Goal: Information Seeking & Learning: Learn about a topic

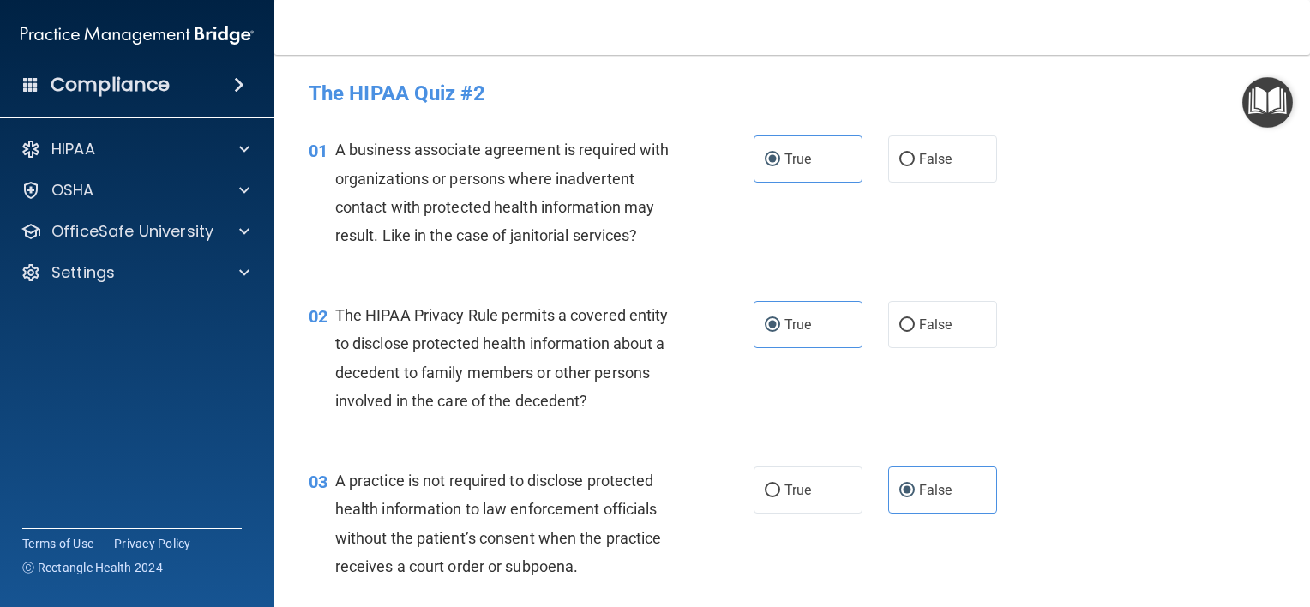
scroll to position [778, 0]
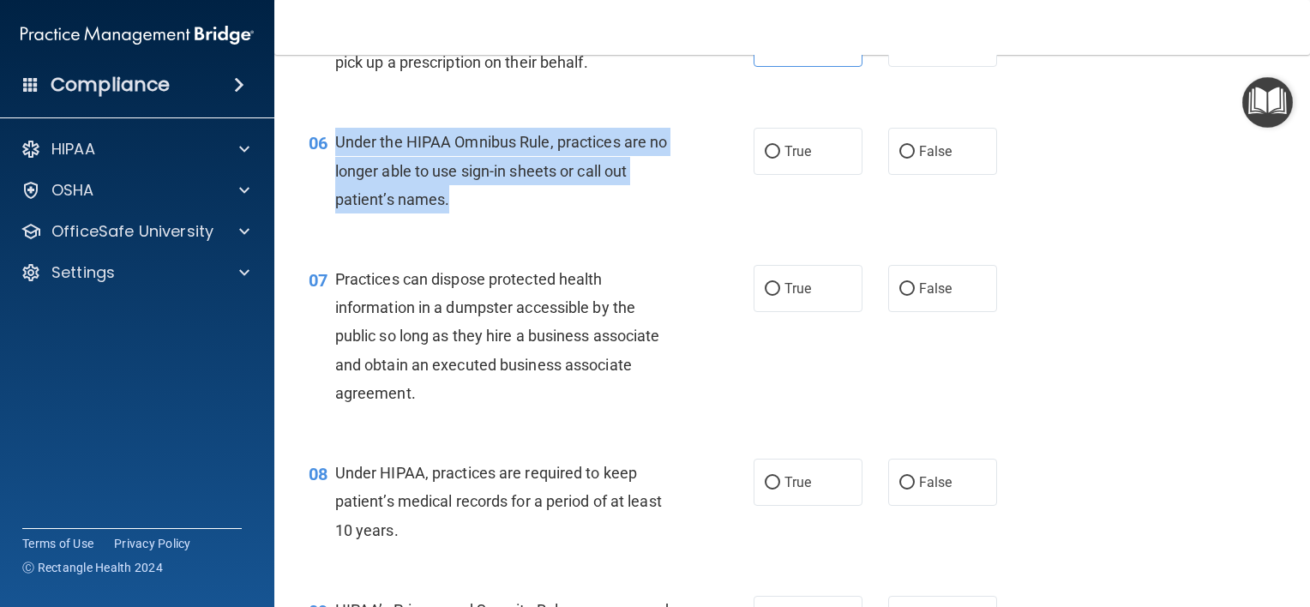
drag, startPoint x: 448, startPoint y: 226, endPoint x: 330, endPoint y: 168, distance: 130.8
click at [330, 168] on div "06 Under the HIPAA Omnibus Rule, practices are no longer able to use sign-in sh…" at bounding box center [531, 175] width 497 height 94
copy div "Under the HIPAA Omnibus Rule, practices are no longer able to use sign-in sheet…"
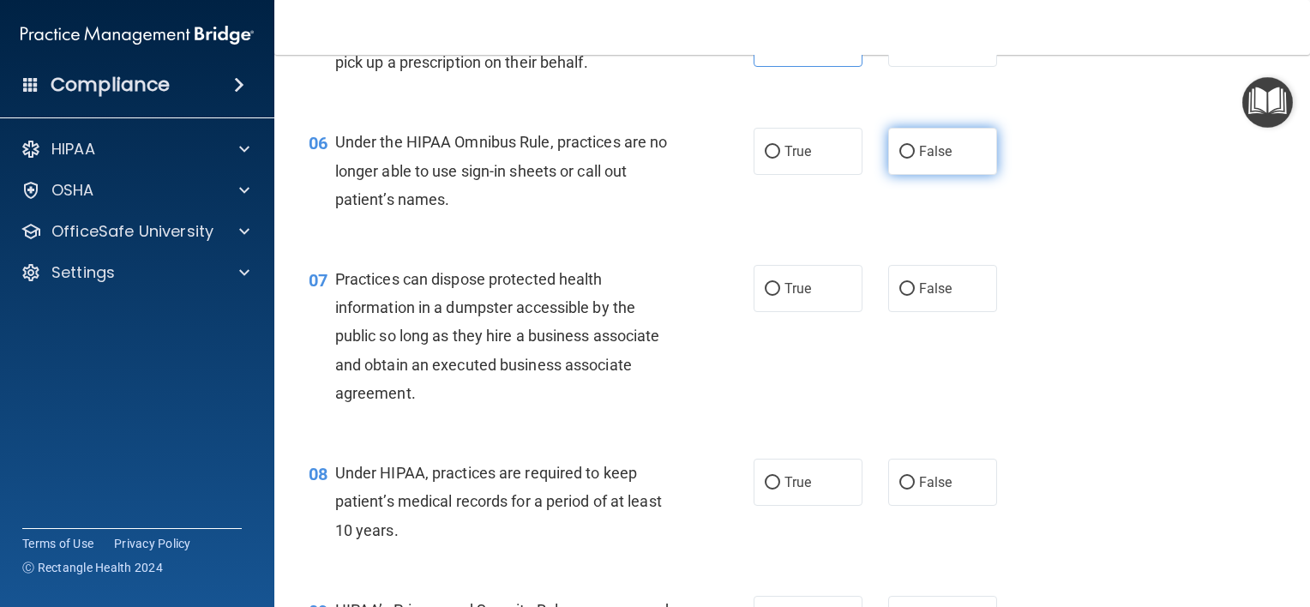
click at [919, 160] on span "False" at bounding box center [935, 151] width 33 height 16
click at [911, 159] on input "False" at bounding box center [907, 152] width 15 height 13
radio input "true"
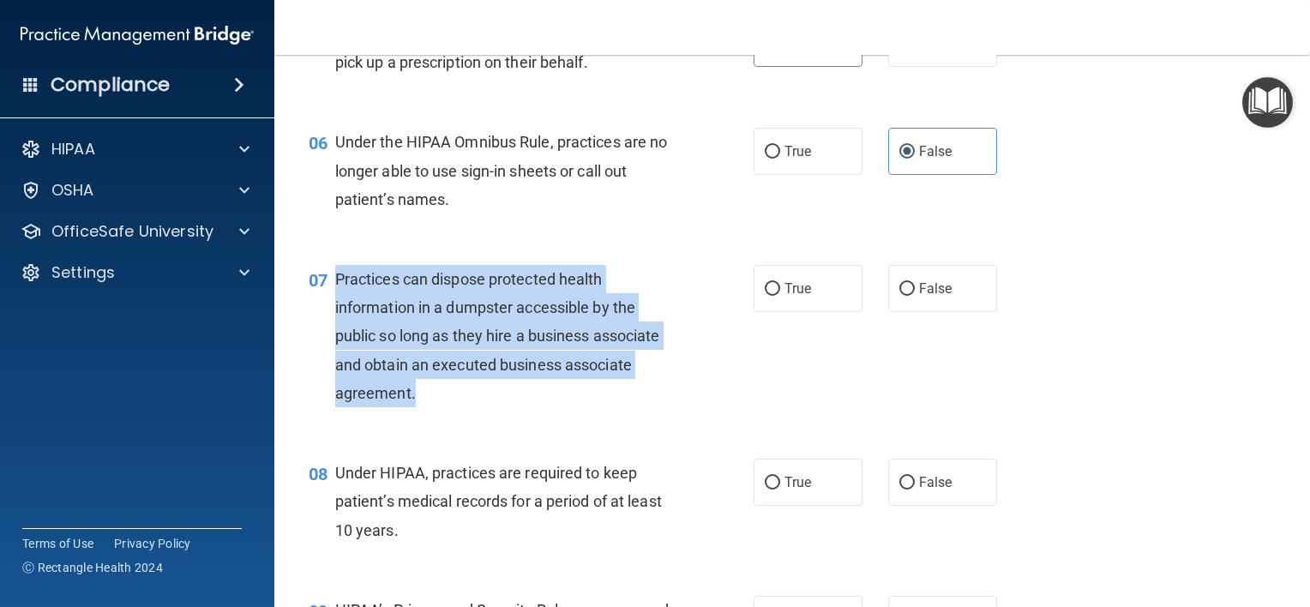
drag, startPoint x: 422, startPoint y: 424, endPoint x: 335, endPoint y: 301, distance: 150.1
click at [335, 301] on div "Practices can dispose protected health information in a dumpster accessible by …" at bounding box center [511, 336] width 353 height 142
copy span "Practices can dispose protected health information in a dumpster accessible by …"
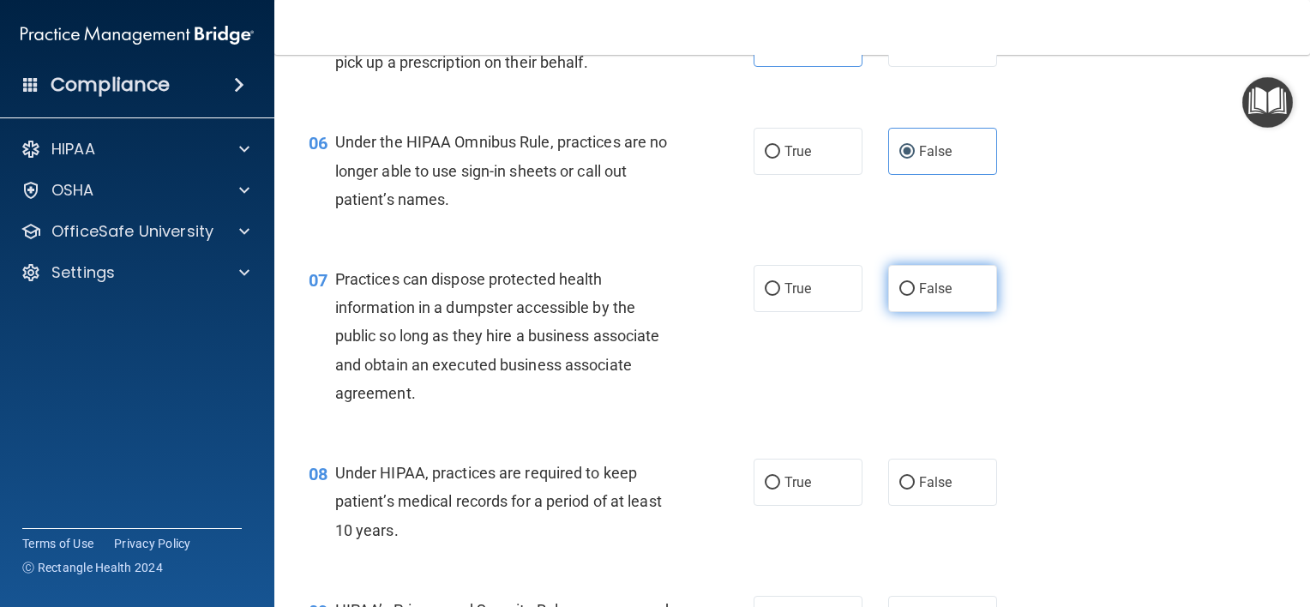
click at [950, 312] on label "False" at bounding box center [942, 288] width 109 height 47
click at [915, 296] on input "False" at bounding box center [907, 289] width 15 height 13
radio input "true"
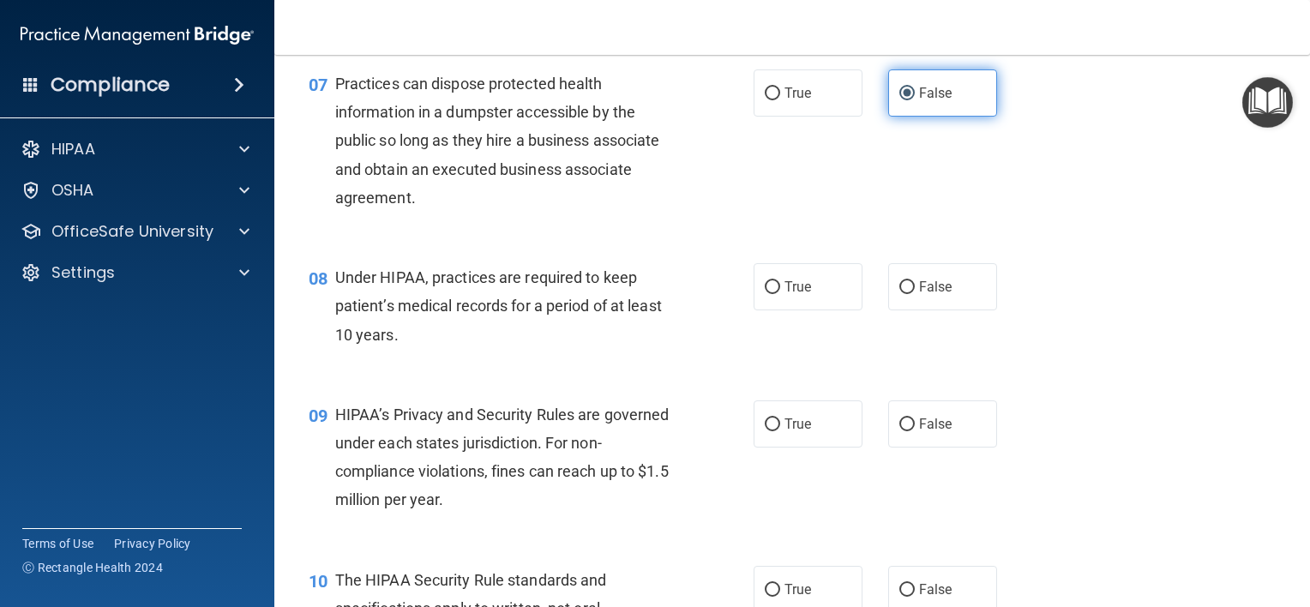
scroll to position [1005, 0]
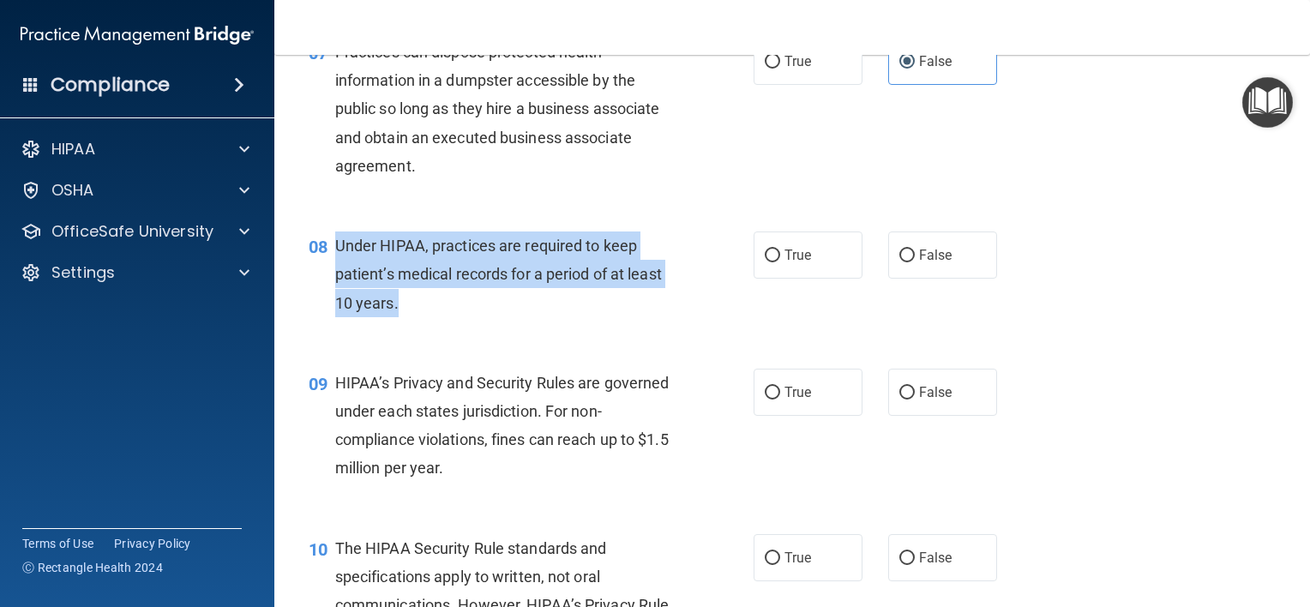
drag, startPoint x: 439, startPoint y: 324, endPoint x: 324, endPoint y: 281, distance: 122.6
click at [324, 281] on div "08 Under HIPAA, practices are required to keep patient’s medical records for a …" at bounding box center [531, 279] width 497 height 94
copy div "Under HIPAA, practices are required to keep patient’s medical records for a per…"
click at [503, 294] on span "Under HIPAA, practices are required to keep patient’s medical records for a per…" at bounding box center [498, 274] width 327 height 75
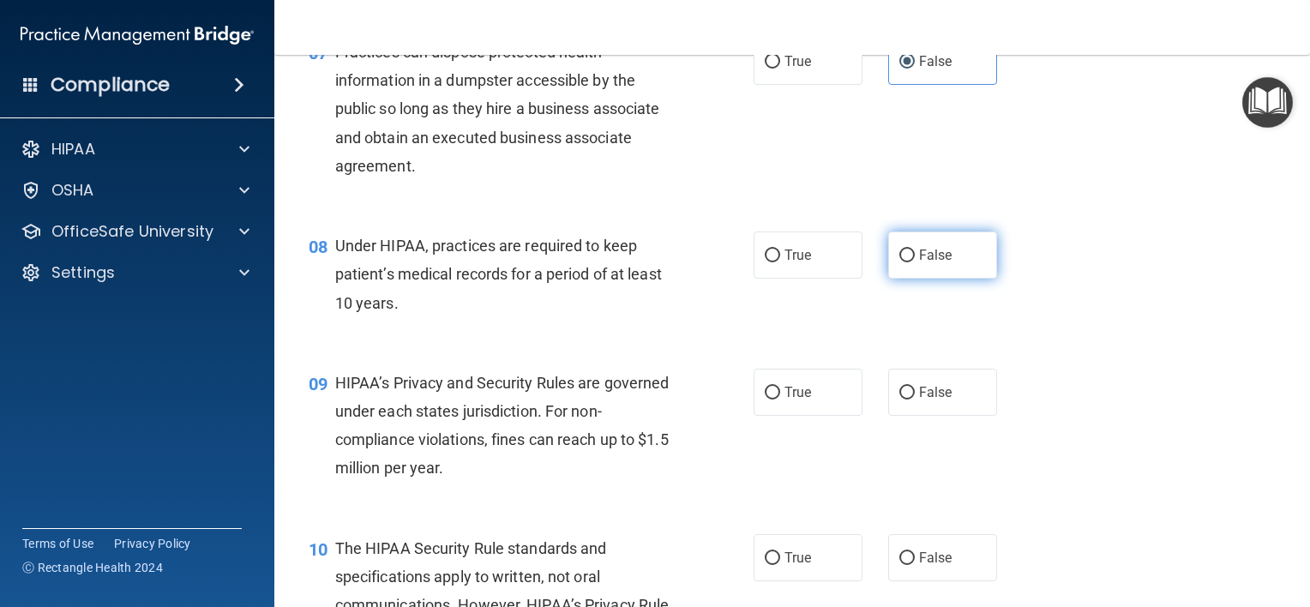
click at [938, 263] on span "False" at bounding box center [935, 255] width 33 height 16
click at [915, 262] on input "False" at bounding box center [907, 256] width 15 height 13
radio input "true"
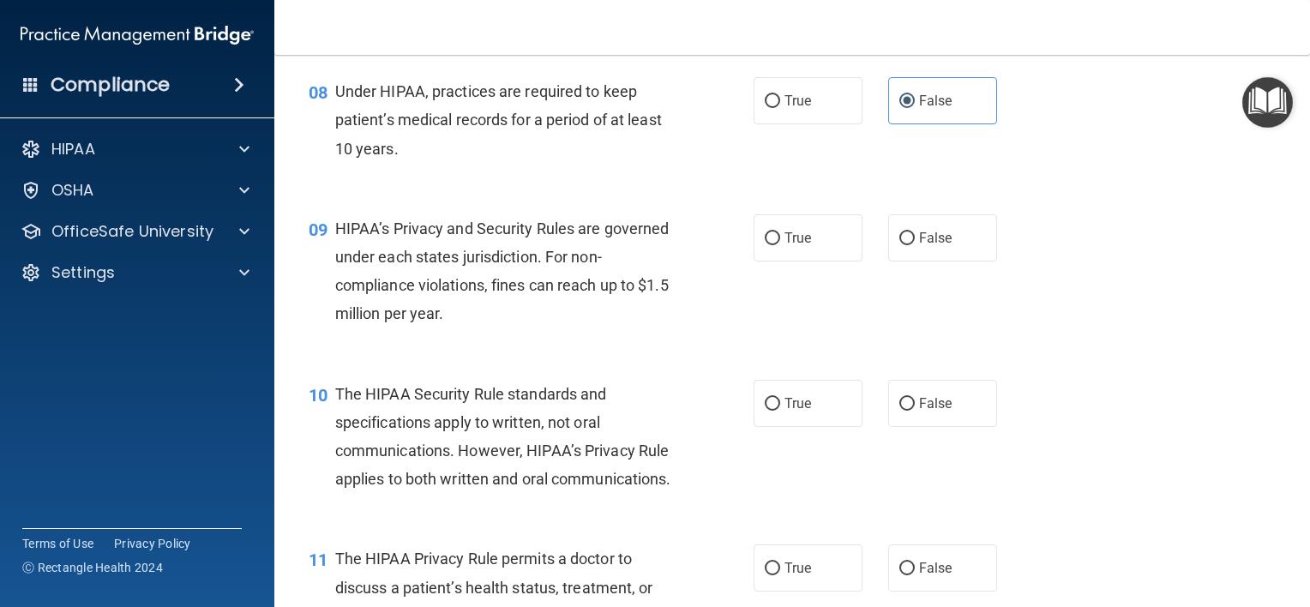
scroll to position [1217, 0]
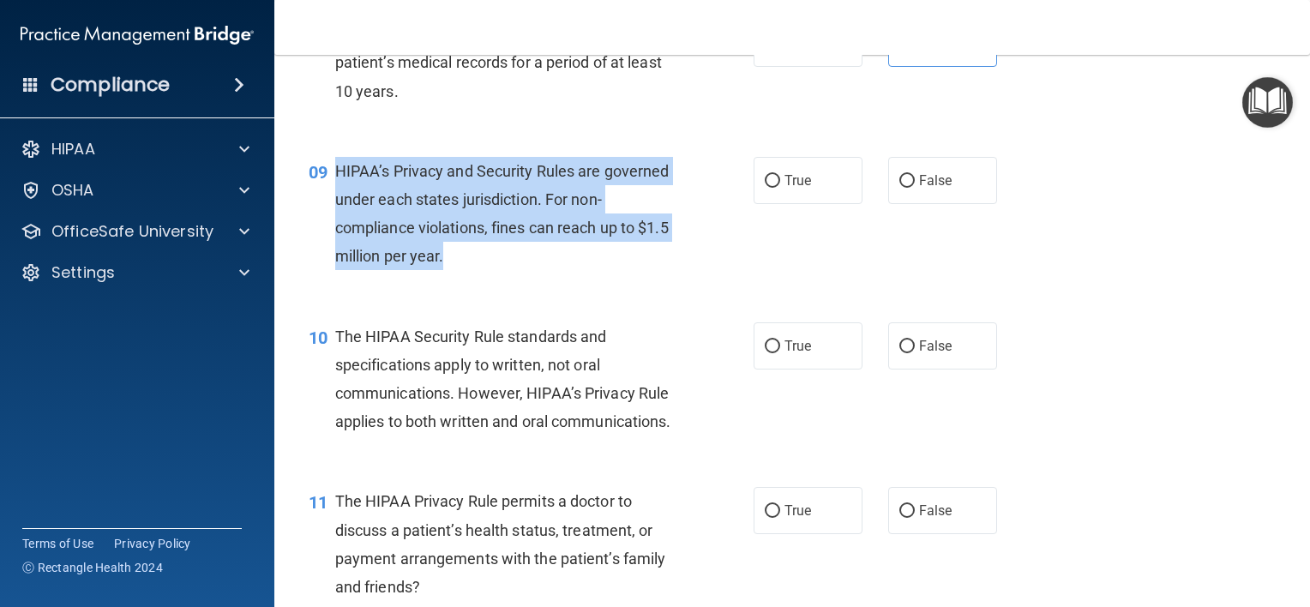
drag, startPoint x: 496, startPoint y: 280, endPoint x: 333, endPoint y: 184, distance: 188.7
click at [333, 184] on div "09 HIPAA’s Privacy and Security Rules are governed under each states jurisdicti…" at bounding box center [531, 218] width 497 height 123
copy div "HIPAA’s Privacy and Security Rules are governed under each states jurisdiction.…"
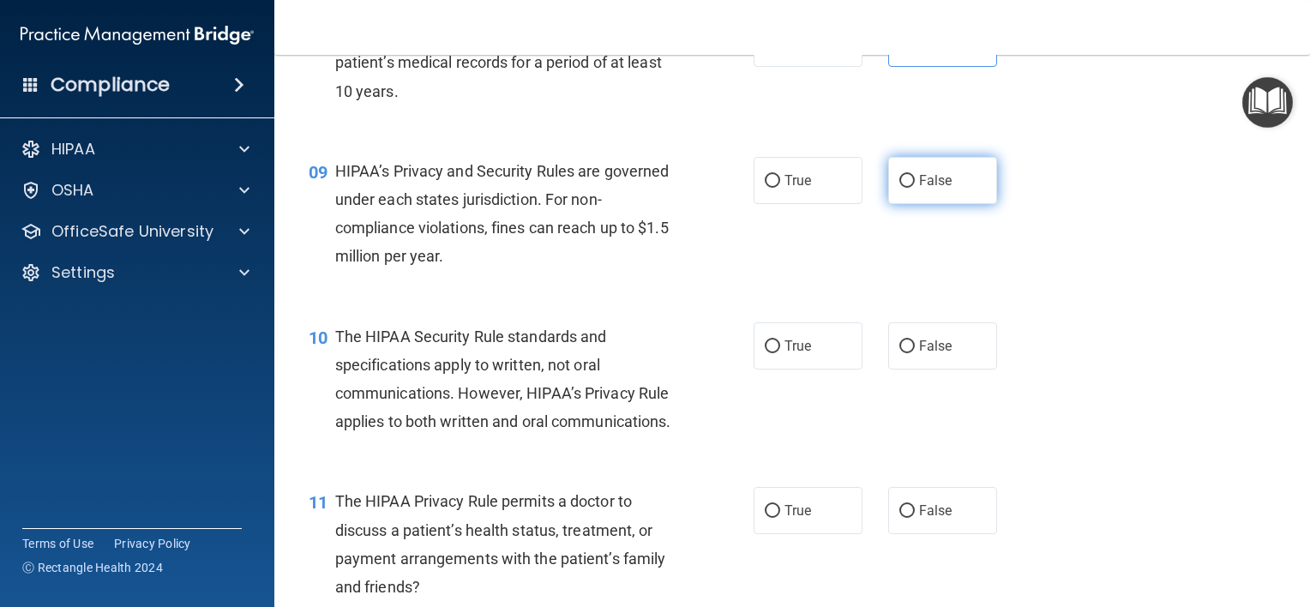
click at [943, 204] on label "False" at bounding box center [942, 180] width 109 height 47
click at [915, 188] on input "False" at bounding box center [907, 181] width 15 height 13
radio input "true"
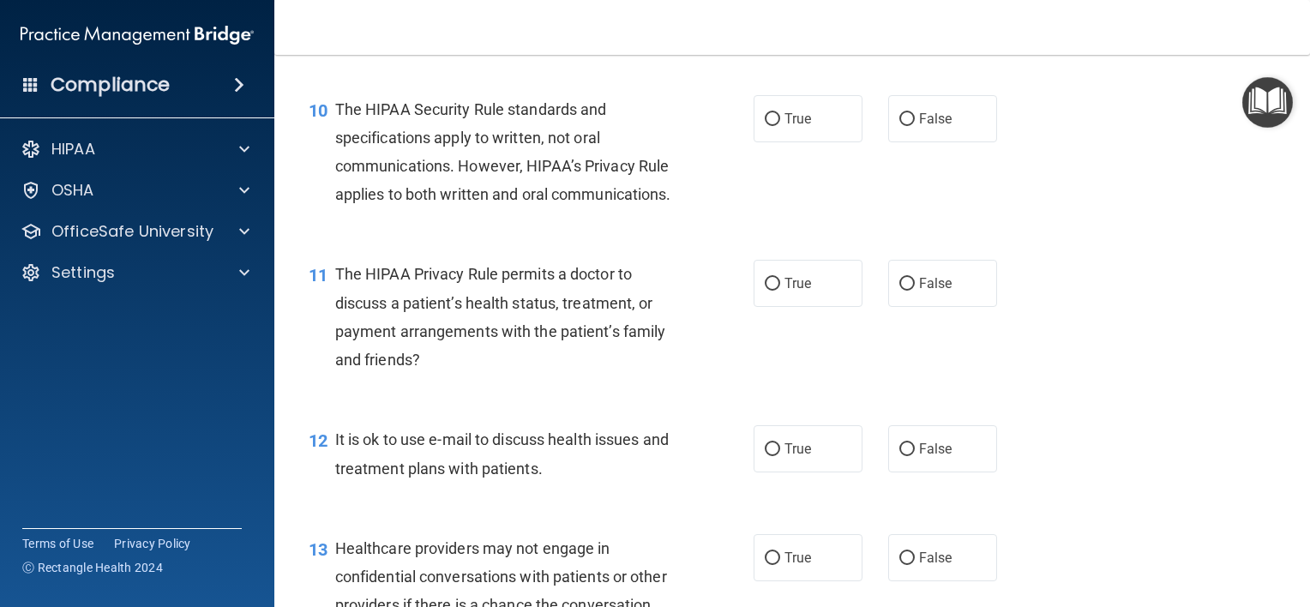
scroll to position [1446, 0]
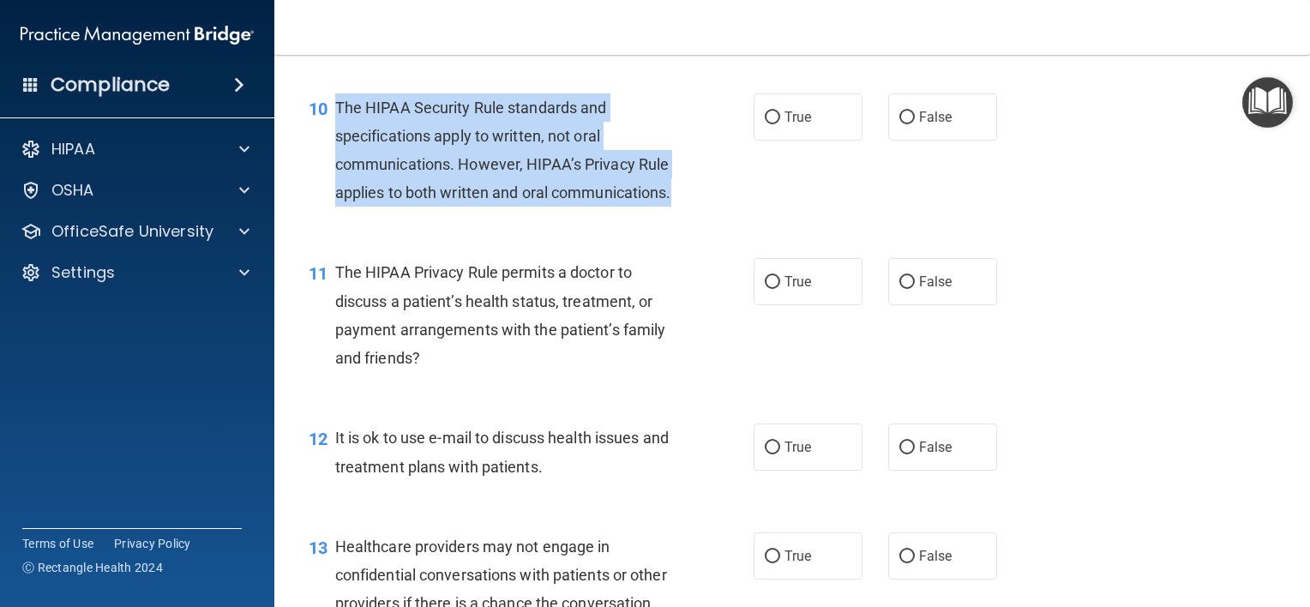
drag, startPoint x: 459, startPoint y: 244, endPoint x: 329, endPoint y: 132, distance: 171.4
click at [329, 132] on div "10 The HIPAA Security Rule standards and specifications apply to written, not o…" at bounding box center [531, 154] width 497 height 123
copy div "The HIPAA Security Rule standards and specifications apply to written, not oral…"
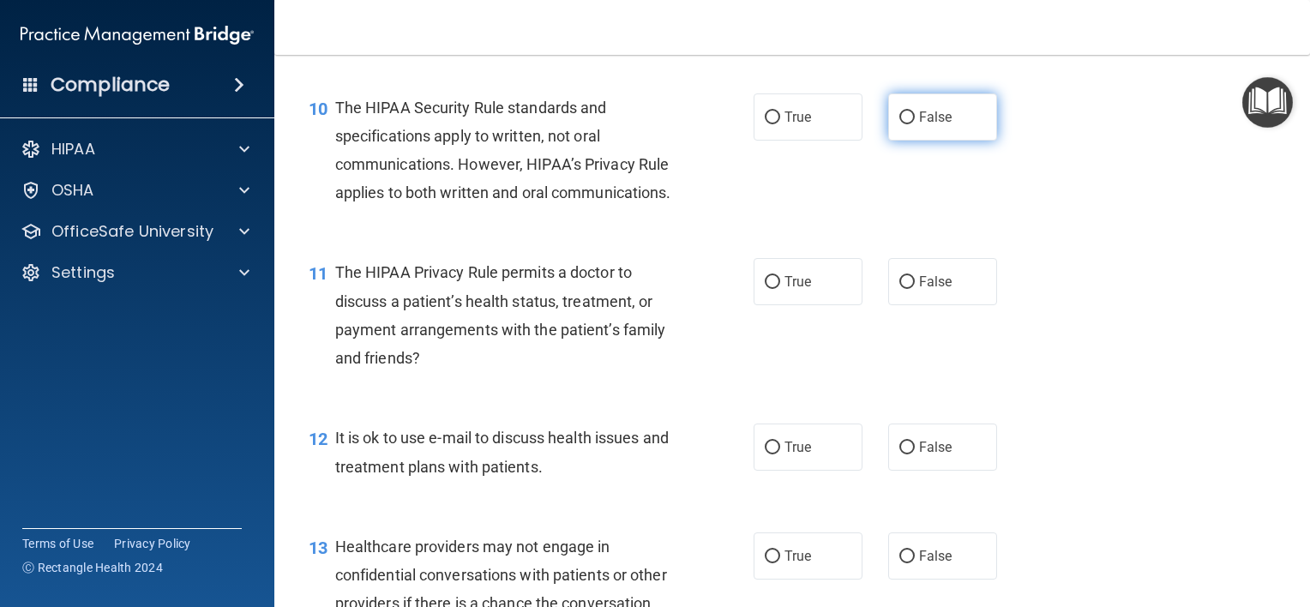
click at [935, 130] on label "False" at bounding box center [942, 116] width 109 height 47
click at [915, 124] on input "False" at bounding box center [907, 117] width 15 height 13
radio input "true"
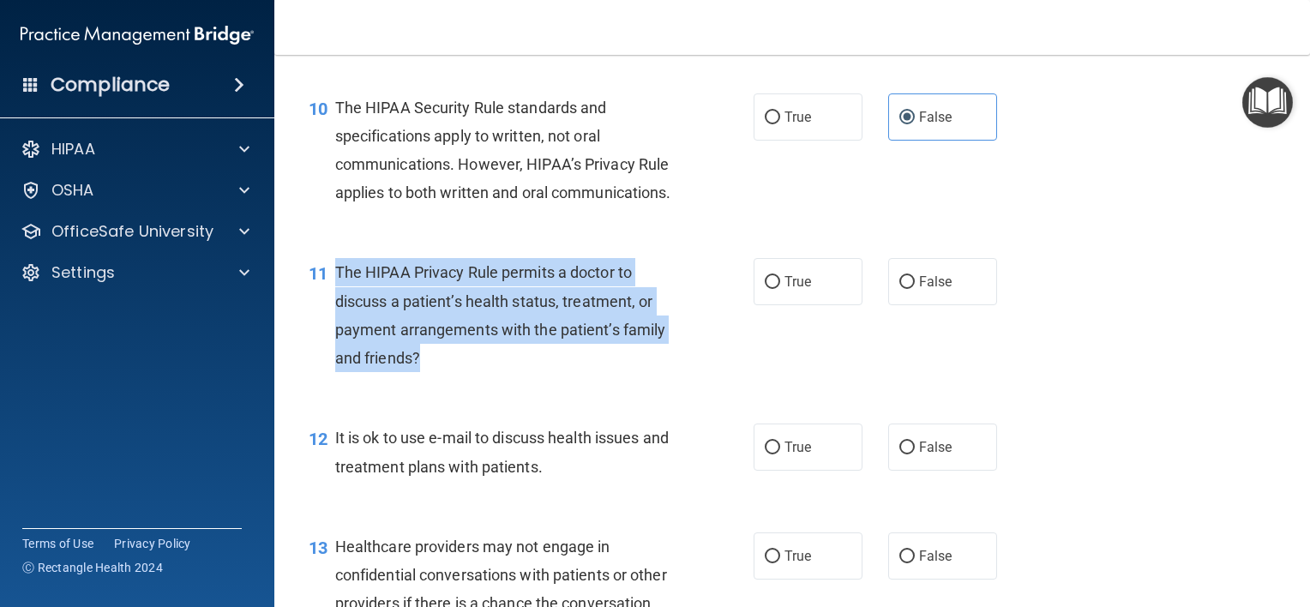
drag, startPoint x: 422, startPoint y: 415, endPoint x: 334, endPoint y: 326, distance: 124.9
click at [335, 326] on div "The HIPAA Privacy Rule permits a doctor to discuss a patient’s health status, t…" at bounding box center [511, 315] width 353 height 114
copy span "The HIPAA Privacy Rule permits a doctor to discuss a patient’s health status, t…"
drag, startPoint x: 812, startPoint y: 366, endPoint x: 808, endPoint y: 343, distance: 23.5
click at [808, 343] on div "11 The HIPAA Privacy Rule permits a doctor to discuss a patient’s health status…" at bounding box center [792, 320] width 993 height 166
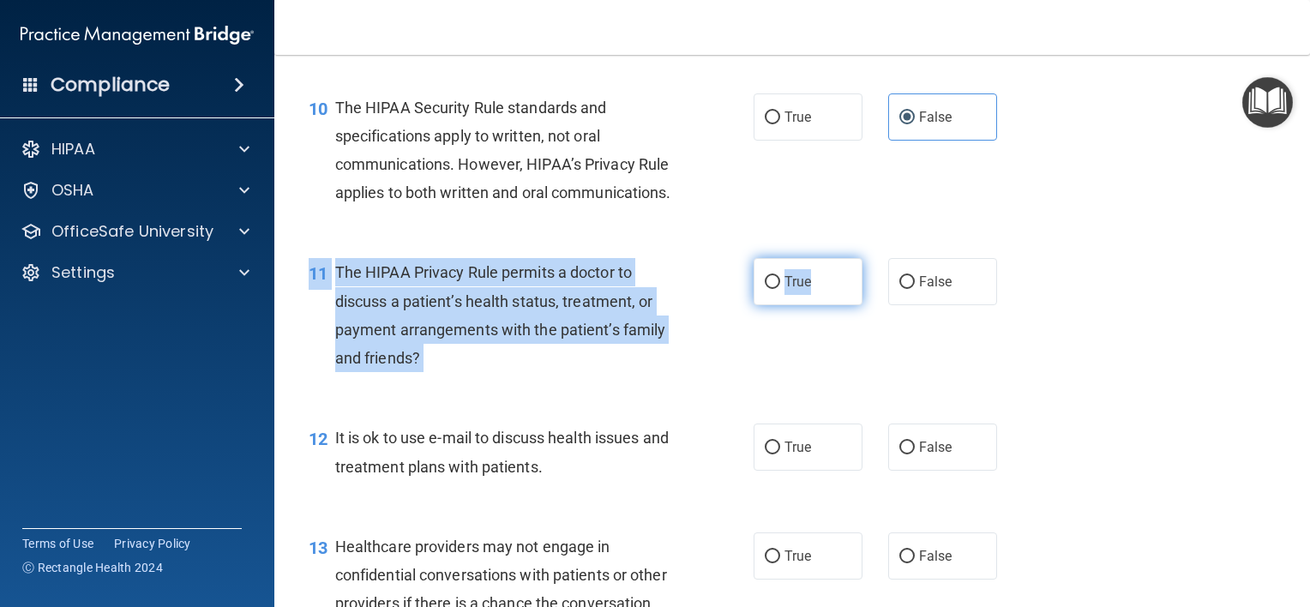
click at [808, 305] on label "True" at bounding box center [808, 281] width 109 height 47
click at [780, 289] on input "True" at bounding box center [772, 282] width 15 height 13
radio input "true"
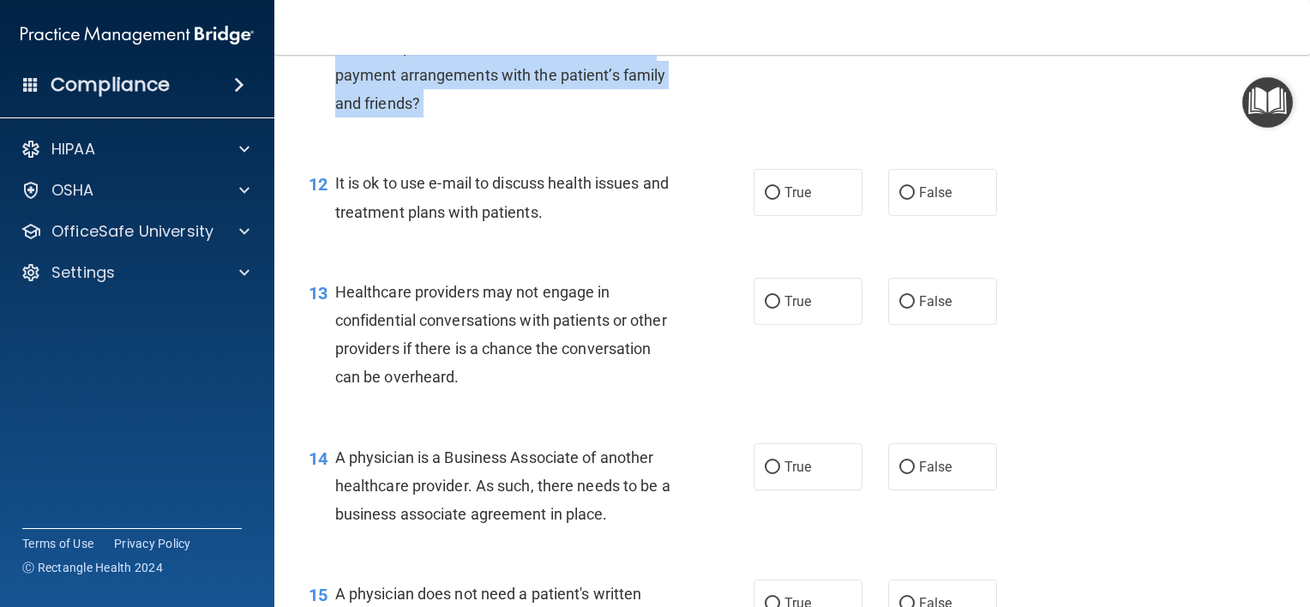
scroll to position [1711, 0]
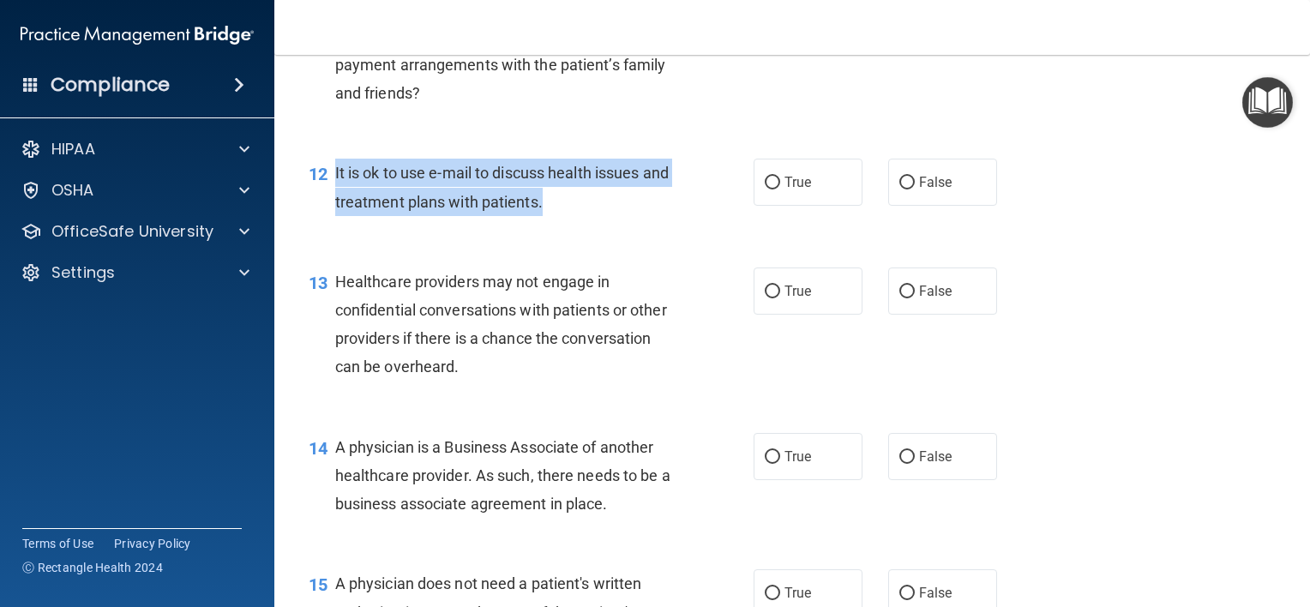
drag, startPoint x: 578, startPoint y: 263, endPoint x: 334, endPoint y: 221, distance: 248.0
click at [335, 215] on div "It is ok to use e-mail to discuss health issues and treatment plans with patien…" at bounding box center [511, 187] width 353 height 57
copy span "It is ok to use e-mail to discuss health issues and treatment plans with patien…"
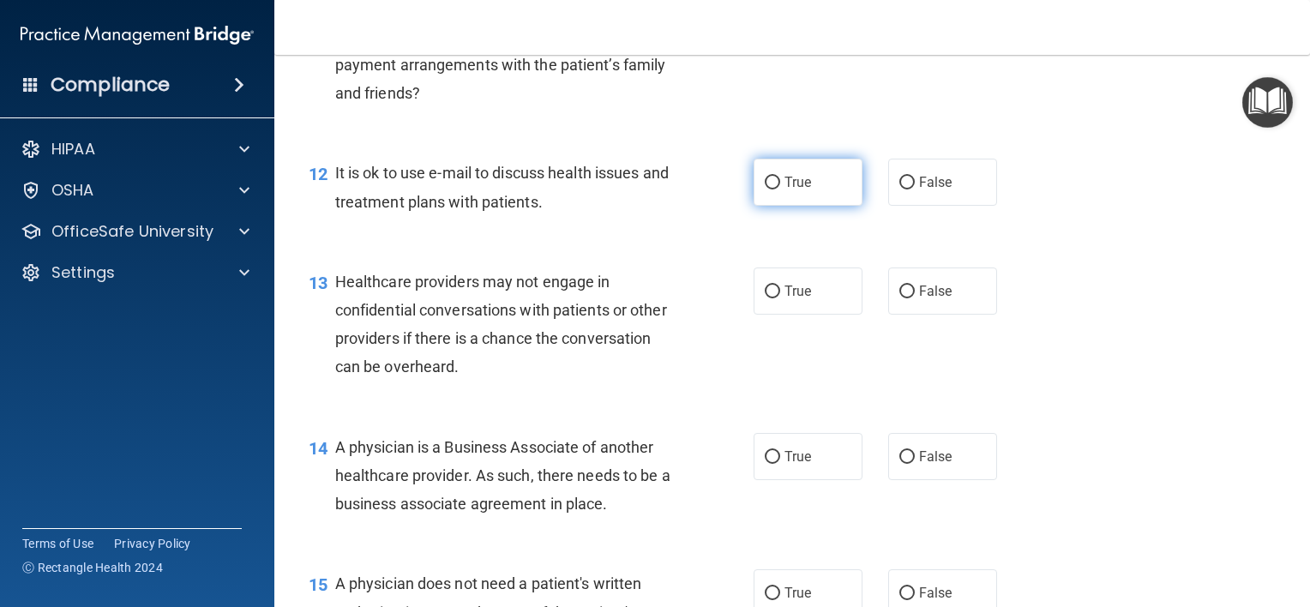
click at [815, 206] on label "True" at bounding box center [808, 182] width 109 height 47
click at [780, 190] on input "True" at bounding box center [772, 183] width 15 height 13
radio input "true"
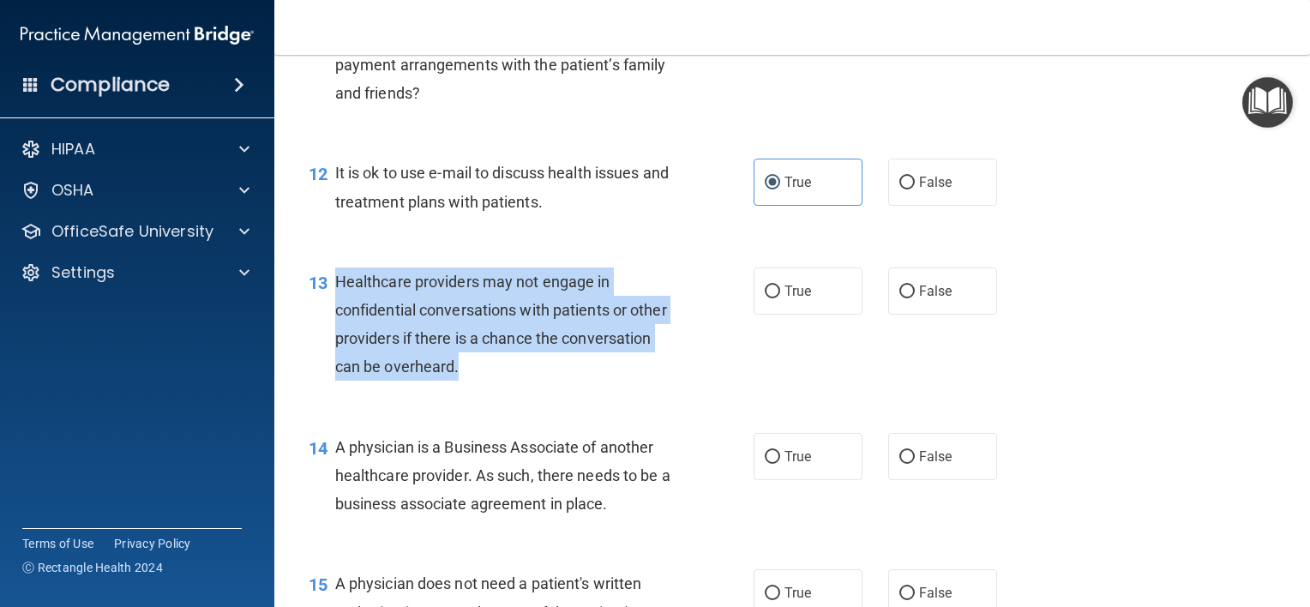
drag, startPoint x: 466, startPoint y: 422, endPoint x: 336, endPoint y: 339, distance: 154.6
click at [336, 339] on div "Healthcare providers may not engage in confidential conversations with patients…" at bounding box center [511, 325] width 353 height 114
copy span "Healthcare providers may not engage in confidential conversations with patients…"
click at [569, 345] on span "Healthcare providers may not engage in confidential conversations with patients…" at bounding box center [501, 325] width 332 height 104
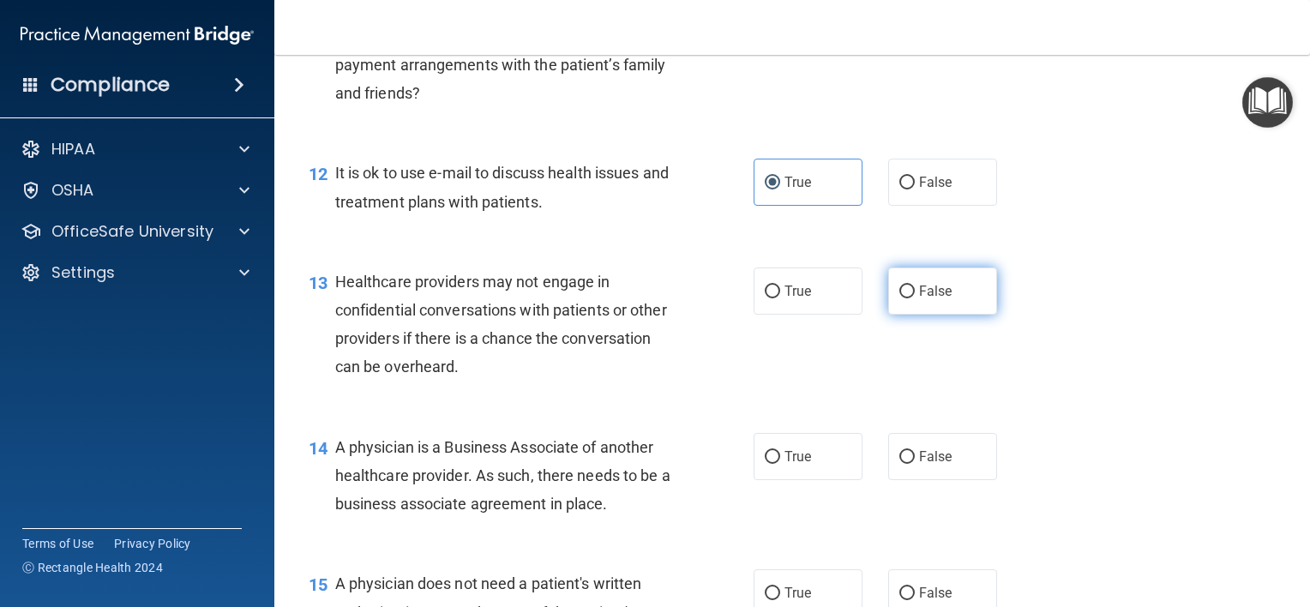
click at [919, 299] on span "False" at bounding box center [935, 291] width 33 height 16
click at [915, 298] on input "False" at bounding box center [907, 292] width 15 height 13
radio input "true"
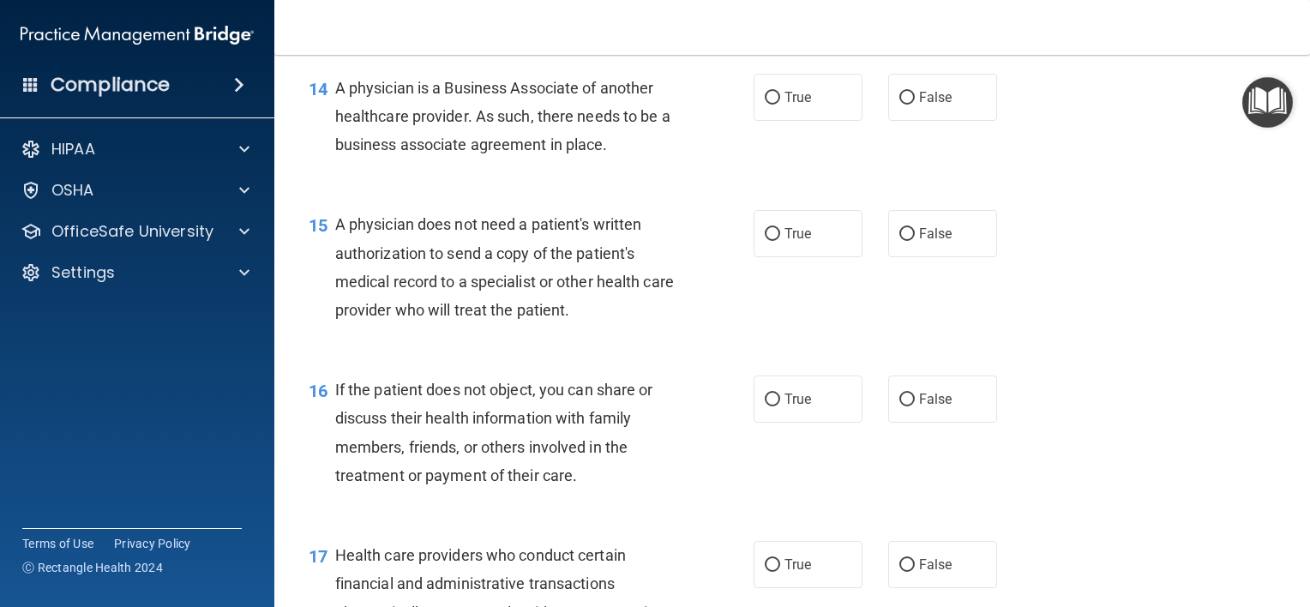
scroll to position [2077, 0]
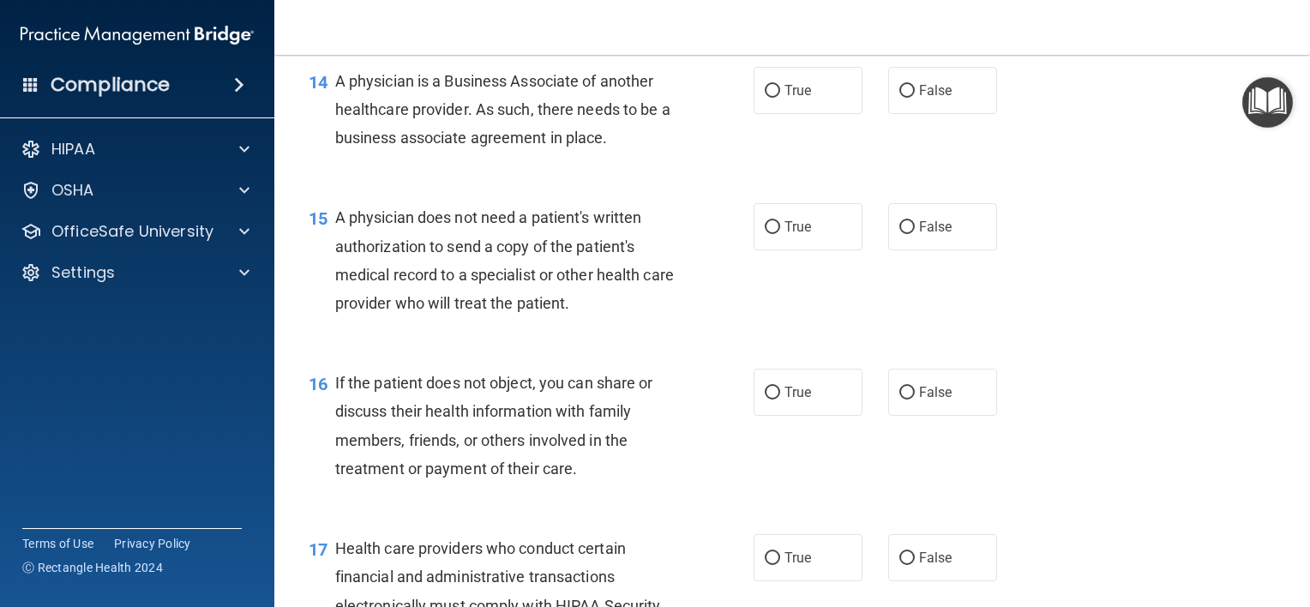
drag, startPoint x: 627, startPoint y: 185, endPoint x: 334, endPoint y: 134, distance: 296.9
click at [335, 134] on div "A physician is a Business Associate of another healthcare provider. As such, th…" at bounding box center [511, 110] width 353 height 86
copy span "A physician is a Business Associate of another healthcare provider. As such, th…"
click at [543, 147] on span "A physician is a Business Associate of another healthcare provider. As such, th…" at bounding box center [502, 109] width 335 height 75
click at [791, 99] on span "True" at bounding box center [798, 90] width 27 height 16
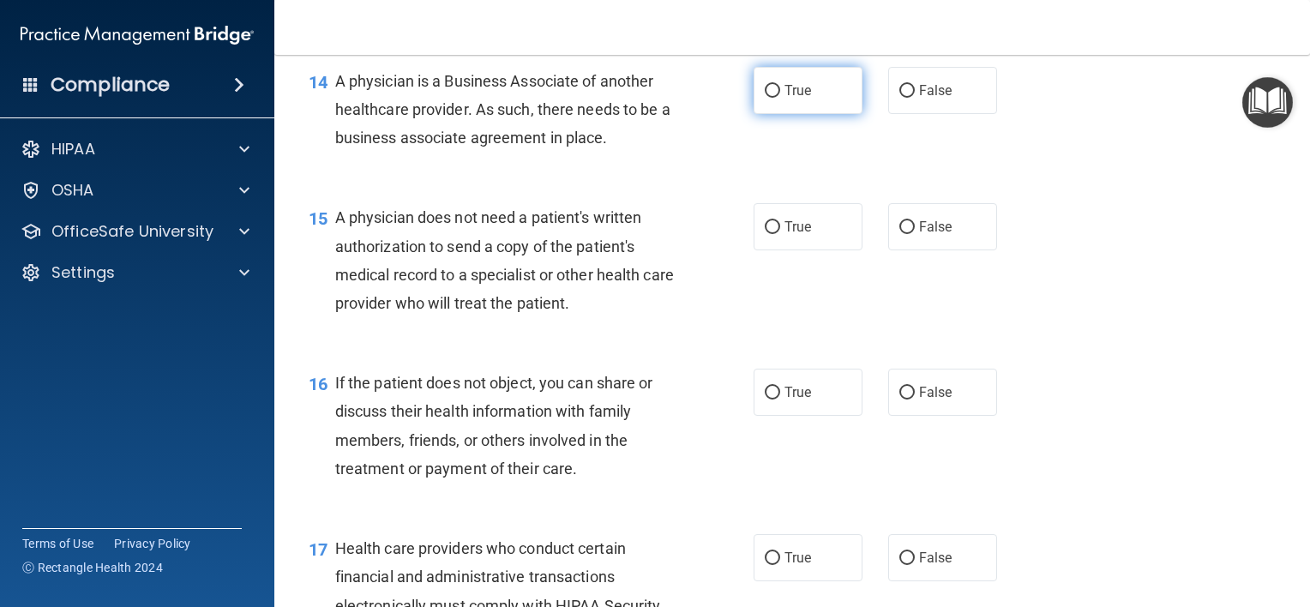
click at [780, 98] on input "True" at bounding box center [772, 91] width 15 height 13
radio input "true"
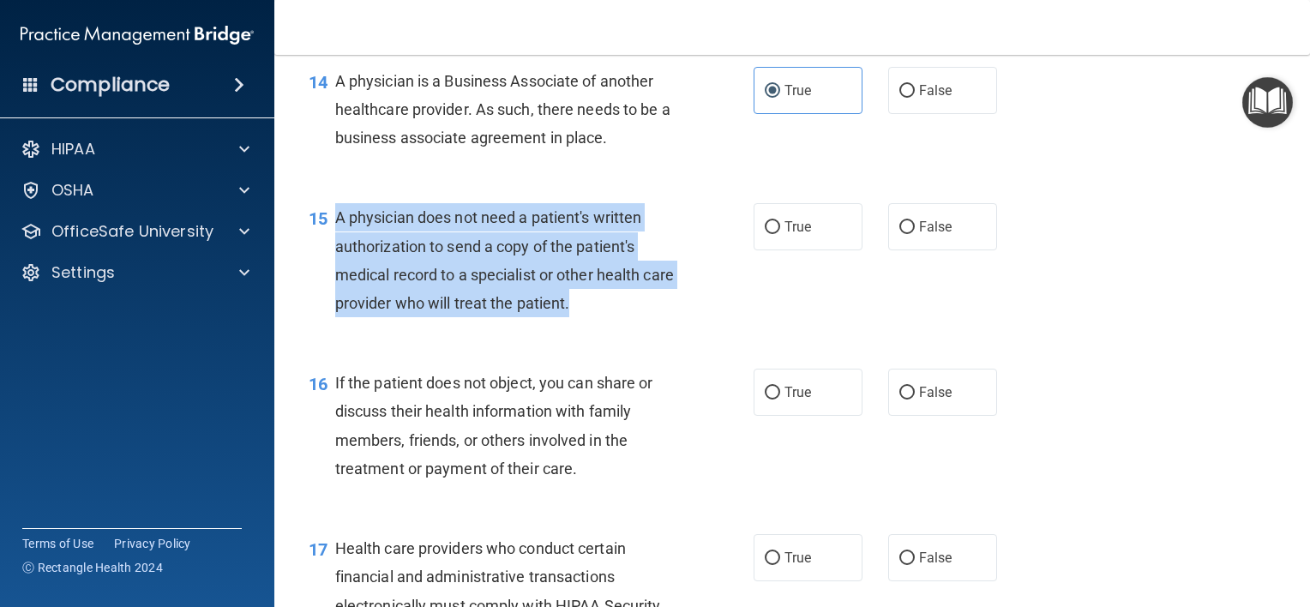
drag, startPoint x: 606, startPoint y: 356, endPoint x: 335, endPoint y: 281, distance: 281.1
click at [335, 281] on div "A physician does not need a patient's written authorization to send a copy of t…" at bounding box center [511, 260] width 353 height 114
copy span "A physician does not need a patient's written authorization to send a copy of t…"
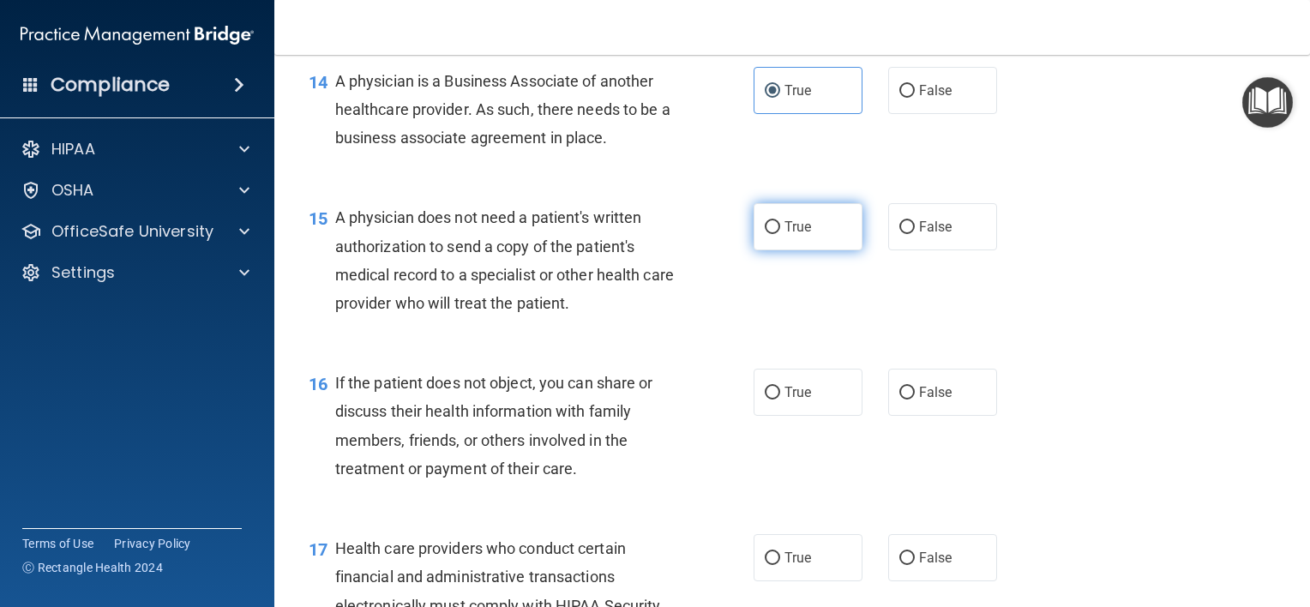
click at [805, 250] on label "True" at bounding box center [808, 226] width 109 height 47
click at [780, 234] on input "True" at bounding box center [772, 227] width 15 height 13
radio input "true"
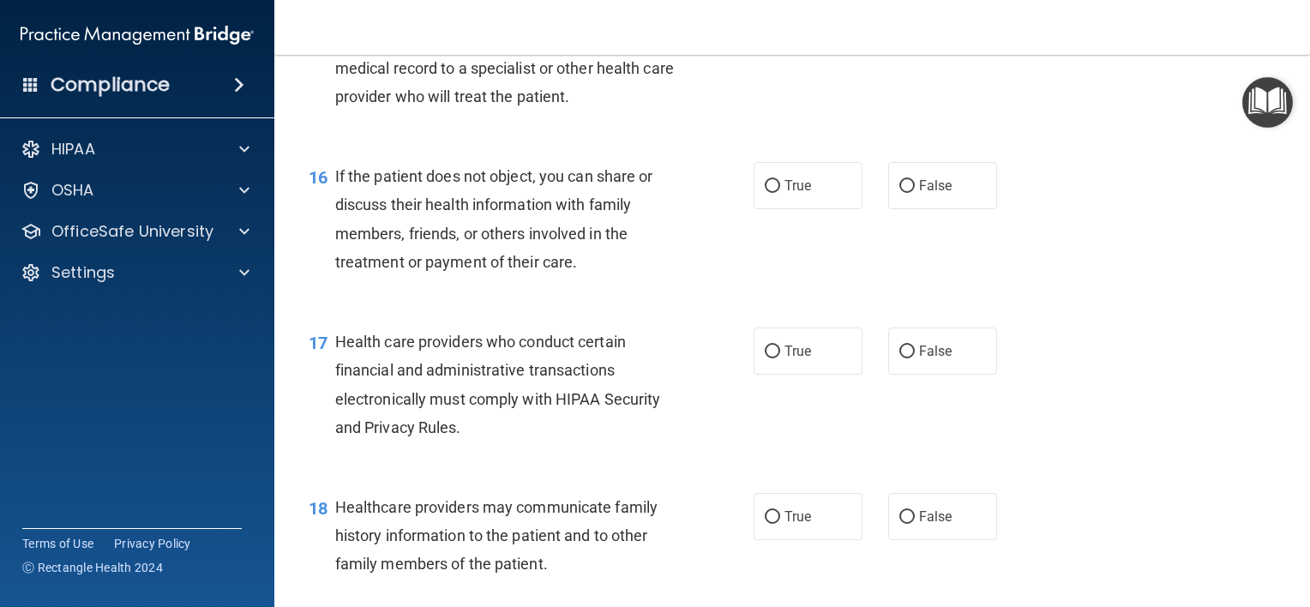
scroll to position [2301, 0]
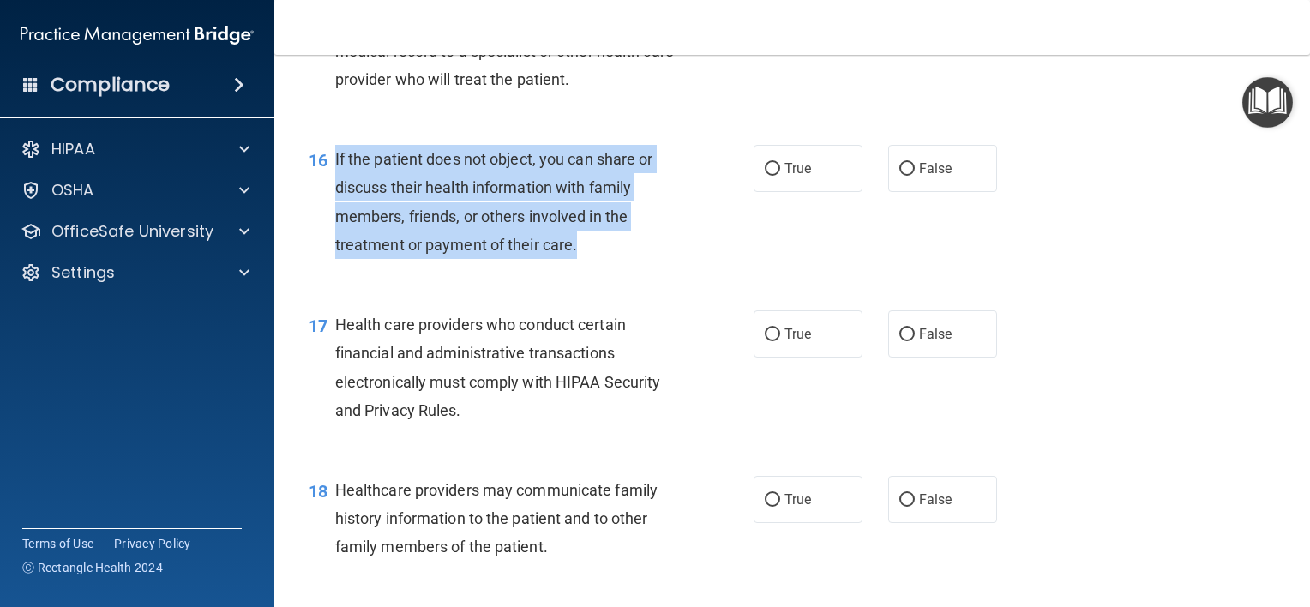
drag, startPoint x: 587, startPoint y: 307, endPoint x: 328, endPoint y: 230, distance: 271.1
click at [328, 230] on div "16 If the patient does not object, you can share or discuss their health inform…" at bounding box center [531, 206] width 497 height 123
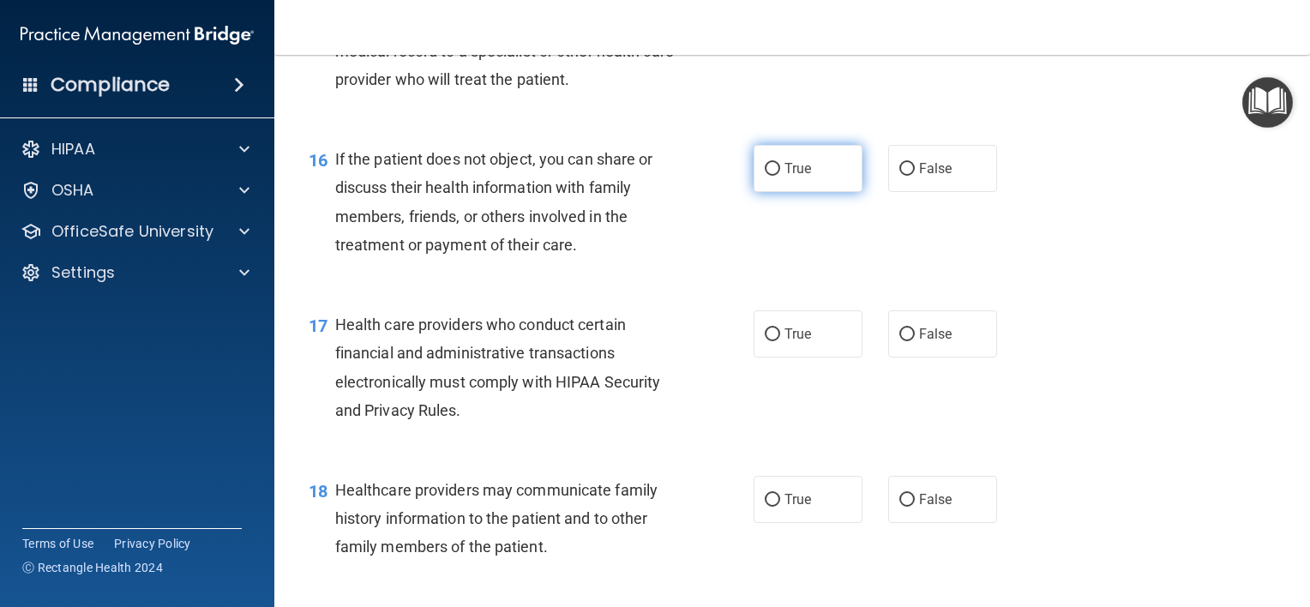
click at [816, 192] on label "True" at bounding box center [808, 168] width 109 height 47
click at [780, 176] on input "True" at bounding box center [772, 169] width 15 height 13
radio input "true"
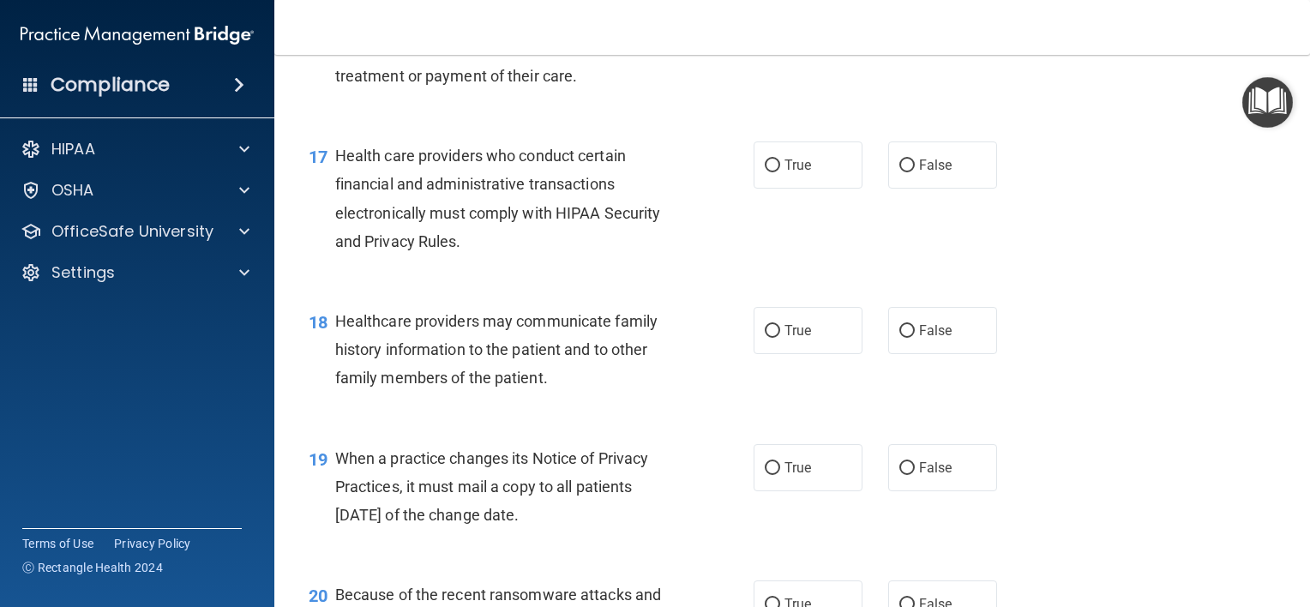
scroll to position [2517, 0]
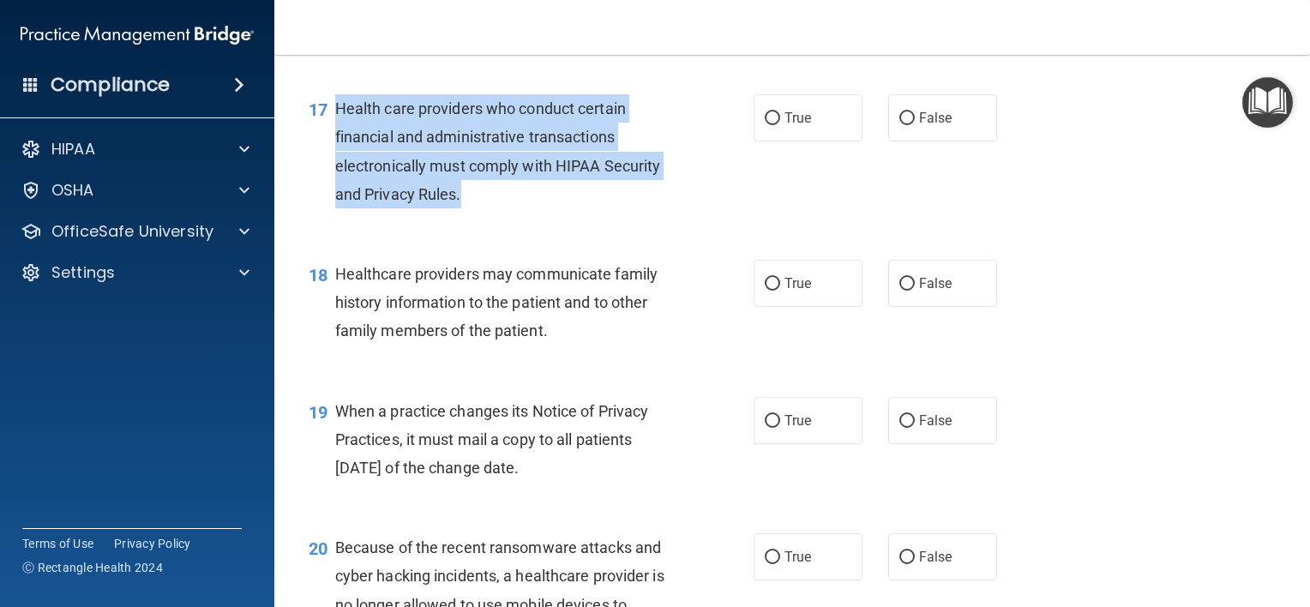
drag, startPoint x: 471, startPoint y: 244, endPoint x: 333, endPoint y: 164, distance: 159.4
click at [333, 164] on div "17 Health care providers who conduct certain financial and administrative trans…" at bounding box center [531, 155] width 497 height 123
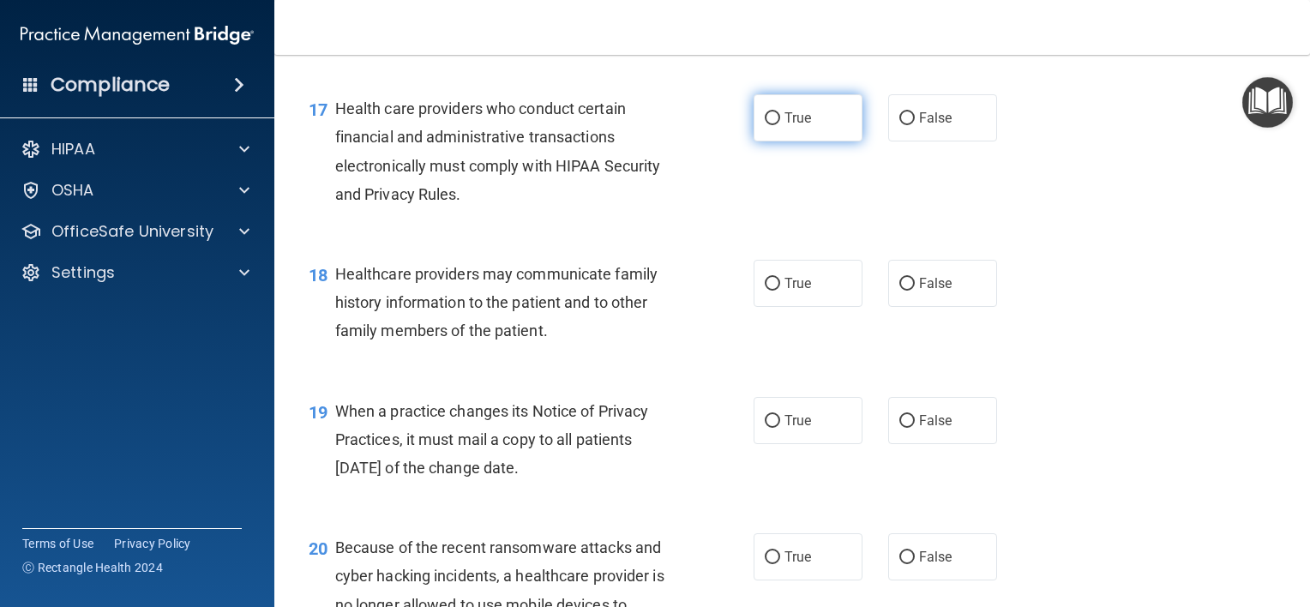
click at [778, 141] on label "True" at bounding box center [808, 117] width 109 height 47
click at [778, 125] on input "True" at bounding box center [772, 118] width 15 height 13
radio input "true"
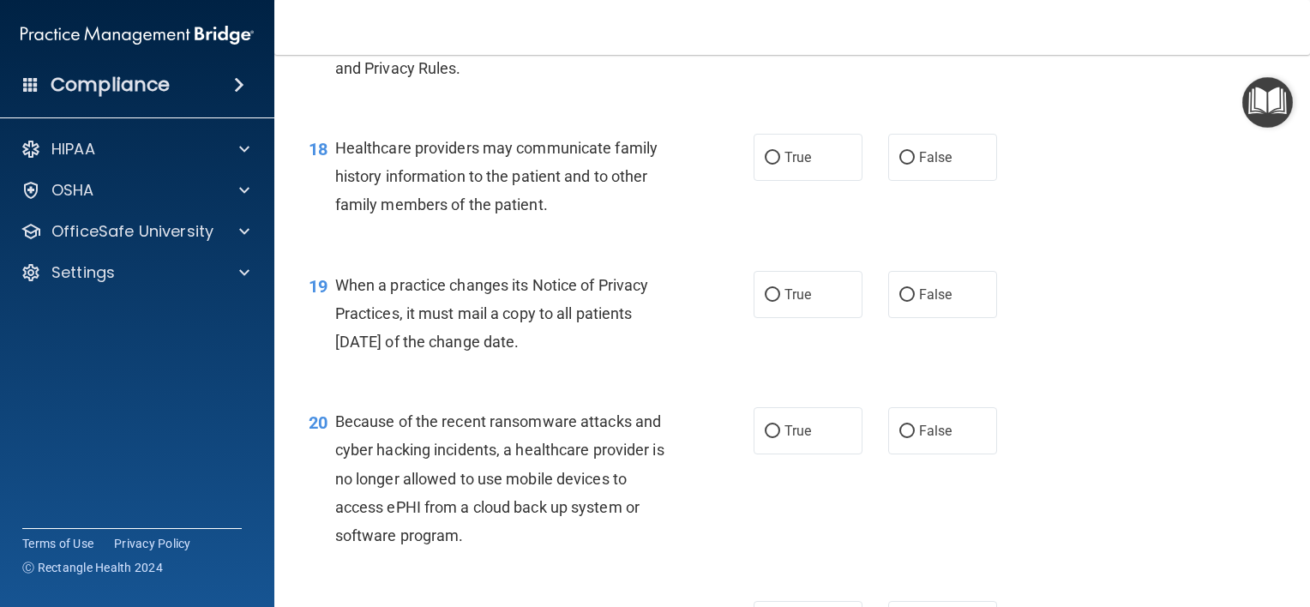
scroll to position [2682, 0]
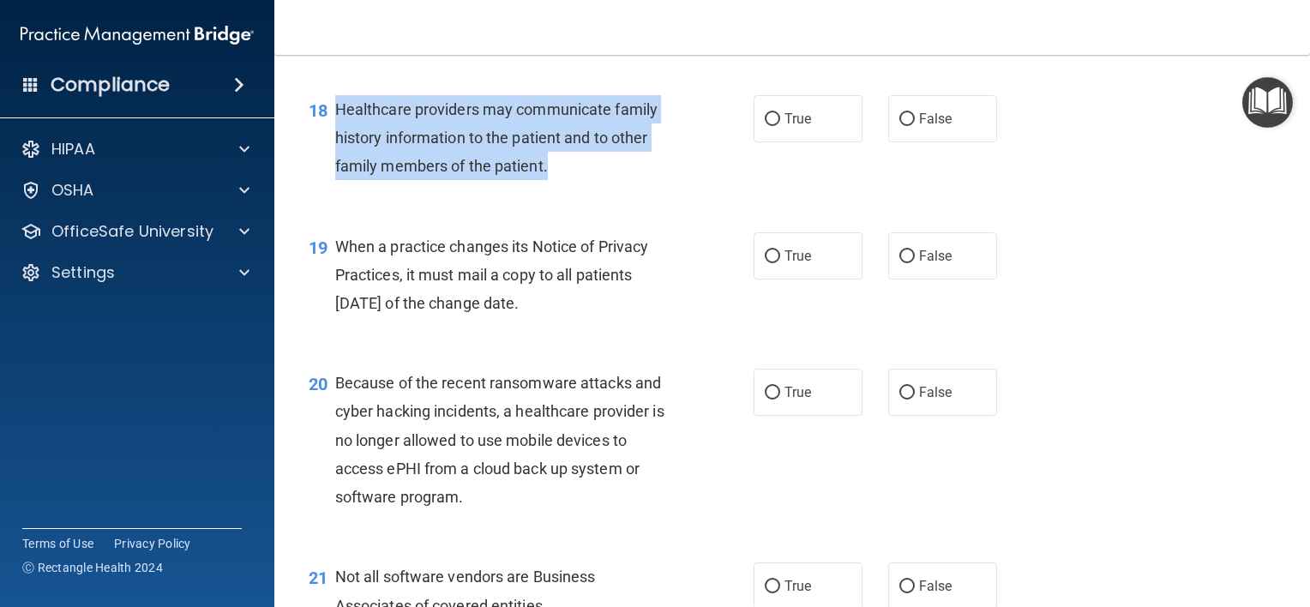
drag, startPoint x: 565, startPoint y: 230, endPoint x: 334, endPoint y: 158, distance: 242.5
click at [335, 158] on div "Healthcare providers may communicate family history information to the patient …" at bounding box center [511, 138] width 353 height 86
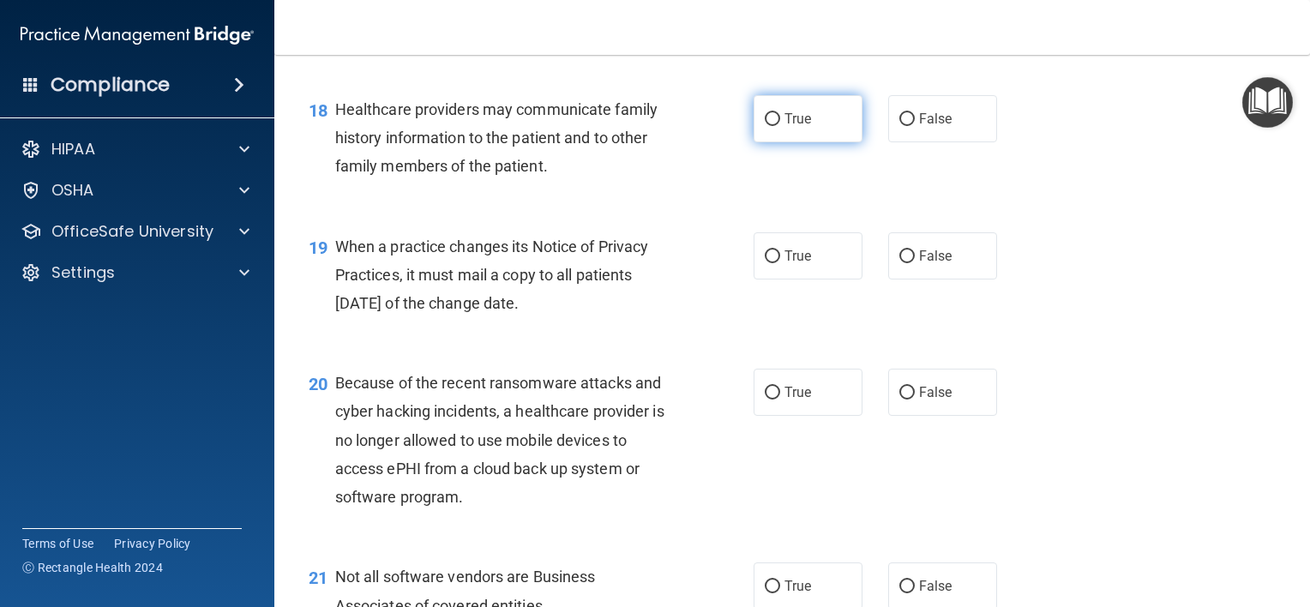
click at [799, 127] on span "True" at bounding box center [798, 119] width 27 height 16
click at [780, 126] on input "True" at bounding box center [772, 119] width 15 height 13
radio input "true"
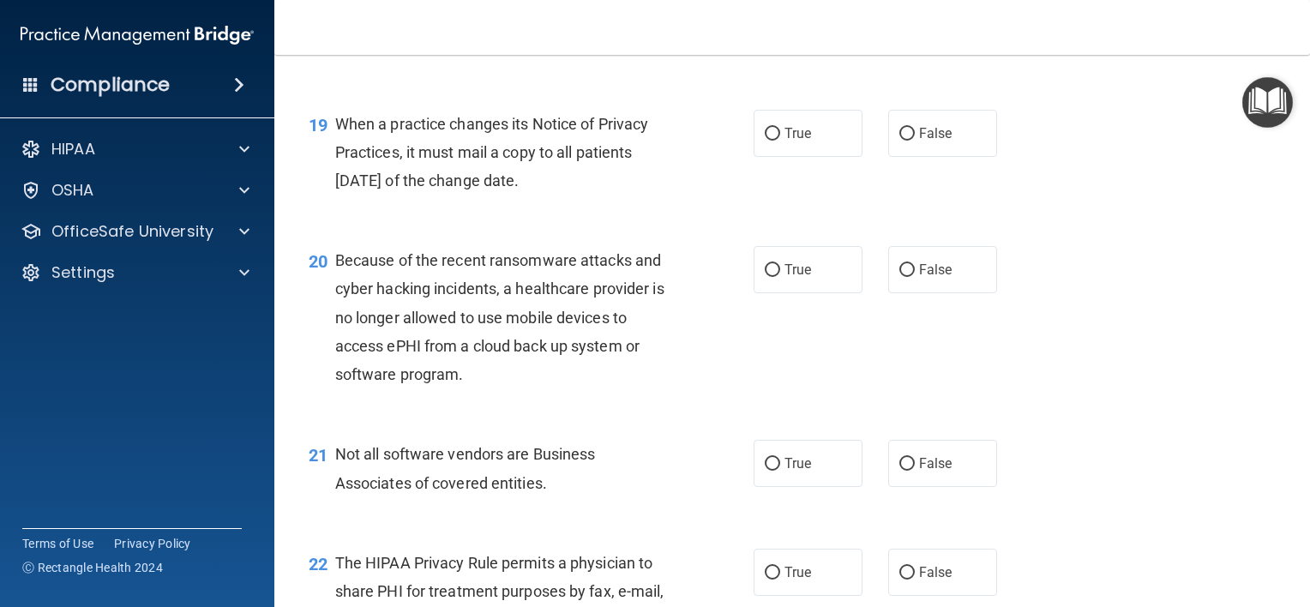
scroll to position [2823, 0]
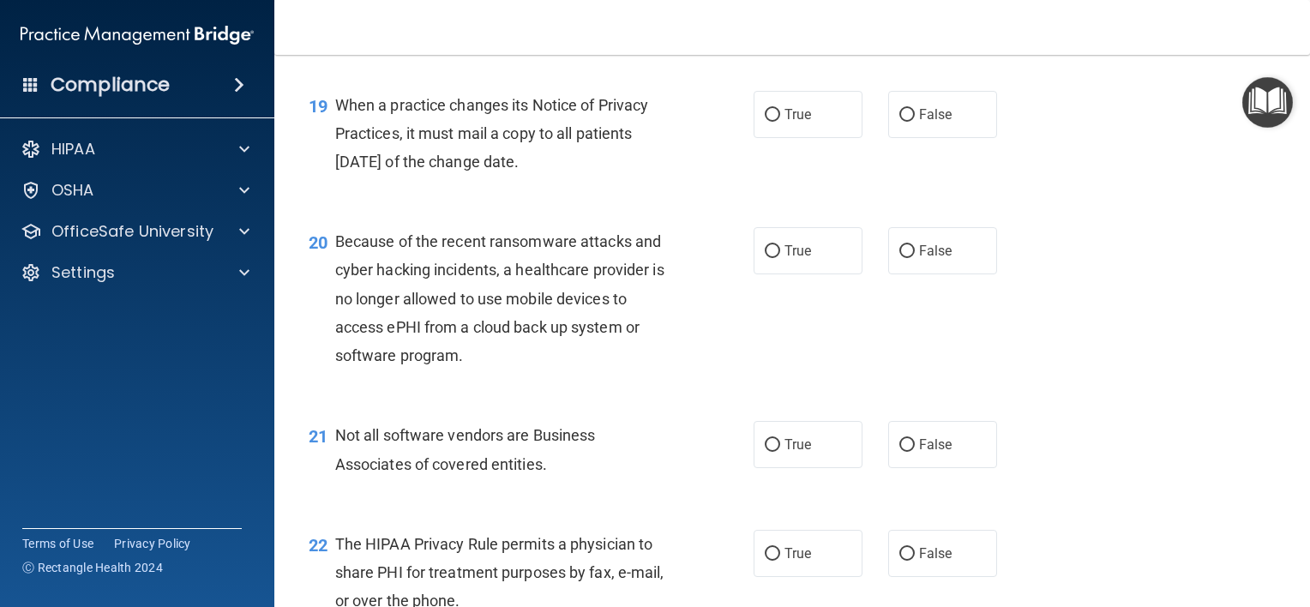
drag, startPoint x: 585, startPoint y: 211, endPoint x: 339, endPoint y: 158, distance: 251.8
click at [339, 158] on div "When a practice changes its Notice of Privacy Practices, it must mail a copy to…" at bounding box center [511, 134] width 353 height 86
click at [944, 138] on label "False" at bounding box center [942, 114] width 109 height 47
click at [915, 122] on input "False" at bounding box center [907, 115] width 15 height 13
radio input "true"
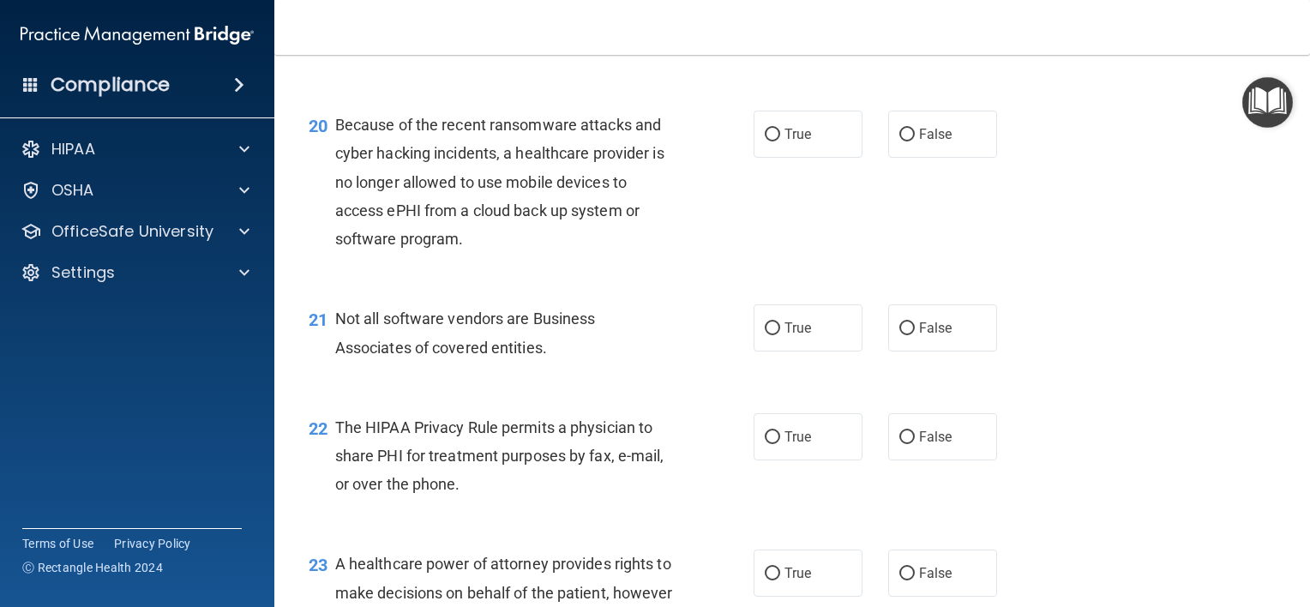
scroll to position [2967, 0]
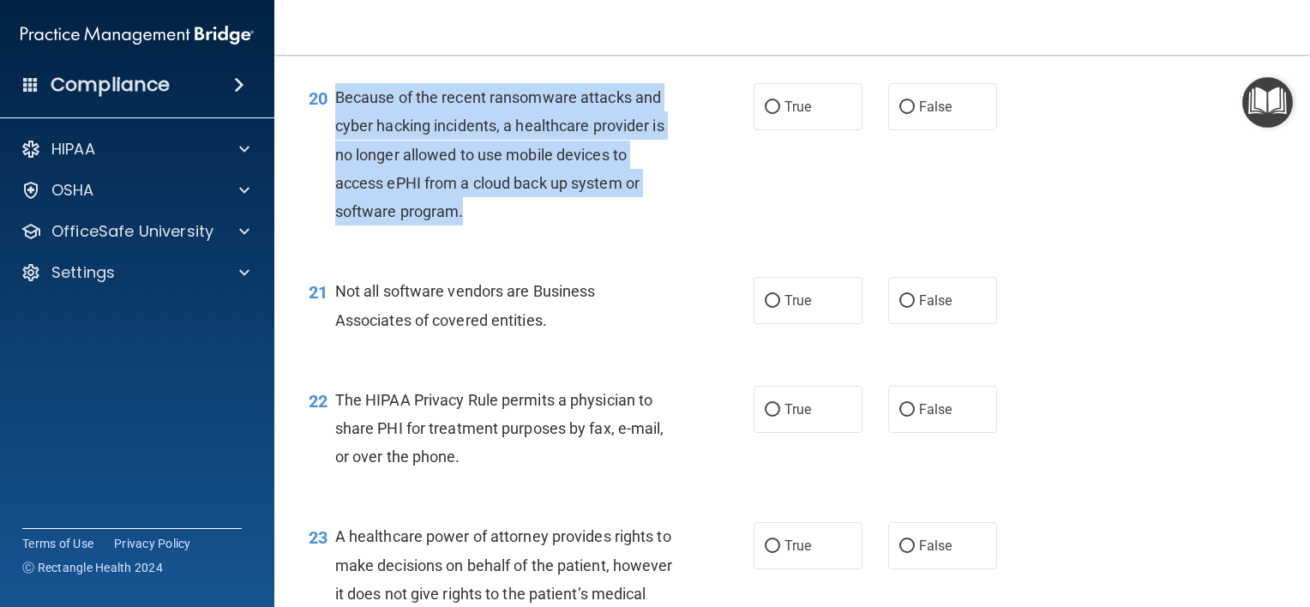
drag, startPoint x: 479, startPoint y: 264, endPoint x: 334, endPoint y: 153, distance: 182.2
click at [335, 153] on div "Because of the recent ransomware attacks and cyber hacking incidents, a healthc…" at bounding box center [511, 154] width 353 height 142
click at [497, 202] on span "Because of the recent ransomware attacks and cyber hacking incidents, a healthc…" at bounding box center [499, 154] width 329 height 132
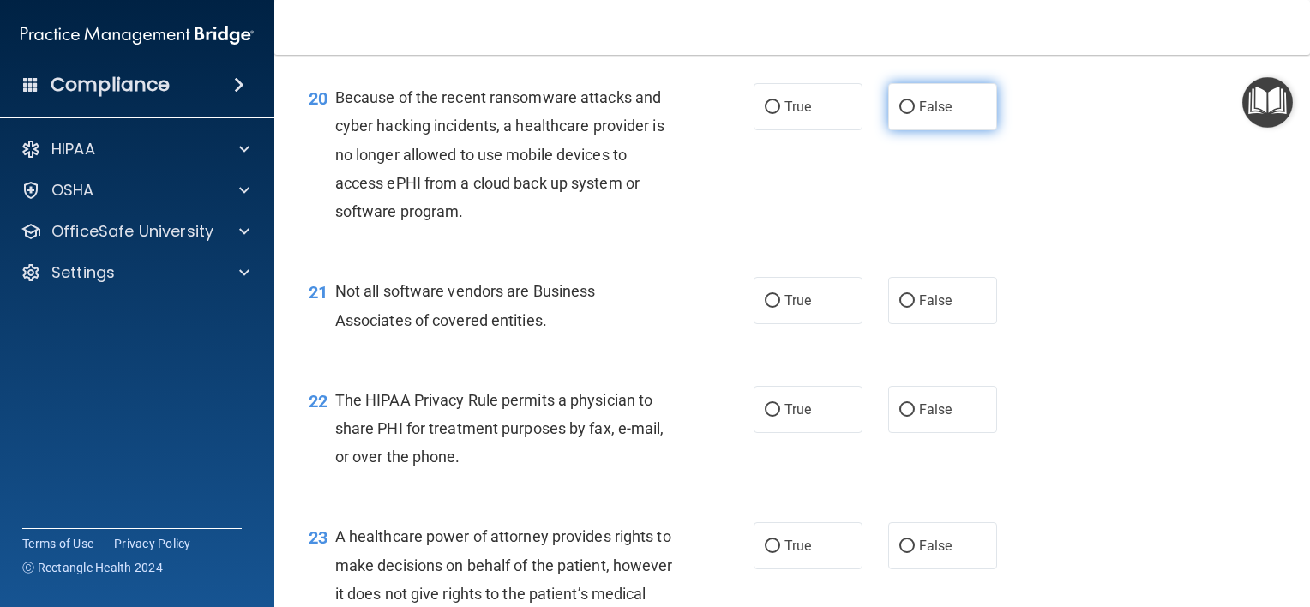
click at [919, 115] on span "False" at bounding box center [935, 107] width 33 height 16
click at [915, 114] on input "False" at bounding box center [907, 107] width 15 height 13
radio input "true"
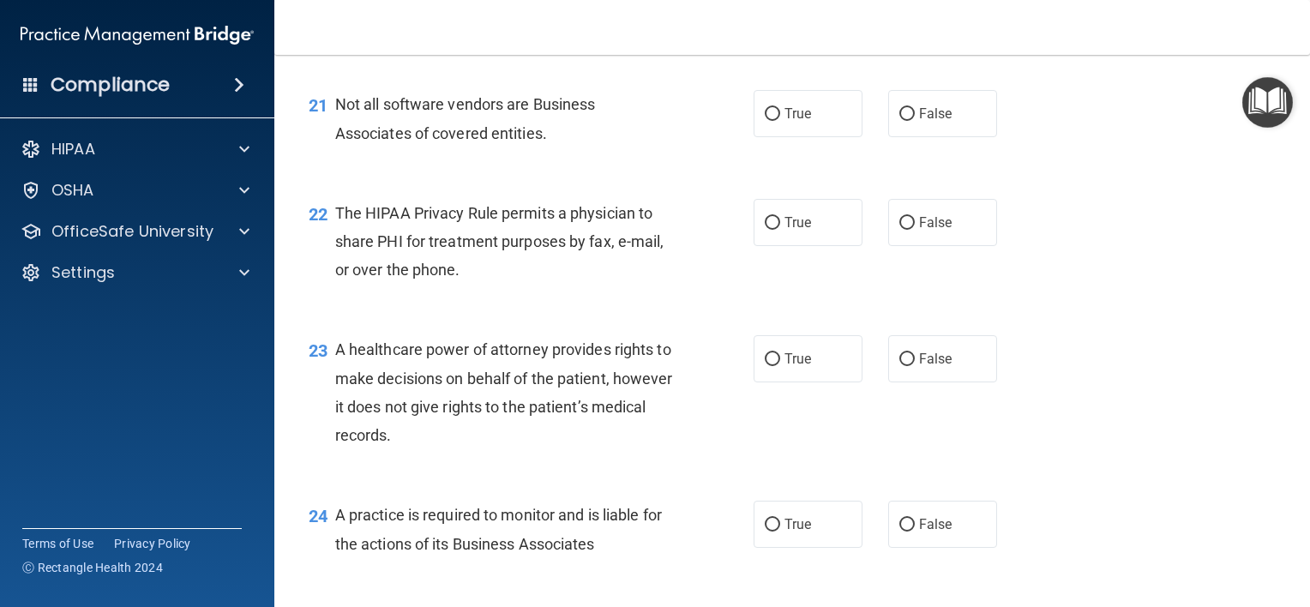
scroll to position [3163, 0]
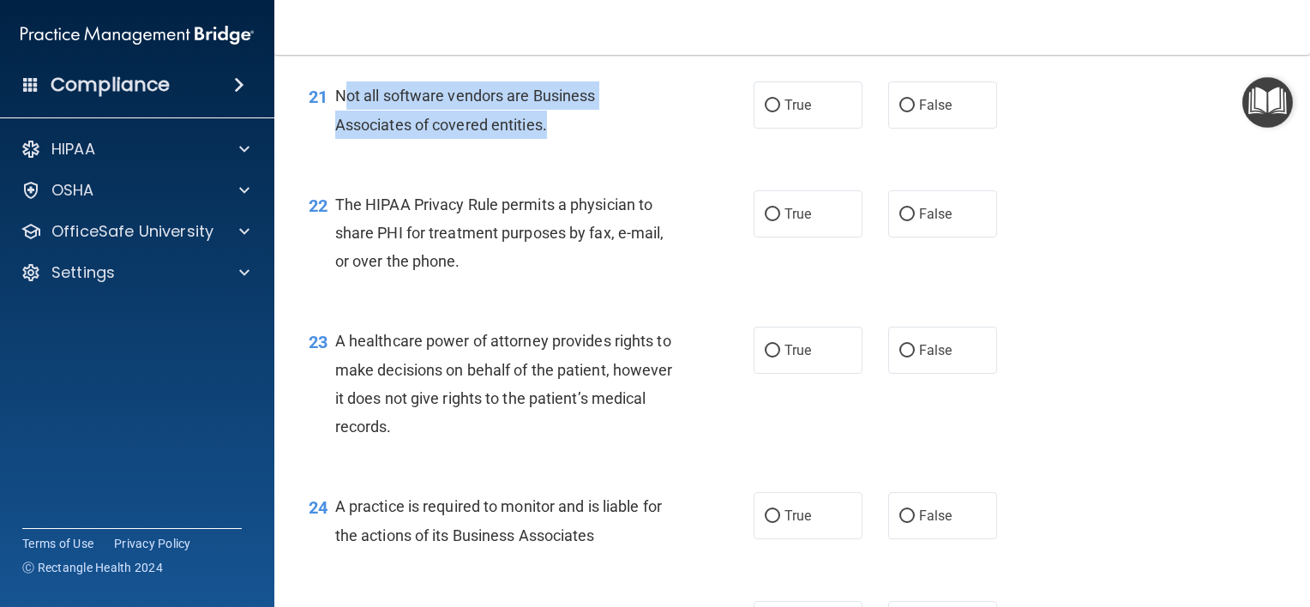
drag, startPoint x: 554, startPoint y: 190, endPoint x: 341, endPoint y: 148, distance: 216.6
click at [341, 138] on div "Not all software vendors are Business Associates of covered entities." at bounding box center [511, 109] width 353 height 57
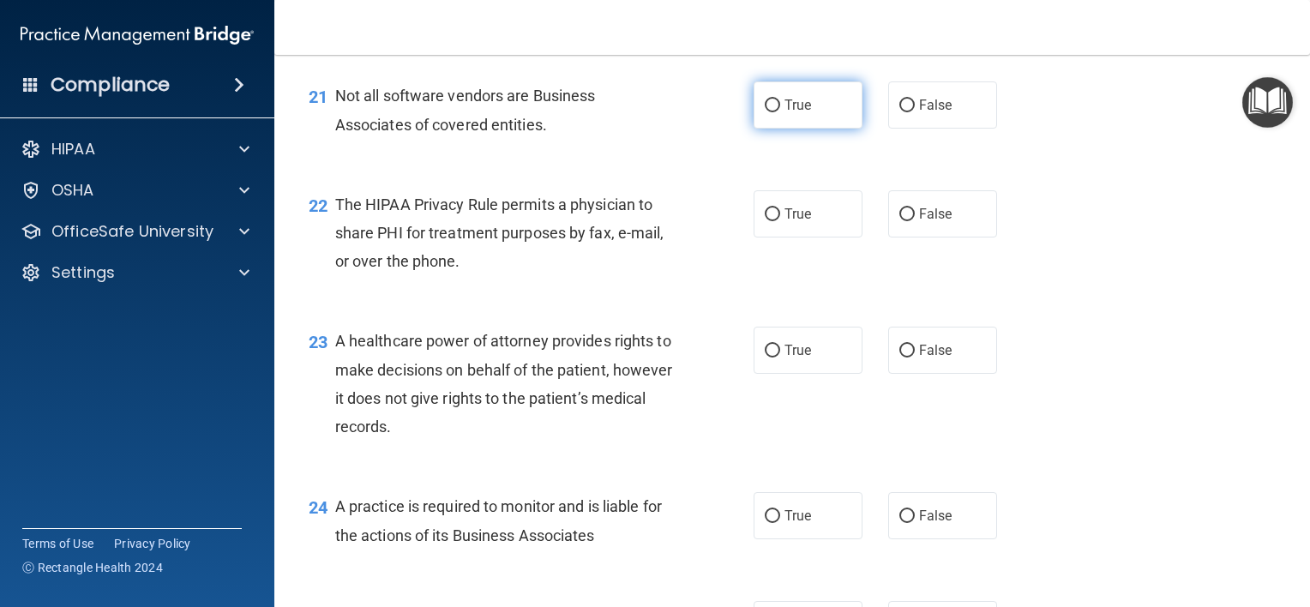
click at [791, 113] on span "True" at bounding box center [798, 105] width 27 height 16
click at [780, 112] on input "True" at bounding box center [772, 105] width 15 height 13
radio input "true"
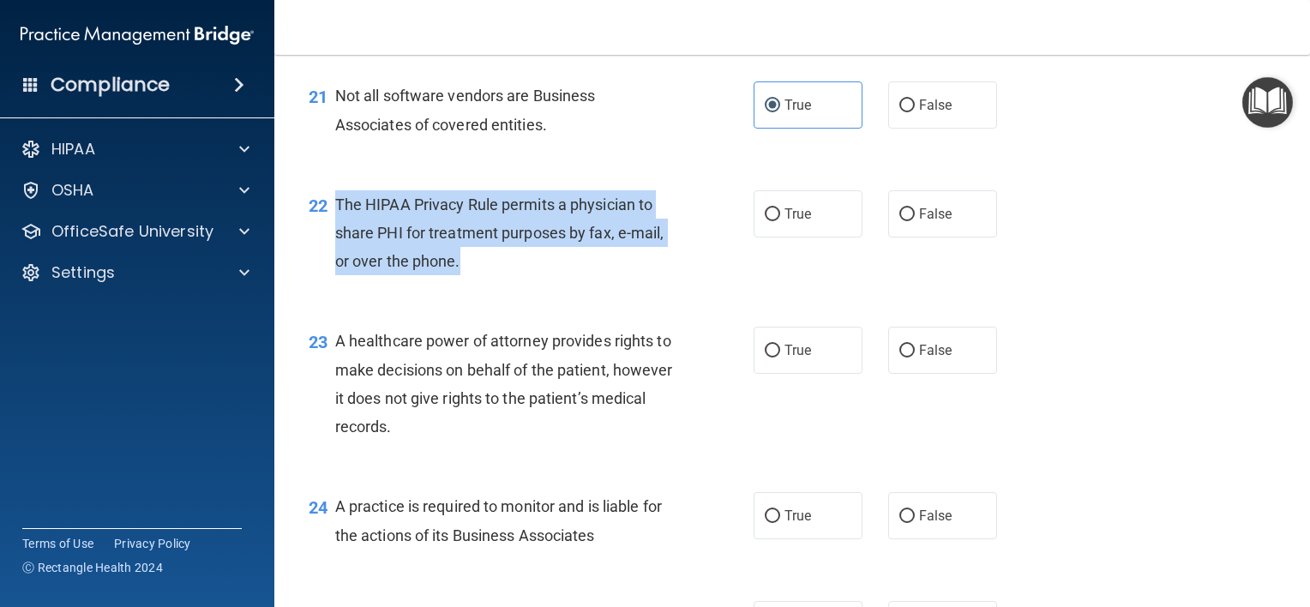
drag, startPoint x: 472, startPoint y: 319, endPoint x: 336, endPoint y: 261, distance: 147.5
click at [336, 261] on div "The HIPAA Privacy Rule permits a physician to share PHI for treatment purposes …" at bounding box center [511, 233] width 353 height 86
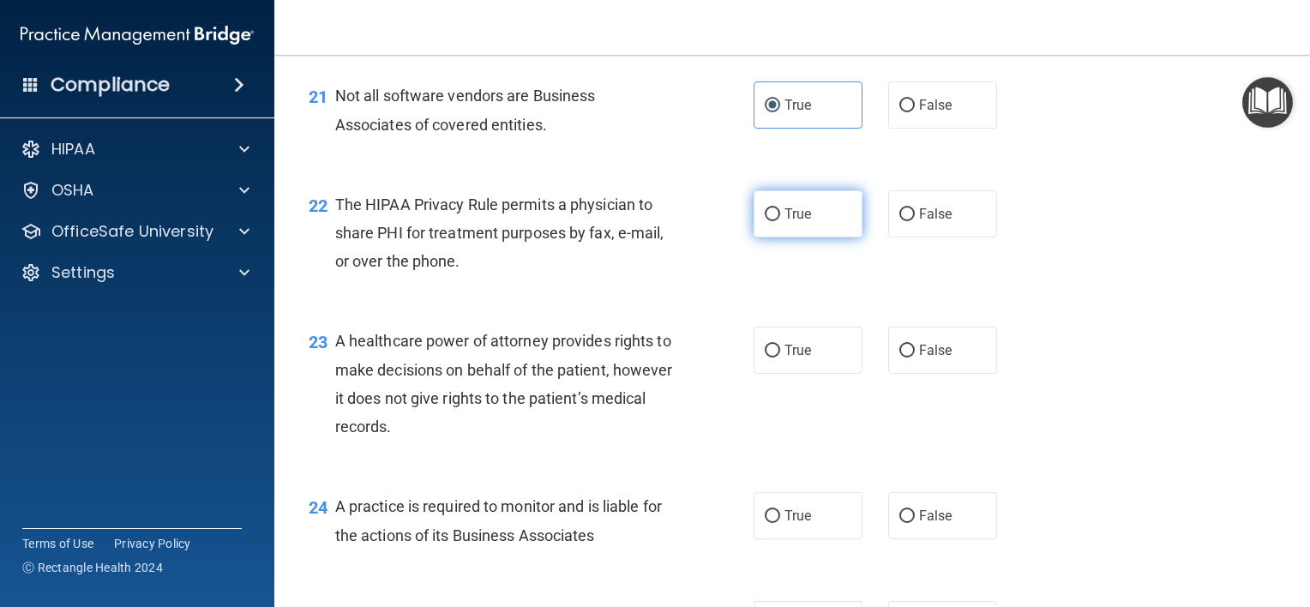
click at [820, 238] on label "True" at bounding box center [808, 213] width 109 height 47
click at [780, 221] on input "True" at bounding box center [772, 214] width 15 height 13
radio input "true"
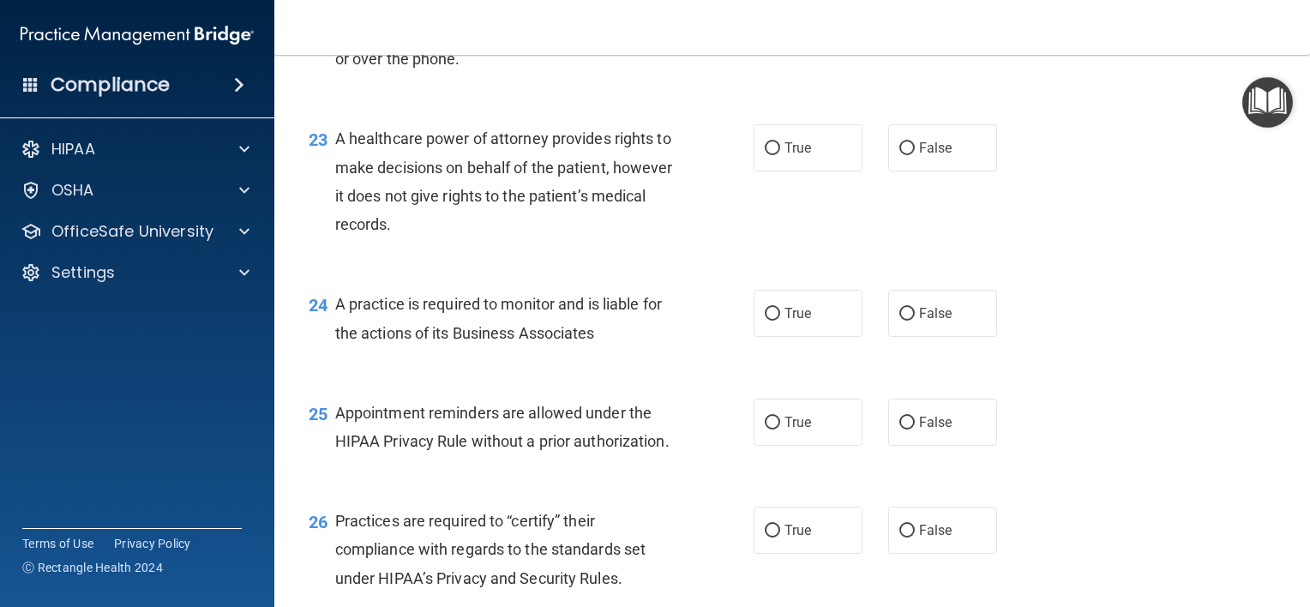
scroll to position [3395, 0]
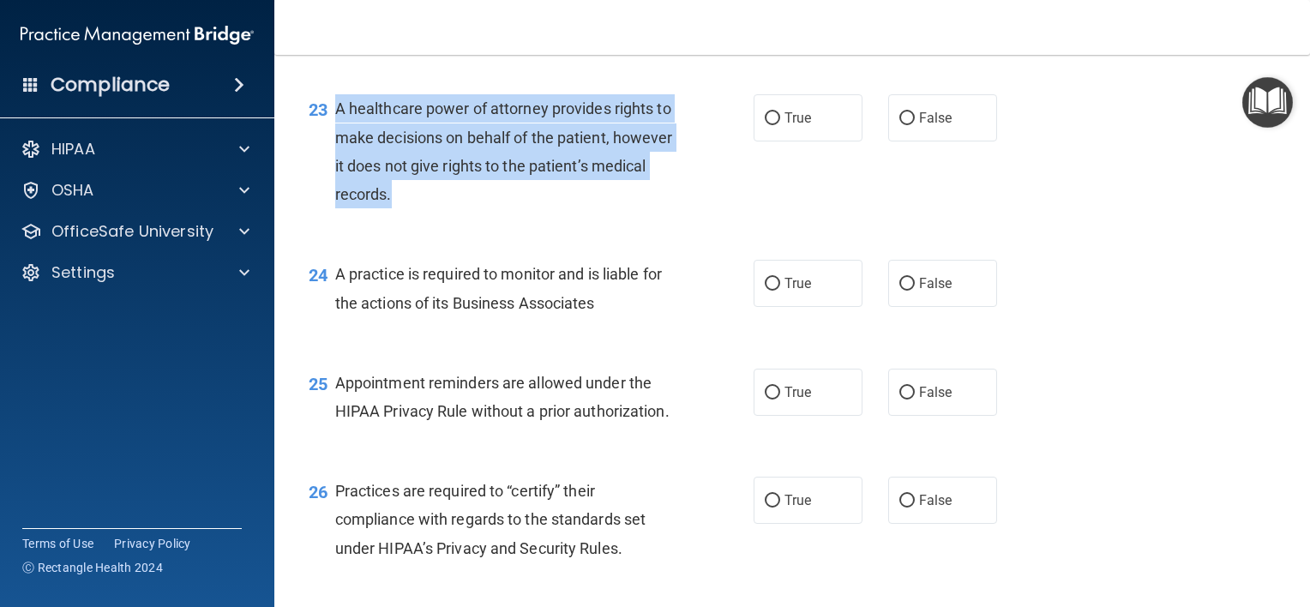
drag, startPoint x: 472, startPoint y: 256, endPoint x: 334, endPoint y: 161, distance: 167.7
click at [335, 161] on div "A healthcare power of attorney provides rights to make decisions on behalf of t…" at bounding box center [511, 151] width 353 height 114
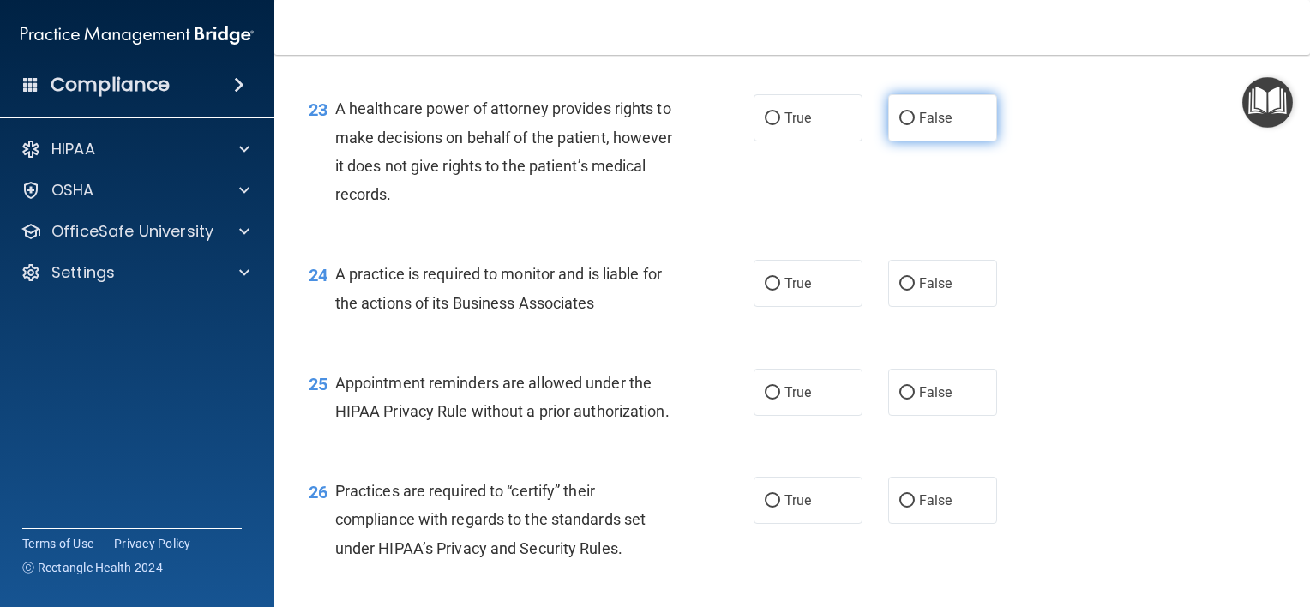
click at [937, 141] on label "False" at bounding box center [942, 117] width 109 height 47
click at [915, 125] on input "False" at bounding box center [907, 118] width 15 height 13
radio input "true"
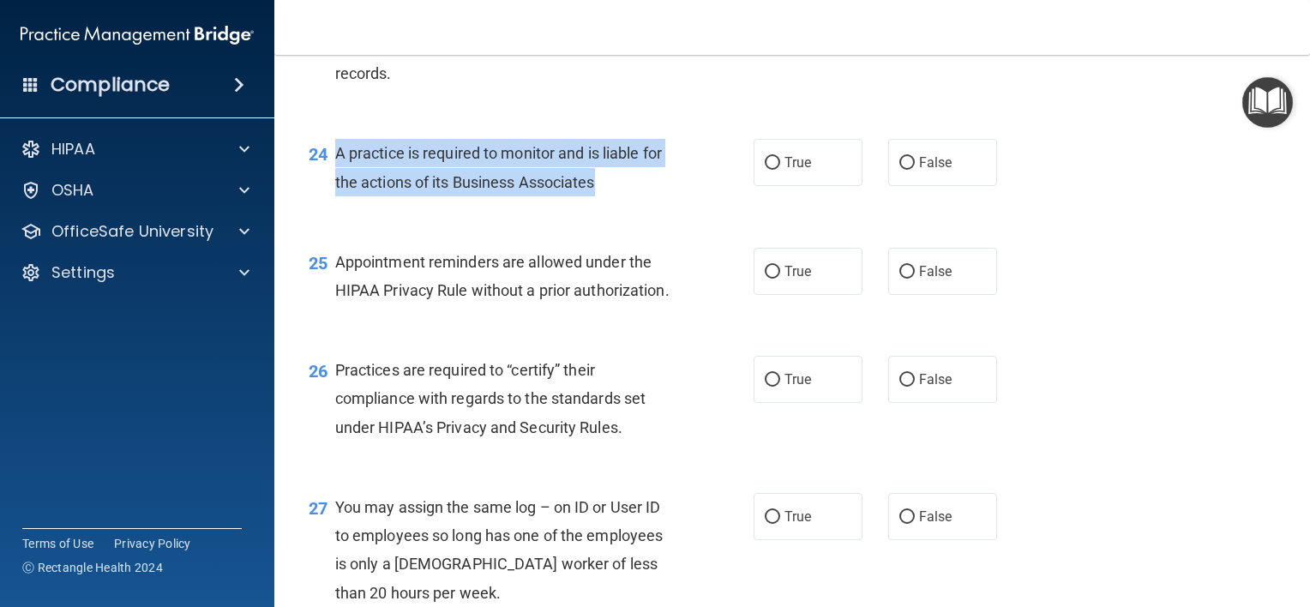
drag, startPoint x: 617, startPoint y: 246, endPoint x: 334, endPoint y: 209, distance: 285.4
click at [335, 196] on div "A practice is required to monitor and is liable for the actions of its Business…" at bounding box center [511, 167] width 353 height 57
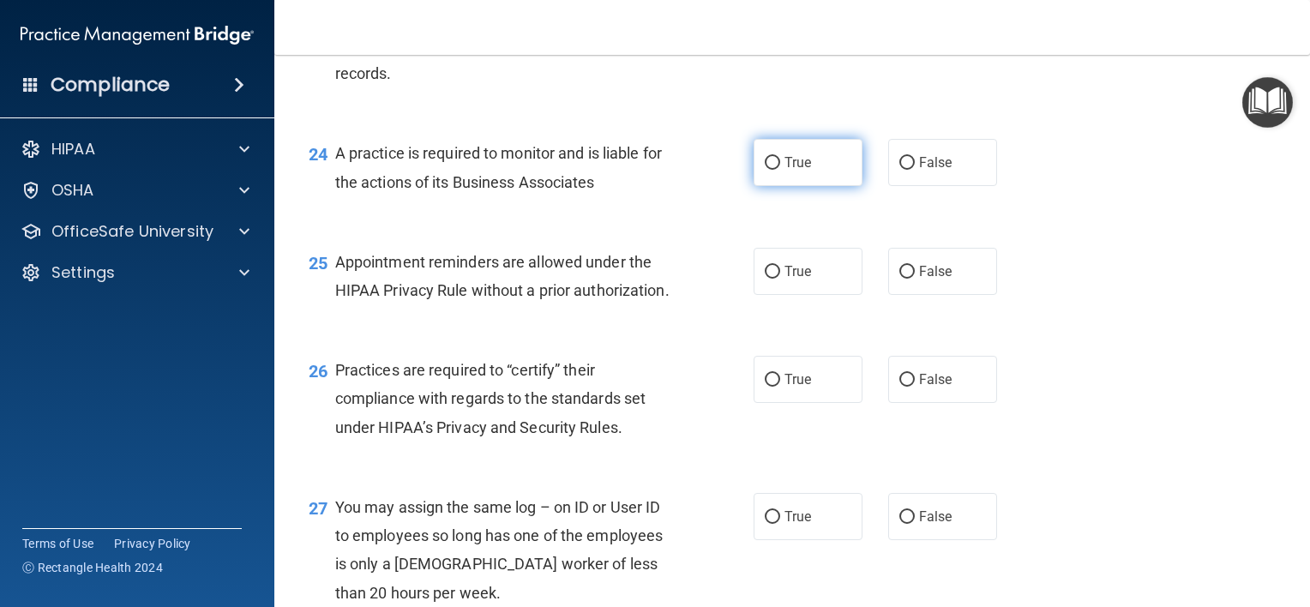
click at [786, 171] on span "True" at bounding box center [798, 162] width 27 height 16
click at [780, 170] on input "True" at bounding box center [772, 163] width 15 height 13
radio input "true"
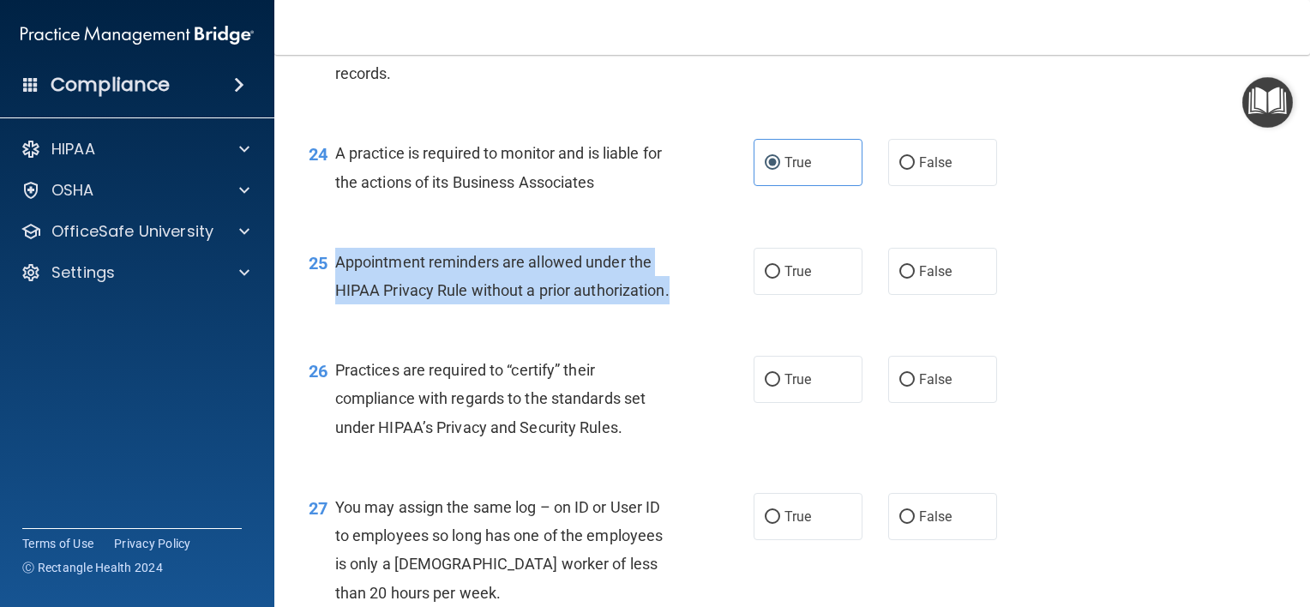
drag, startPoint x: 453, startPoint y: 367, endPoint x: 335, endPoint y: 322, distance: 125.7
click at [335, 304] on div "Appointment reminders are allowed under the HIPAA Privacy Rule without a prior …" at bounding box center [511, 276] width 353 height 57
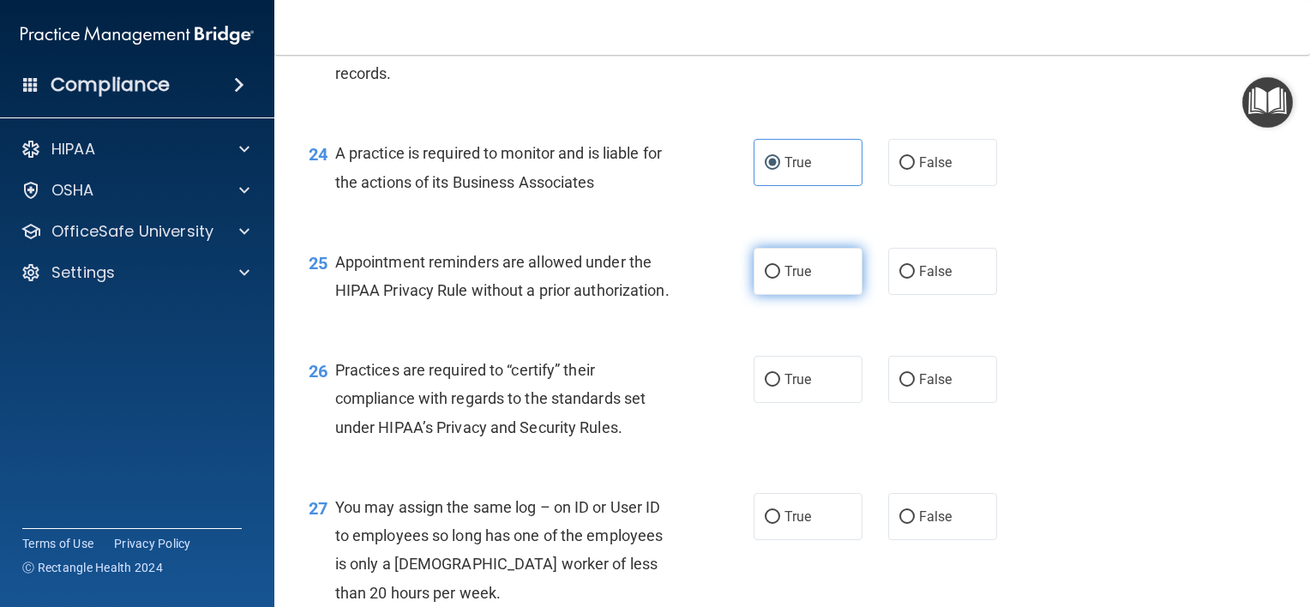
click at [787, 295] on label "True" at bounding box center [808, 271] width 109 height 47
click at [780, 279] on input "True" at bounding box center [772, 272] width 15 height 13
radio input "true"
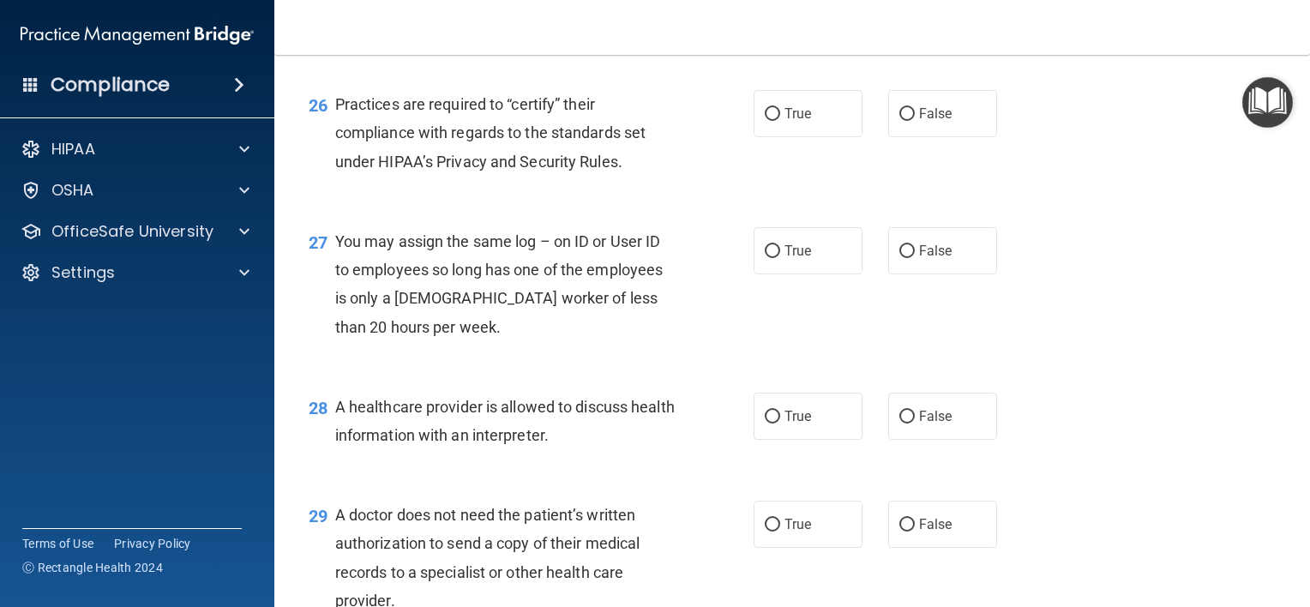
scroll to position [3783, 0]
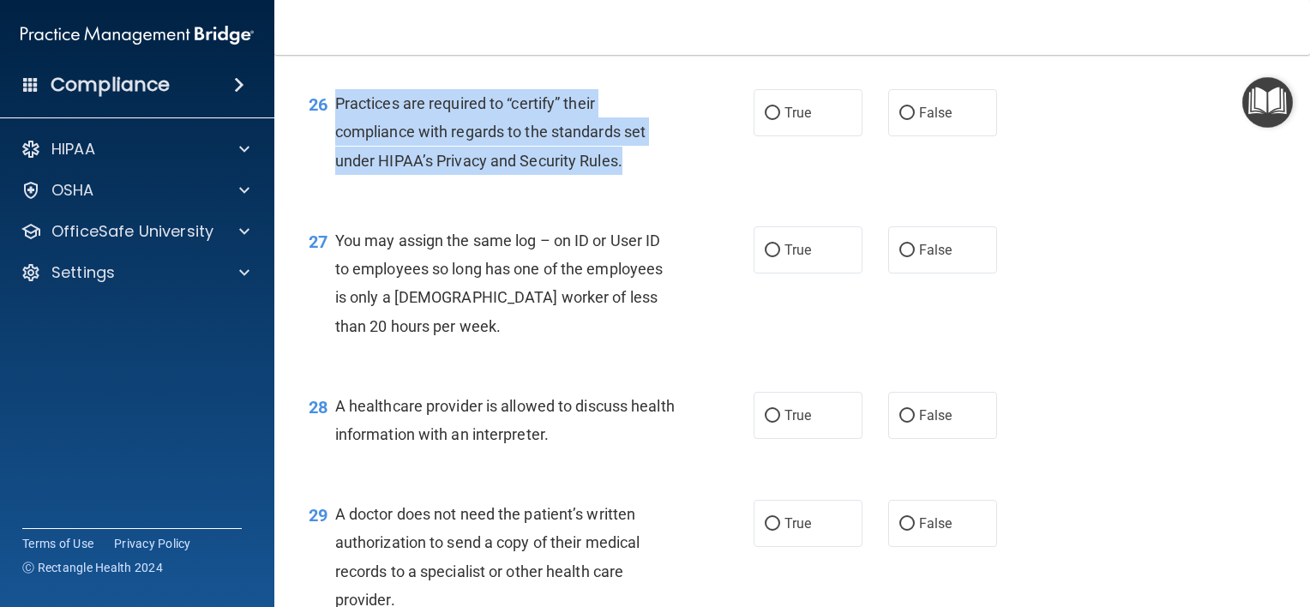
drag, startPoint x: 643, startPoint y: 251, endPoint x: 333, endPoint y: 197, distance: 315.1
click at [333, 184] on div "26 Practices are required to “certify” their compliance with regards to the sta…" at bounding box center [531, 136] width 497 height 94
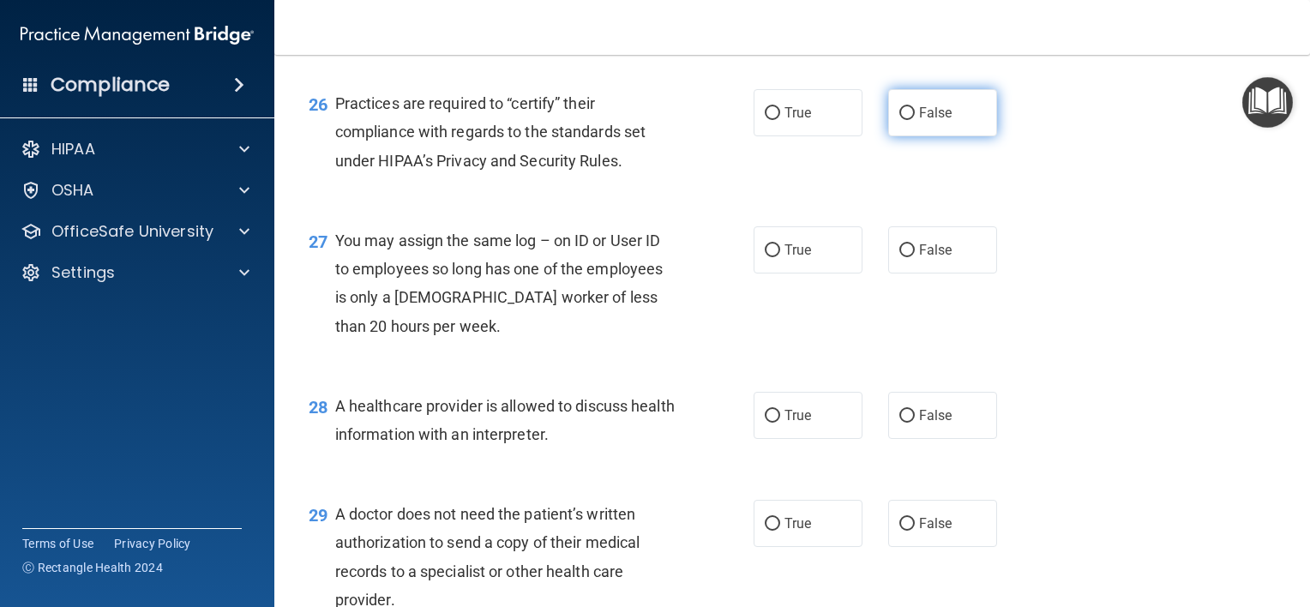
click at [921, 121] on span "False" at bounding box center [935, 113] width 33 height 16
click at [915, 120] on input "False" at bounding box center [907, 113] width 15 height 13
radio input "true"
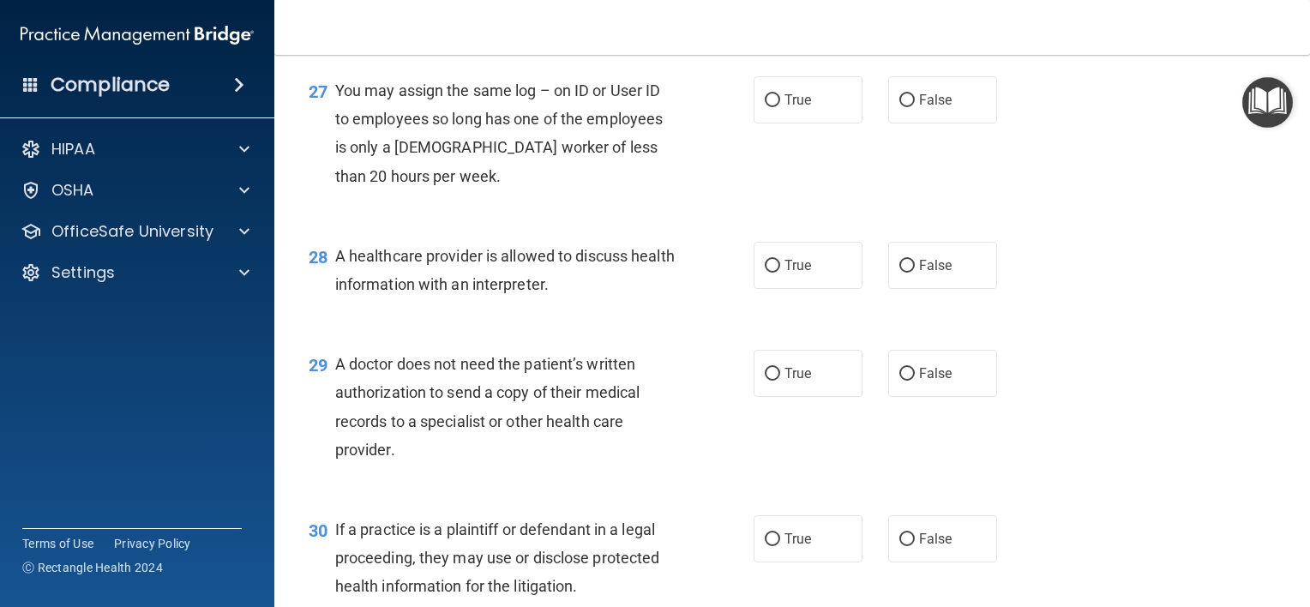
scroll to position [3934, 0]
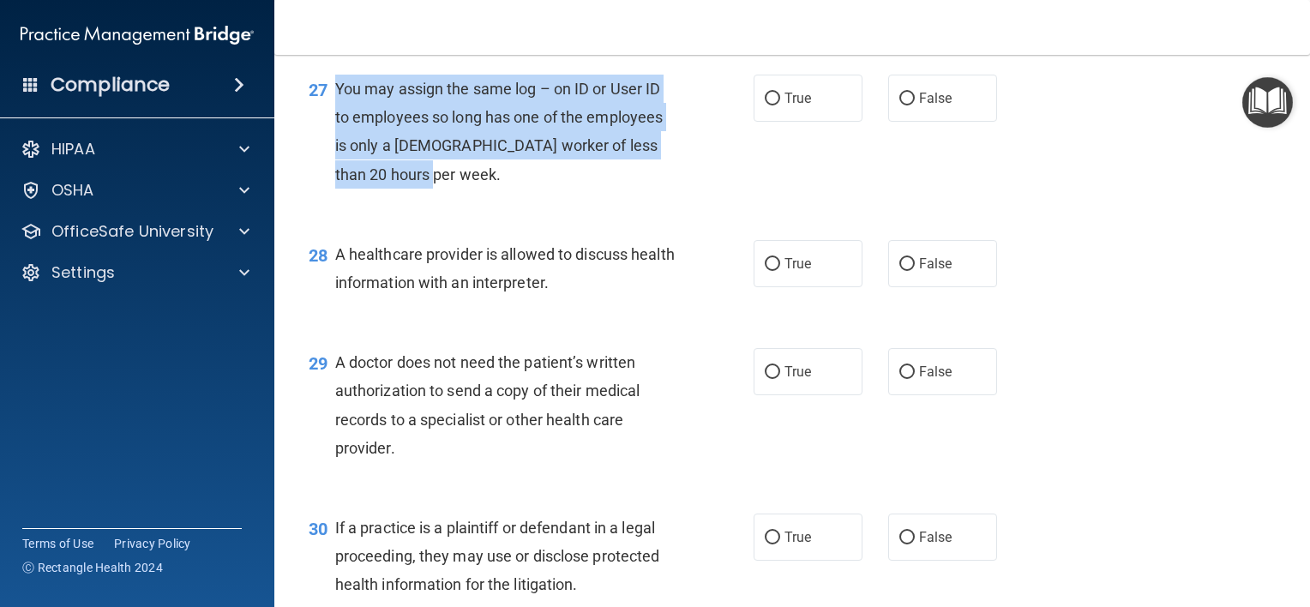
drag, startPoint x: 424, startPoint y: 258, endPoint x: 334, endPoint y: 169, distance: 126.1
click at [335, 169] on div "You may assign the same log – on ID or User ID to employees so long has one of …" at bounding box center [511, 132] width 353 height 114
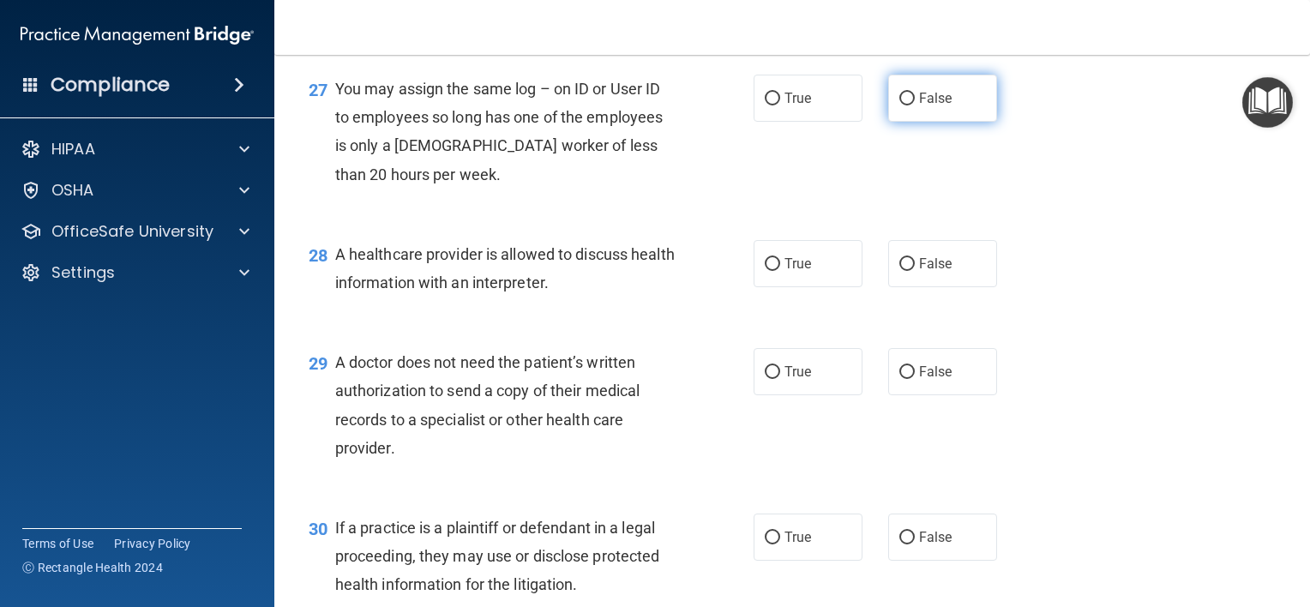
click at [930, 106] on span "False" at bounding box center [935, 98] width 33 height 16
click at [915, 105] on input "False" at bounding box center [907, 99] width 15 height 13
radio input "true"
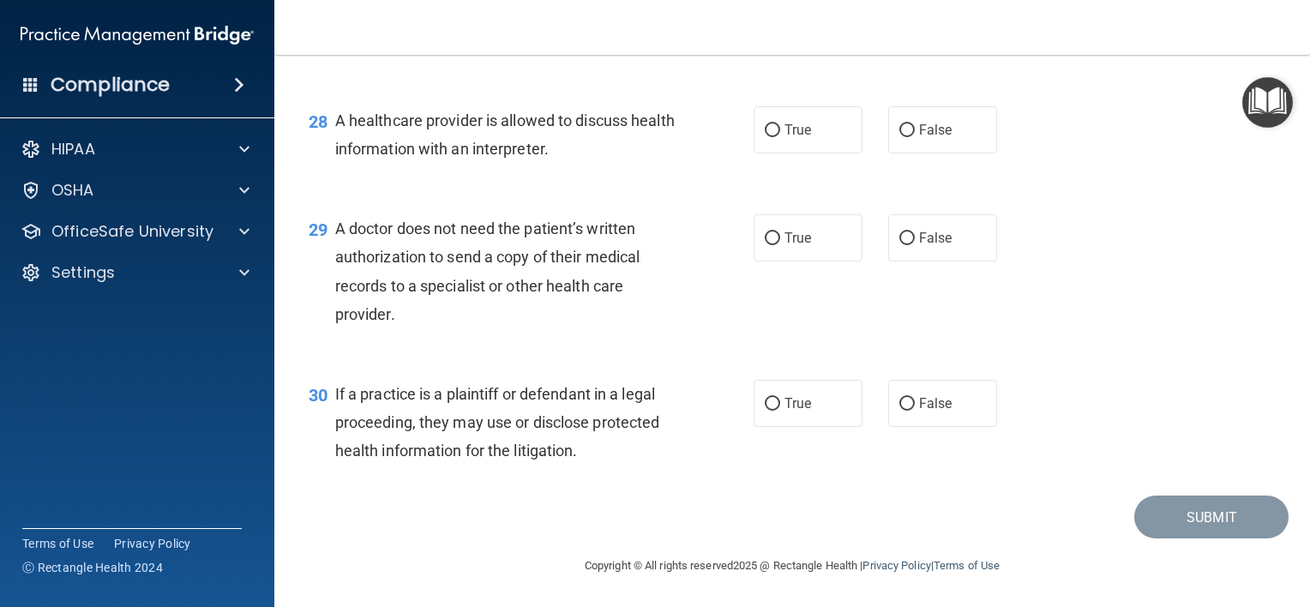
scroll to position [4126, 0]
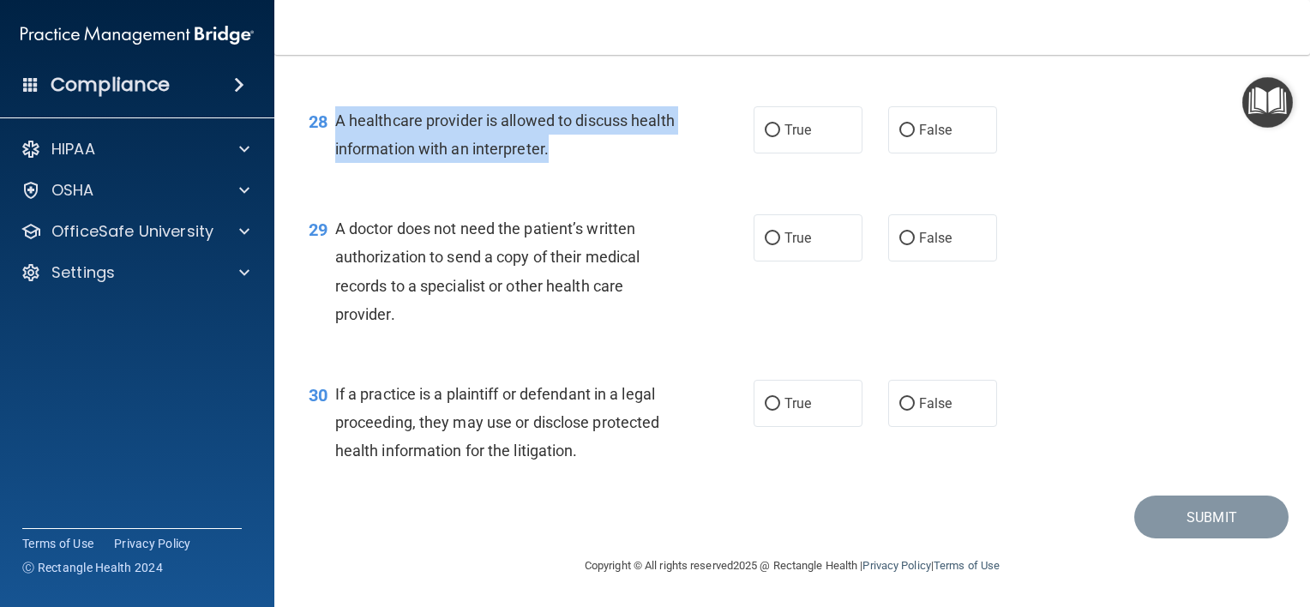
drag, startPoint x: 608, startPoint y: 166, endPoint x: 333, endPoint y: 134, distance: 277.2
click at [333, 134] on div "28 A healthcare provider is allowed to discuss health information with an inter…" at bounding box center [531, 138] width 497 height 65
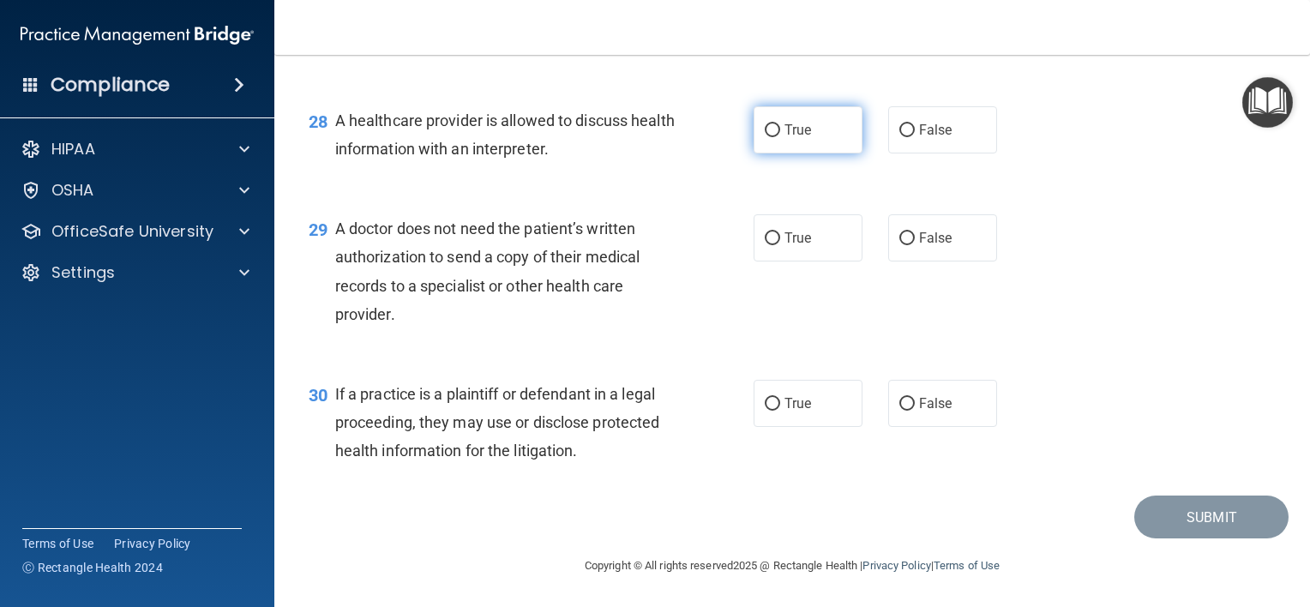
click at [816, 152] on label "True" at bounding box center [808, 129] width 109 height 47
click at [780, 137] on input "True" at bounding box center [772, 130] width 15 height 13
radio input "true"
drag, startPoint x: 398, startPoint y: 334, endPoint x: 335, endPoint y: 255, distance: 101.4
click at [335, 255] on div "A doctor does not need the patient’s written authorization to send a copy of th…" at bounding box center [511, 271] width 353 height 114
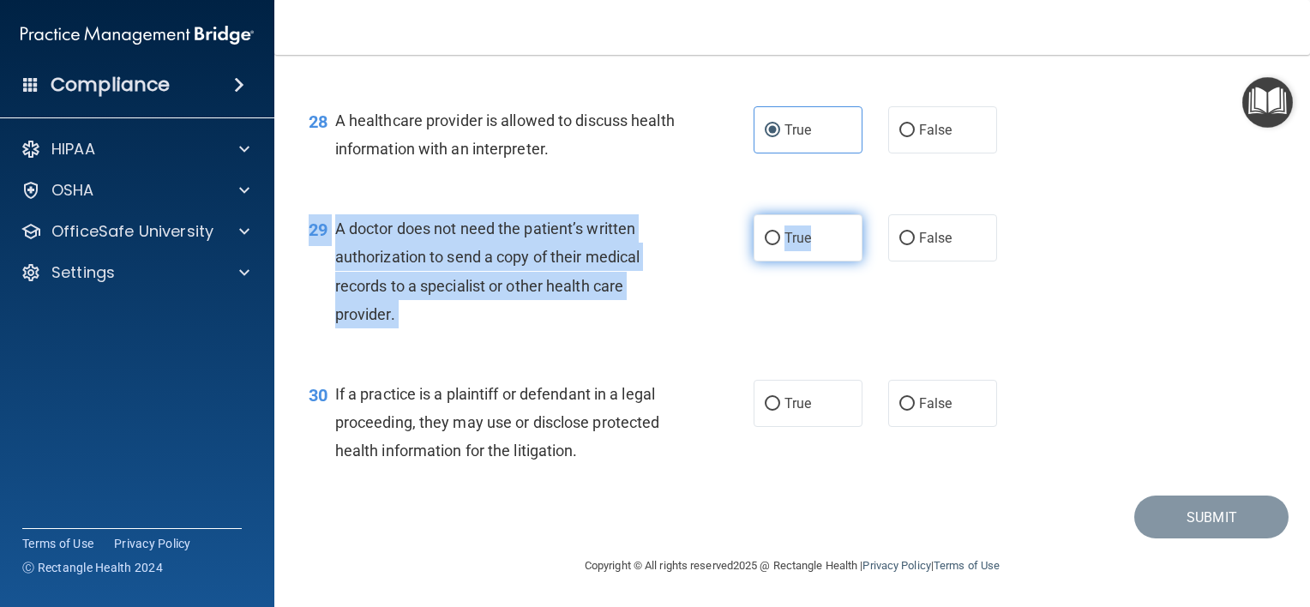
drag, startPoint x: 829, startPoint y: 288, endPoint x: 816, endPoint y: 257, distance: 33.4
click at [816, 257] on div "29 A doctor does not need the patient’s written authorization to send a copy of…" at bounding box center [792, 276] width 993 height 166
click at [816, 257] on label "True" at bounding box center [808, 237] width 109 height 47
click at [780, 245] on input "True" at bounding box center [772, 238] width 15 height 13
radio input "true"
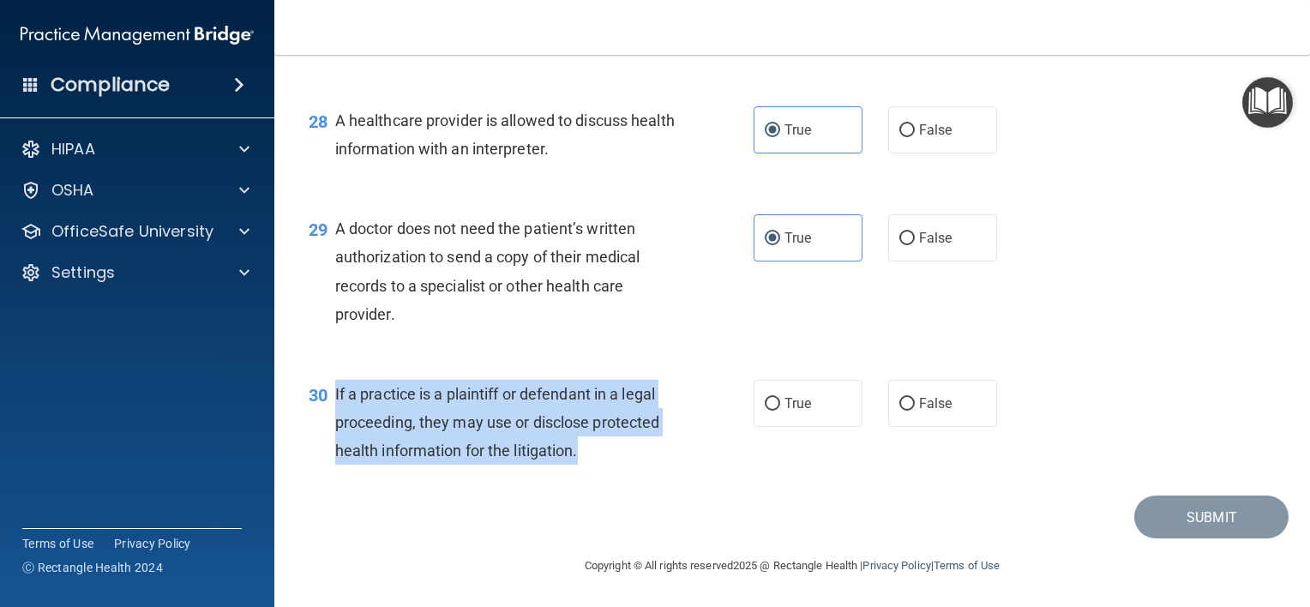
drag, startPoint x: 593, startPoint y: 479, endPoint x: 331, endPoint y: 427, distance: 266.7
click at [331, 427] on div "30 If a practice is a plaintiff or defendant in a legal proceeding, they may us…" at bounding box center [531, 427] width 497 height 94
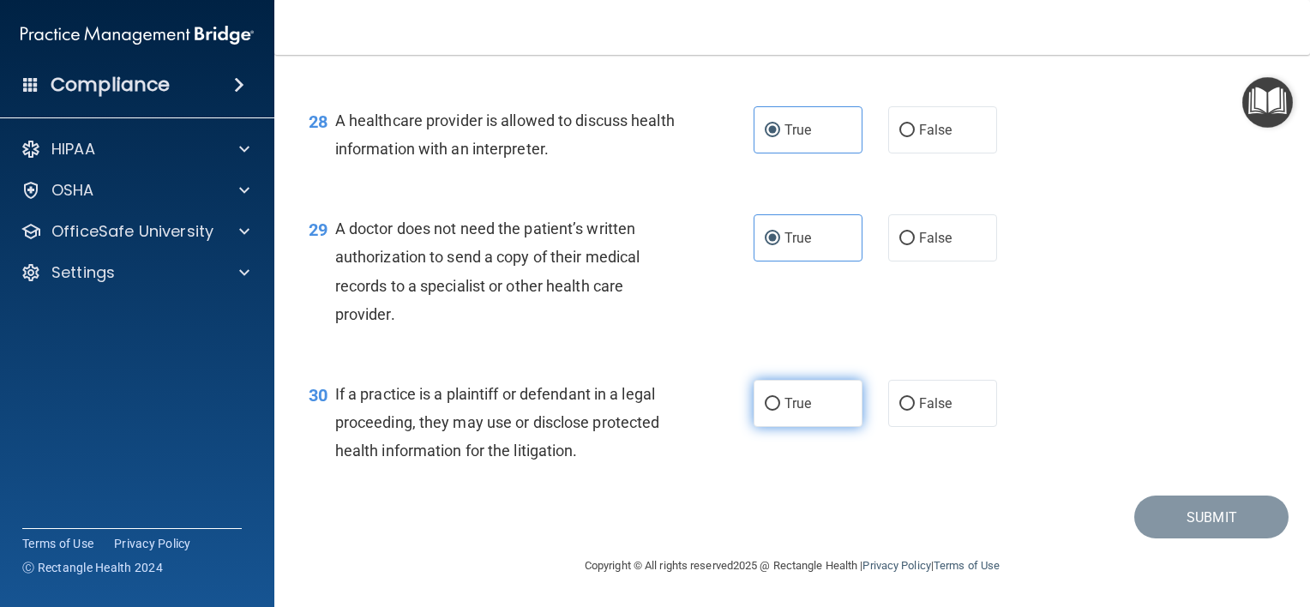
click at [793, 412] on span "True" at bounding box center [798, 403] width 27 height 16
click at [780, 411] on input "True" at bounding box center [772, 404] width 15 height 13
radio input "true"
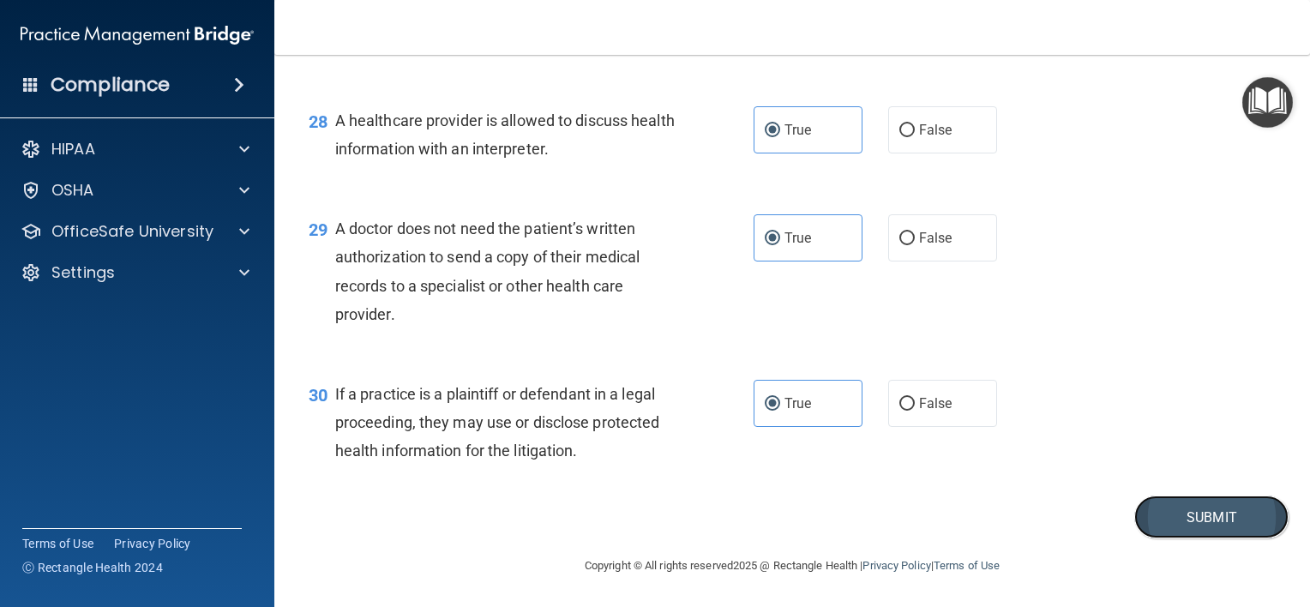
click at [1192, 533] on button "Submit" at bounding box center [1212, 518] width 154 height 44
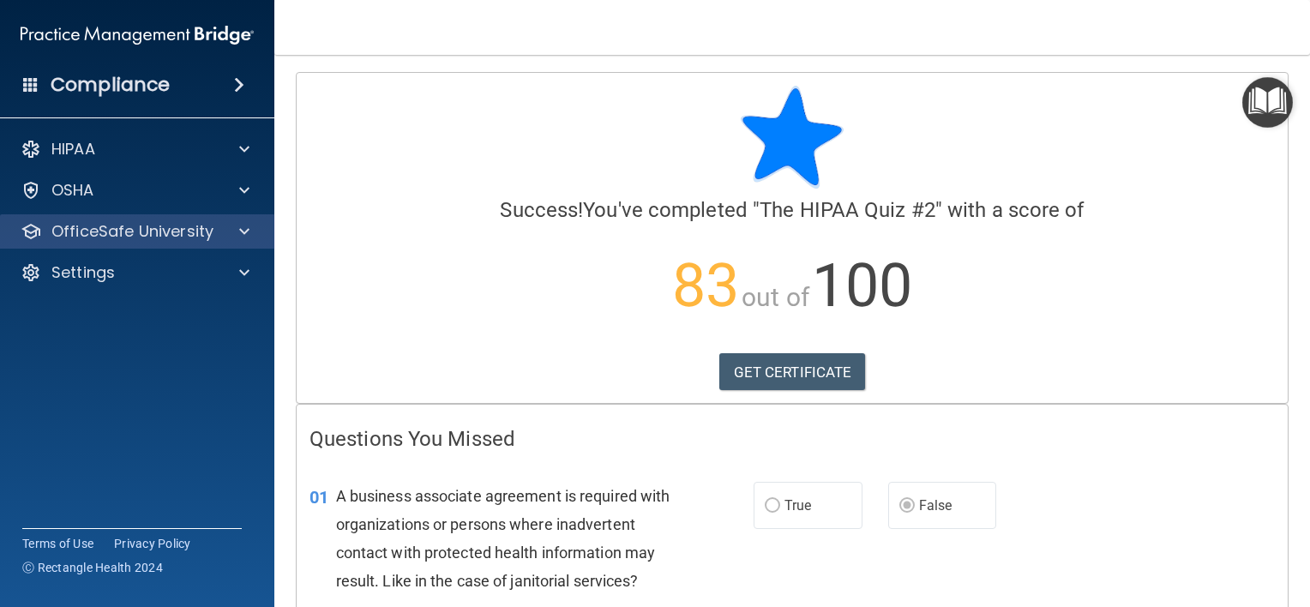
click at [226, 214] on div "OfficeSafe University" at bounding box center [137, 231] width 275 height 34
click at [240, 226] on span at bounding box center [244, 231] width 10 height 21
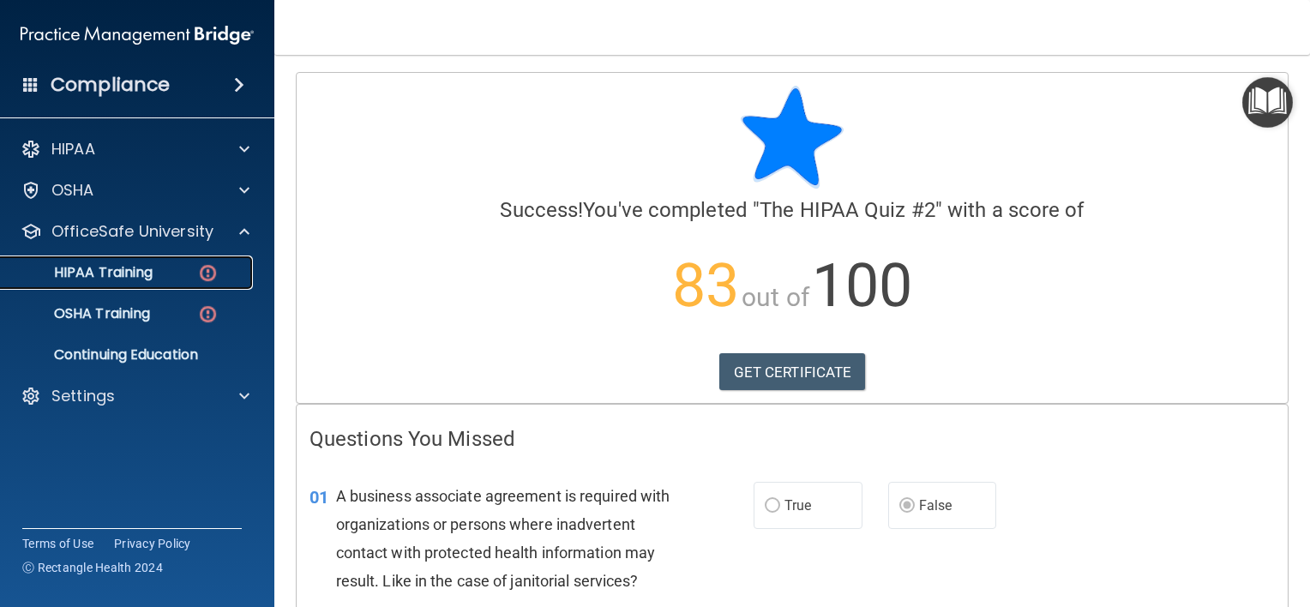
click at [107, 274] on p "HIPAA Training" at bounding box center [81, 272] width 141 height 17
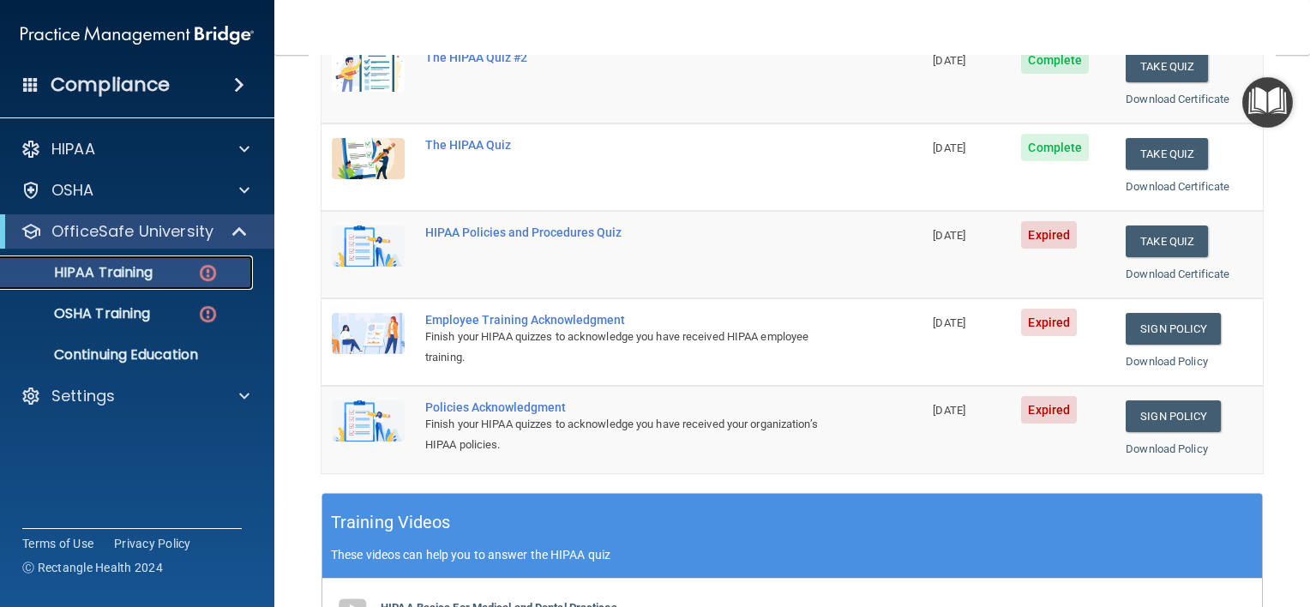
scroll to position [271, 0]
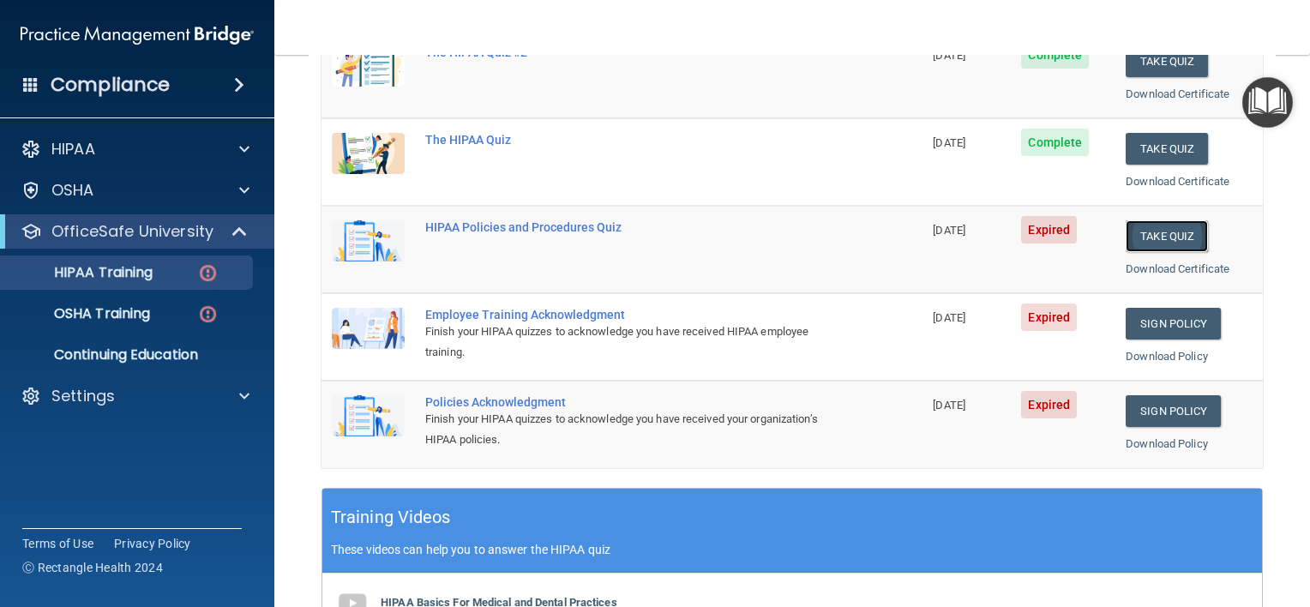
click at [1184, 232] on button "Take Quiz" at bounding box center [1167, 236] width 82 height 32
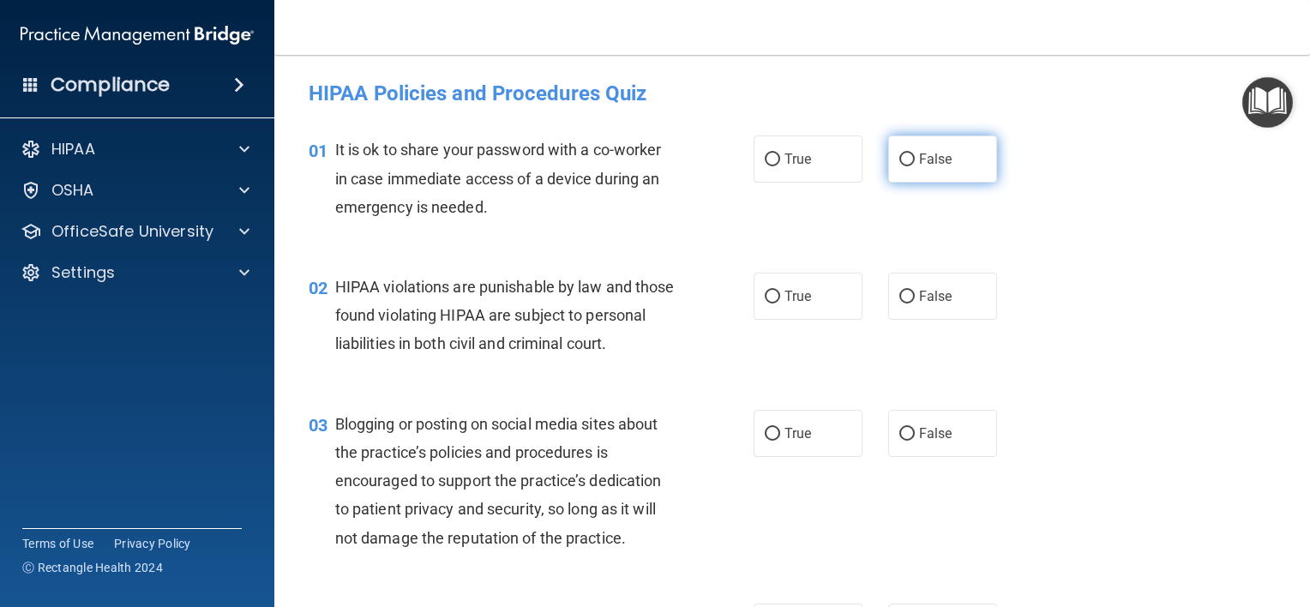
click at [888, 175] on label "False" at bounding box center [942, 158] width 109 height 47
click at [900, 166] on input "False" at bounding box center [907, 159] width 15 height 13
radio input "true"
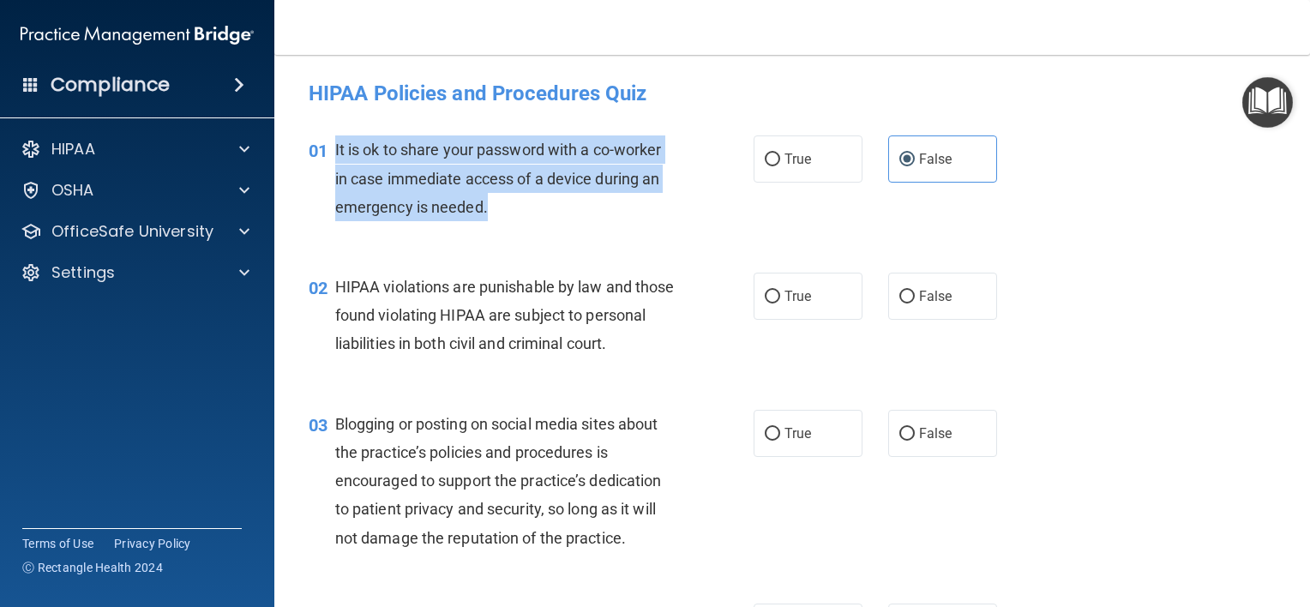
drag, startPoint x: 499, startPoint y: 203, endPoint x: 333, endPoint y: 152, distance: 174.1
click at [333, 152] on div "01 It is ok to share your password with a co-worker in case immediate access of…" at bounding box center [531, 182] width 497 height 94
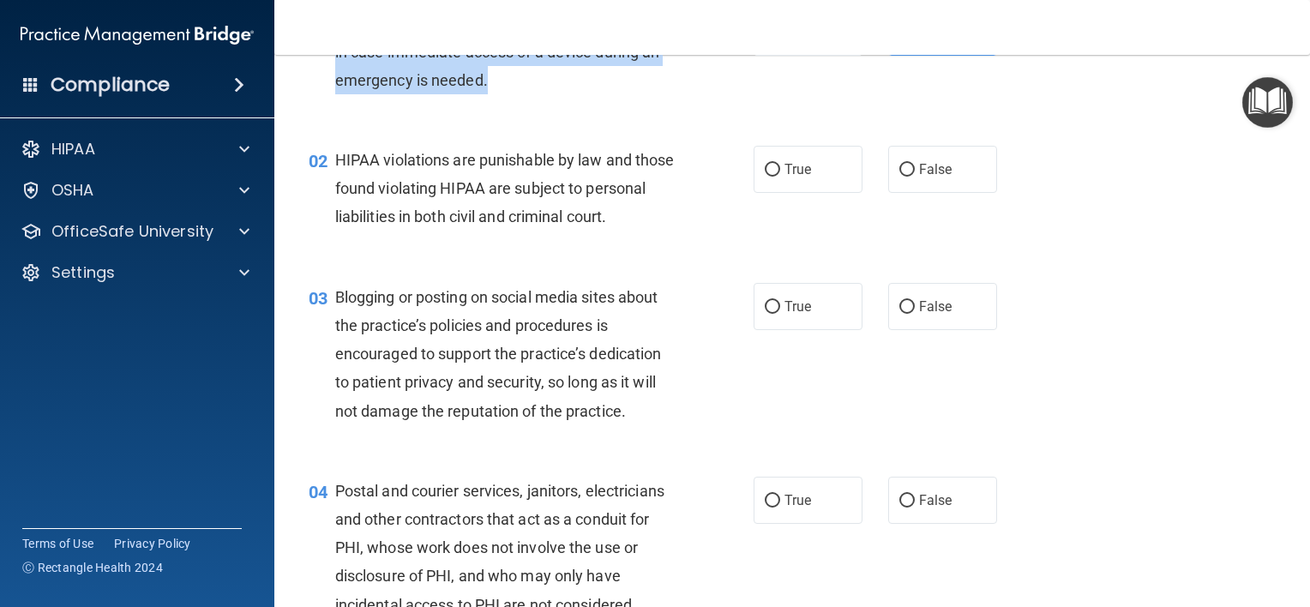
scroll to position [127, 0]
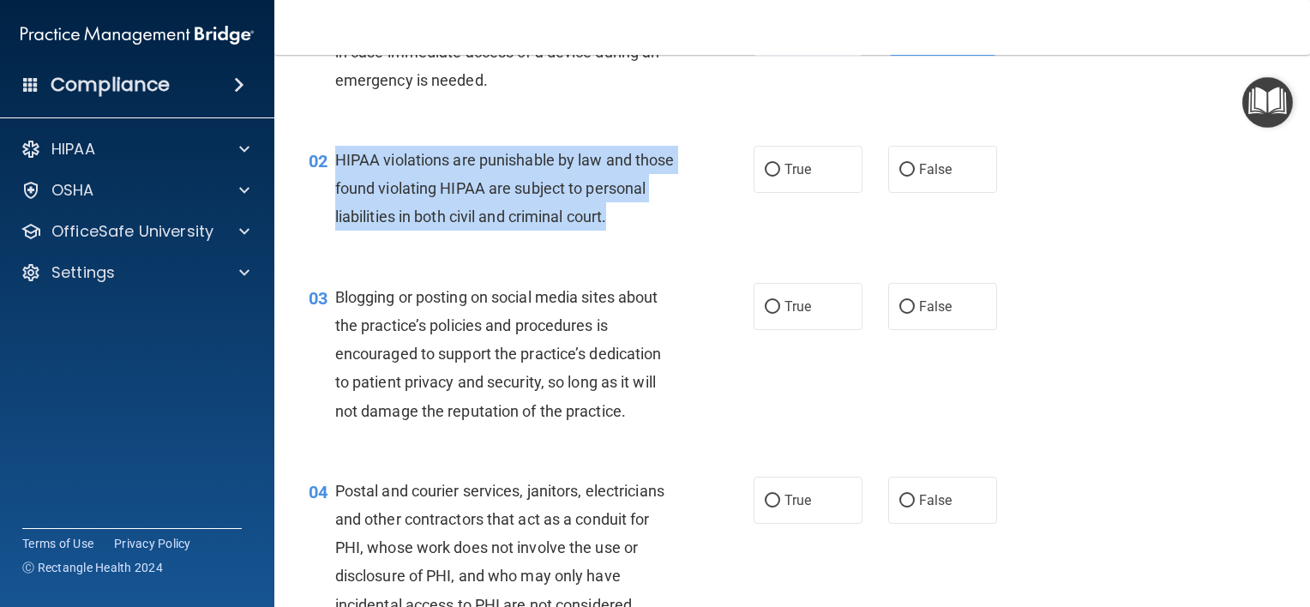
drag, startPoint x: 389, startPoint y: 251, endPoint x: 334, endPoint y: 166, distance: 101.1
click at [335, 166] on div "HIPAA violations are punishable by law and those found violating HIPAA are subj…" at bounding box center [511, 189] width 353 height 86
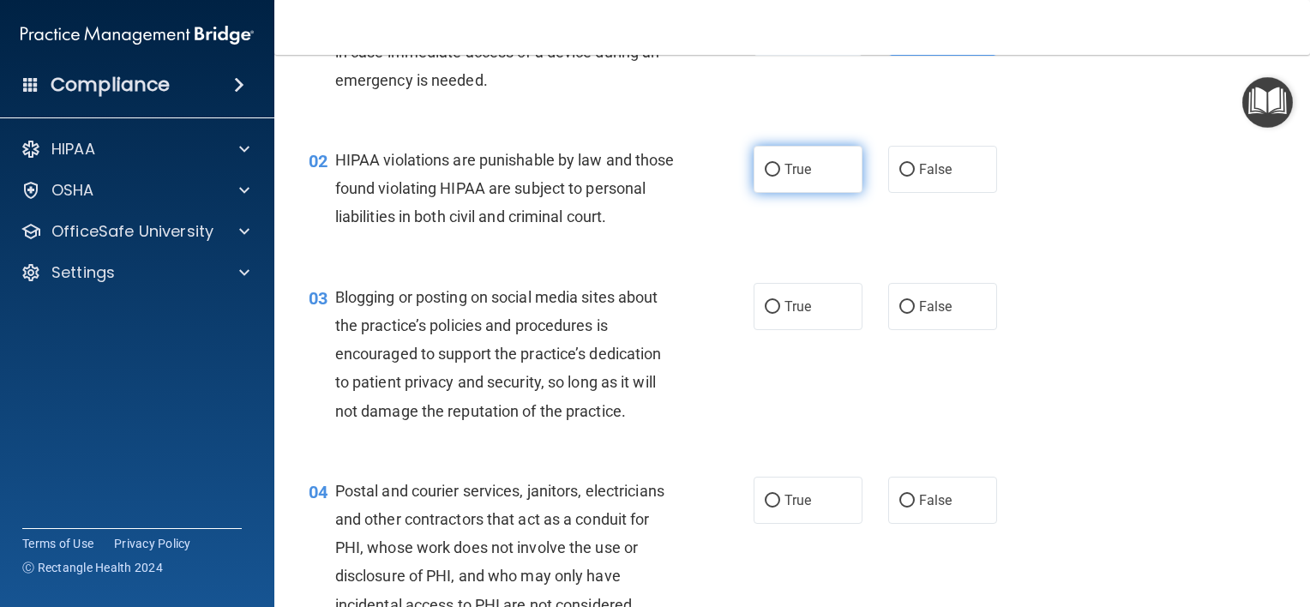
click at [785, 161] on span "True" at bounding box center [798, 169] width 27 height 16
click at [780, 164] on input "True" at bounding box center [772, 170] width 15 height 13
radio input "true"
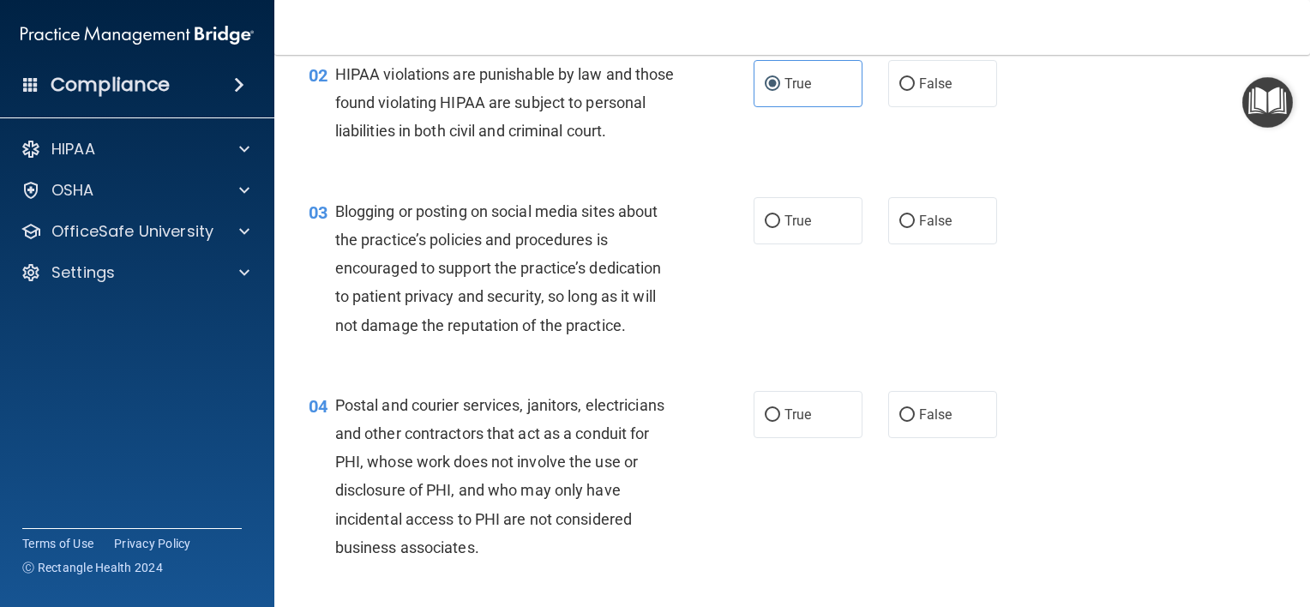
scroll to position [215, 0]
click at [635, 328] on span "Blogging or posting on social media sites about the practice’s policies and pro…" at bounding box center [498, 266] width 327 height 132
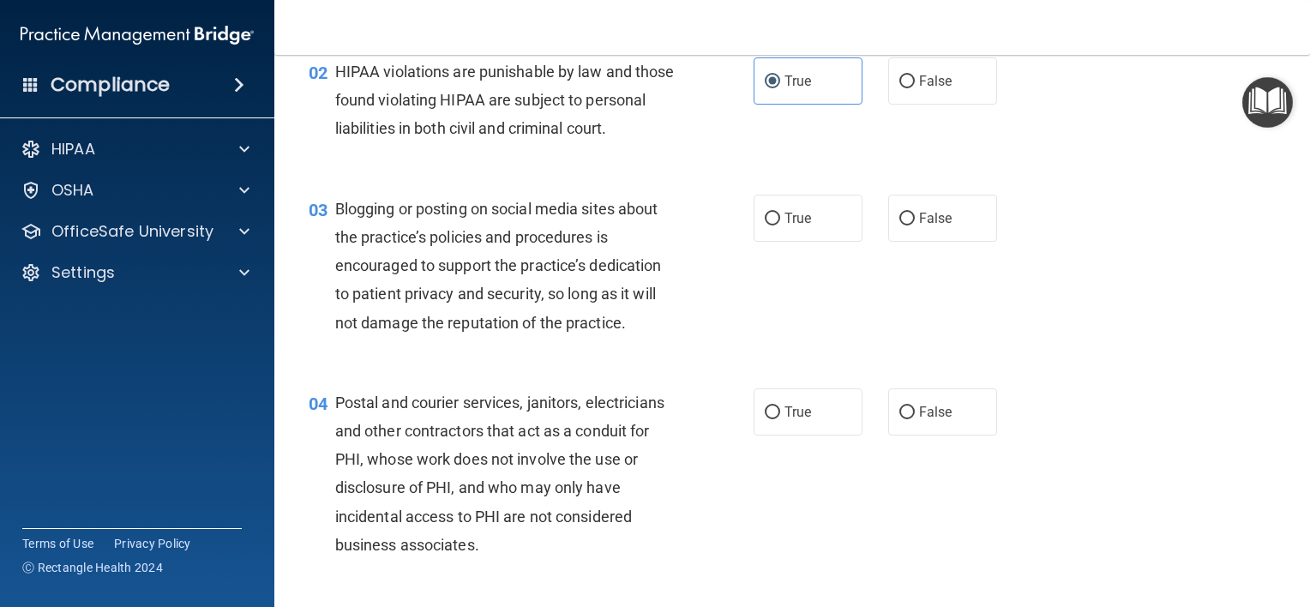
click at [902, 220] on div "03 Blogging or posting on social media sites about the practice’s policies and …" at bounding box center [792, 270] width 993 height 194
click at [910, 238] on label "False" at bounding box center [942, 218] width 109 height 47
click at [910, 226] on input "False" at bounding box center [907, 219] width 15 height 13
radio input "true"
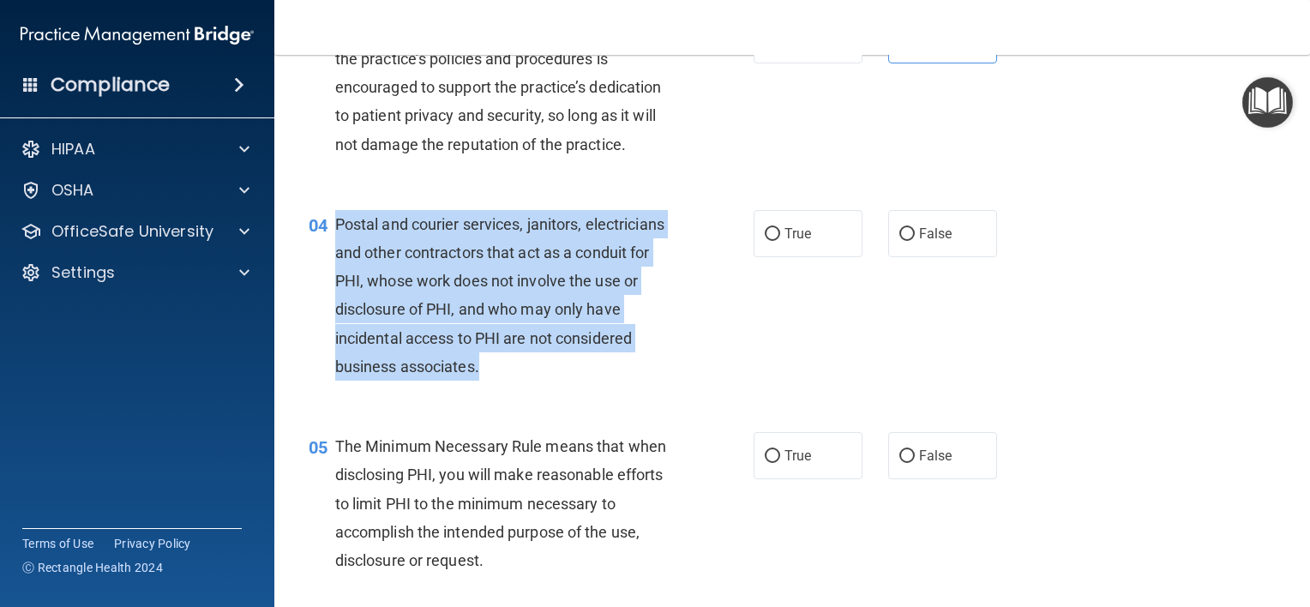
drag, startPoint x: 481, startPoint y: 392, endPoint x: 336, endPoint y: 243, distance: 208.0
click at [336, 243] on div "Postal and courier services, janitors, electricians and other contractors that …" at bounding box center [511, 295] width 353 height 171
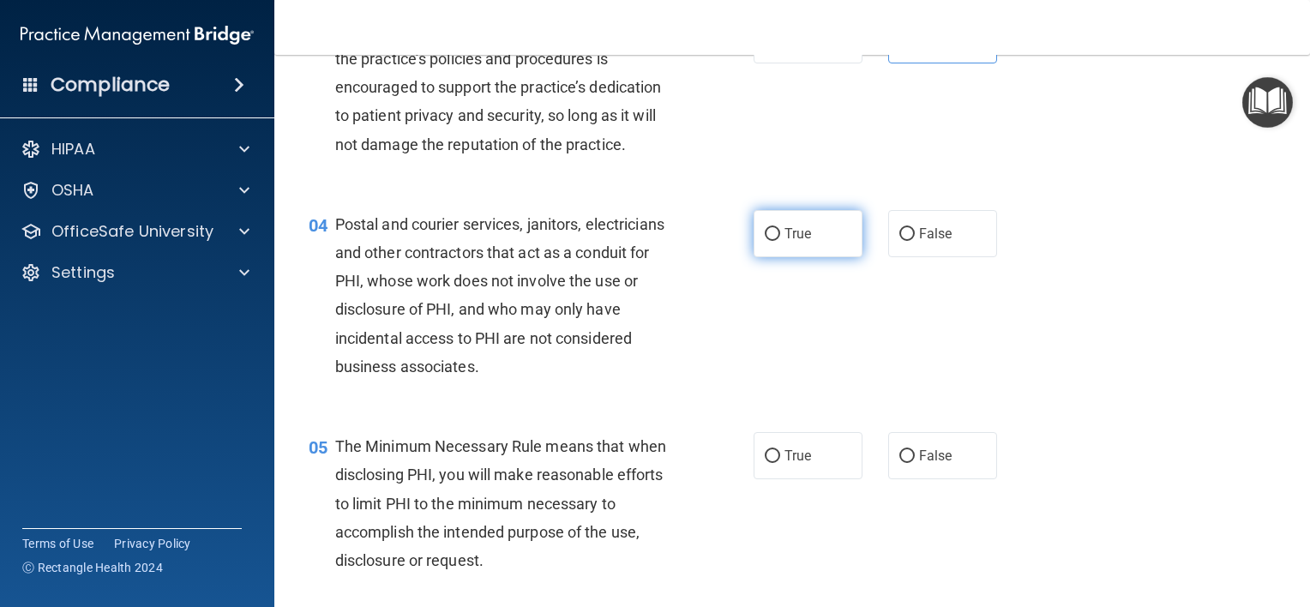
click at [782, 250] on label "True" at bounding box center [808, 233] width 109 height 47
click at [780, 241] on input "True" at bounding box center [772, 234] width 15 height 13
radio input "true"
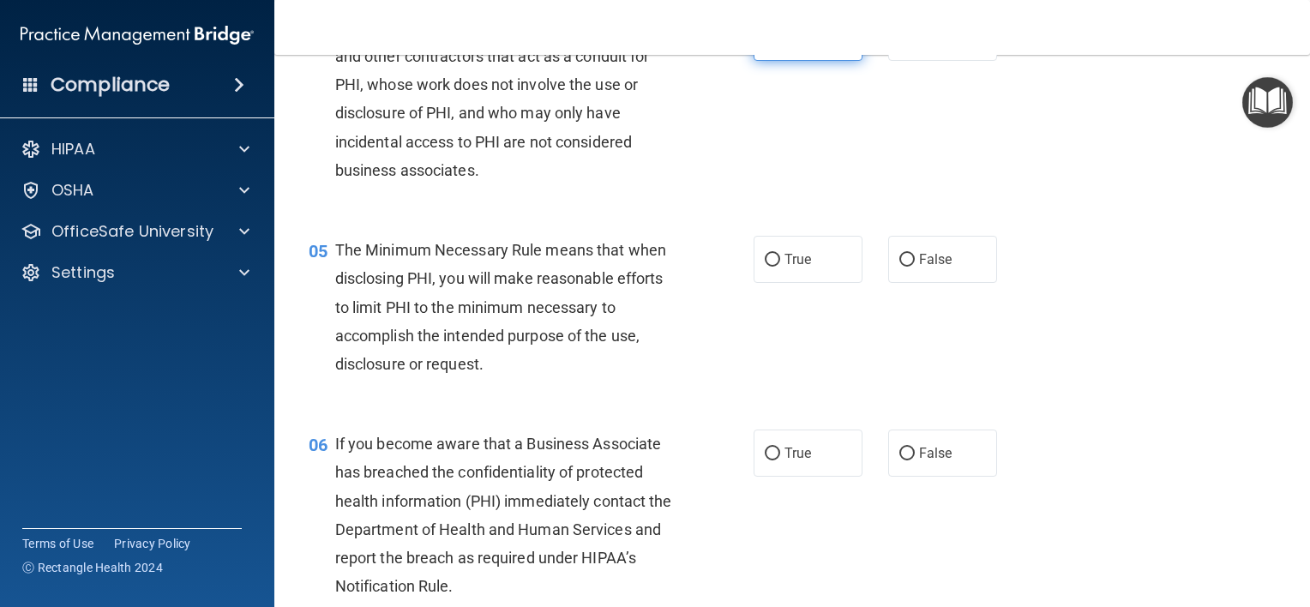
scroll to position [600, 0]
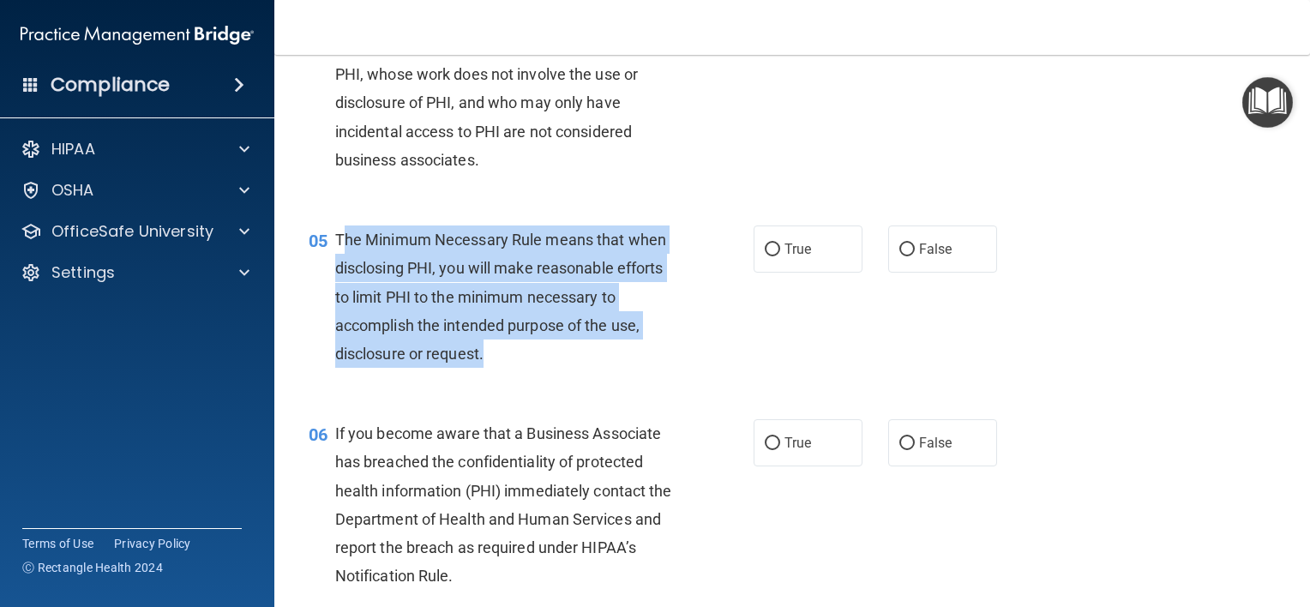
drag, startPoint x: 497, startPoint y: 391, endPoint x: 340, endPoint y: 273, distance: 197.2
click at [340, 273] on div "The Minimum Necessary Rule means that when disclosing PHI, you will make reason…" at bounding box center [511, 297] width 353 height 142
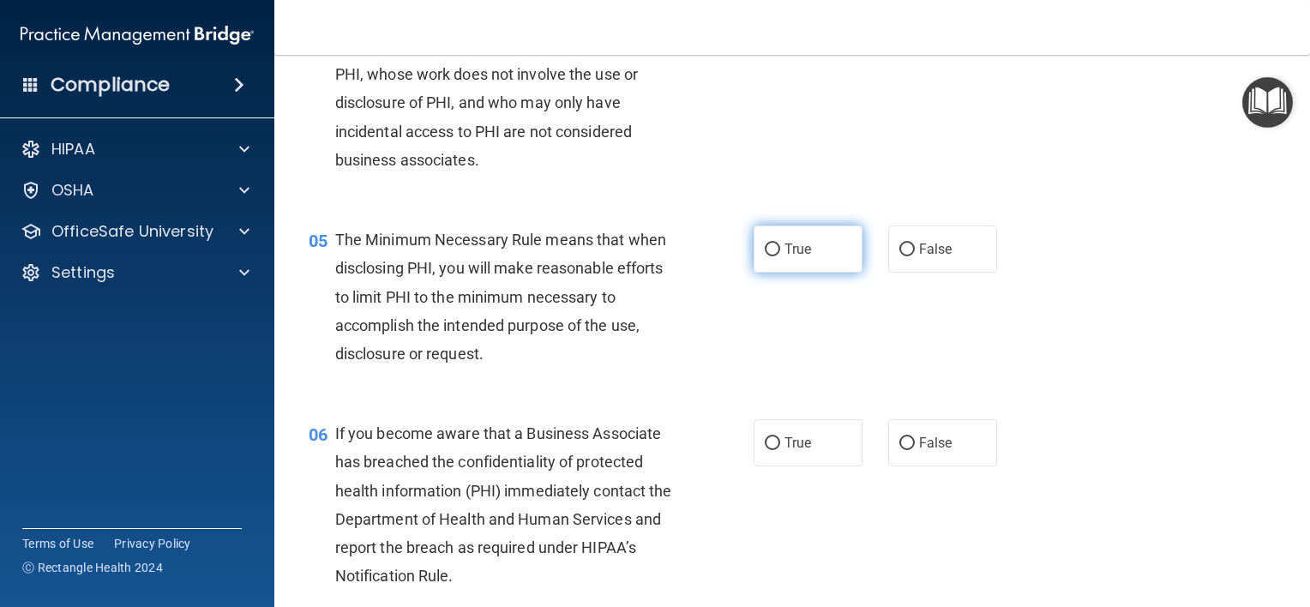
click at [786, 268] on label "True" at bounding box center [808, 249] width 109 height 47
click at [780, 256] on input "True" at bounding box center [772, 250] width 15 height 13
radio input "true"
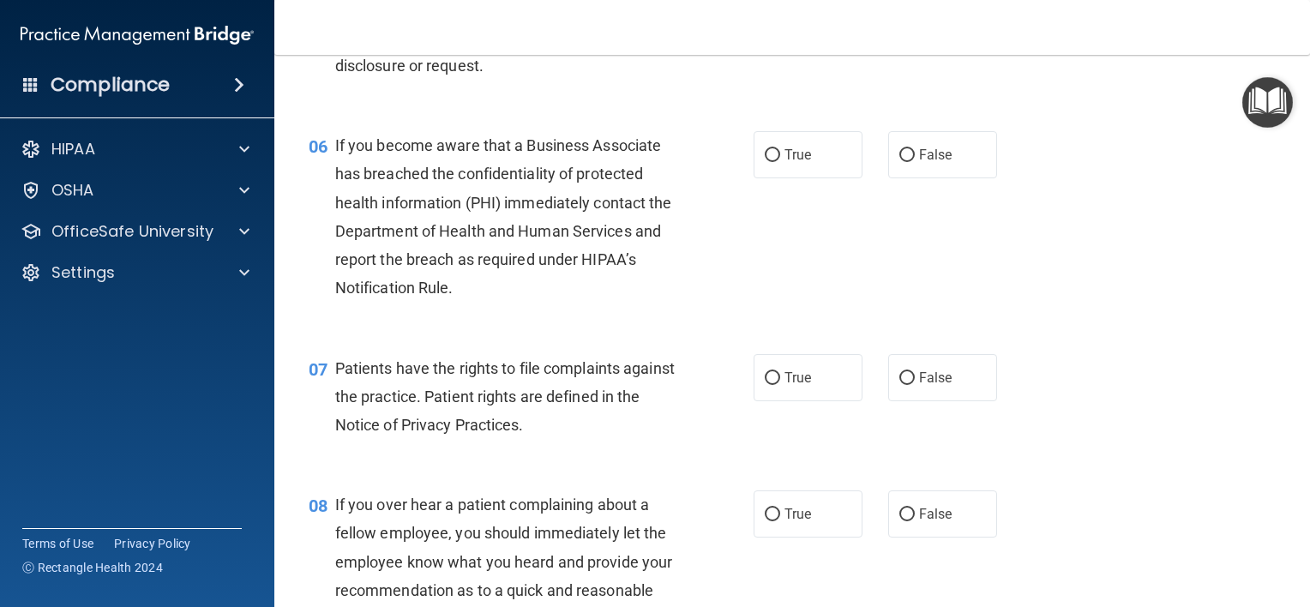
scroll to position [894, 0]
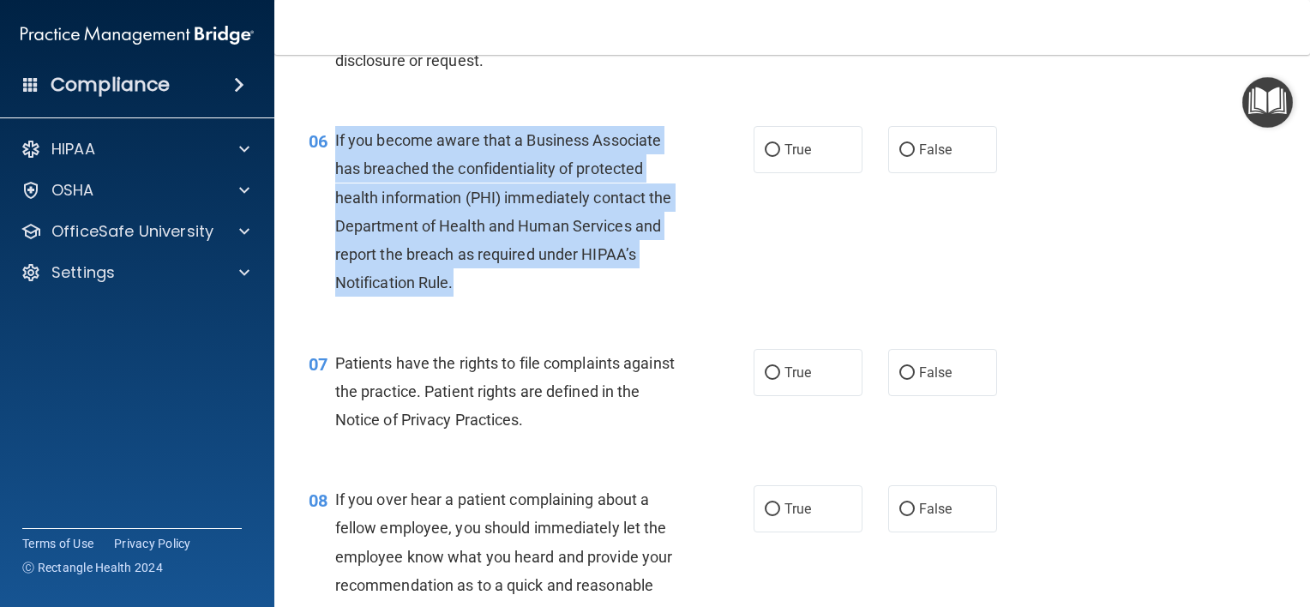
drag, startPoint x: 485, startPoint y: 309, endPoint x: 333, endPoint y: 173, distance: 204.1
click at [333, 173] on div "06 If you become aware that a Business Associate has breached the confidentiali…" at bounding box center [531, 215] width 497 height 179
click at [448, 221] on span "If you become aware that a Business Associate has breached the confidentiality …" at bounding box center [503, 211] width 337 height 160
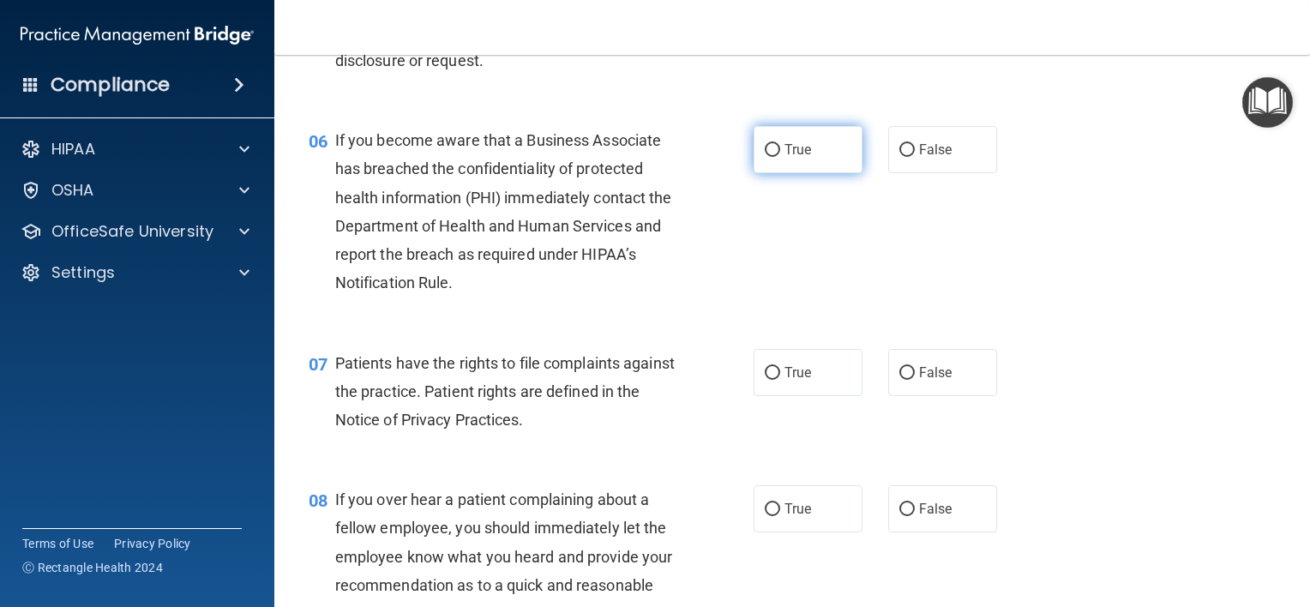
click at [768, 157] on input "True" at bounding box center [772, 150] width 15 height 13
radio input "true"
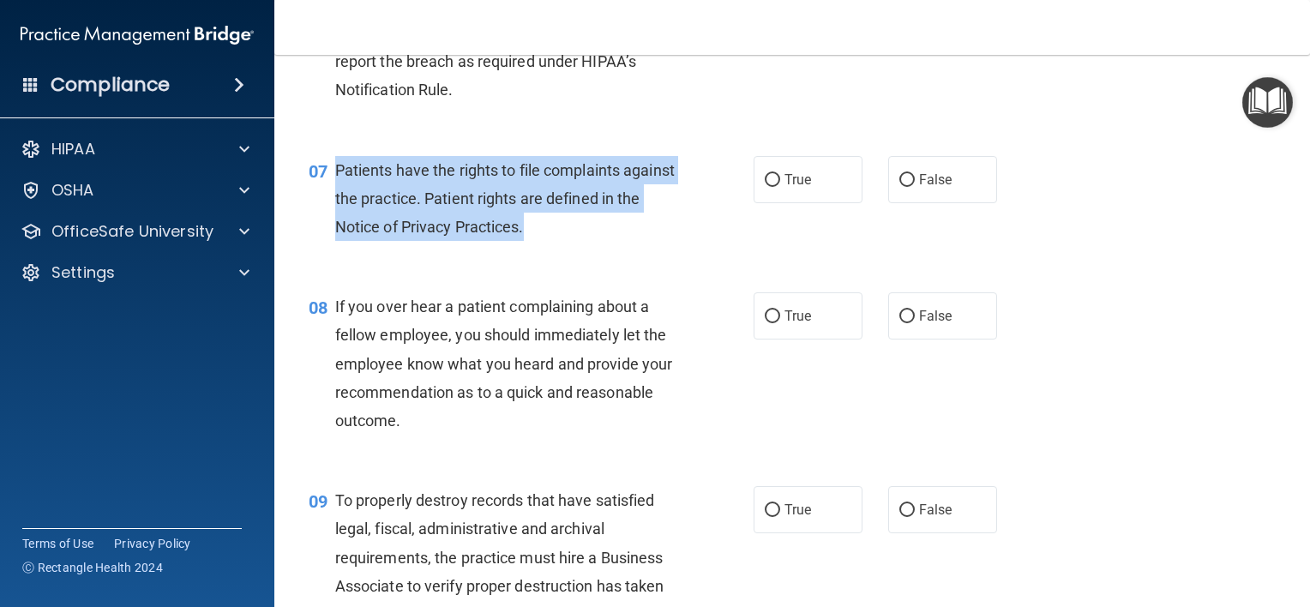
drag, startPoint x: 584, startPoint y: 275, endPoint x: 333, endPoint y: 213, distance: 258.9
click at [333, 213] on div "07 Patients have the rights to file complaints against the practice. Patient ri…" at bounding box center [531, 203] width 497 height 94
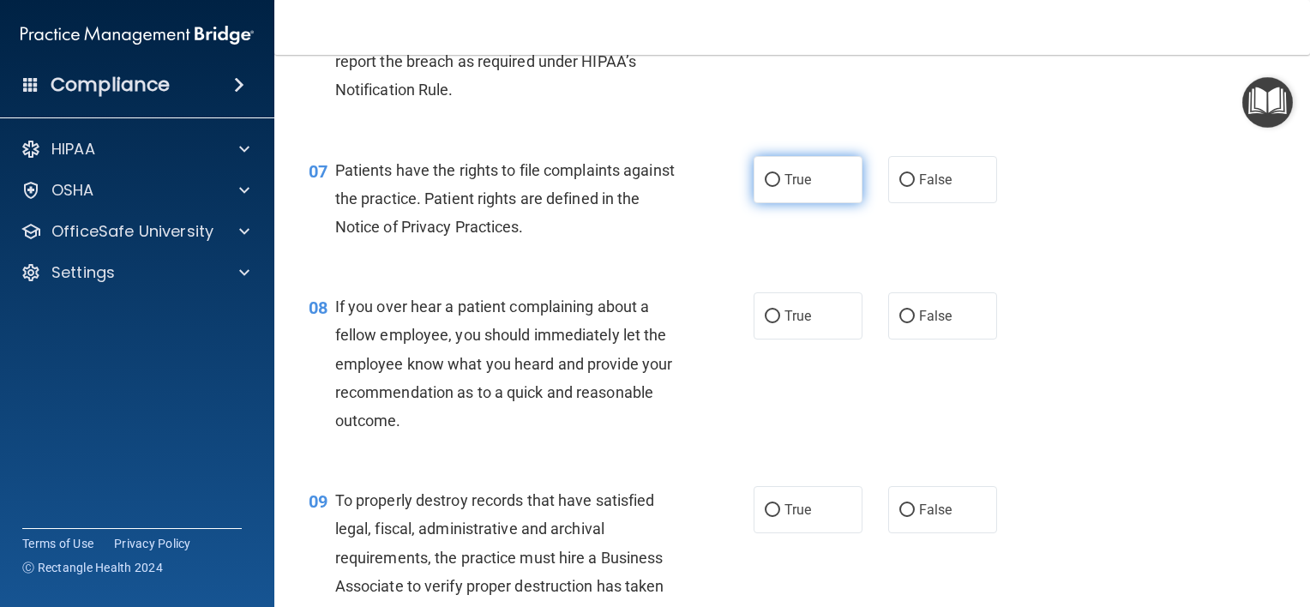
click at [803, 188] on span "True" at bounding box center [798, 180] width 27 height 16
click at [780, 187] on input "True" at bounding box center [772, 180] width 15 height 13
radio input "true"
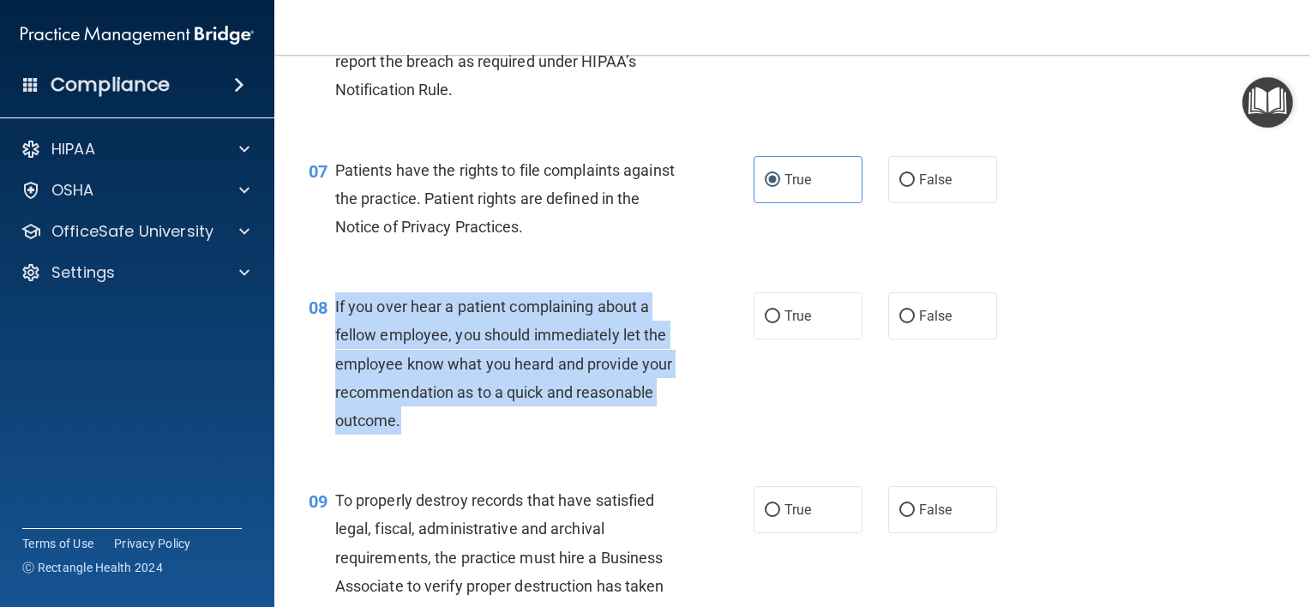
drag, startPoint x: 489, startPoint y: 458, endPoint x: 333, endPoint y: 340, distance: 195.9
click at [333, 340] on div "08 If you over hear a patient complaining about a fellow employee, you should i…" at bounding box center [531, 367] width 497 height 151
click at [533, 383] on span "If you over hear a patient complaining about a fellow employee, you should imme…" at bounding box center [504, 364] width 338 height 132
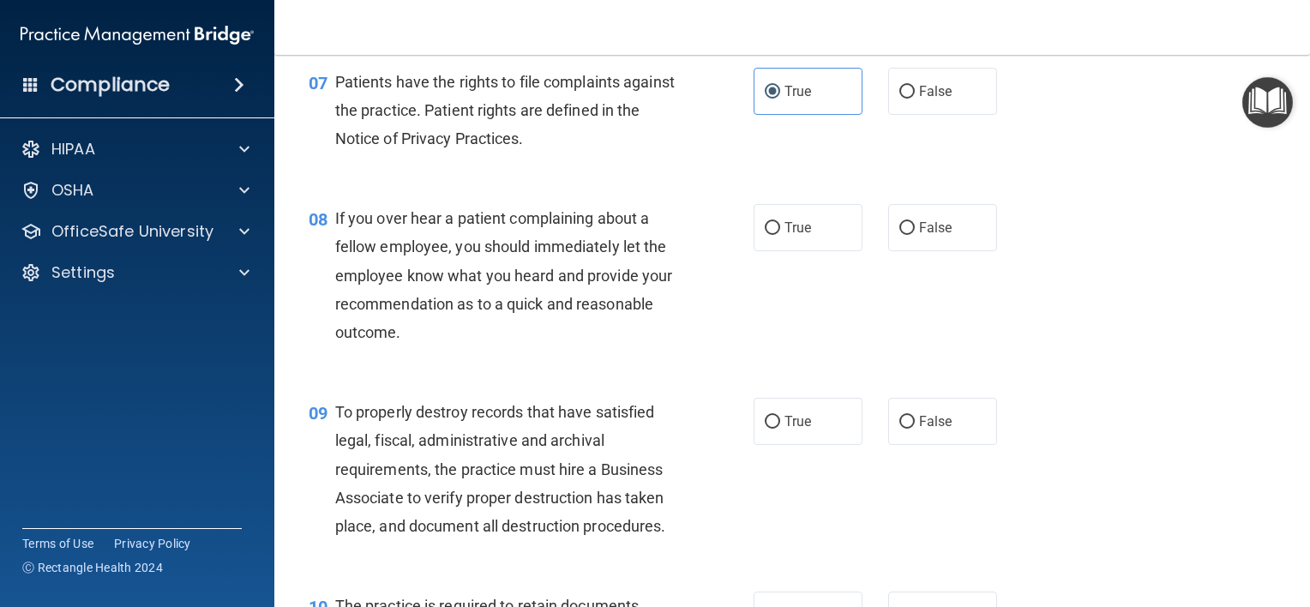
scroll to position [1176, 0]
click at [919, 235] on span "False" at bounding box center [935, 227] width 33 height 16
click at [912, 234] on input "False" at bounding box center [907, 227] width 15 height 13
radio input "true"
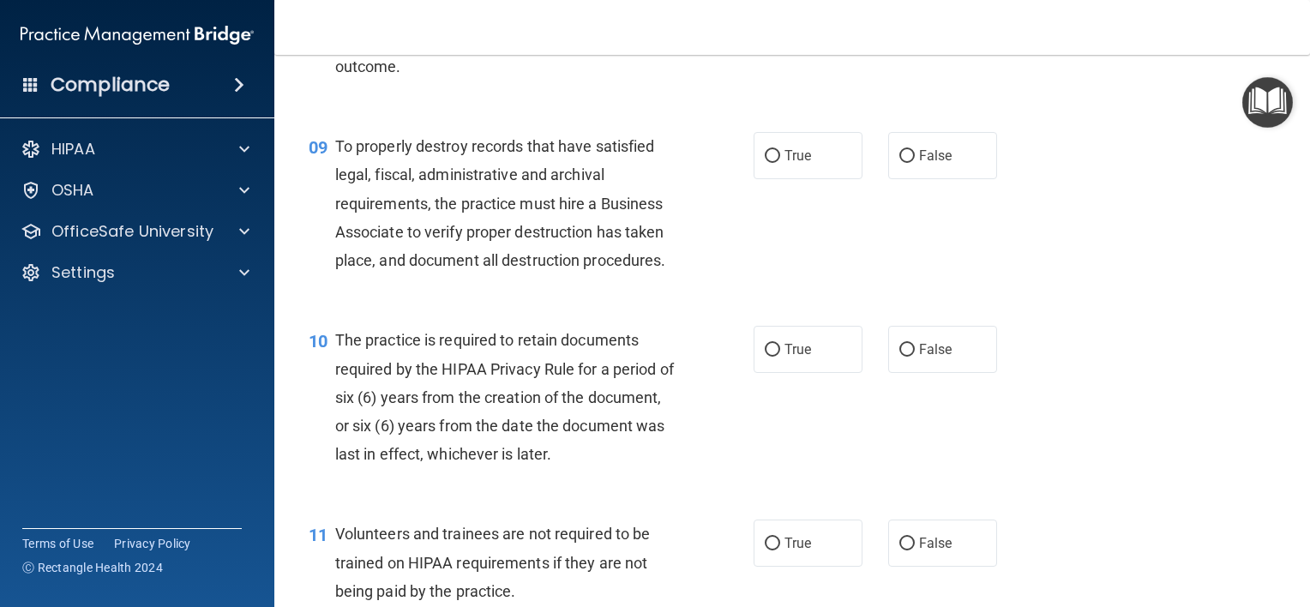
scroll to position [1442, 0]
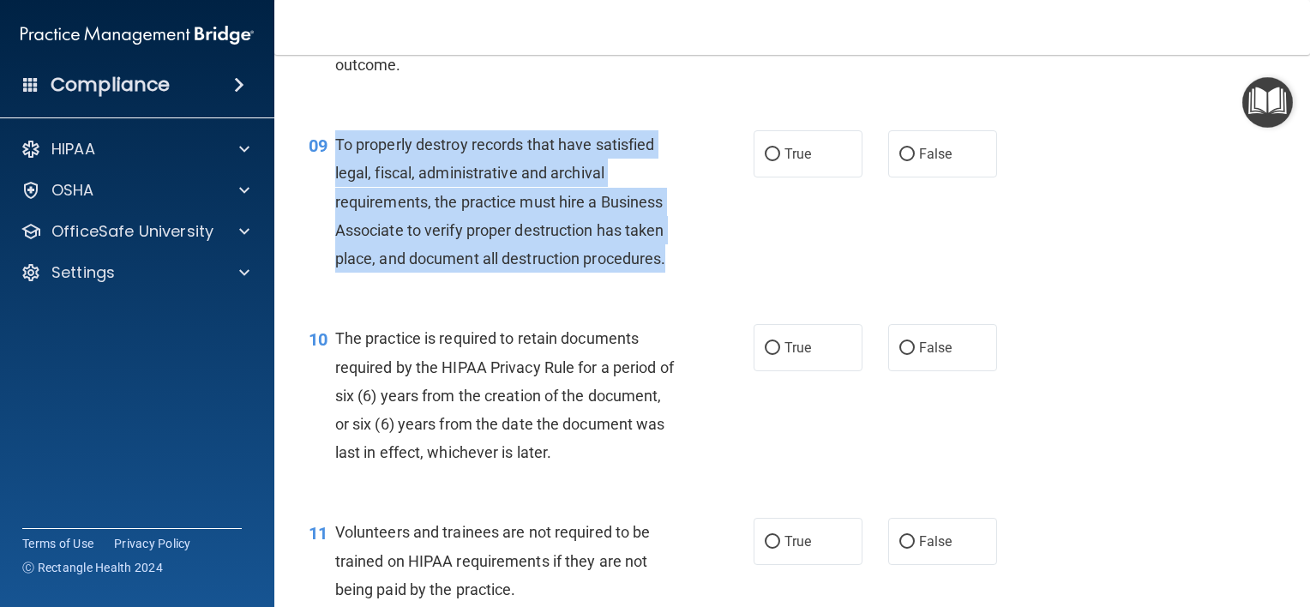
drag, startPoint x: 676, startPoint y: 292, endPoint x: 333, endPoint y: 172, distance: 363.4
click at [333, 172] on div "09 To properly destroy records that have satisfied legal, fiscal, administrativ…" at bounding box center [531, 205] width 497 height 151
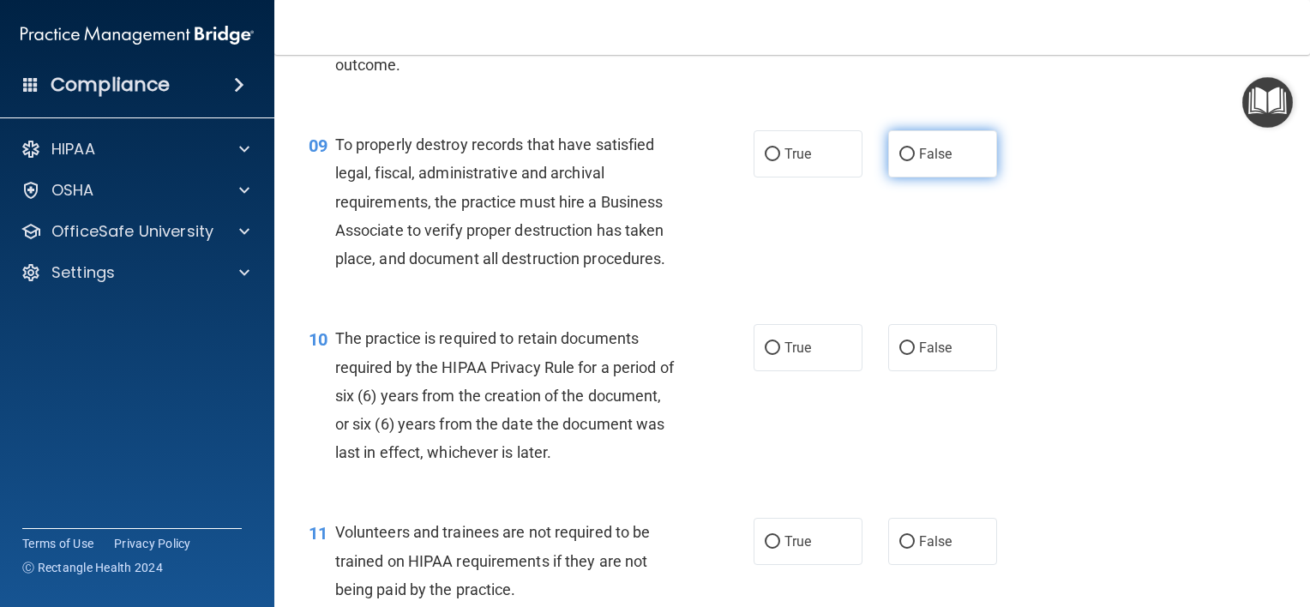
click at [908, 178] on label "False" at bounding box center [942, 153] width 109 height 47
click at [908, 161] on input "False" at bounding box center [907, 154] width 15 height 13
radio input "true"
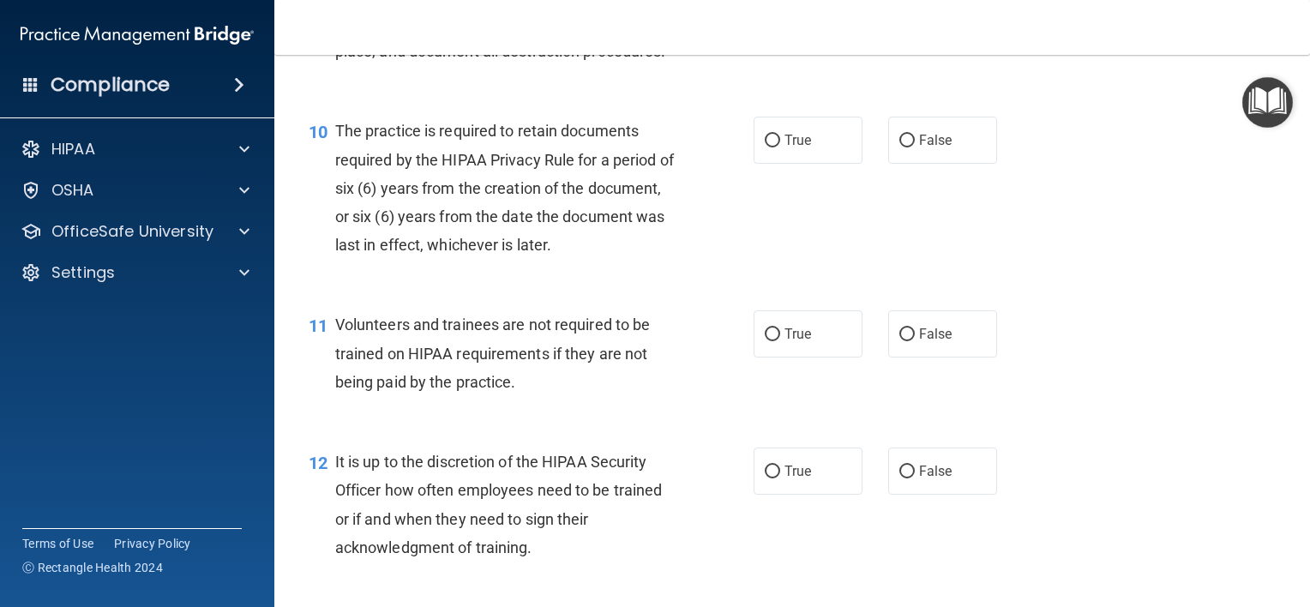
scroll to position [1653, 0]
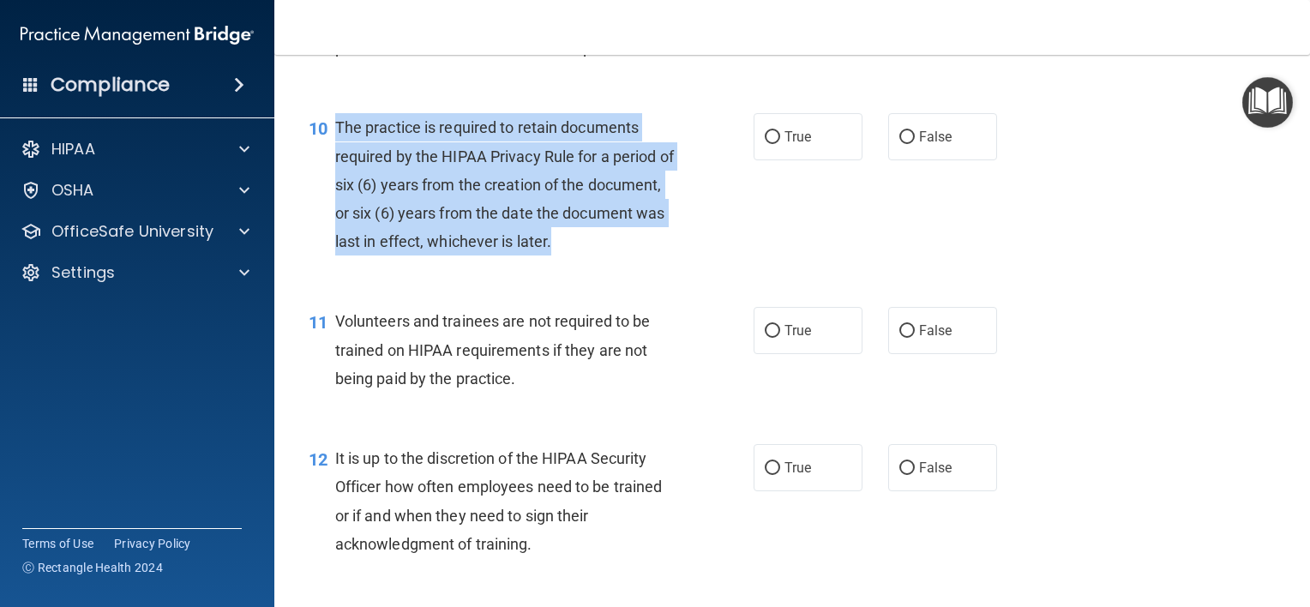
drag, startPoint x: 671, startPoint y: 274, endPoint x: 334, endPoint y: 151, distance: 358.9
click at [335, 151] on div "The practice is required to retain documents required by the HIPAA Privacy Rule…" at bounding box center [511, 184] width 353 height 142
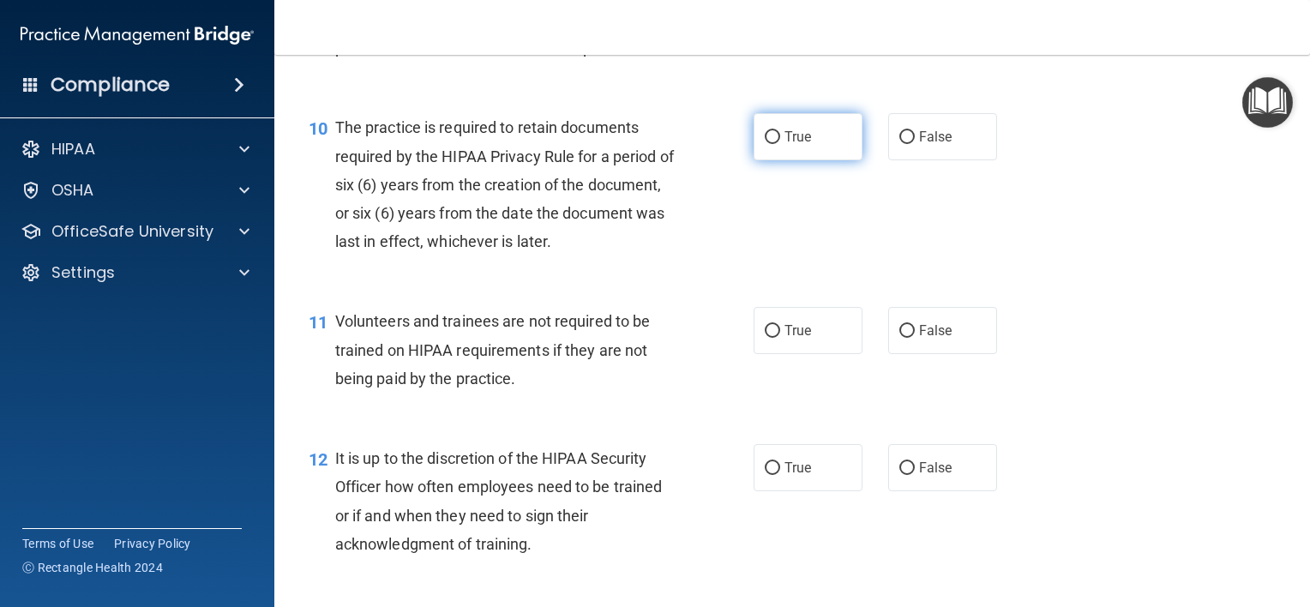
click at [792, 160] on label "True" at bounding box center [808, 136] width 109 height 47
click at [780, 144] on input "True" at bounding box center [772, 137] width 15 height 13
radio input "true"
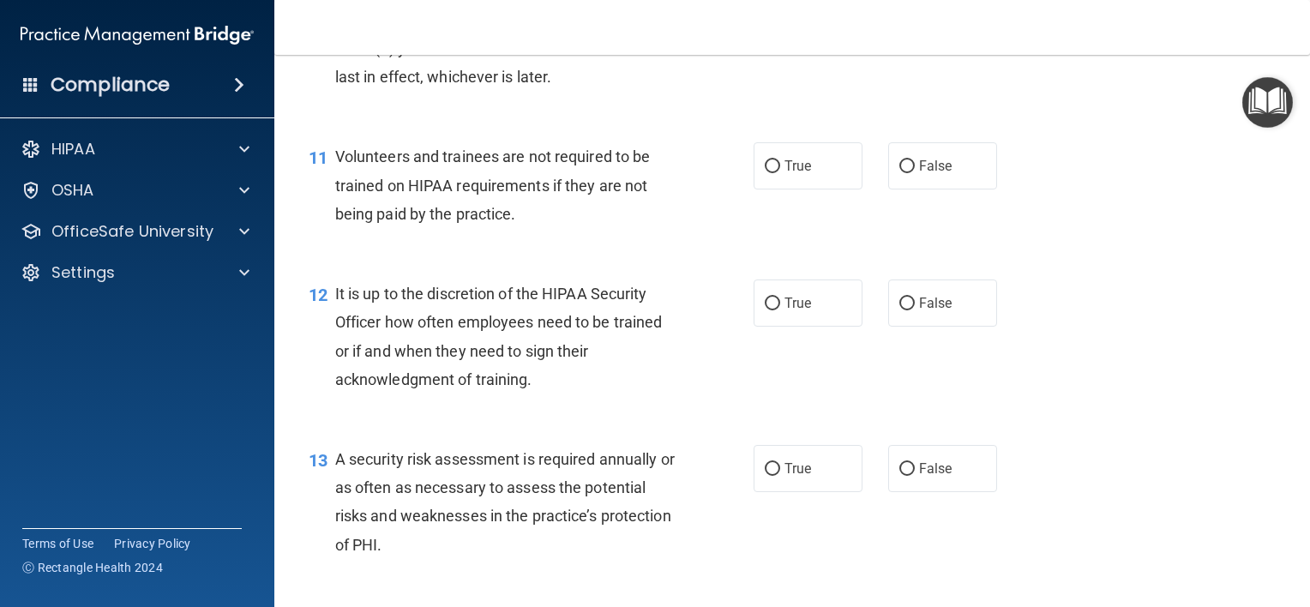
scroll to position [1821, 0]
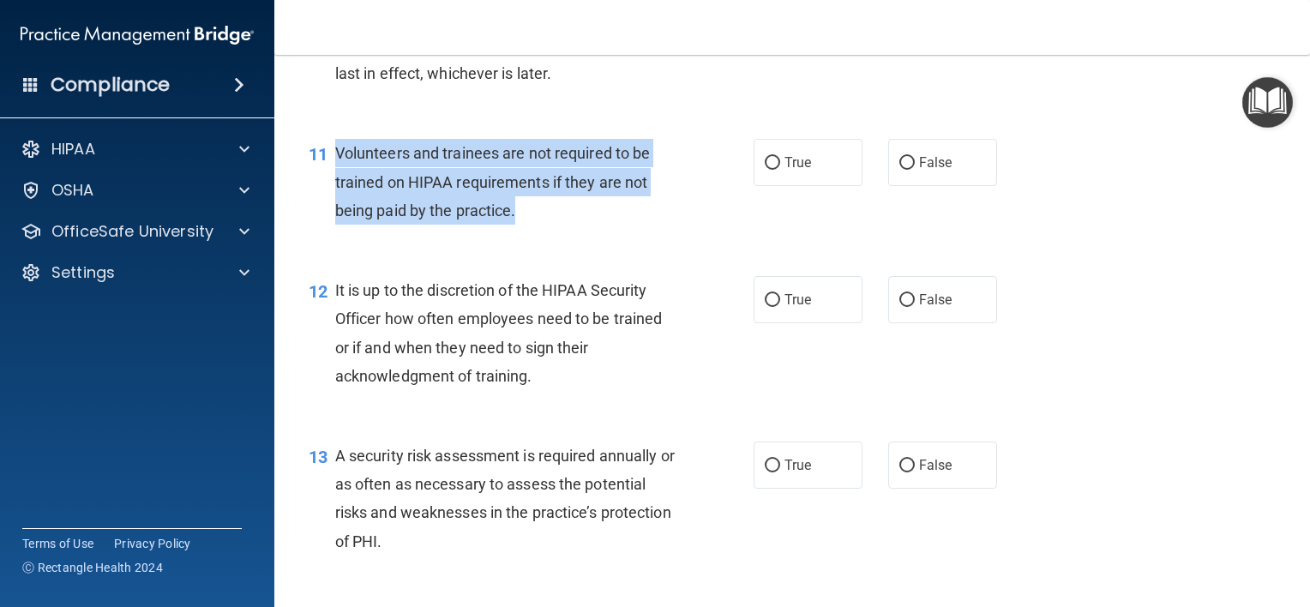
drag, startPoint x: 521, startPoint y: 236, endPoint x: 334, endPoint y: 189, distance: 192.8
click at [335, 189] on div "Volunteers and trainees are not required to be trained on HIPAA requirements if…" at bounding box center [511, 182] width 353 height 86
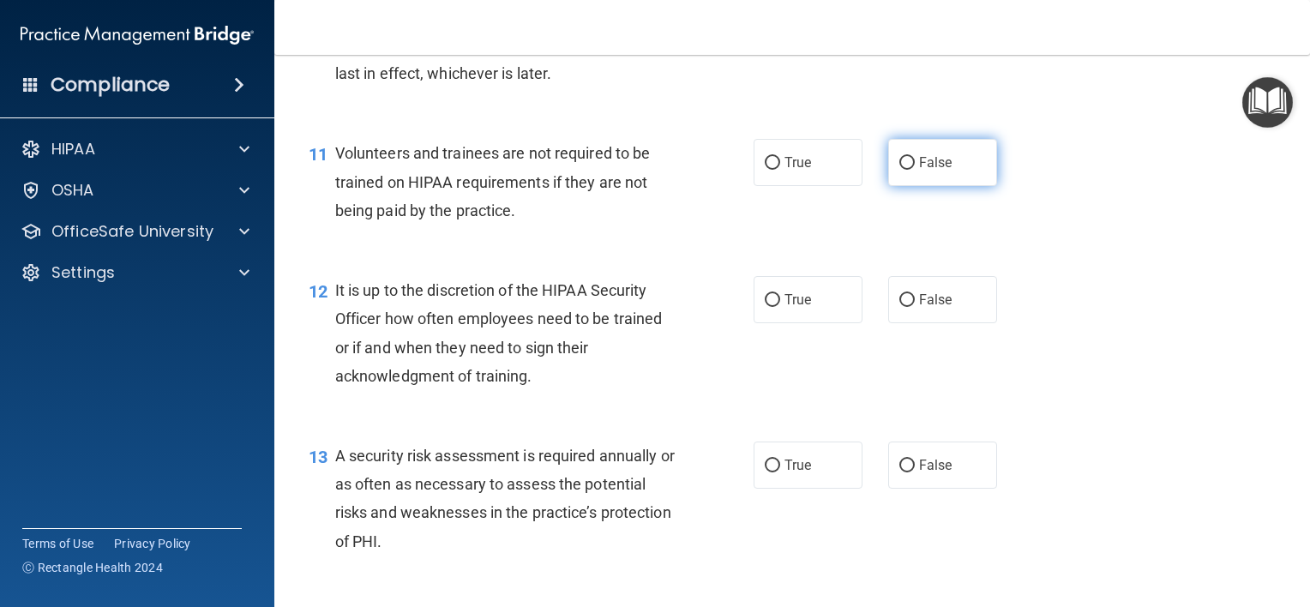
click at [919, 171] on span "False" at bounding box center [935, 162] width 33 height 16
click at [915, 170] on input "False" at bounding box center [907, 163] width 15 height 13
radio input "true"
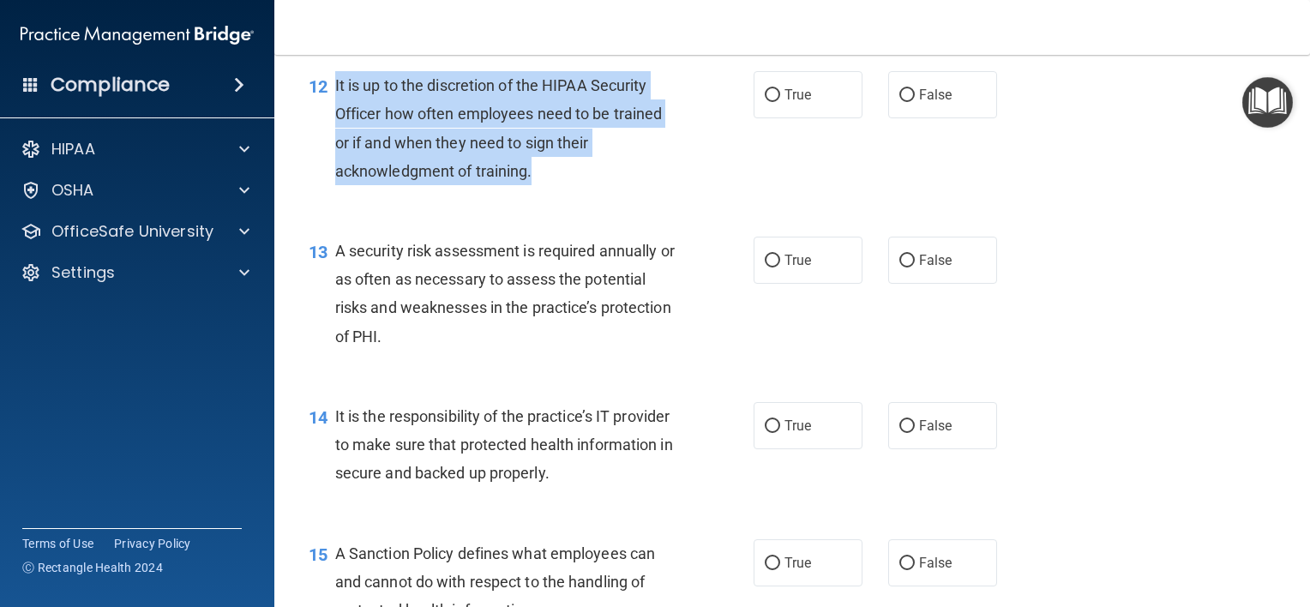
drag, startPoint x: 554, startPoint y: 200, endPoint x: 333, endPoint y: 117, distance: 236.4
click at [333, 117] on div "12 It is up to the discretion of the HIPAA Security Officer how often employees…" at bounding box center [531, 132] width 497 height 123
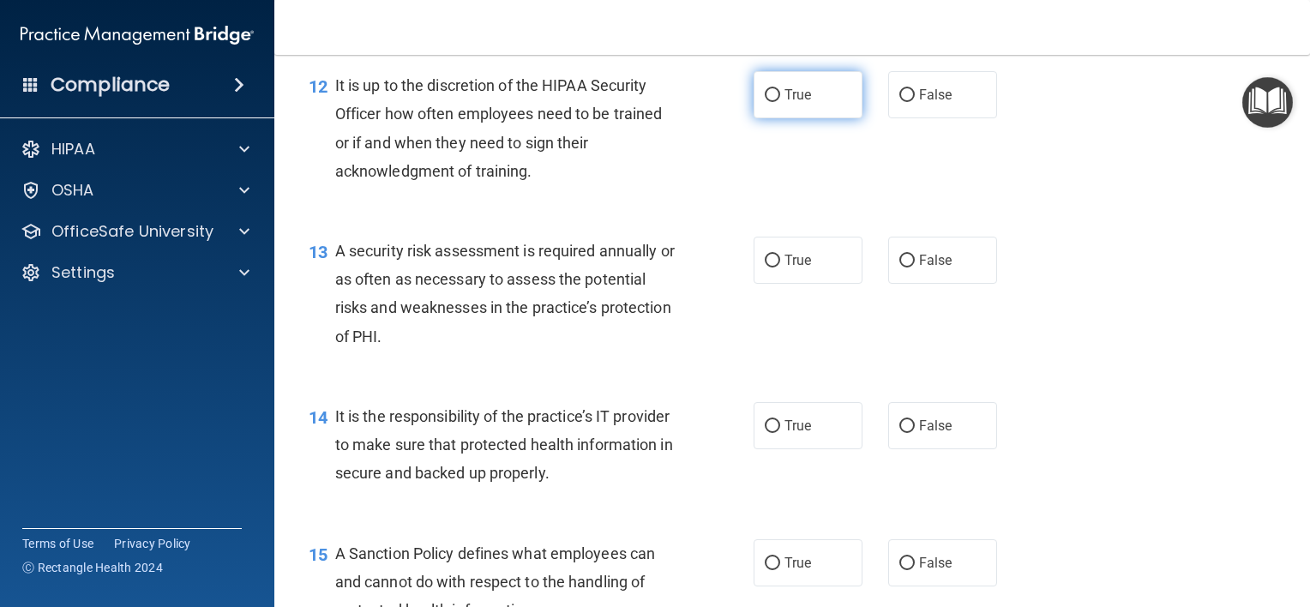
click at [792, 103] on span "True" at bounding box center [798, 95] width 27 height 16
click at [780, 102] on input "True" at bounding box center [772, 95] width 15 height 13
radio input "true"
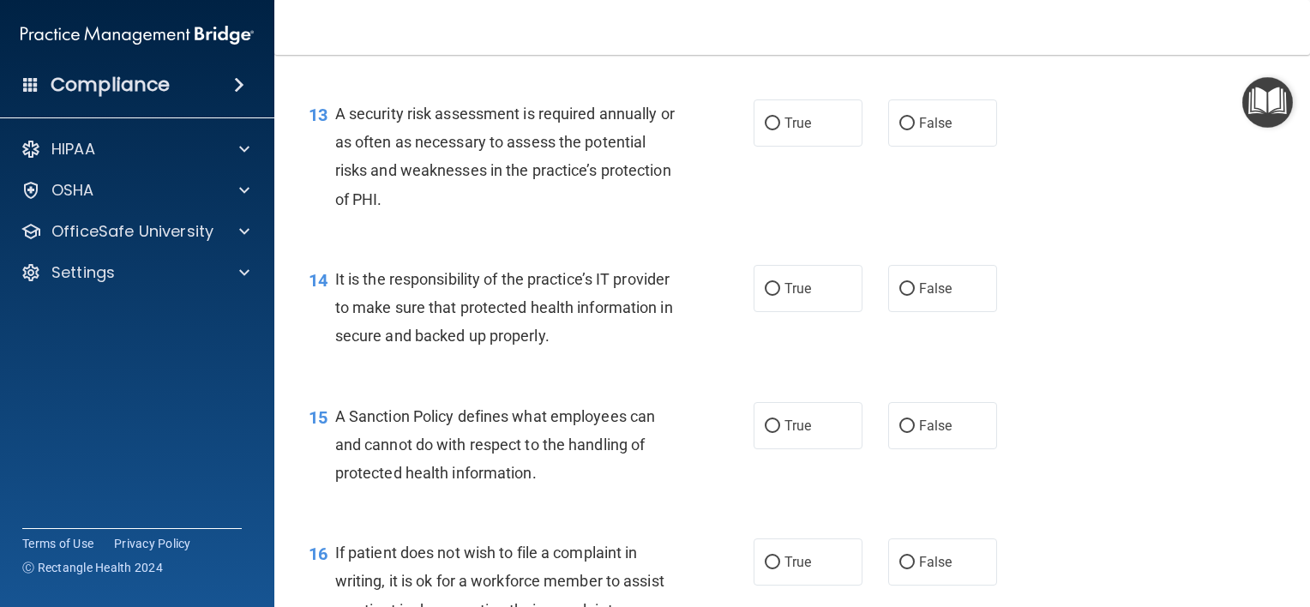
scroll to position [2164, 0]
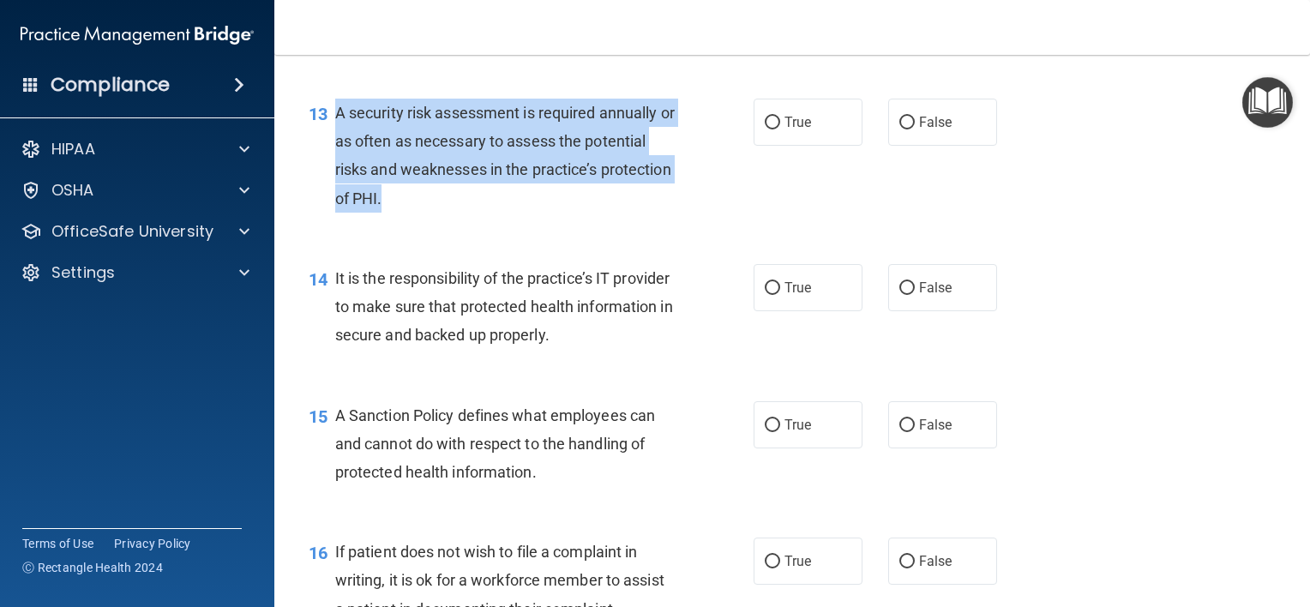
drag, startPoint x: 470, startPoint y: 229, endPoint x: 334, endPoint y: 141, distance: 162.5
click at [335, 141] on div "A security risk assessment is required annually or as often as necessary to ass…" at bounding box center [511, 156] width 353 height 114
click at [528, 190] on span "A security risk assessment is required annually or as often as necessary to ass…" at bounding box center [505, 156] width 340 height 104
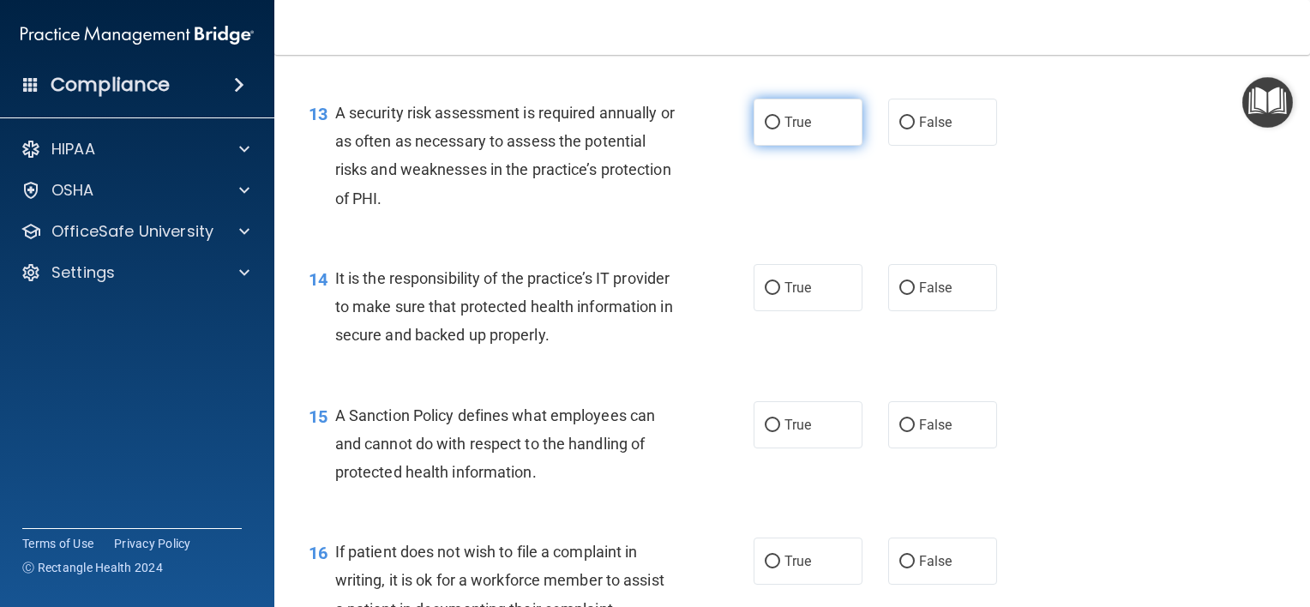
click at [761, 138] on label "True" at bounding box center [808, 122] width 109 height 47
click at [765, 129] on input "True" at bounding box center [772, 123] width 15 height 13
radio input "true"
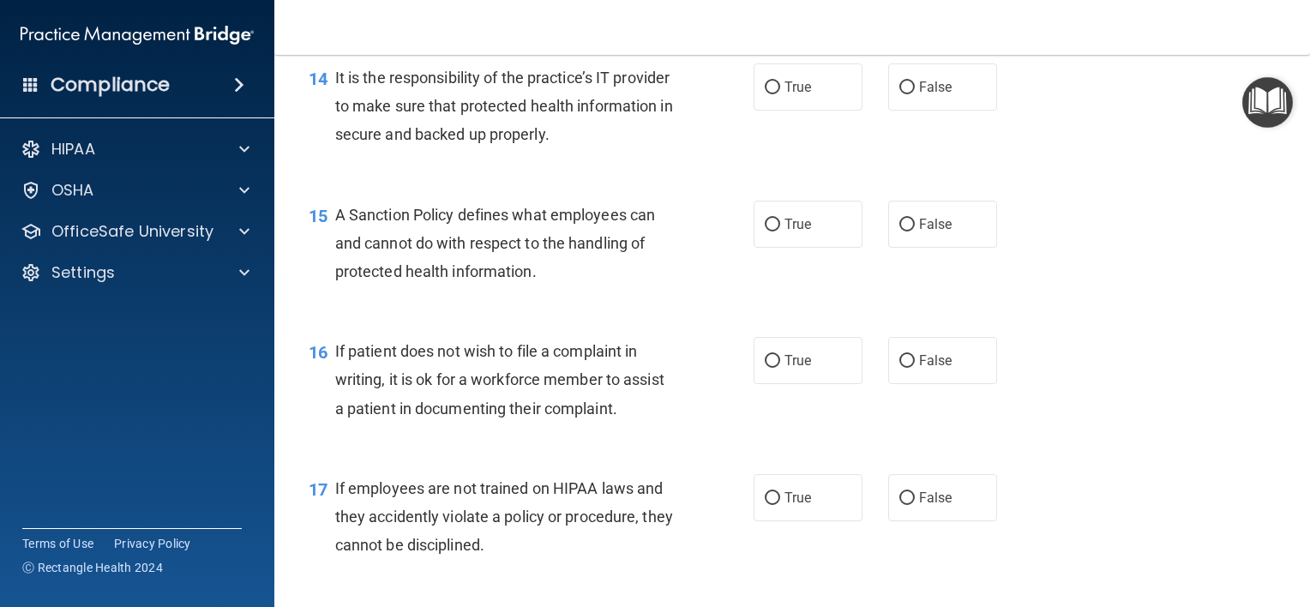
scroll to position [2366, 0]
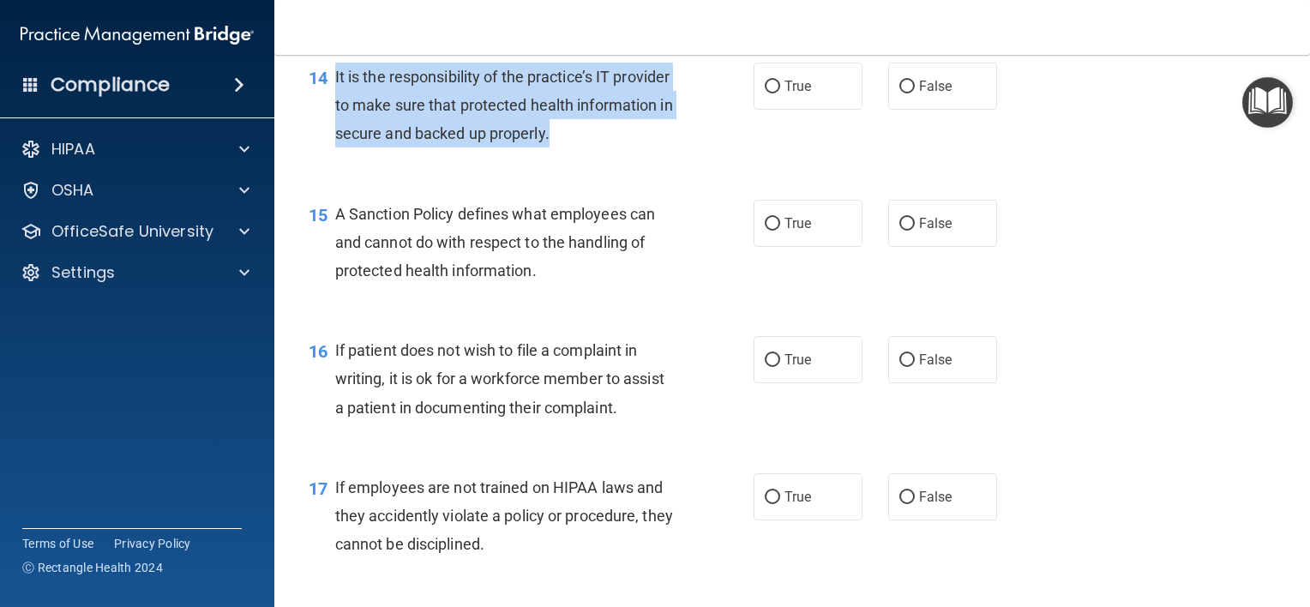
drag, startPoint x: 657, startPoint y: 161, endPoint x: 334, endPoint y: 106, distance: 327.1
click at [335, 106] on div "It is the responsibility of the practice’s IT provider to make sure that protec…" at bounding box center [511, 106] width 353 height 86
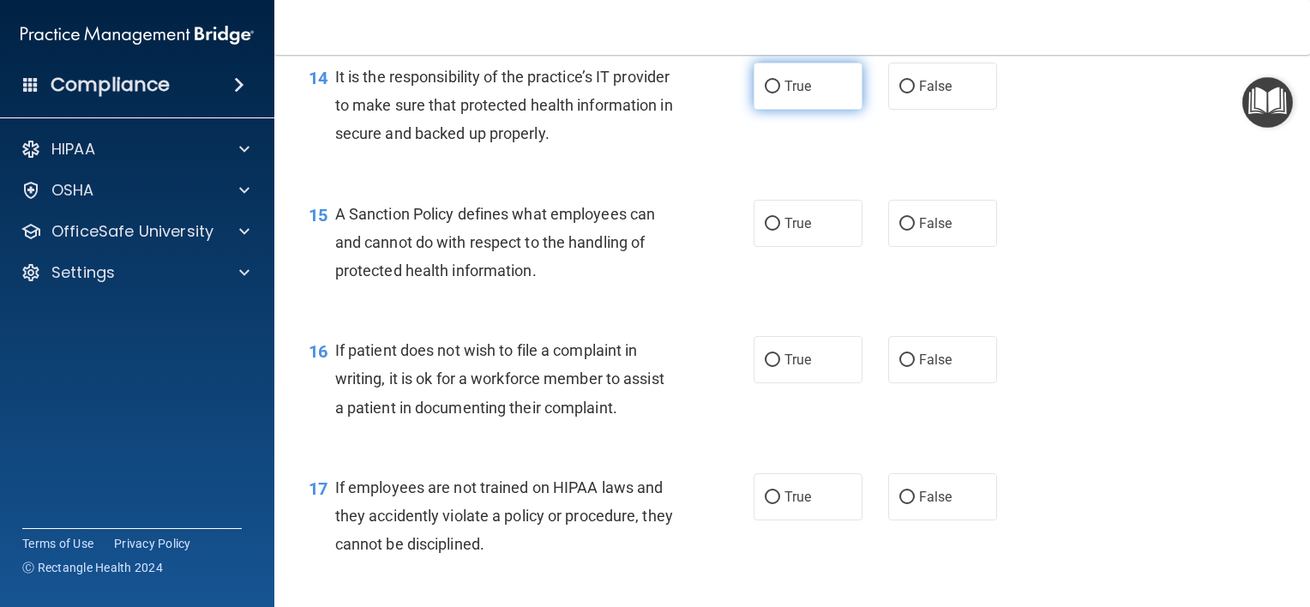
click at [771, 110] on label "True" at bounding box center [808, 86] width 109 height 47
click at [771, 93] on input "True" at bounding box center [772, 87] width 15 height 13
radio input "true"
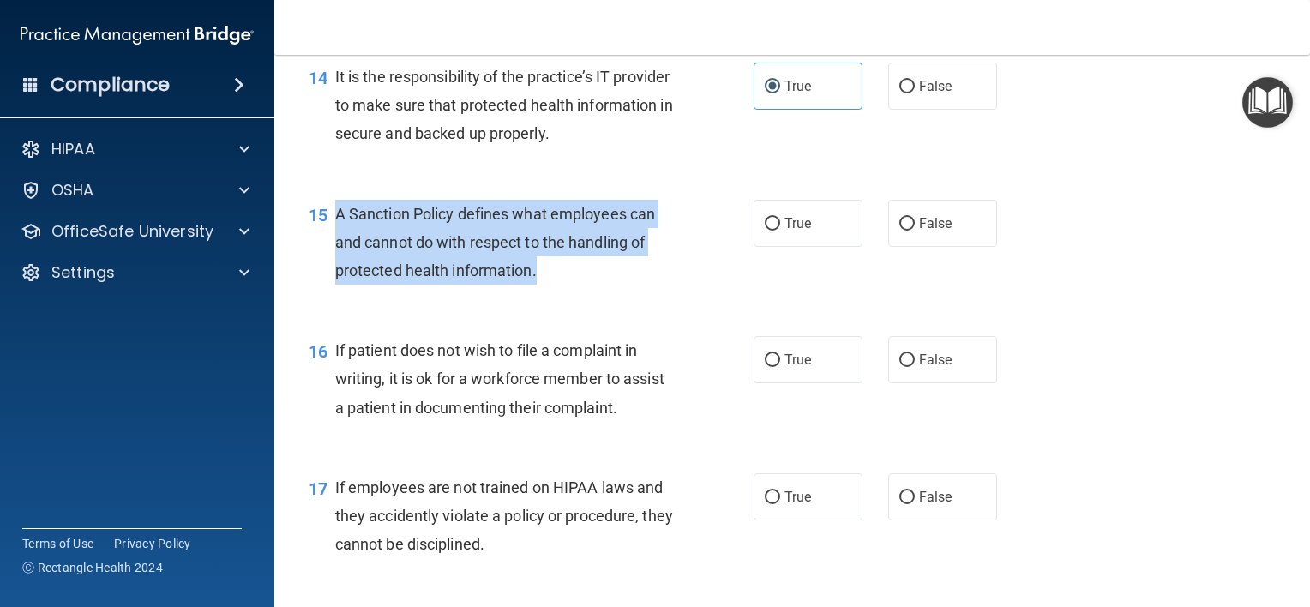
drag, startPoint x: 551, startPoint y: 292, endPoint x: 333, endPoint y: 259, distance: 220.2
click at [333, 259] on div "15 A Sanction Policy defines what employees can and cannot do with respect to t…" at bounding box center [531, 247] width 497 height 94
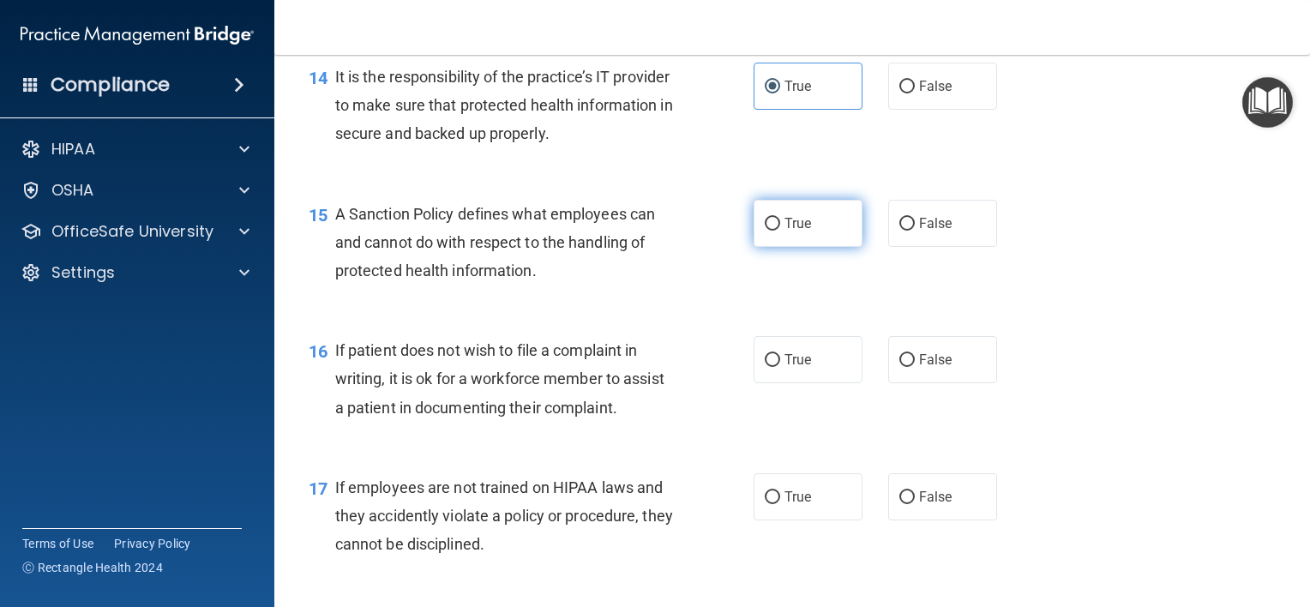
click at [789, 234] on label "True" at bounding box center [808, 223] width 109 height 47
click at [780, 231] on input "True" at bounding box center [772, 224] width 15 height 13
radio input "true"
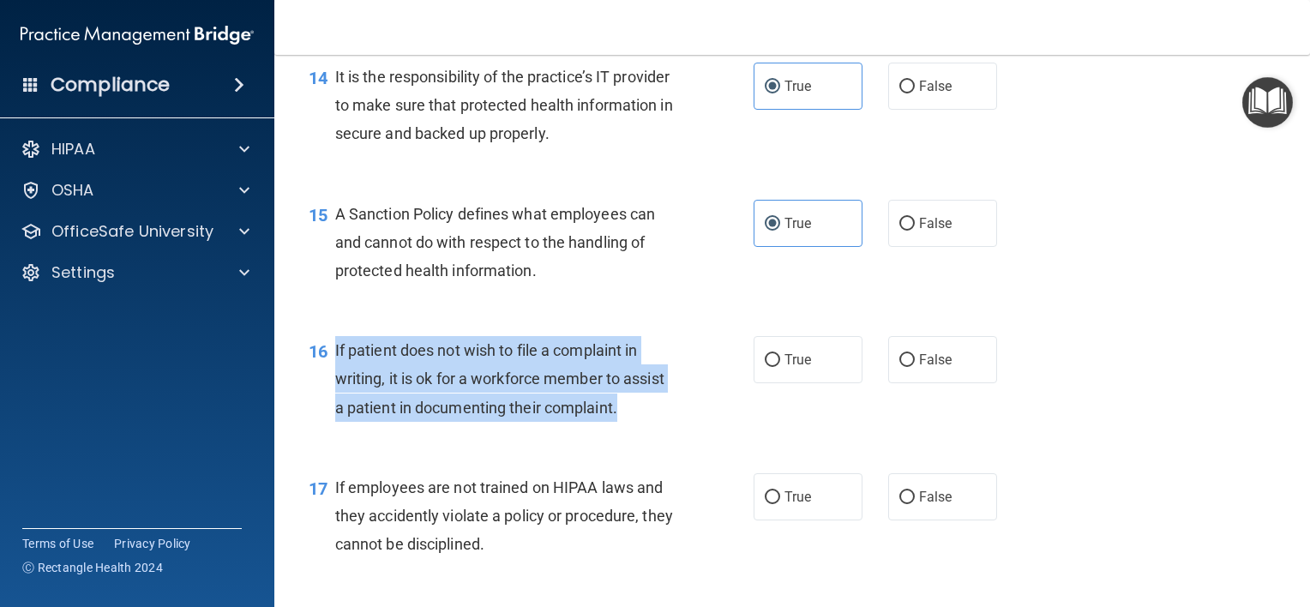
drag, startPoint x: 624, startPoint y: 434, endPoint x: 335, endPoint y: 382, distance: 293.5
click at [335, 382] on div "If patient does not wish to file a complaint in writing, it is ok for a workfor…" at bounding box center [511, 379] width 353 height 86
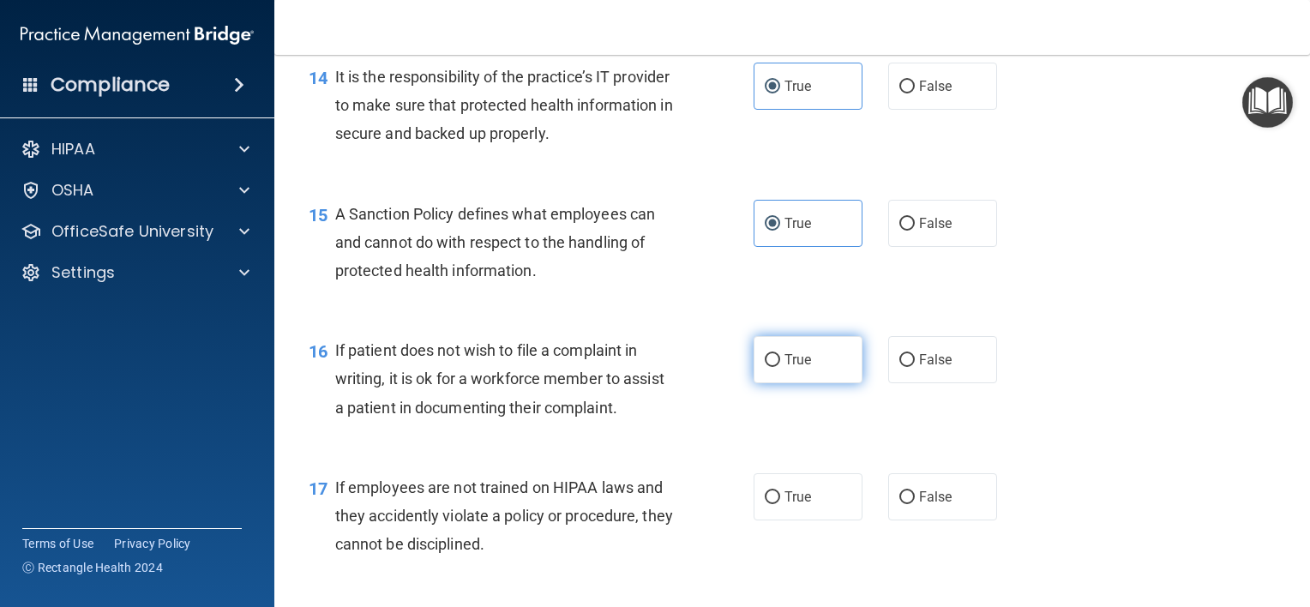
click at [785, 368] on span "True" at bounding box center [798, 360] width 27 height 16
click at [780, 367] on input "True" at bounding box center [772, 360] width 15 height 13
radio input "true"
click at [785, 368] on span "True" at bounding box center [798, 360] width 27 height 16
click at [780, 367] on input "True" at bounding box center [772, 360] width 15 height 13
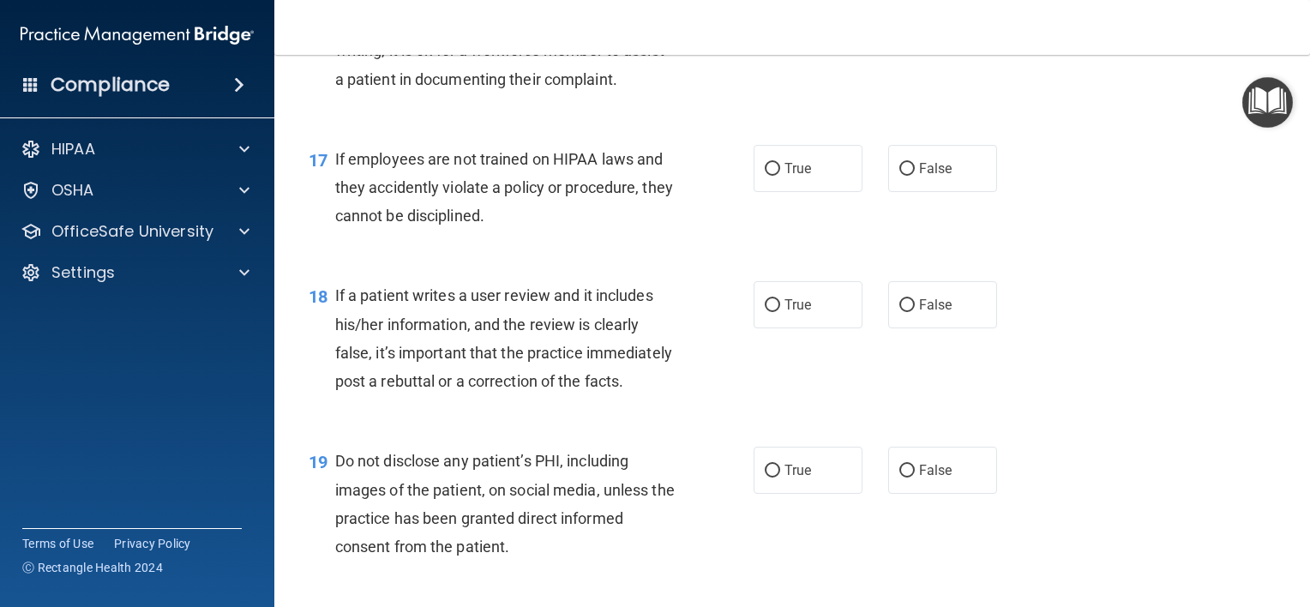
scroll to position [2698, 0]
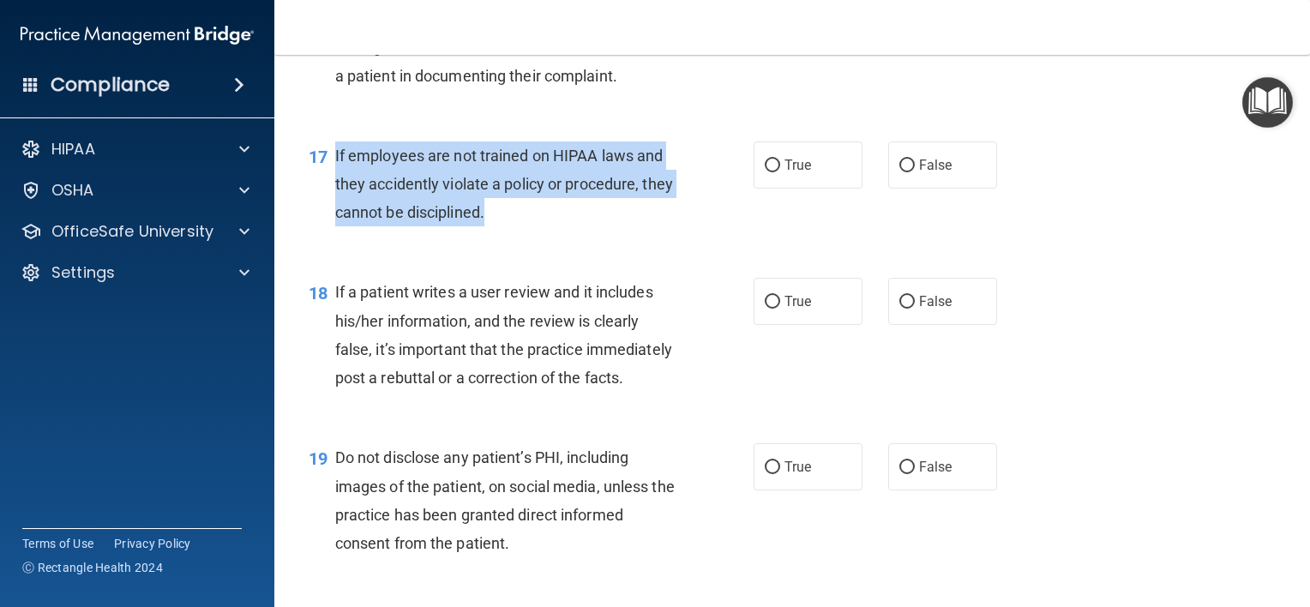
drag, startPoint x: 529, startPoint y: 244, endPoint x: 333, endPoint y: 190, distance: 203.7
click at [333, 190] on div "17 If employees are not trained on HIPAA laws and they accidently violate a pol…" at bounding box center [531, 188] width 497 height 94
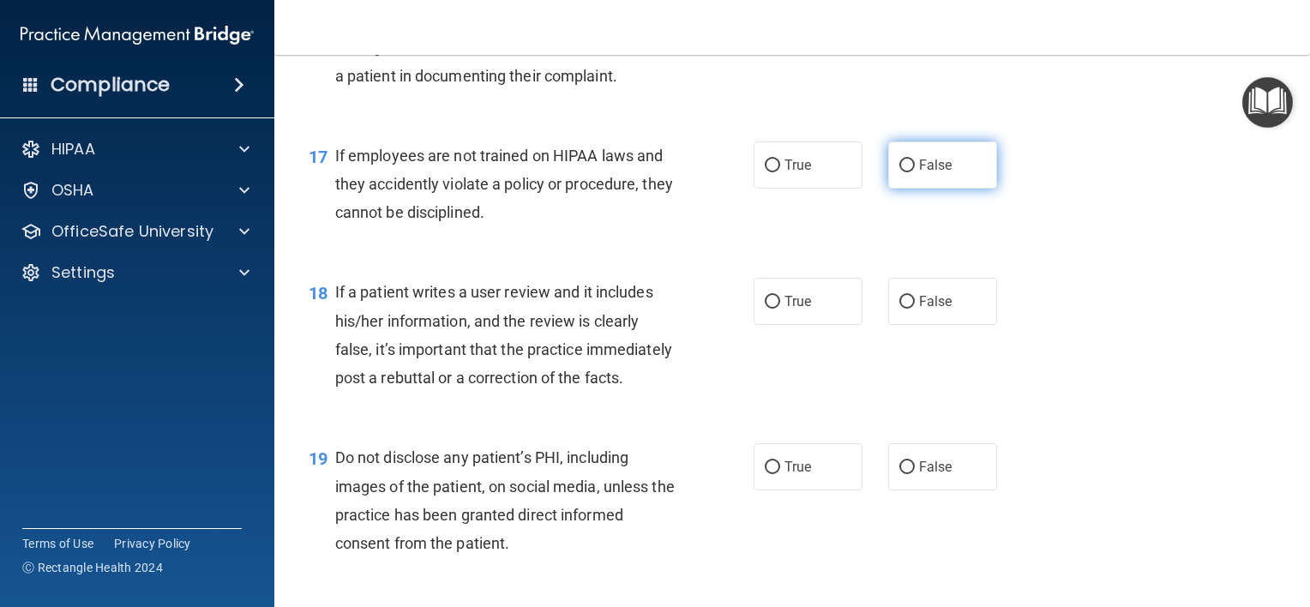
click at [950, 189] on label "False" at bounding box center [942, 164] width 109 height 47
click at [915, 172] on input "False" at bounding box center [907, 166] width 15 height 13
radio input "true"
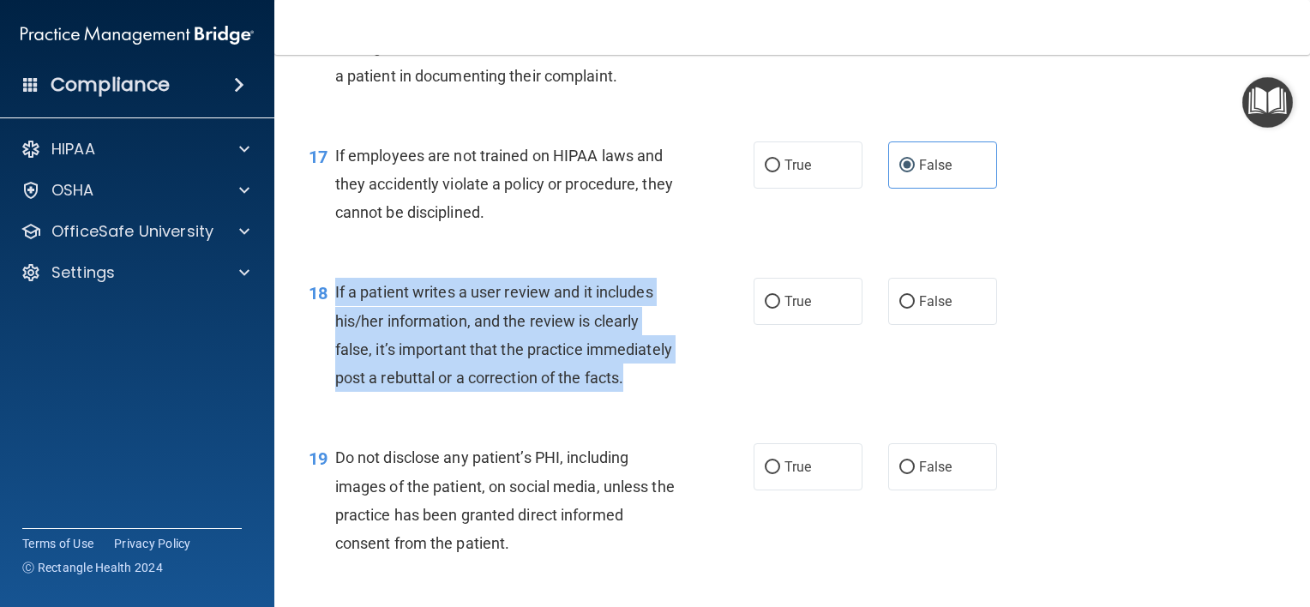
drag, startPoint x: 438, startPoint y: 439, endPoint x: 334, endPoint y: 324, distance: 155.4
click at [335, 324] on div "If a patient writes a user review and it includes his/her information, and the …" at bounding box center [511, 335] width 353 height 114
click at [902, 309] on input "False" at bounding box center [907, 302] width 15 height 13
radio input "true"
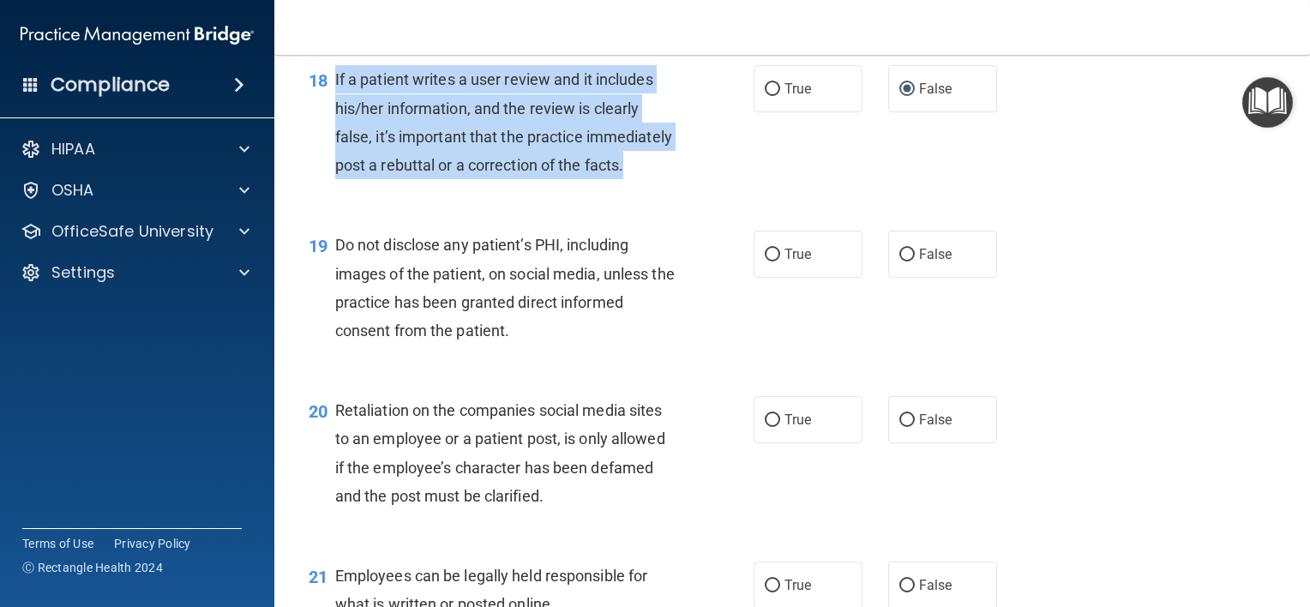
scroll to position [3003, 0]
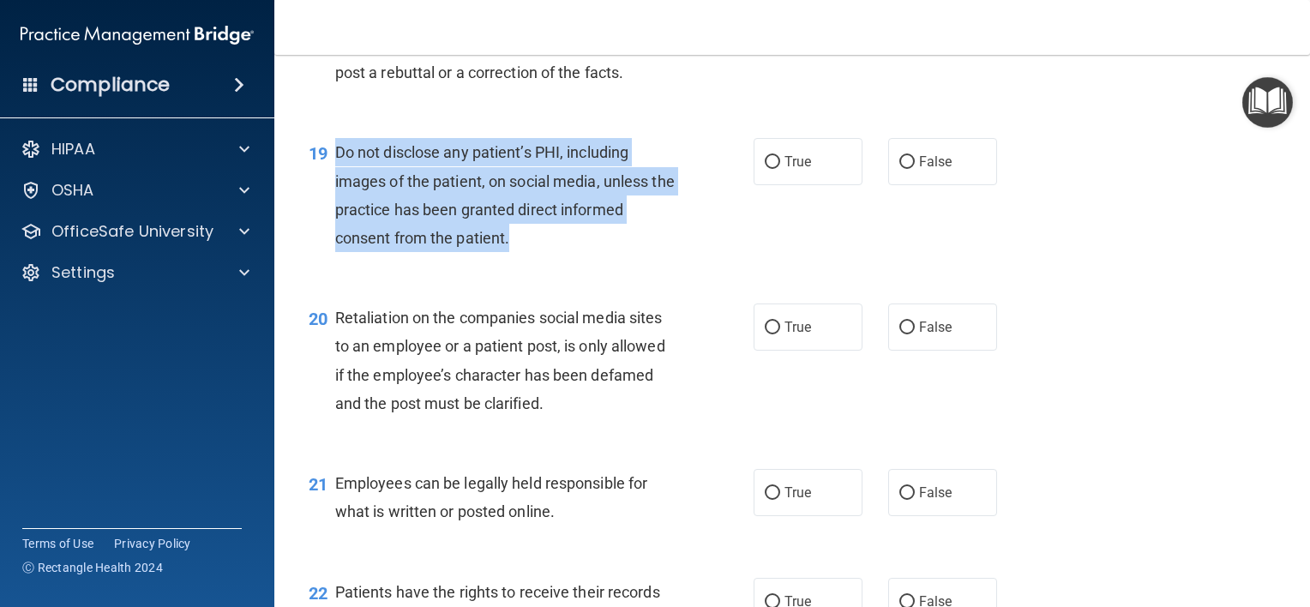
drag, startPoint x: 518, startPoint y: 290, endPoint x: 335, endPoint y: 208, distance: 200.3
click at [335, 208] on div "Do not disclose any patient’s PHI, including images of the patient, on social m…" at bounding box center [511, 195] width 353 height 114
click at [442, 245] on span "Do not disclose any patient’s PHI, including images of the patient, on social m…" at bounding box center [505, 195] width 340 height 104
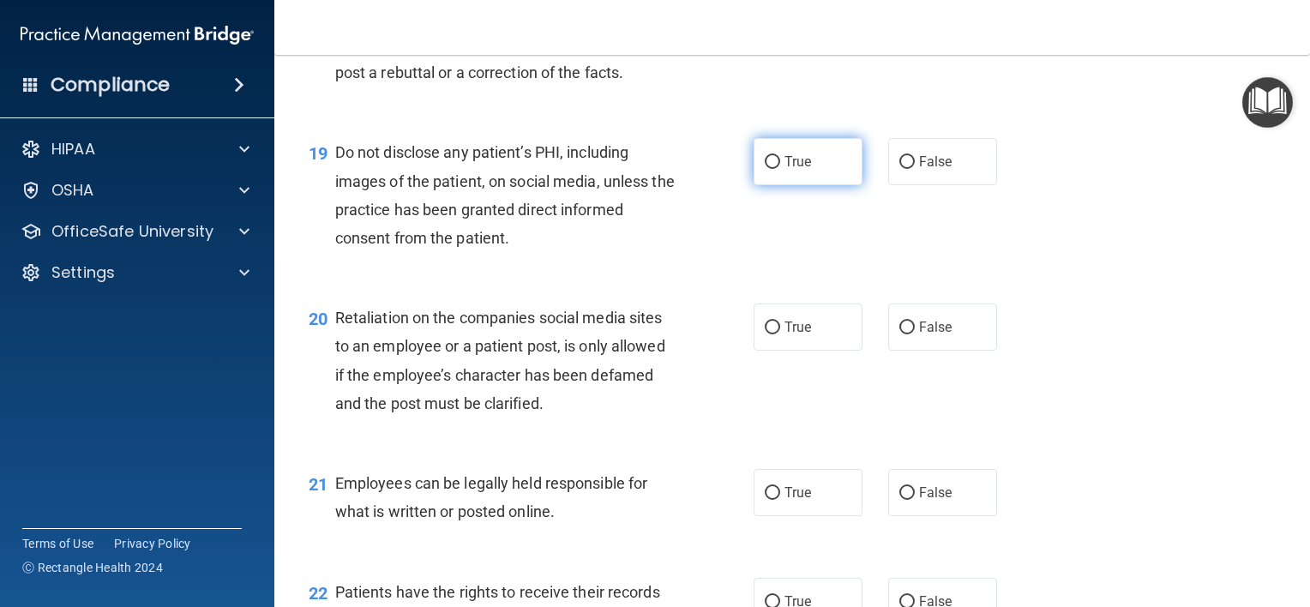
click at [754, 185] on label "True" at bounding box center [808, 161] width 109 height 47
click at [765, 169] on input "True" at bounding box center [772, 162] width 15 height 13
radio input "true"
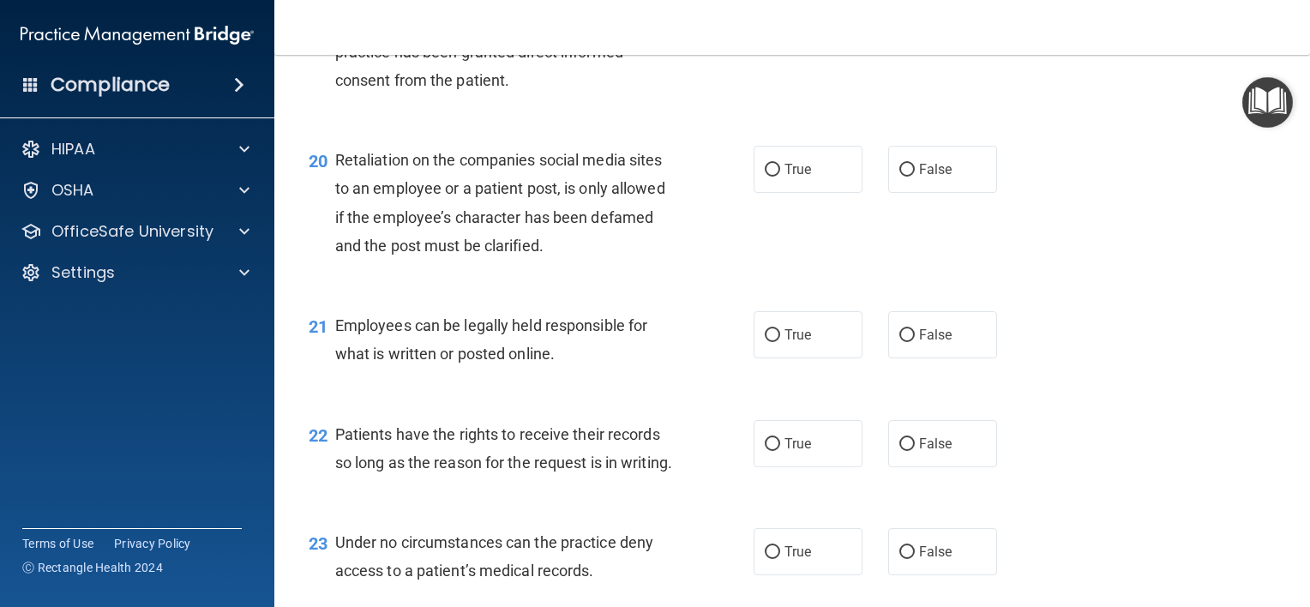
scroll to position [3171, 0]
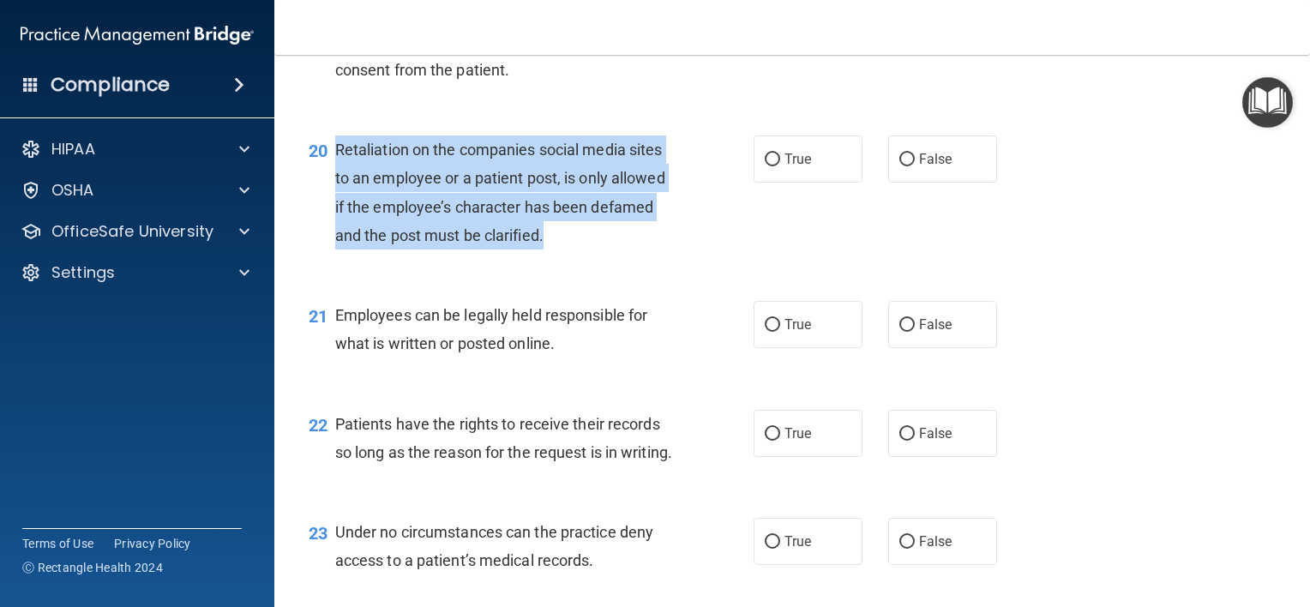
drag, startPoint x: 554, startPoint y: 292, endPoint x: 334, endPoint y: 202, distance: 237.3
click at [335, 202] on div "Retaliation on the companies social media sites to an employee or a patient pos…" at bounding box center [511, 192] width 353 height 114
click at [905, 166] on input "False" at bounding box center [907, 159] width 15 height 13
radio input "true"
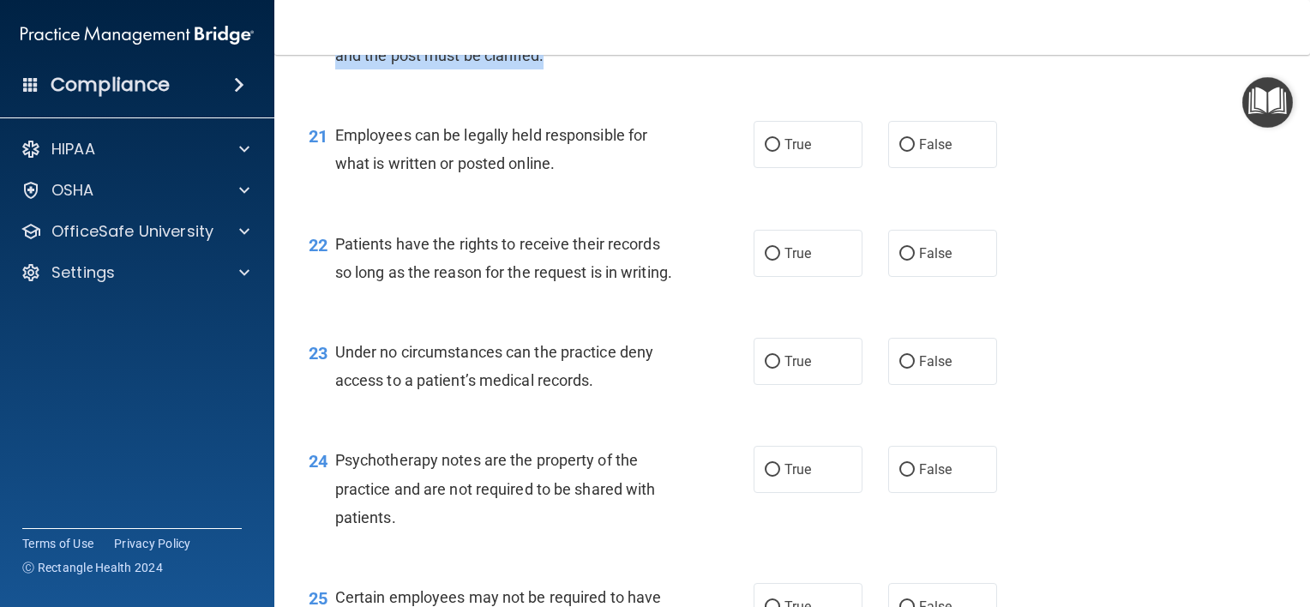
scroll to position [3353, 0]
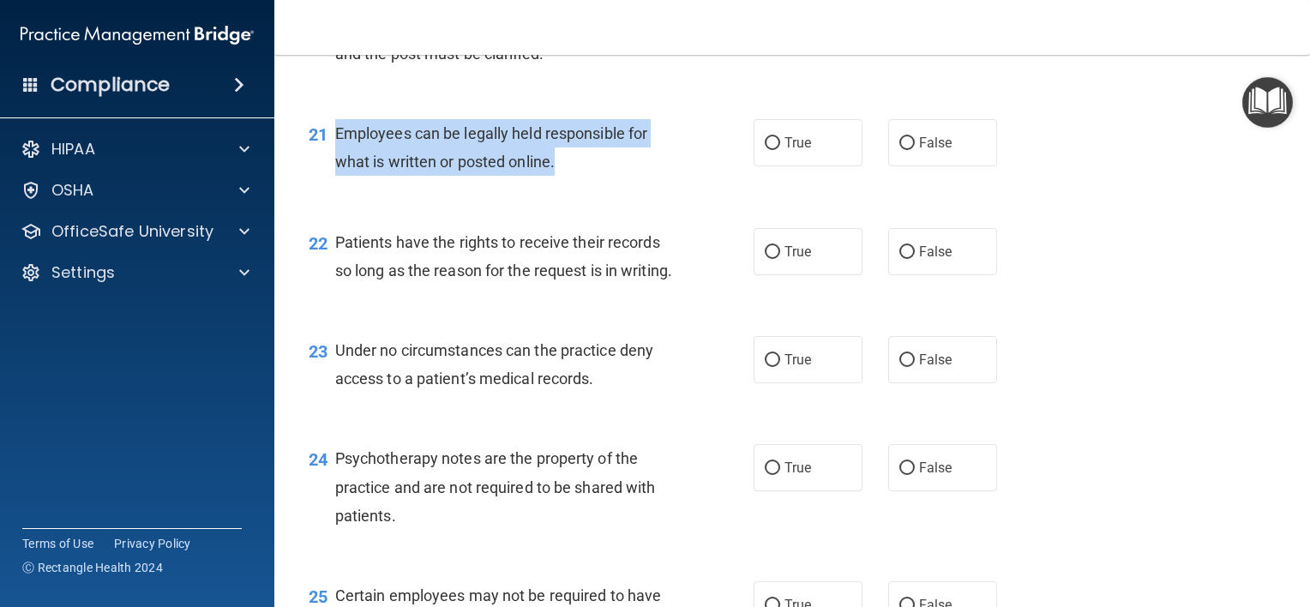
drag, startPoint x: 570, startPoint y: 232, endPoint x: 336, endPoint y: 196, distance: 237.0
click at [336, 176] on div "Employees can be legally held responsible for what is written or posted online." at bounding box center [511, 147] width 353 height 57
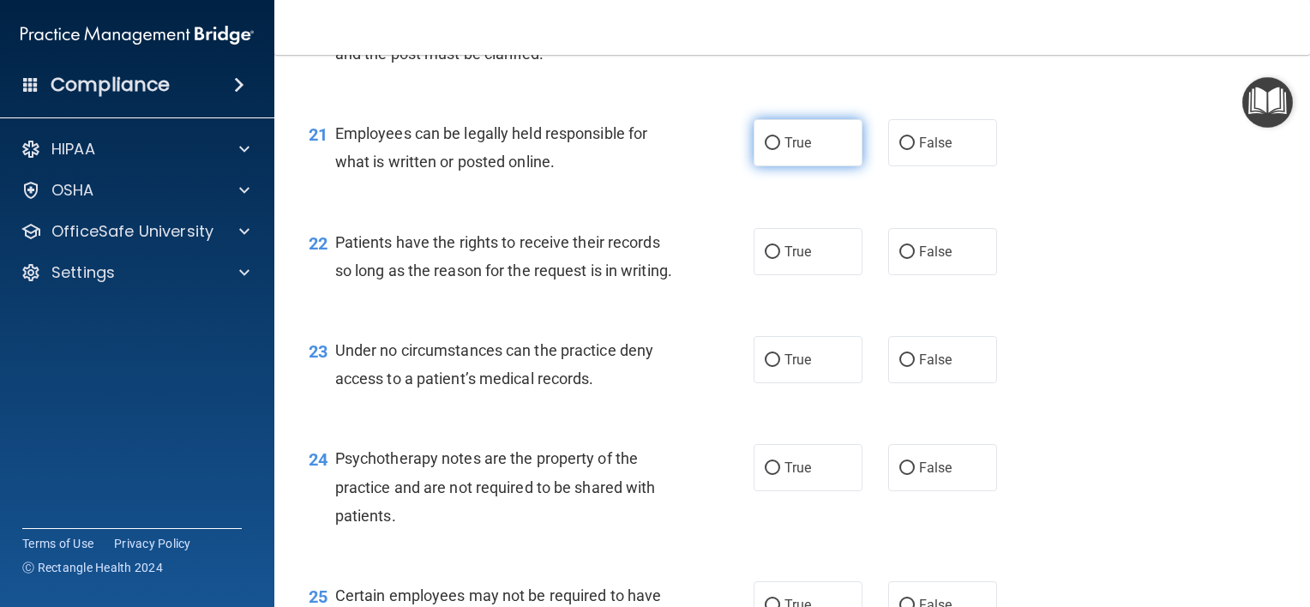
click at [783, 166] on label "True" at bounding box center [808, 142] width 109 height 47
click at [780, 150] on input "True" at bounding box center [772, 143] width 15 height 13
radio input "true"
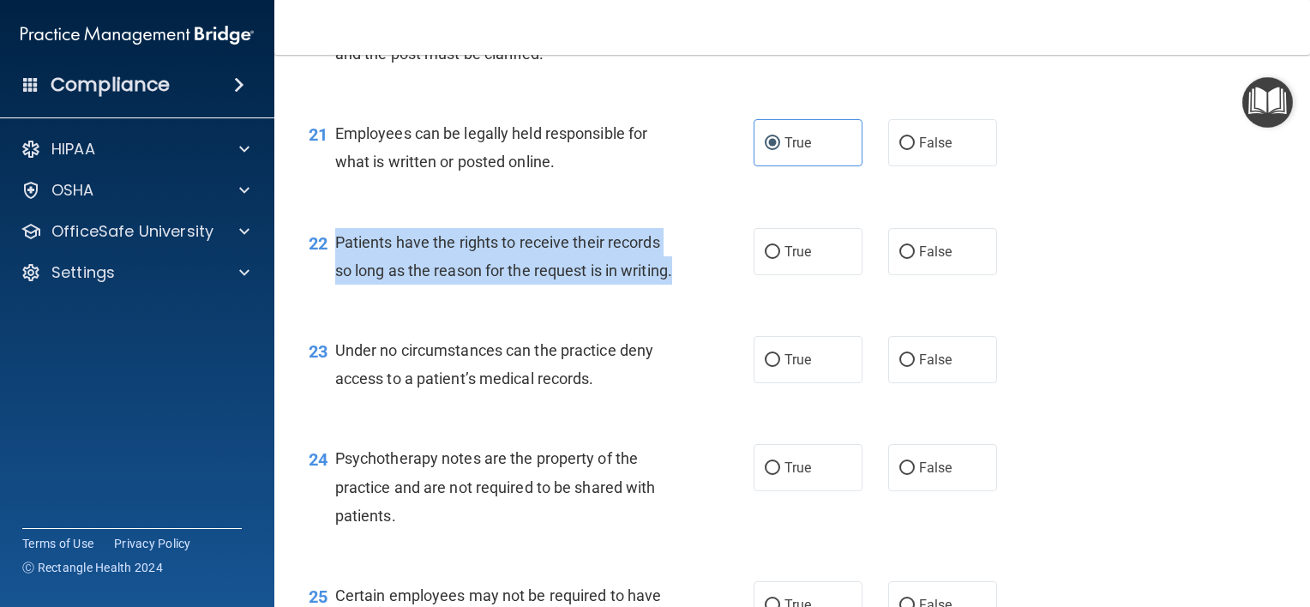
drag, startPoint x: 423, startPoint y: 352, endPoint x: 334, endPoint y: 305, distance: 100.1
click at [335, 285] on div "Patients have the rights to receive their records so long as the reason for the…" at bounding box center [511, 256] width 353 height 57
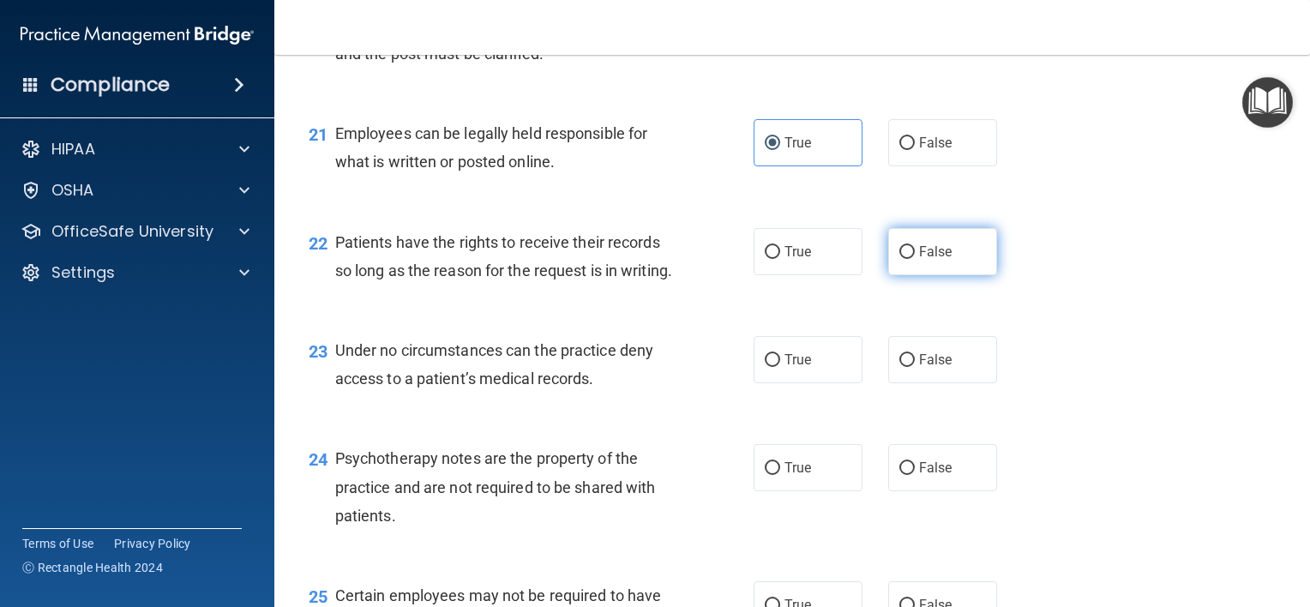
click at [948, 275] on label "False" at bounding box center [942, 251] width 109 height 47
click at [915, 259] on input "False" at bounding box center [907, 252] width 15 height 13
radio input "true"
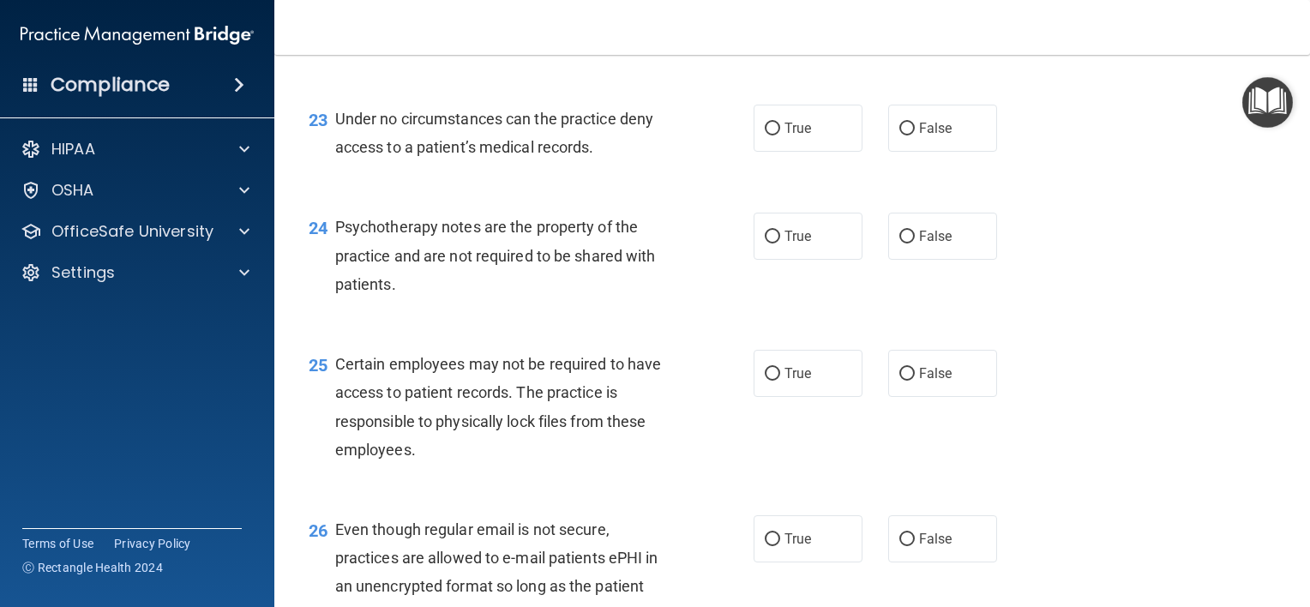
scroll to position [3619, 0]
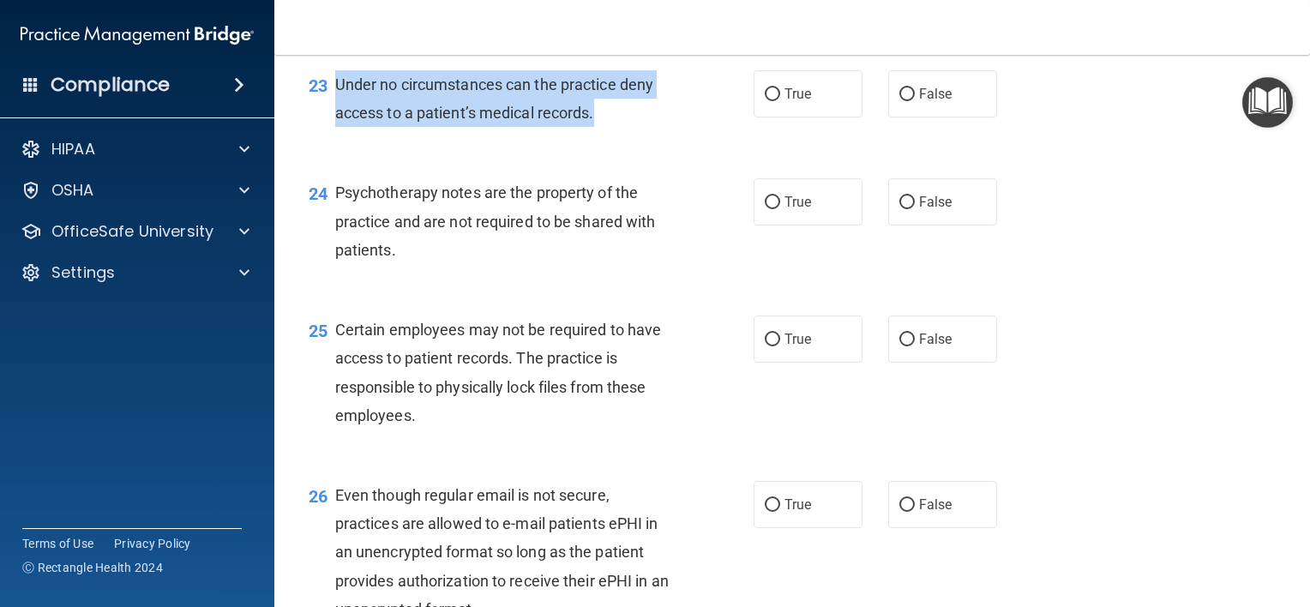
drag, startPoint x: 611, startPoint y: 200, endPoint x: 333, endPoint y: 172, distance: 279.2
click at [333, 135] on div "23 Under no circumstances can the practice deny access to a patient’s medical r…" at bounding box center [531, 102] width 497 height 65
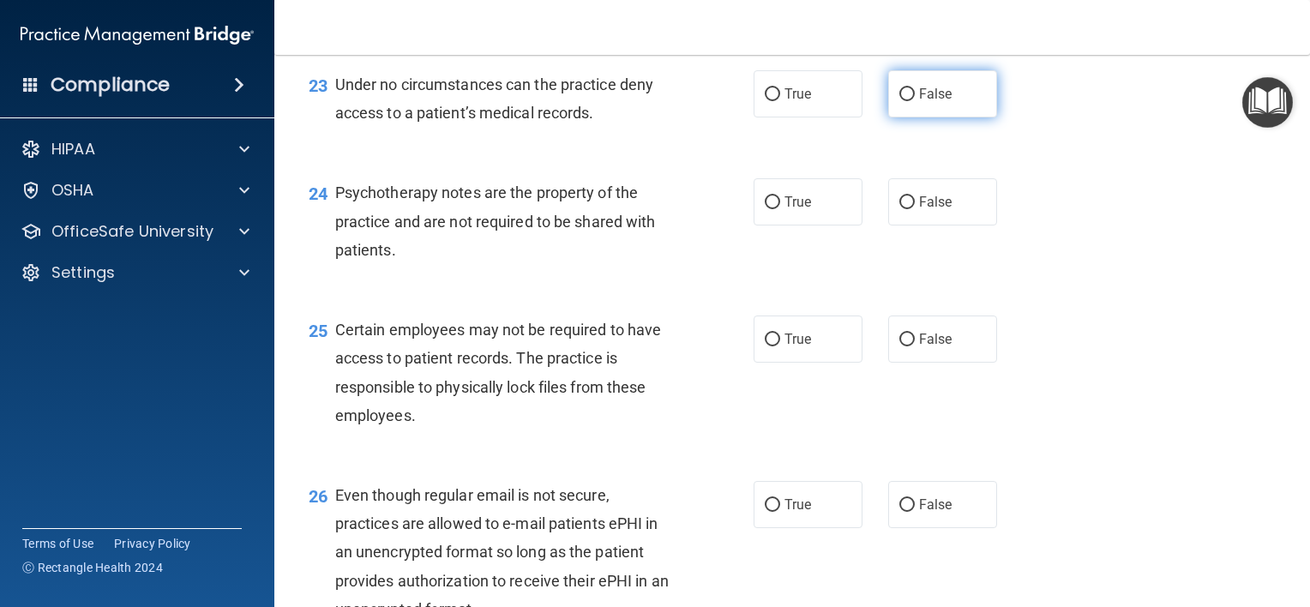
click at [941, 102] on span "False" at bounding box center [935, 94] width 33 height 16
click at [915, 101] on input "False" at bounding box center [907, 94] width 15 height 13
radio input "true"
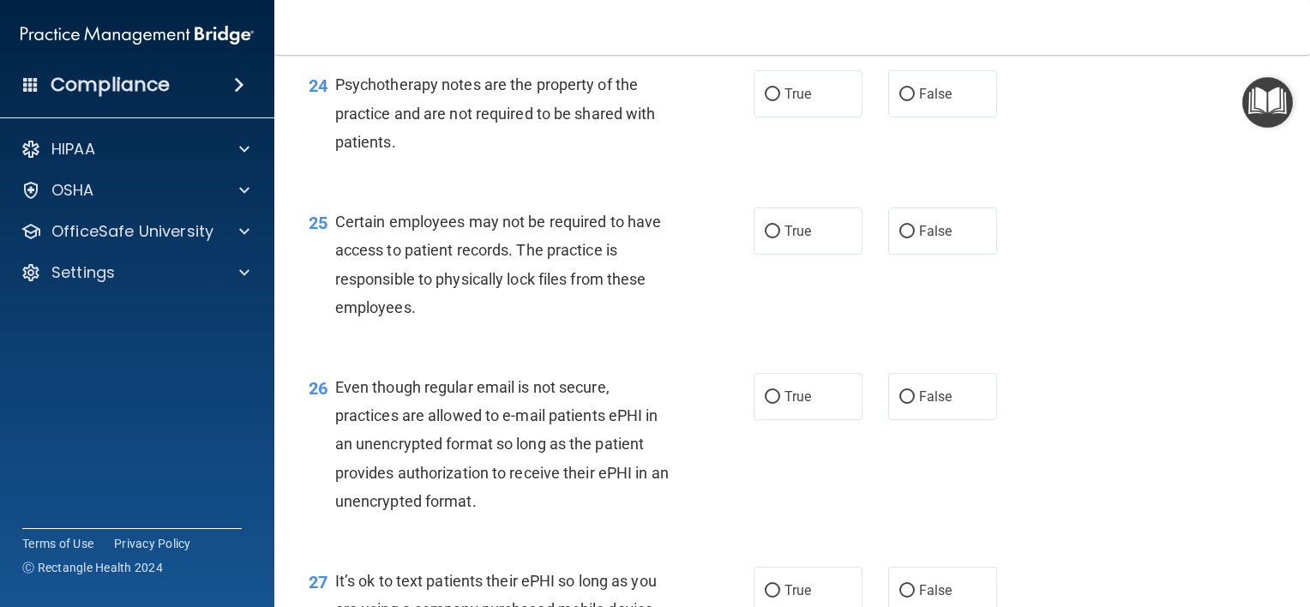
scroll to position [3734, 0]
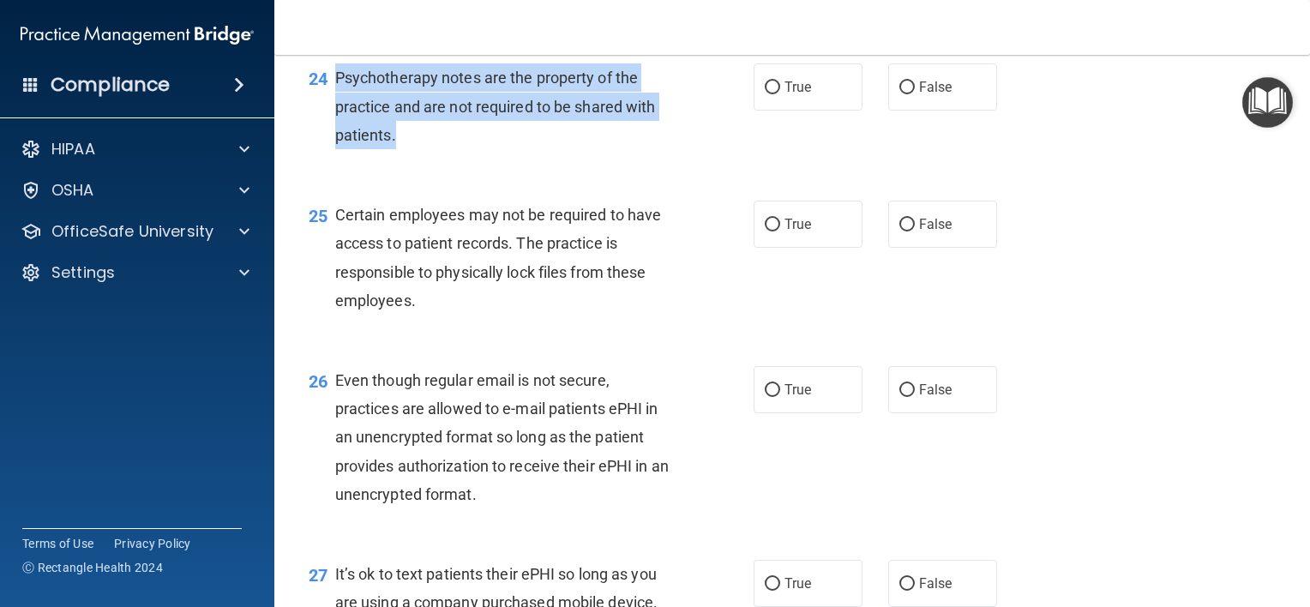
drag, startPoint x: 424, startPoint y: 222, endPoint x: 329, endPoint y: 166, distance: 110.7
click at [329, 158] on div "24 Psychotherapy notes are the property of the practice and are not required to…" at bounding box center [531, 110] width 497 height 94
click at [539, 143] on span "Psychotherapy notes are the property of the practice and are not required to be…" at bounding box center [495, 106] width 321 height 75
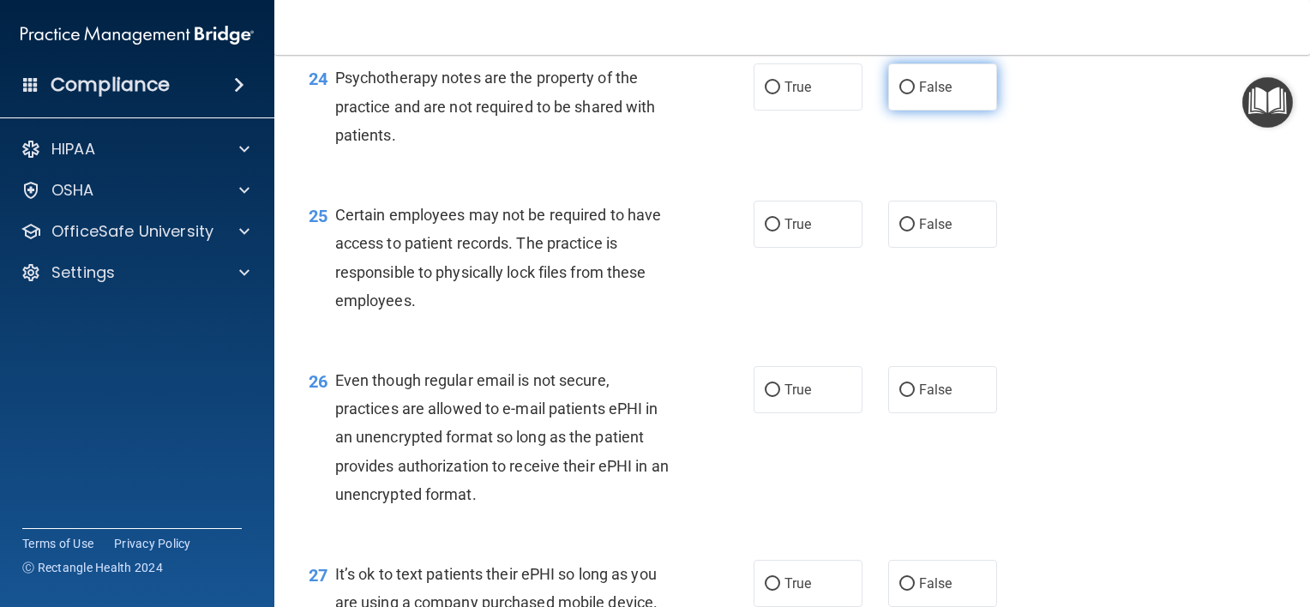
click at [899, 111] on label "False" at bounding box center [942, 86] width 109 height 47
click at [900, 94] on input "False" at bounding box center [907, 87] width 15 height 13
radio input "true"
click at [816, 111] on label "True" at bounding box center [808, 86] width 109 height 47
click at [780, 94] on input "True" at bounding box center [772, 87] width 15 height 13
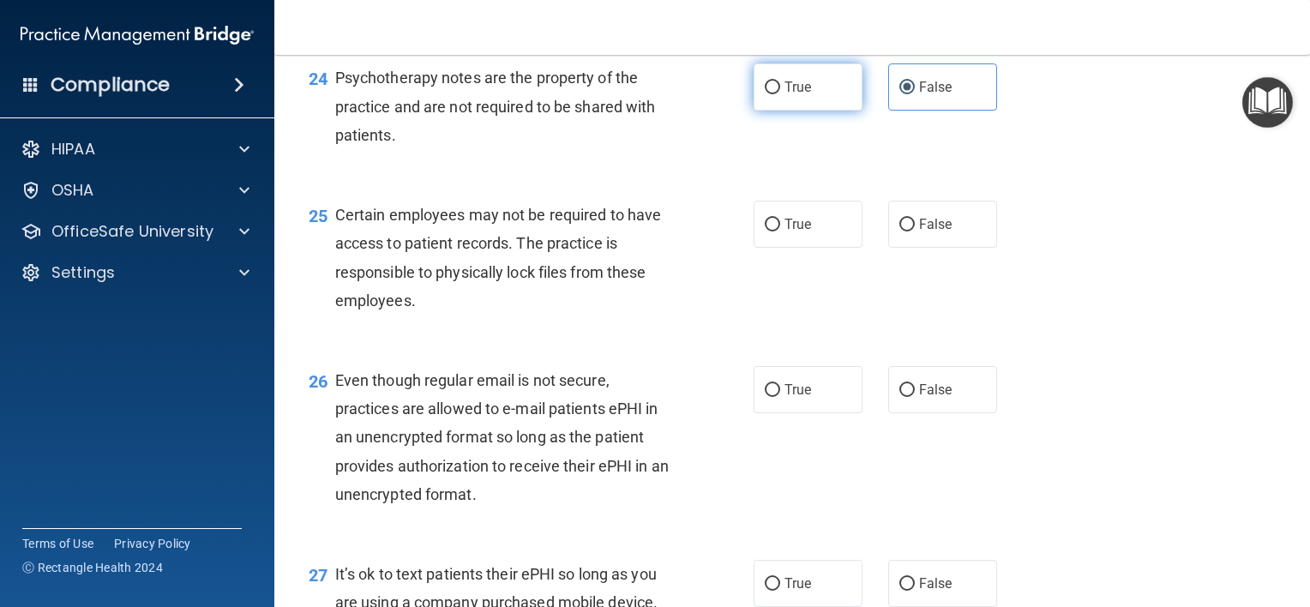
radio input "true"
radio input "false"
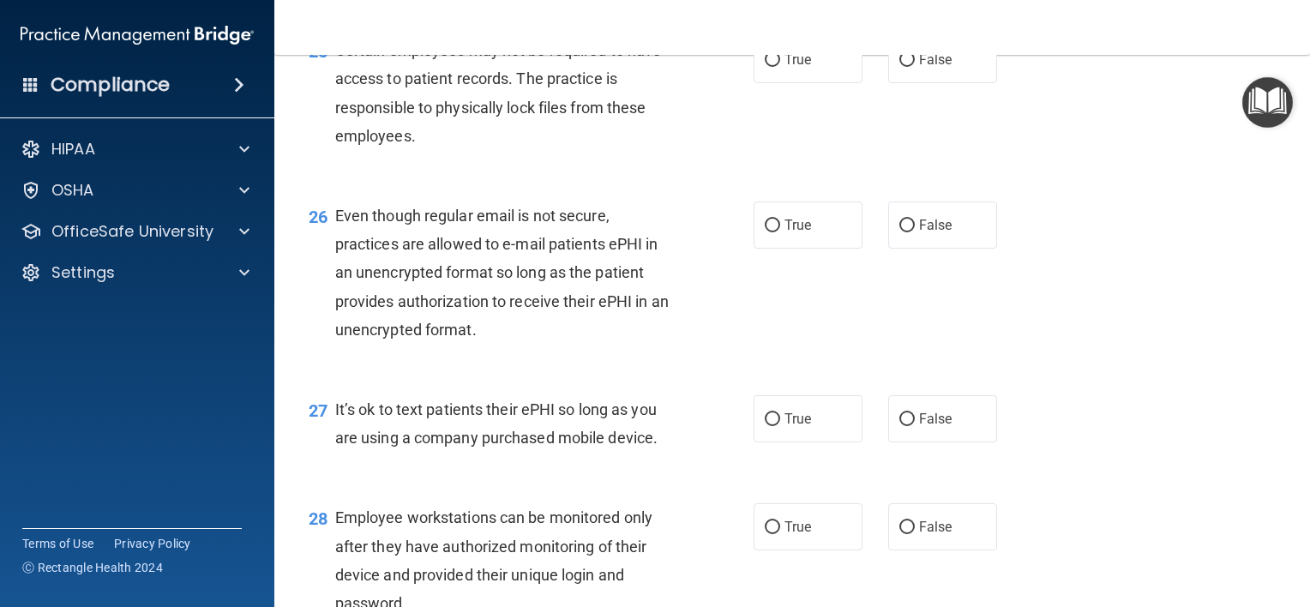
scroll to position [3905, 0]
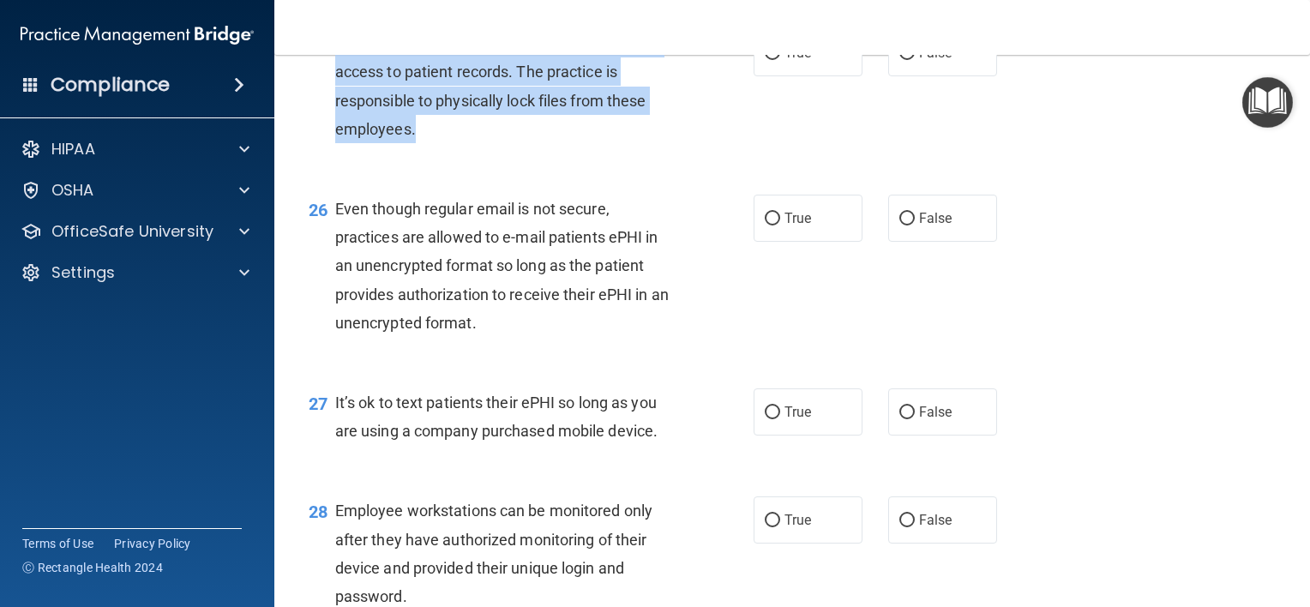
drag, startPoint x: 418, startPoint y: 216, endPoint x: 333, endPoint y: 123, distance: 125.6
click at [333, 123] on div "25 Certain employees may not be required to have access to patient records. The…" at bounding box center [531, 90] width 497 height 123
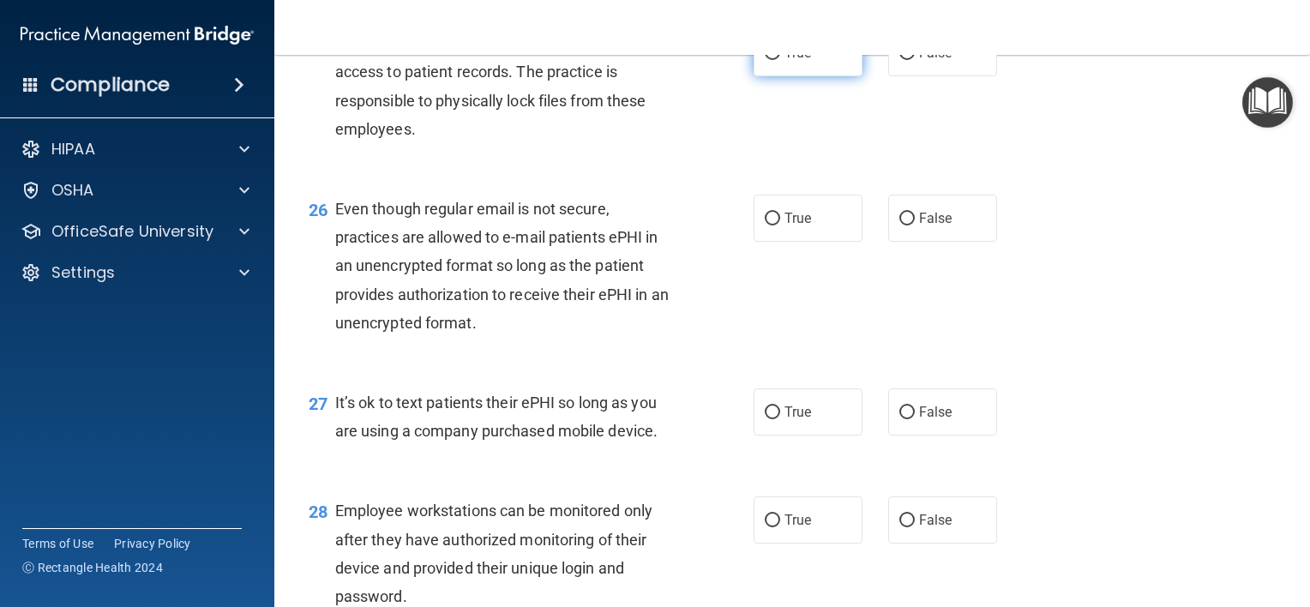
click at [785, 61] on span "True" at bounding box center [798, 53] width 27 height 16
click at [780, 60] on input "True" at bounding box center [772, 53] width 15 height 13
radio input "true"
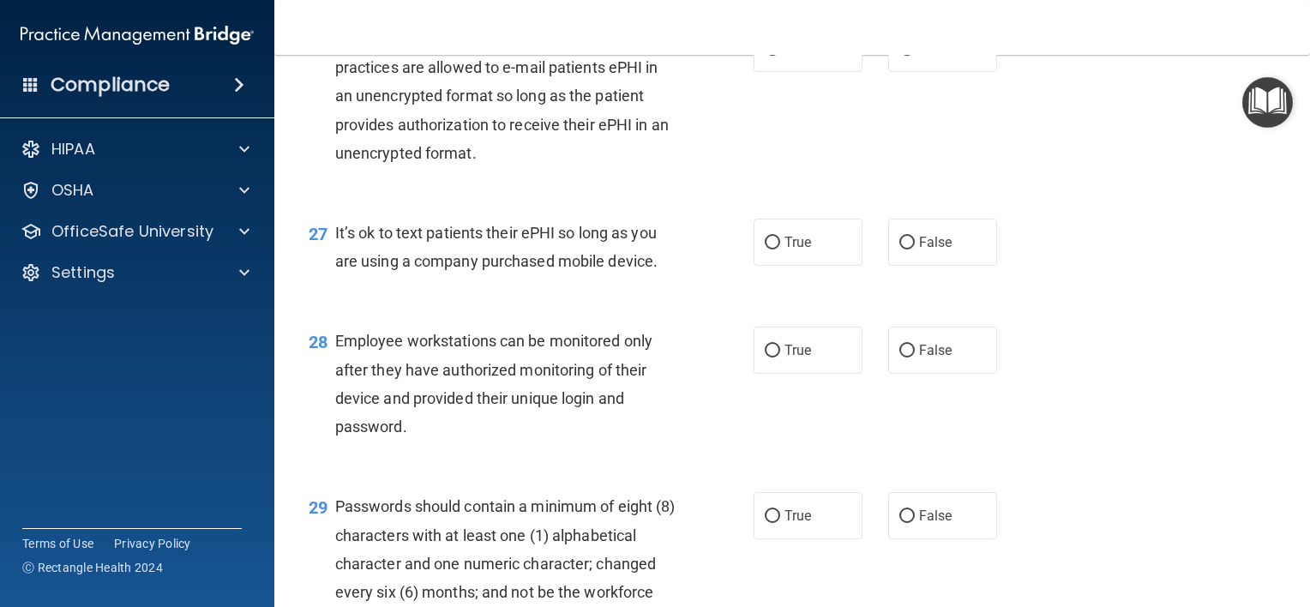
scroll to position [4077, 0]
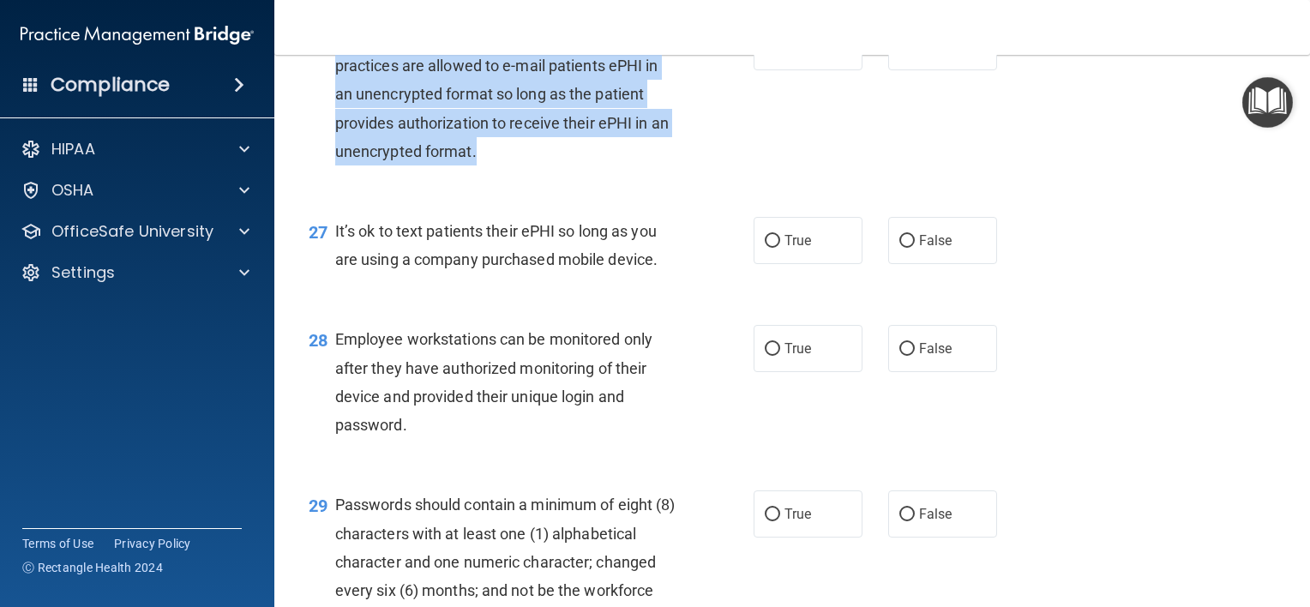
drag, startPoint x: 498, startPoint y: 238, endPoint x: 340, endPoint y: 120, distance: 197.9
click at [340, 120] on div "Even though regular email is not secure, practices are allowed to e-mail patien…" at bounding box center [511, 94] width 353 height 142
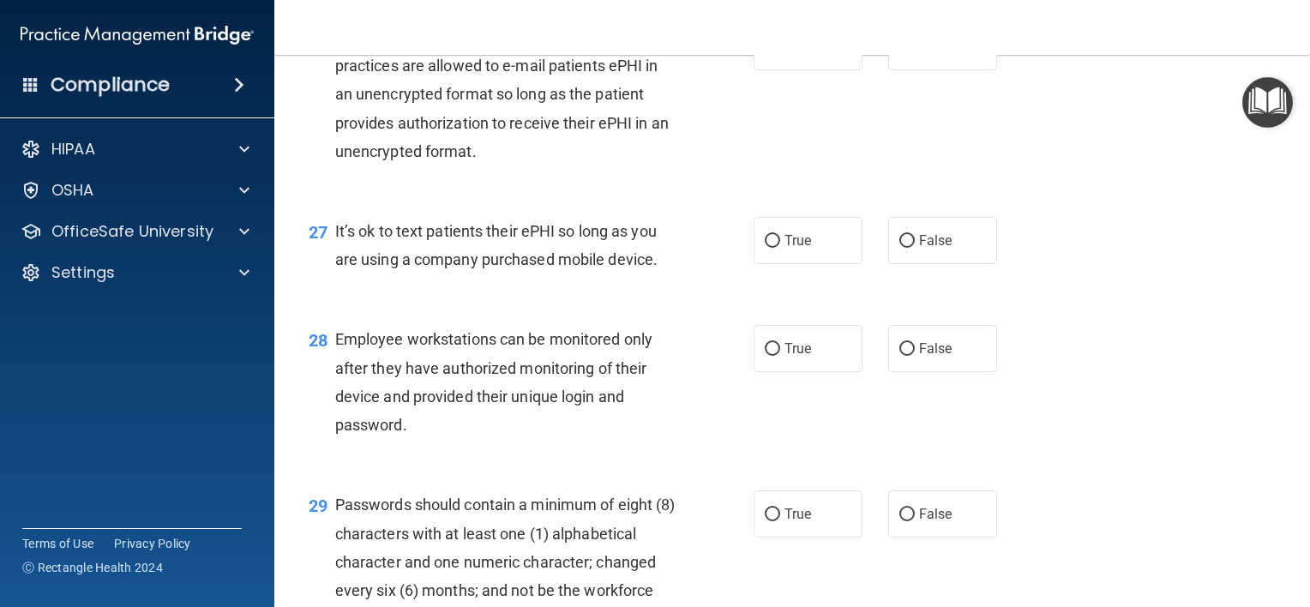
click at [340, 120] on span "Even though regular email is not secure, practices are allowed to e-mail patien…" at bounding box center [502, 94] width 334 height 132
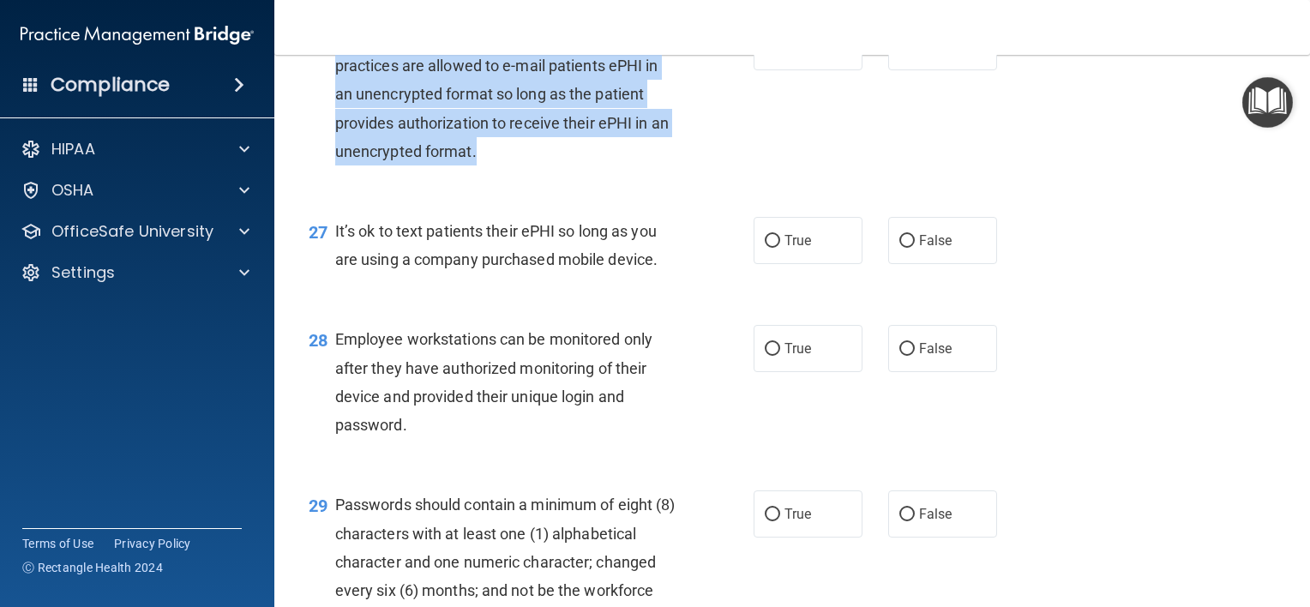
drag, startPoint x: 340, startPoint y: 120, endPoint x: 333, endPoint y: 127, distance: 9.7
click at [333, 127] on div "26 Even though regular email is not secure, practices are allowed to e-mail pat…" at bounding box center [531, 98] width 497 height 151
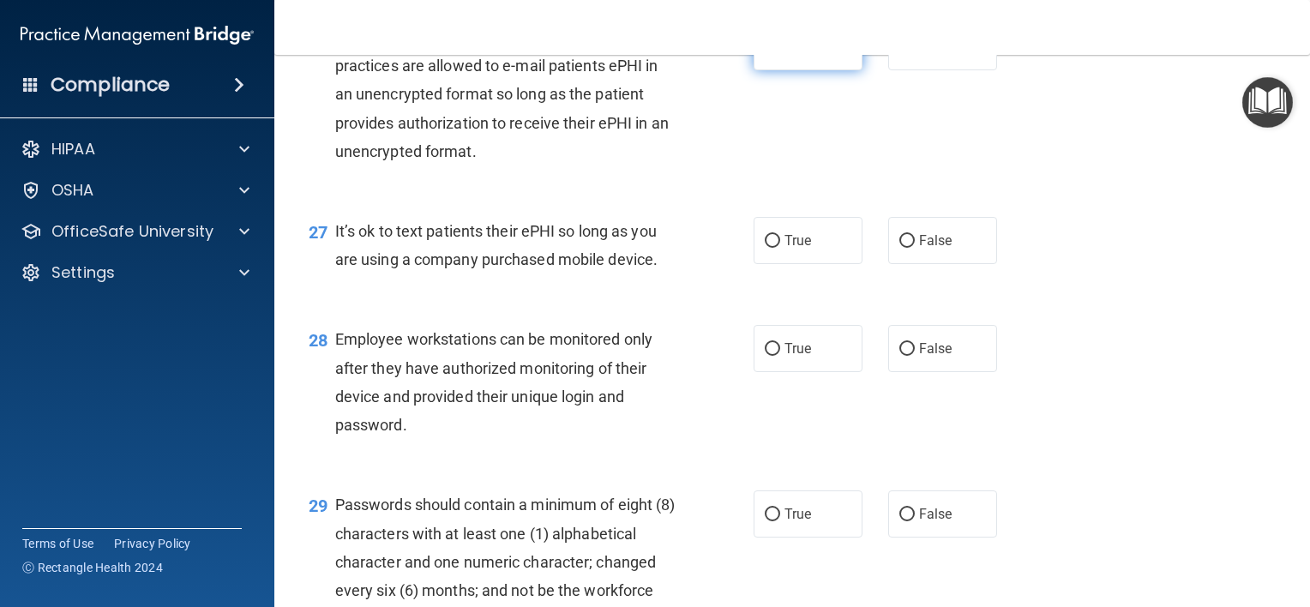
click at [797, 55] on span "True" at bounding box center [798, 47] width 27 height 16
click at [780, 54] on input "True" at bounding box center [772, 47] width 15 height 13
radio input "true"
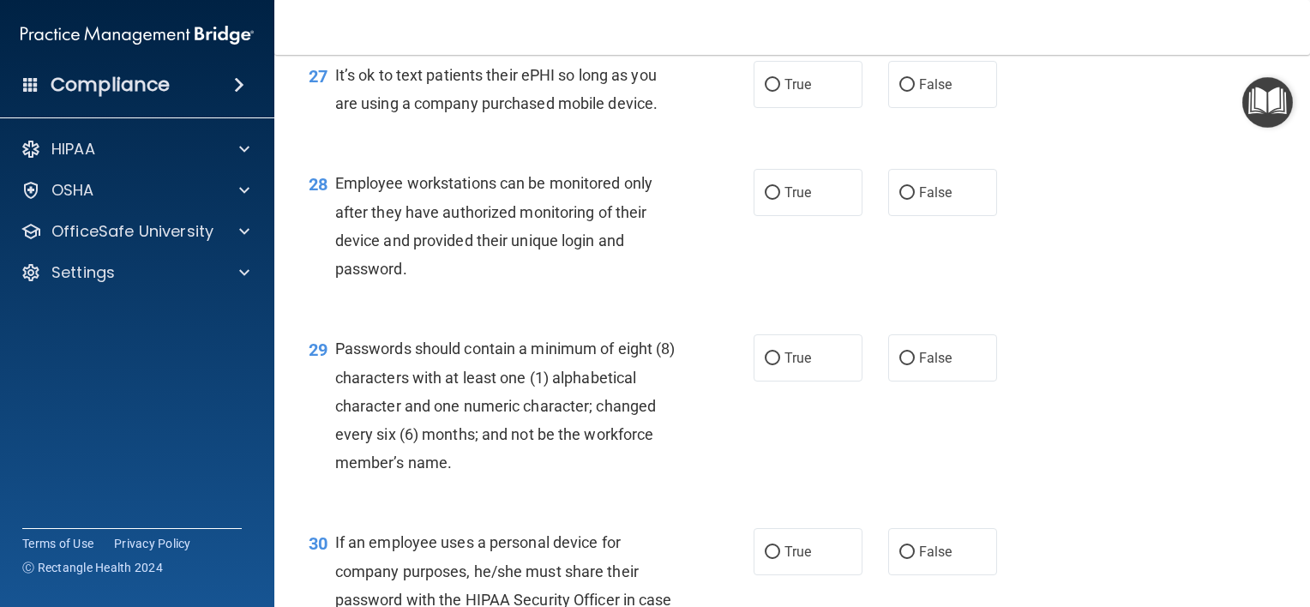
scroll to position [4240, 0]
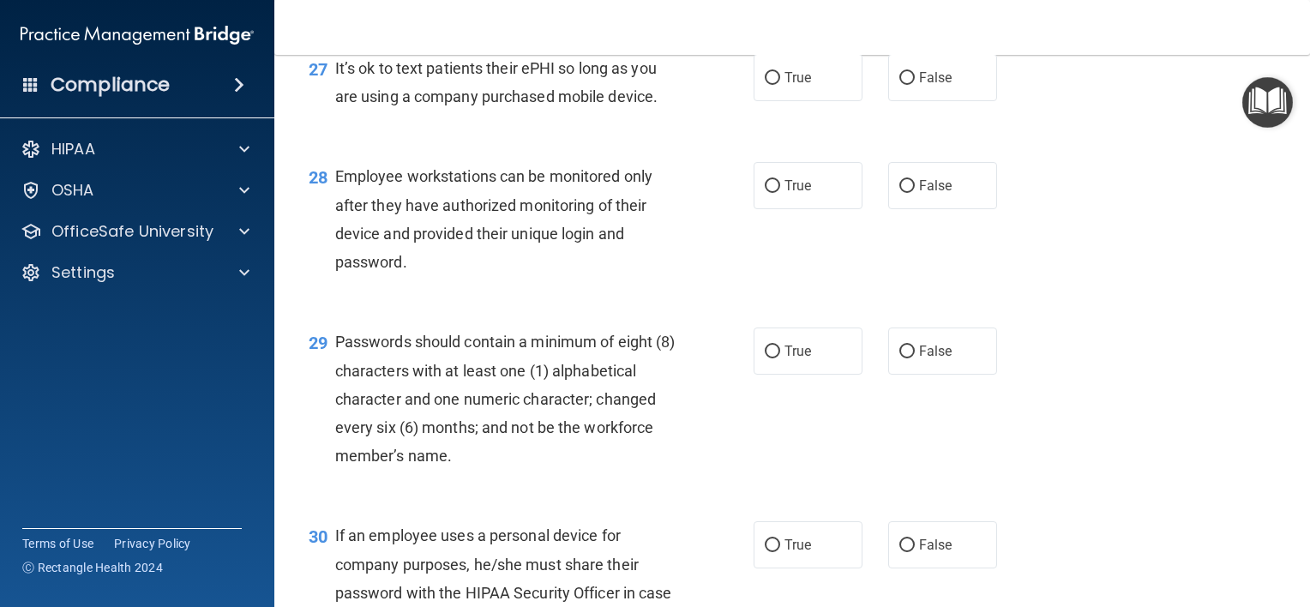
drag, startPoint x: 671, startPoint y: 179, endPoint x: 349, endPoint y: 158, distance: 323.1
drag, startPoint x: 349, startPoint y: 158, endPoint x: 686, endPoint y: 178, distance: 337.6
click at [686, 119] on div "27 It’s ok to text patients their ePHI so long as you are using a company purch…" at bounding box center [531, 86] width 497 height 65
drag, startPoint x: 665, startPoint y: 185, endPoint x: 334, endPoint y: 158, distance: 332.1
click at [335, 111] on div "It’s ok to text patients their ePHI so long as you are using a company purchase…" at bounding box center [511, 82] width 353 height 57
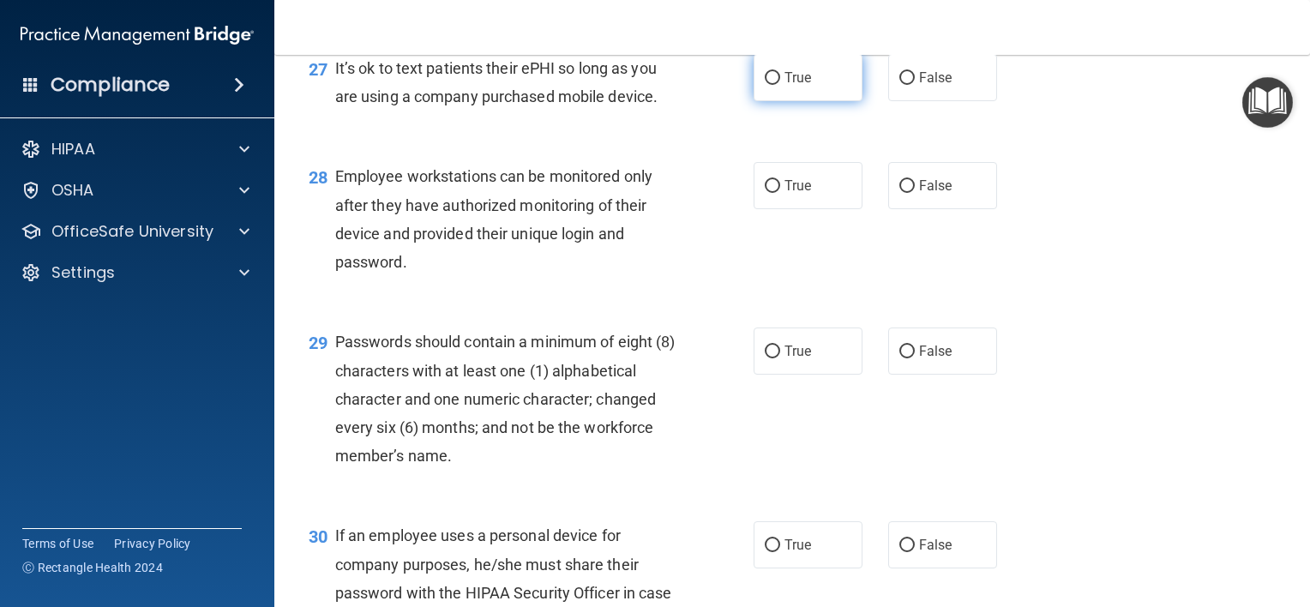
click at [788, 86] on span "True" at bounding box center [798, 77] width 27 height 16
click at [780, 85] on input "True" at bounding box center [772, 78] width 15 height 13
radio input "true"
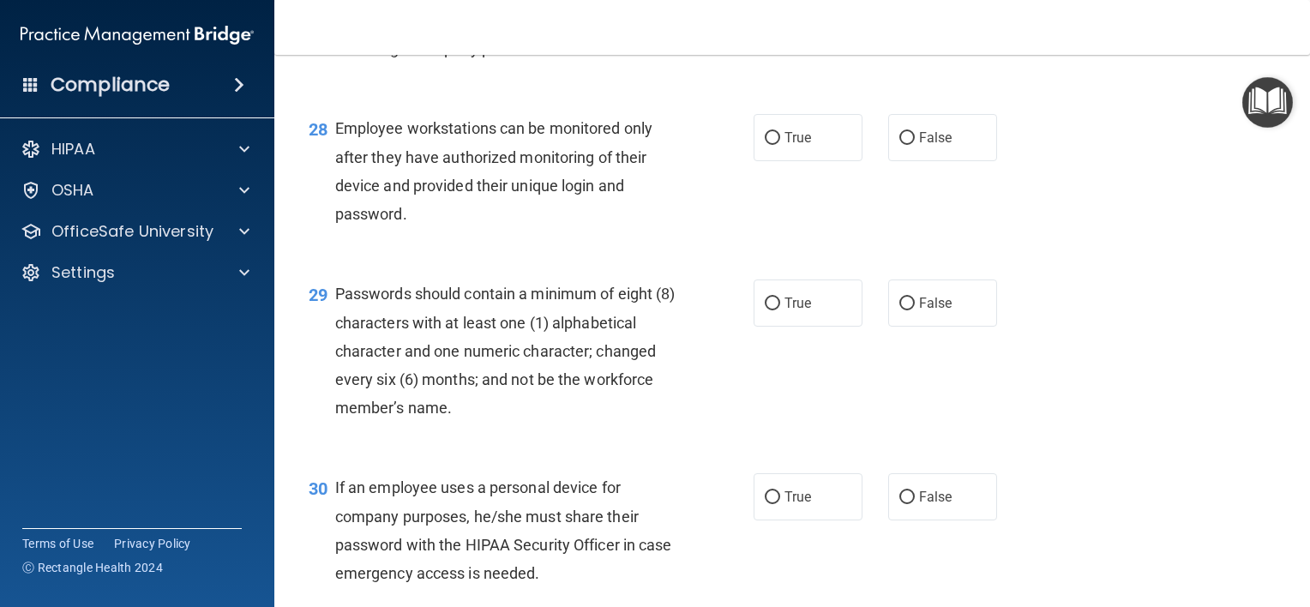
scroll to position [4295, 0]
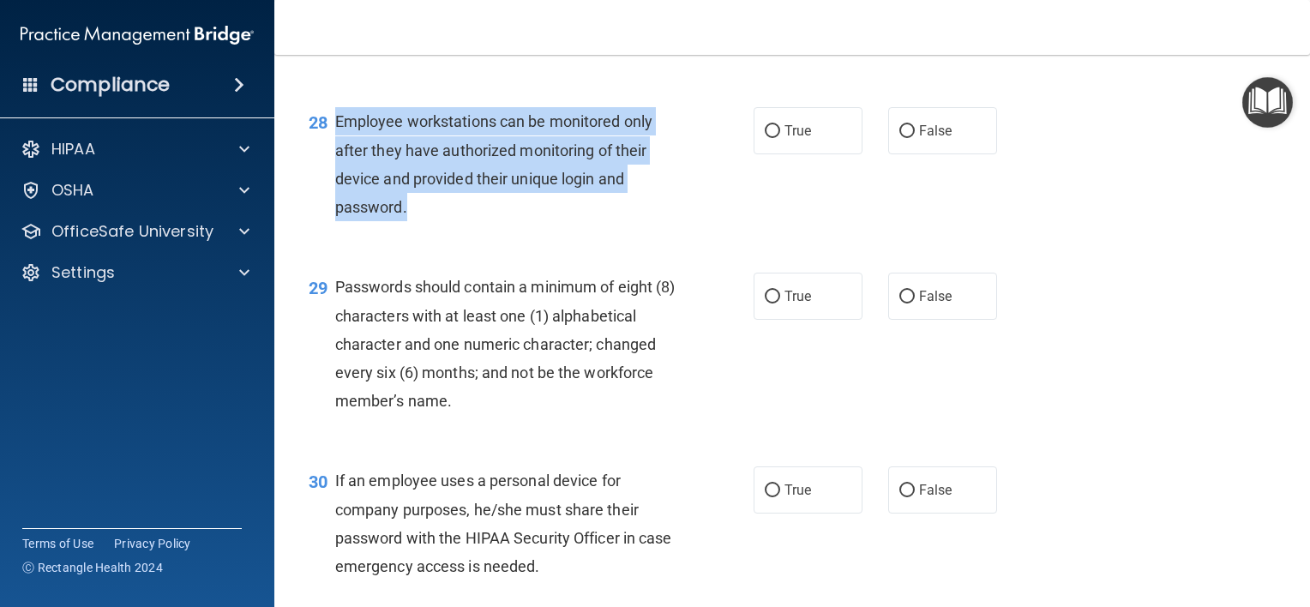
drag, startPoint x: 435, startPoint y: 288, endPoint x: 336, endPoint y: 208, distance: 126.8
click at [336, 208] on div "Employee workstations can be monitored only after they have authorized monitori…" at bounding box center [511, 164] width 353 height 114
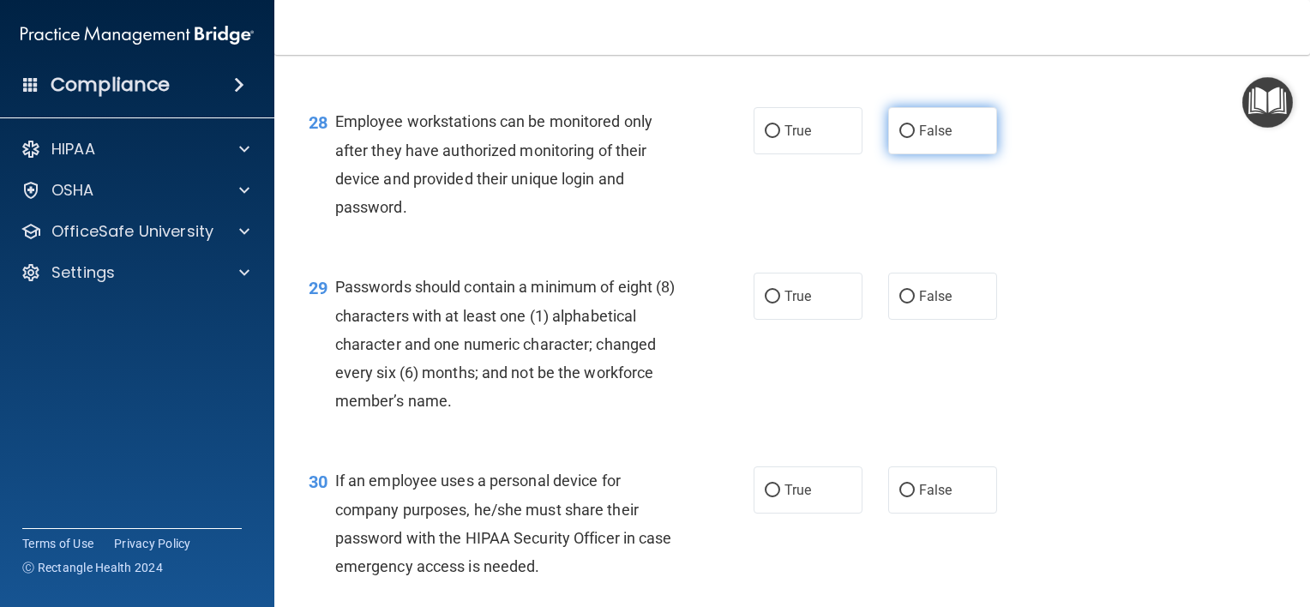
click at [939, 139] on span "False" at bounding box center [935, 131] width 33 height 16
click at [915, 138] on input "False" at bounding box center [907, 131] width 15 height 13
radio input "true"
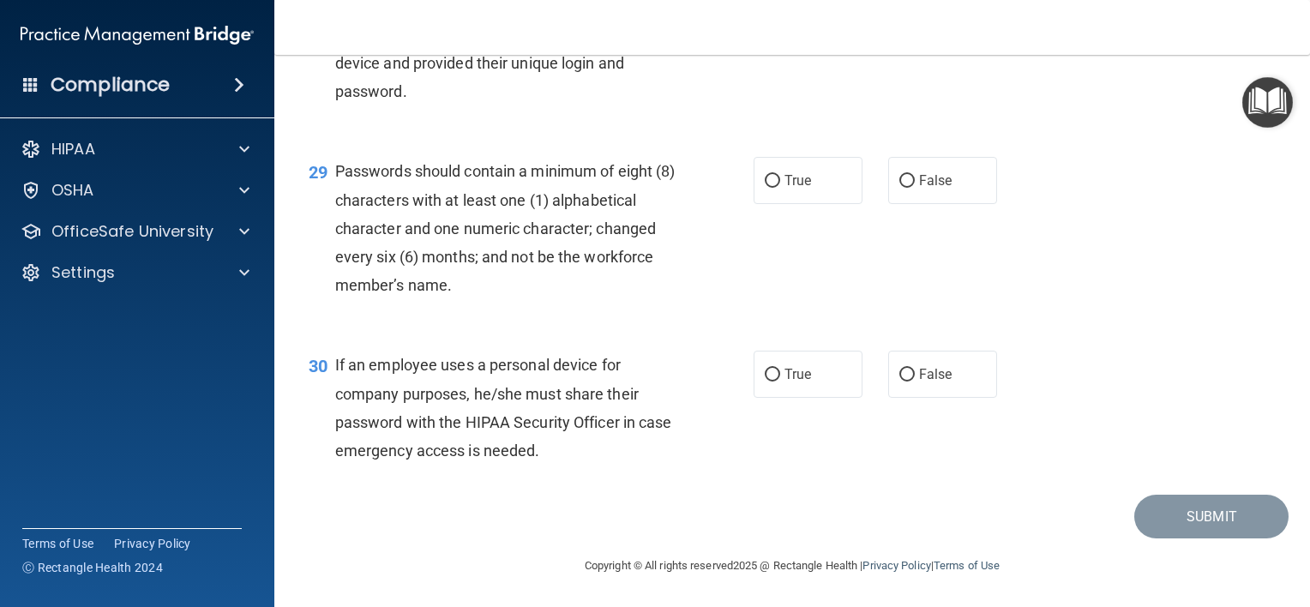
scroll to position [4496, 0]
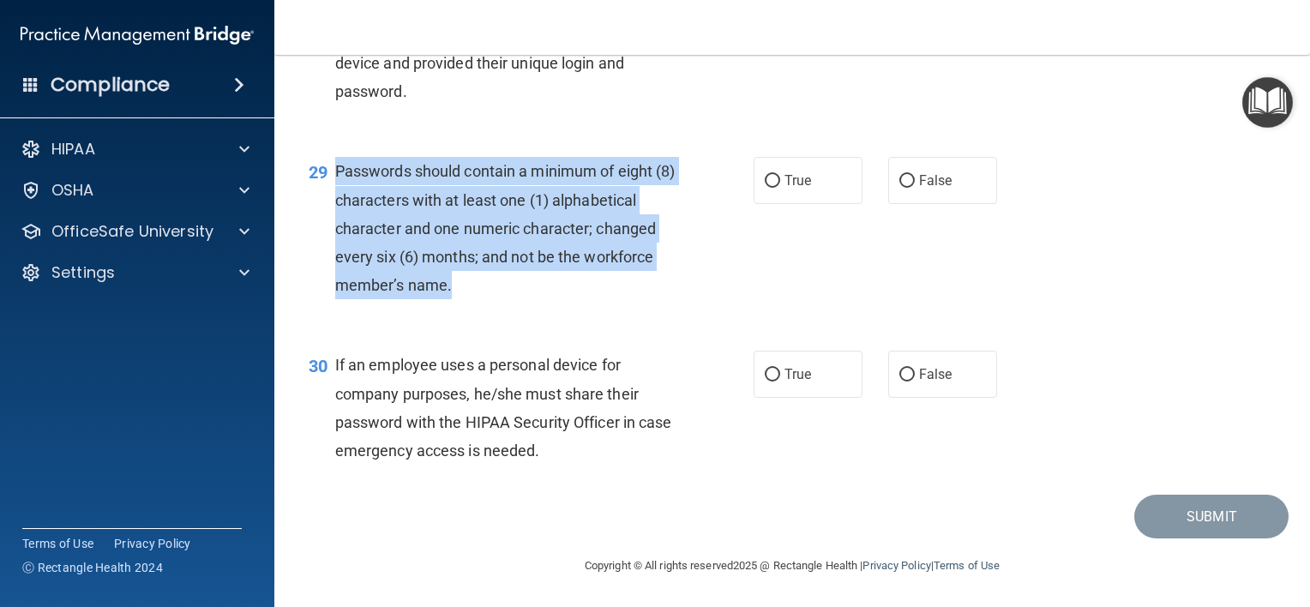
drag, startPoint x: 464, startPoint y: 289, endPoint x: 336, endPoint y: 167, distance: 176.5
click at [336, 167] on div "Passwords should contain a minimum of eight (8) characters with at least one (1…" at bounding box center [511, 228] width 353 height 142
click at [528, 241] on div "Passwords should contain a minimum of eight (8) characters with at least one (1…" at bounding box center [511, 228] width 353 height 142
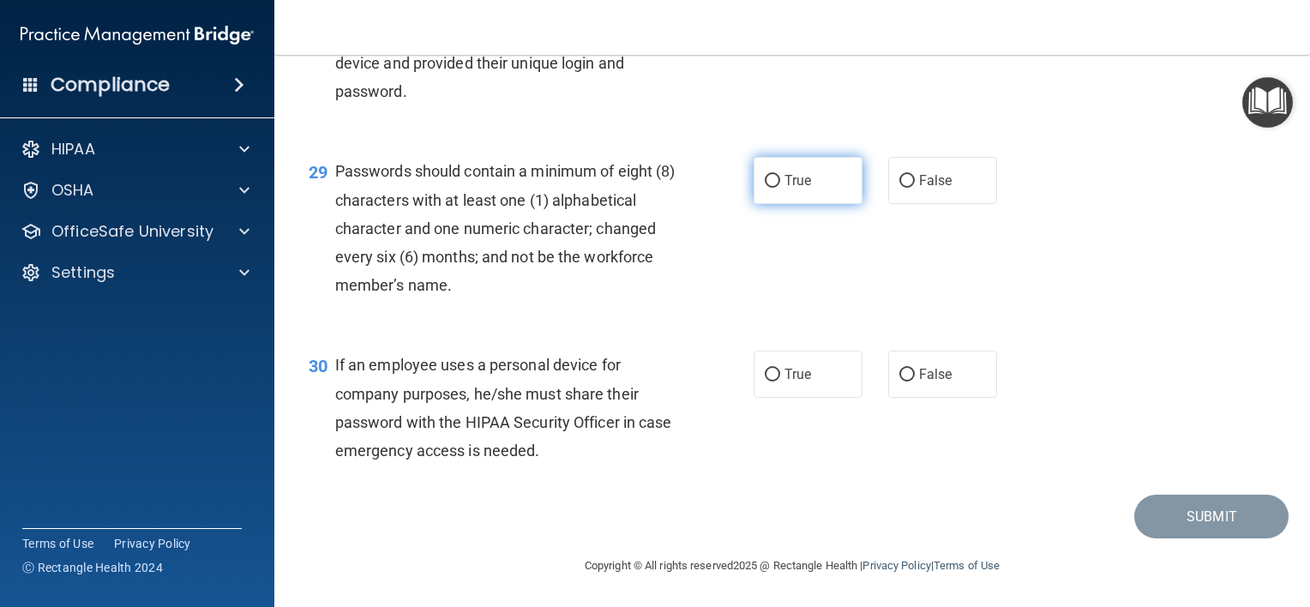
click at [768, 185] on input "True" at bounding box center [772, 181] width 15 height 13
radio input "true"
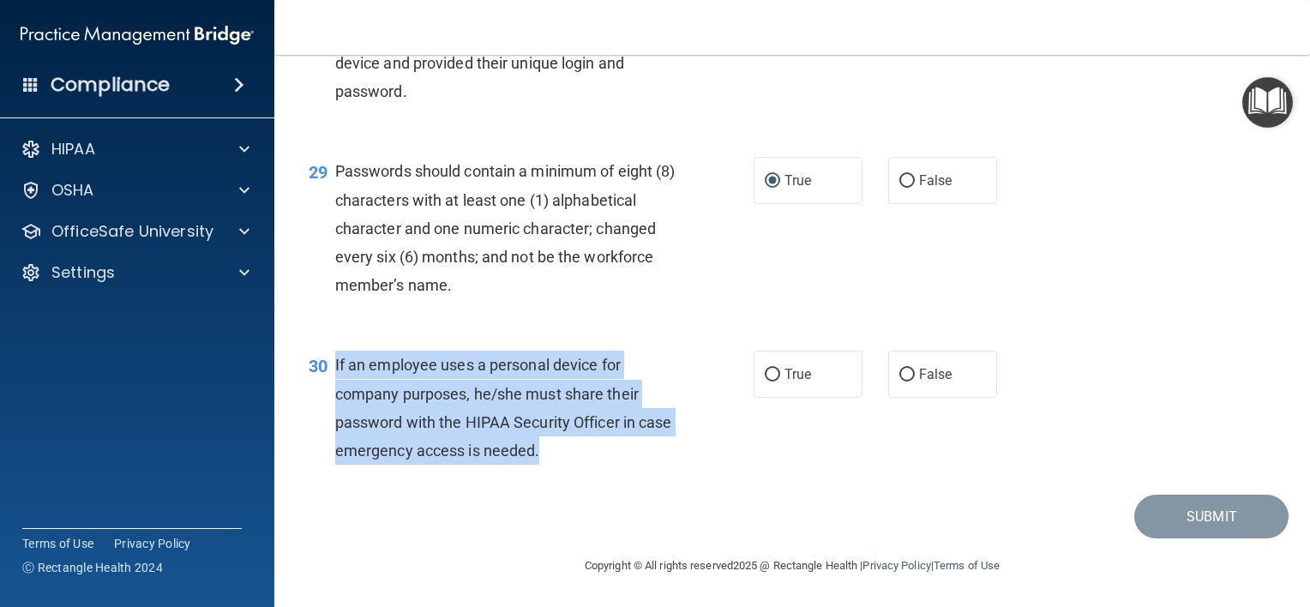
drag, startPoint x: 592, startPoint y: 444, endPoint x: 328, endPoint y: 369, distance: 273.9
click at [328, 369] on div "30 If an employee uses a personal device for company purposes, he/she must shar…" at bounding box center [531, 412] width 497 height 123
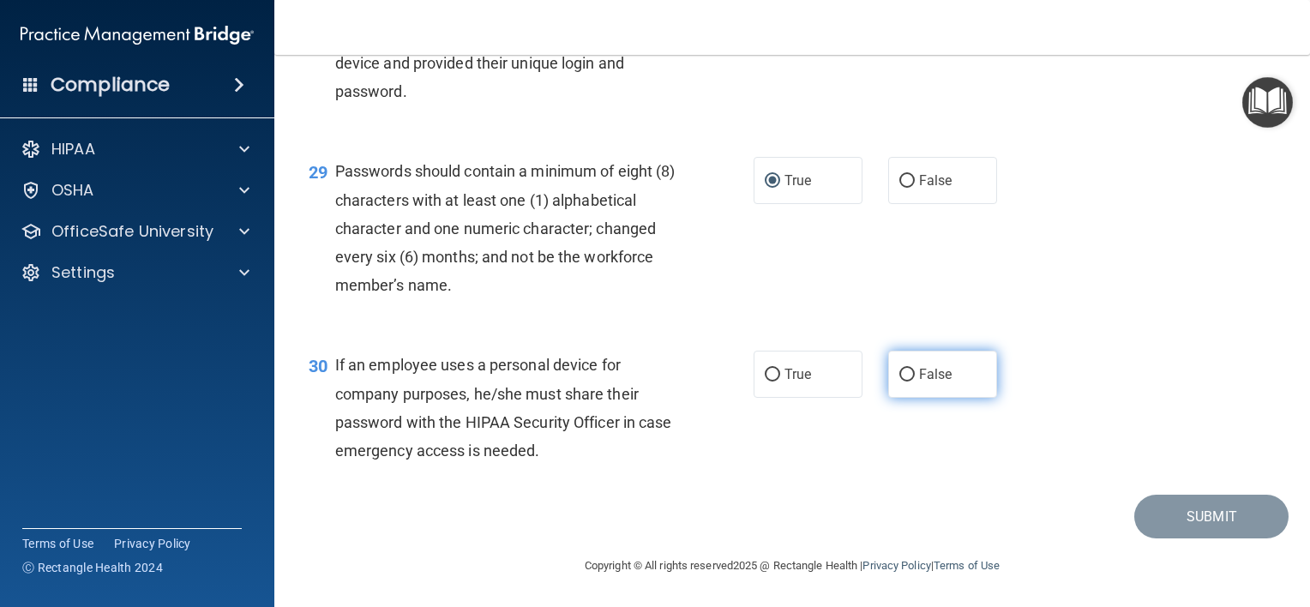
click at [935, 381] on span "False" at bounding box center [935, 374] width 33 height 16
click at [915, 381] on input "False" at bounding box center [907, 375] width 15 height 13
radio input "true"
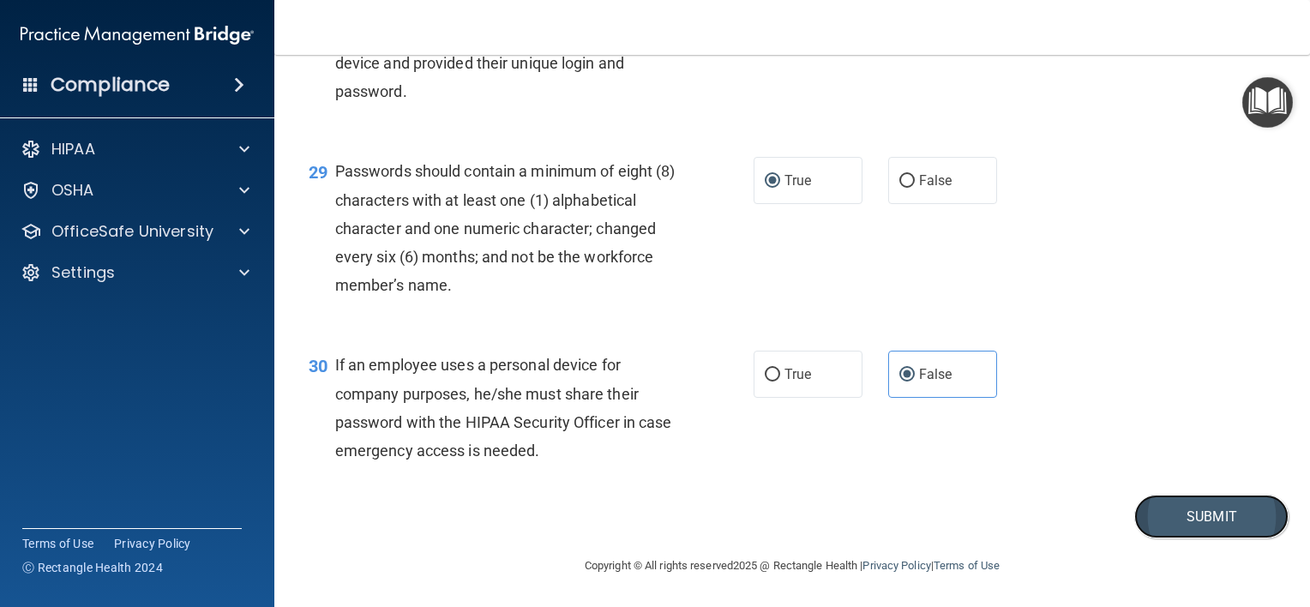
click at [1181, 517] on button "Submit" at bounding box center [1212, 517] width 154 height 44
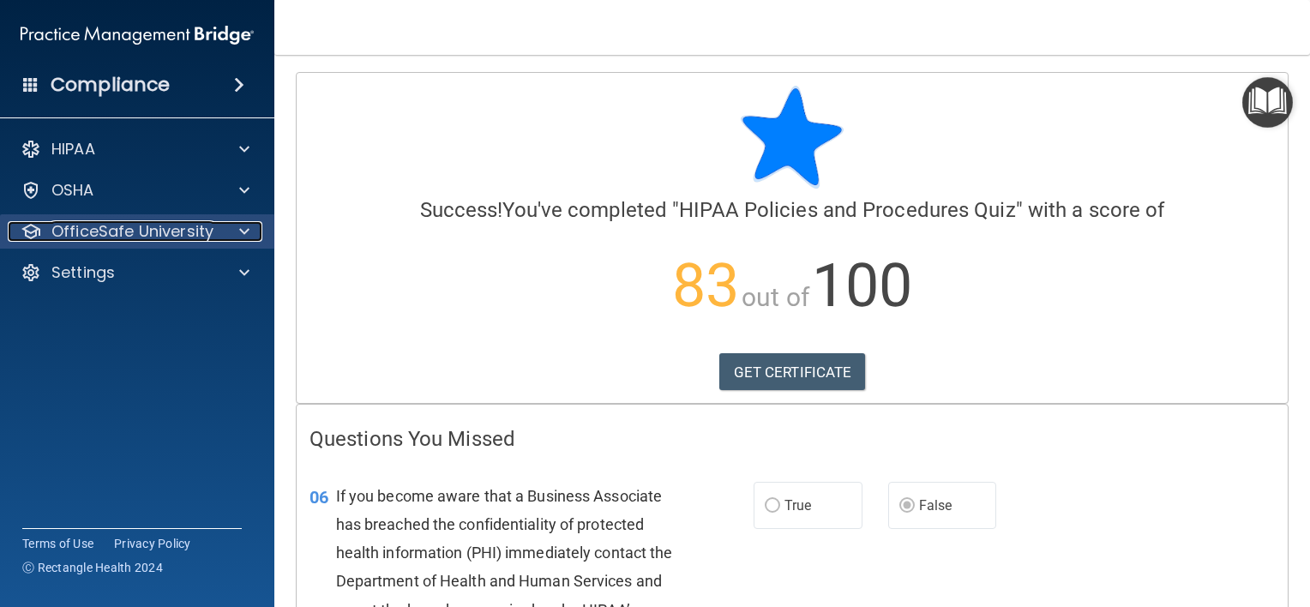
click at [254, 223] on div at bounding box center [241, 231] width 43 height 21
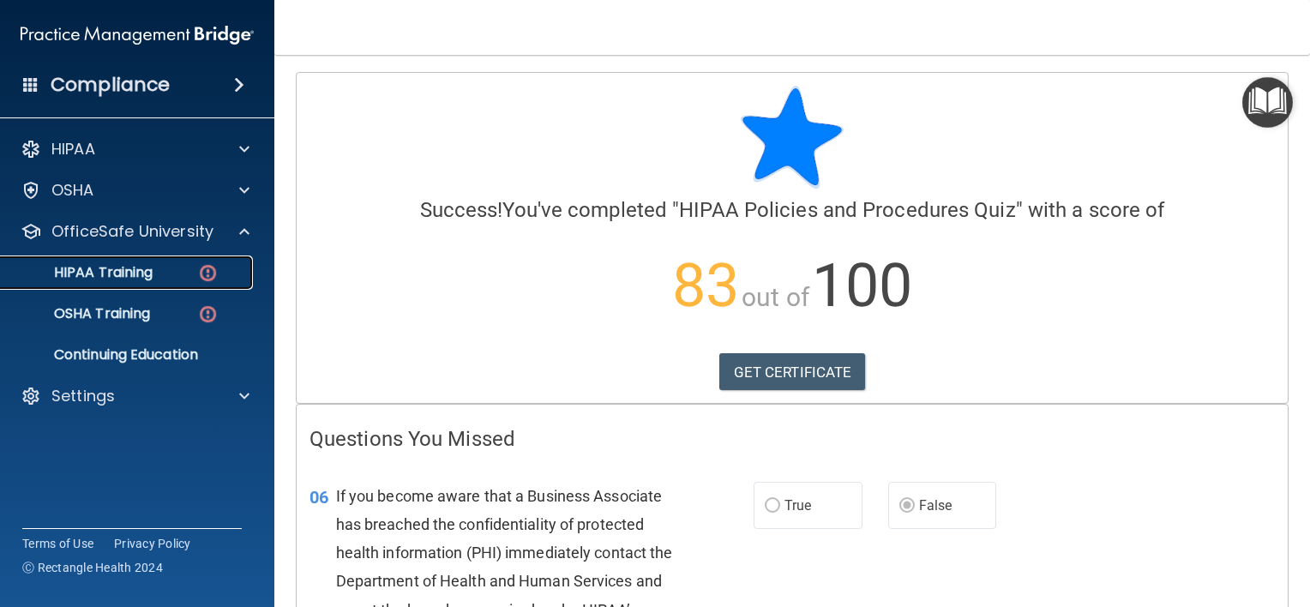
click at [132, 276] on p "HIPAA Training" at bounding box center [81, 272] width 141 height 17
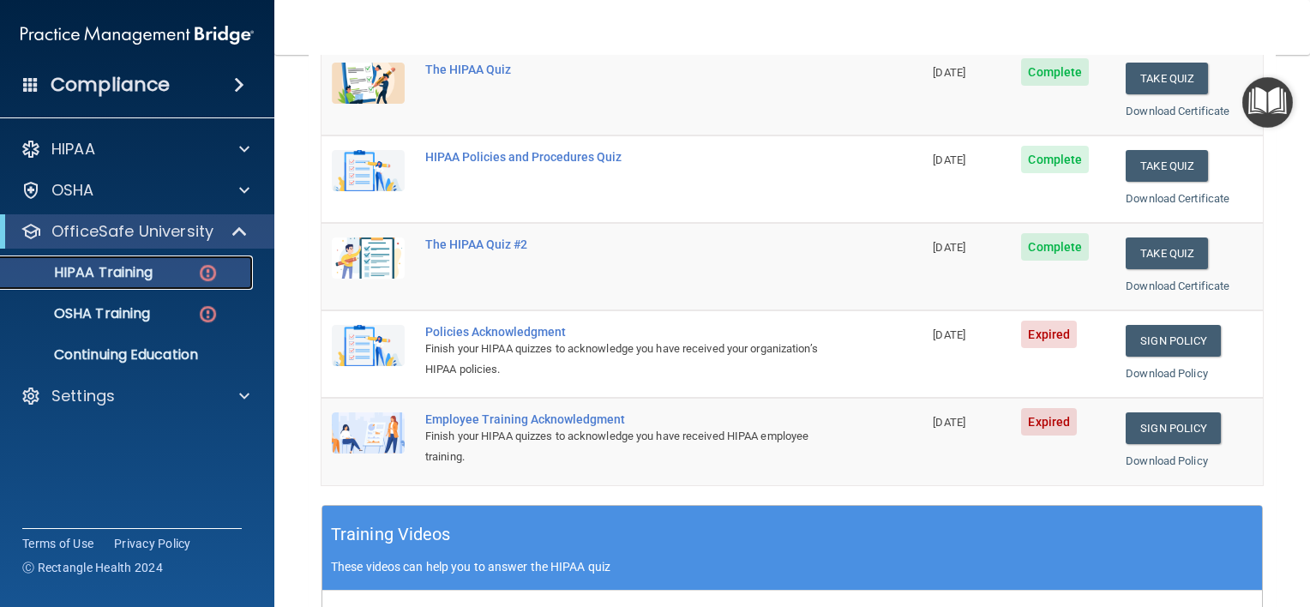
scroll to position [322, 0]
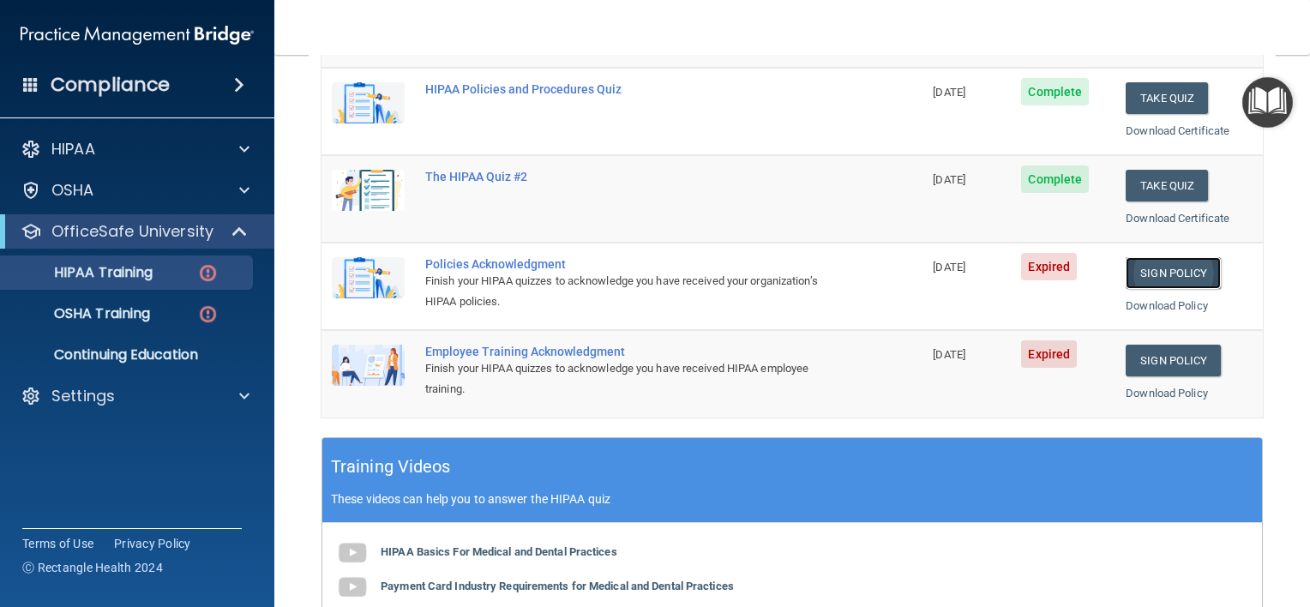
click at [1172, 273] on link "Sign Policy" at bounding box center [1173, 273] width 95 height 32
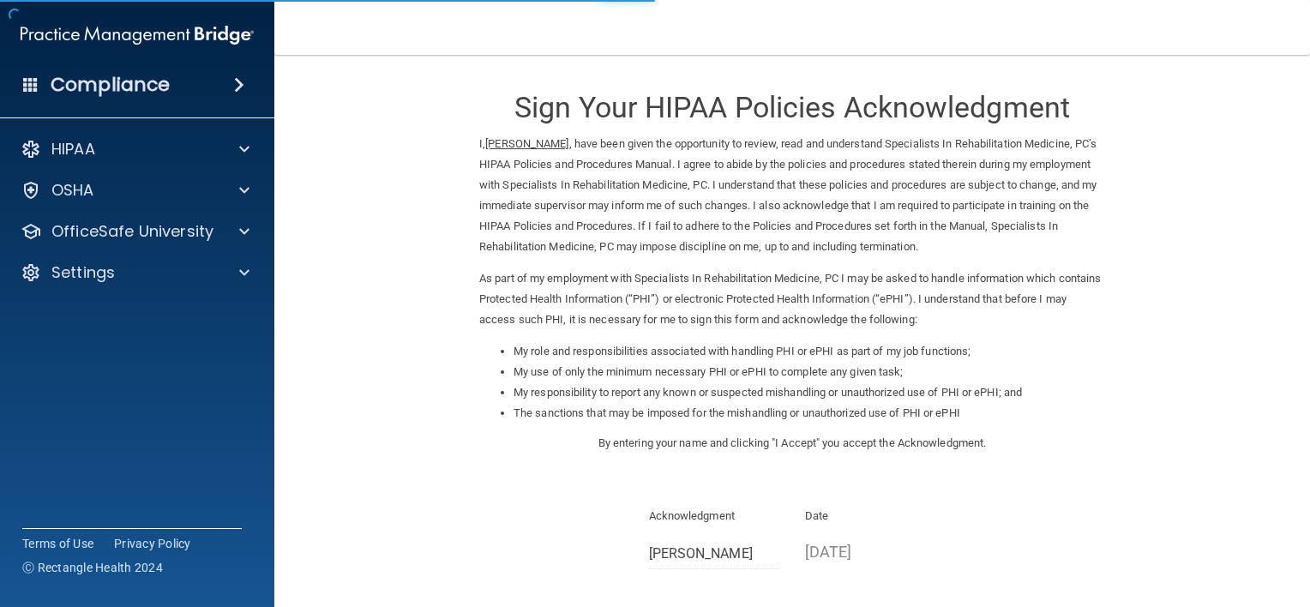
scroll to position [178, 0]
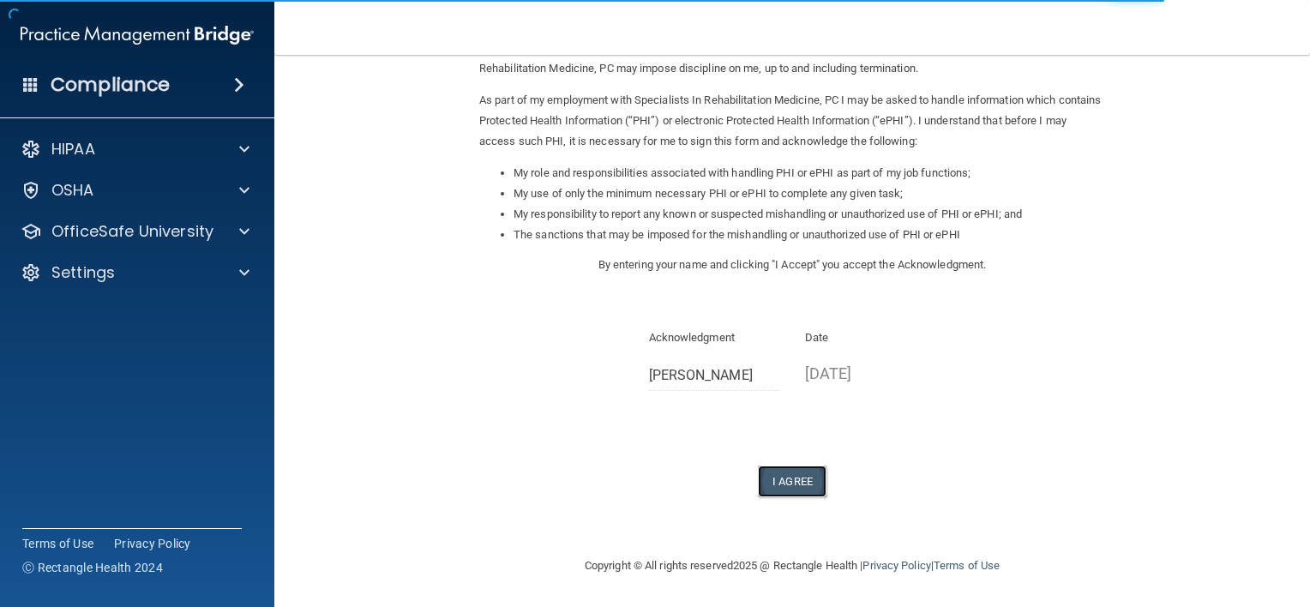
click at [798, 472] on button "I Agree" at bounding box center [792, 482] width 69 height 32
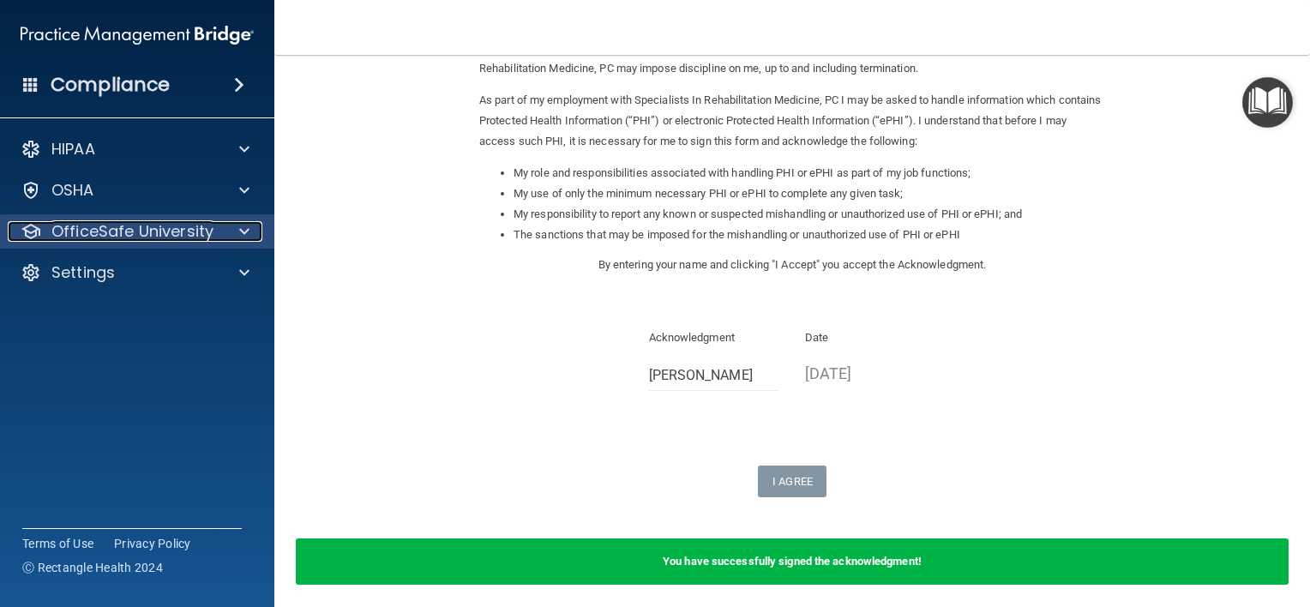
click at [143, 238] on p "OfficeSafe University" at bounding box center [132, 231] width 162 height 21
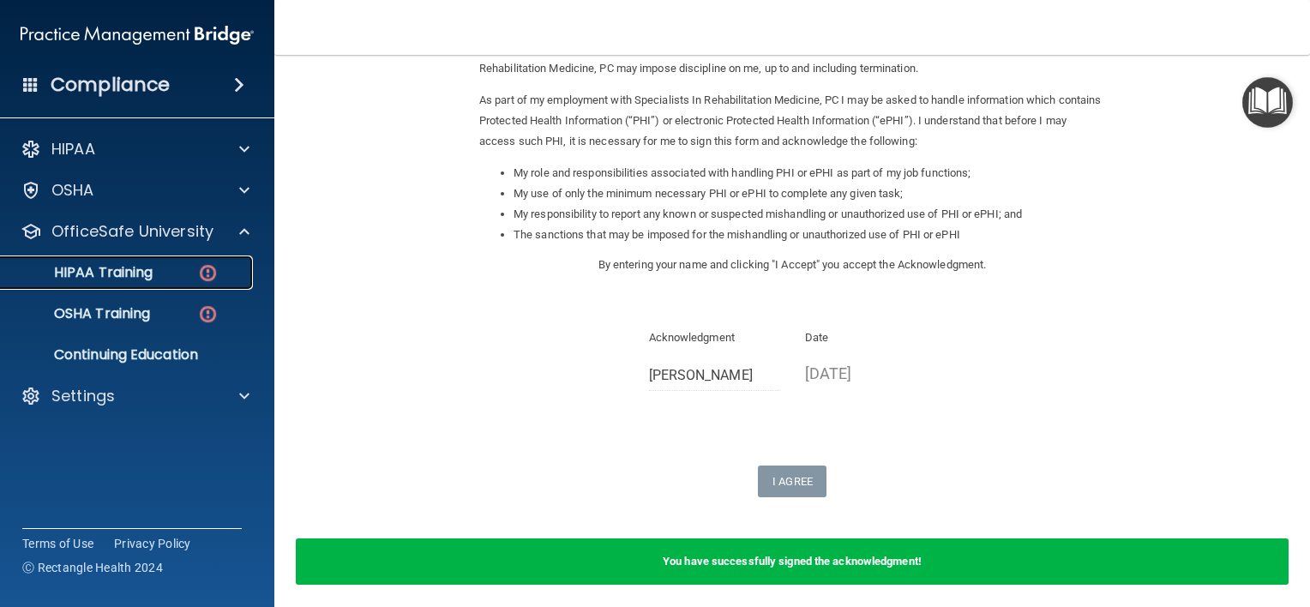
click at [110, 286] on link "HIPAA Training" at bounding box center [118, 273] width 270 height 34
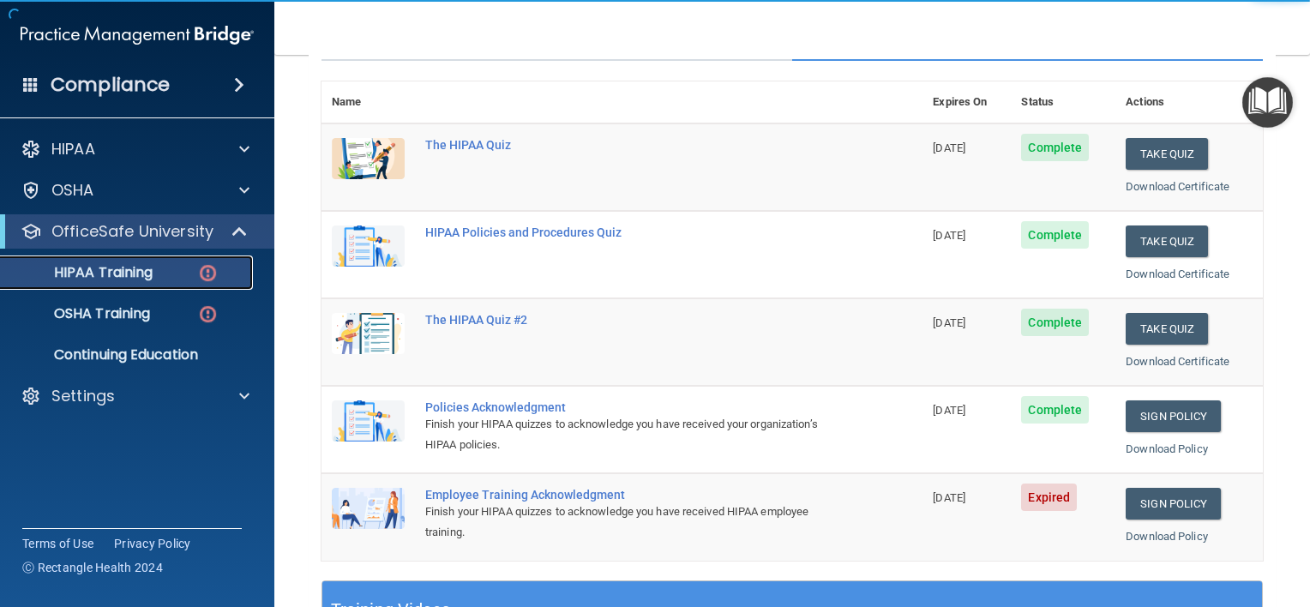
scroll to position [161, 0]
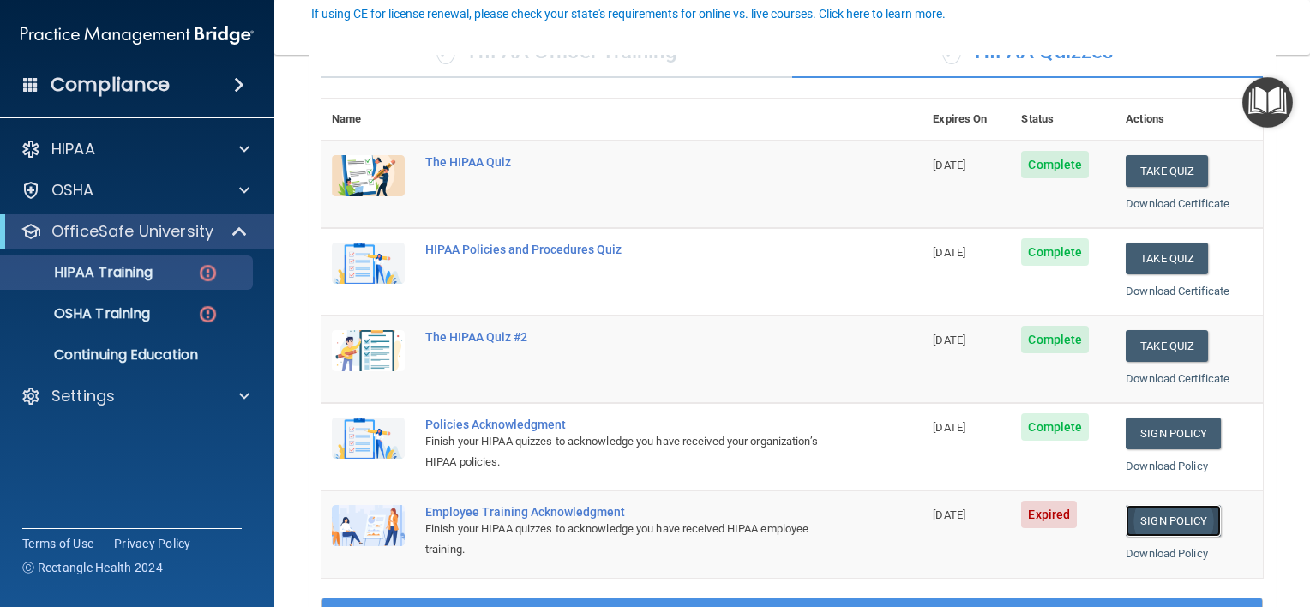
click at [1165, 518] on link "Sign Policy" at bounding box center [1173, 521] width 95 height 32
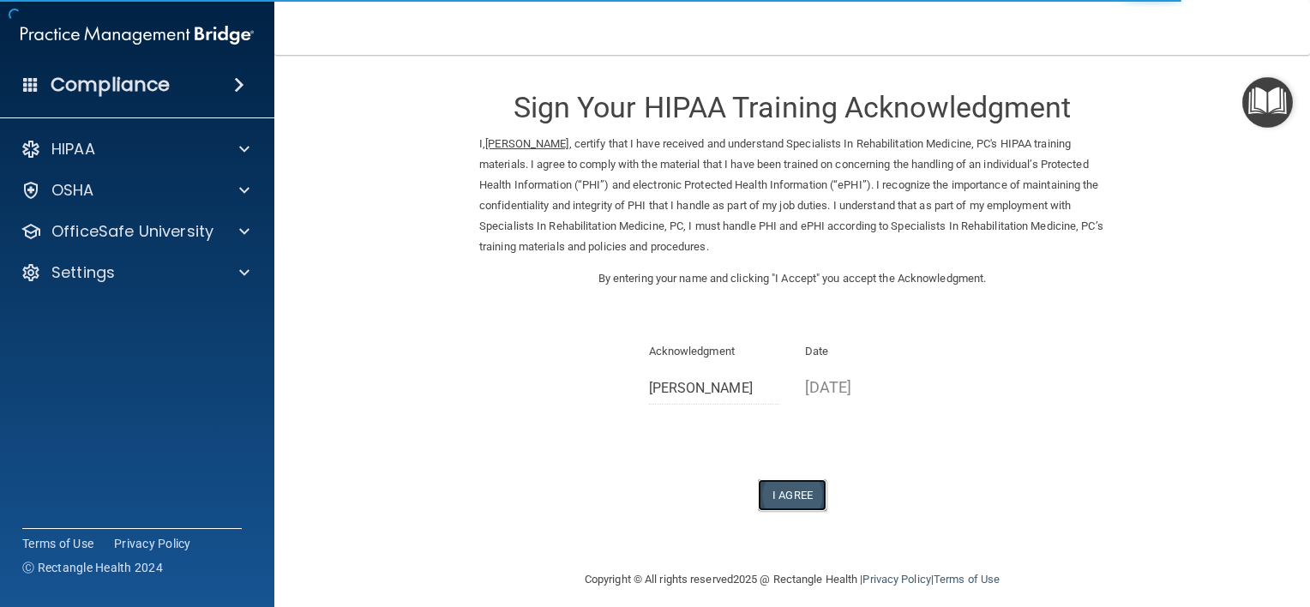
click at [788, 510] on button "I Agree" at bounding box center [792, 495] width 69 height 32
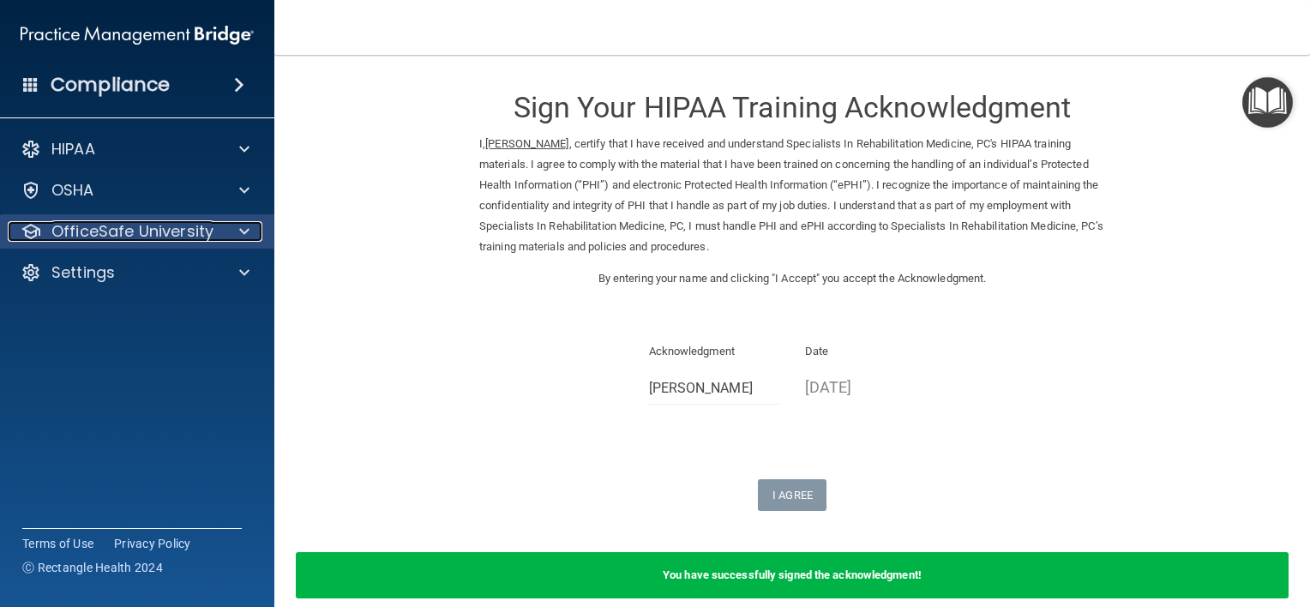
click at [161, 233] on p "OfficeSafe University" at bounding box center [132, 231] width 162 height 21
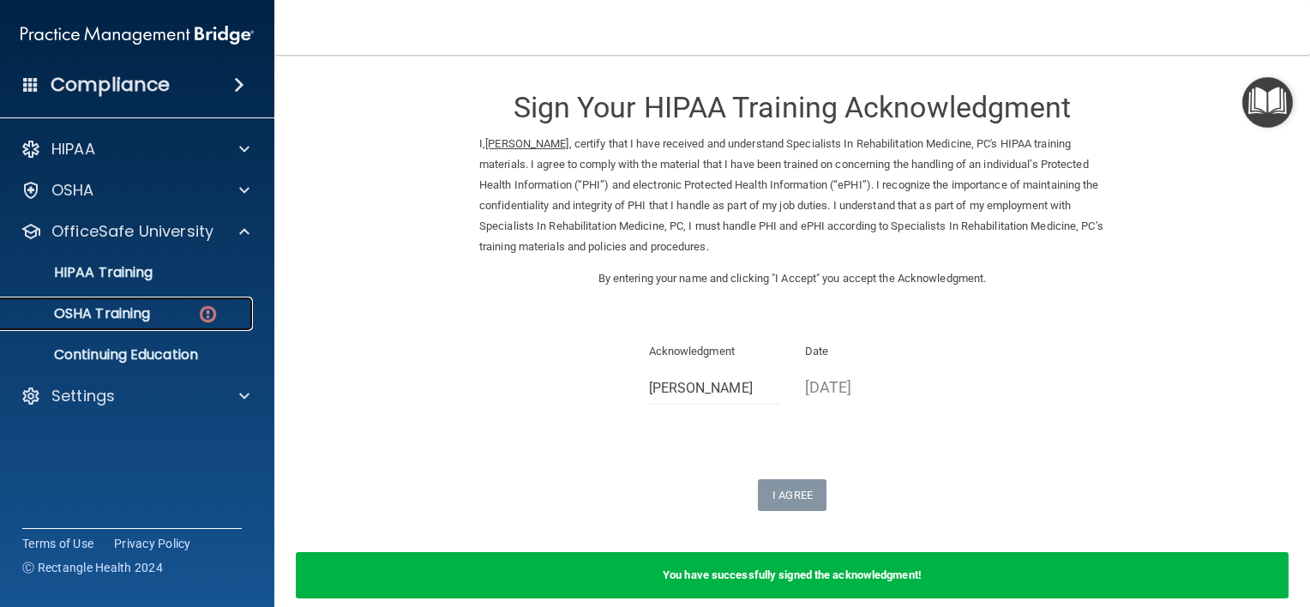
click at [127, 311] on p "OSHA Training" at bounding box center [80, 313] width 139 height 17
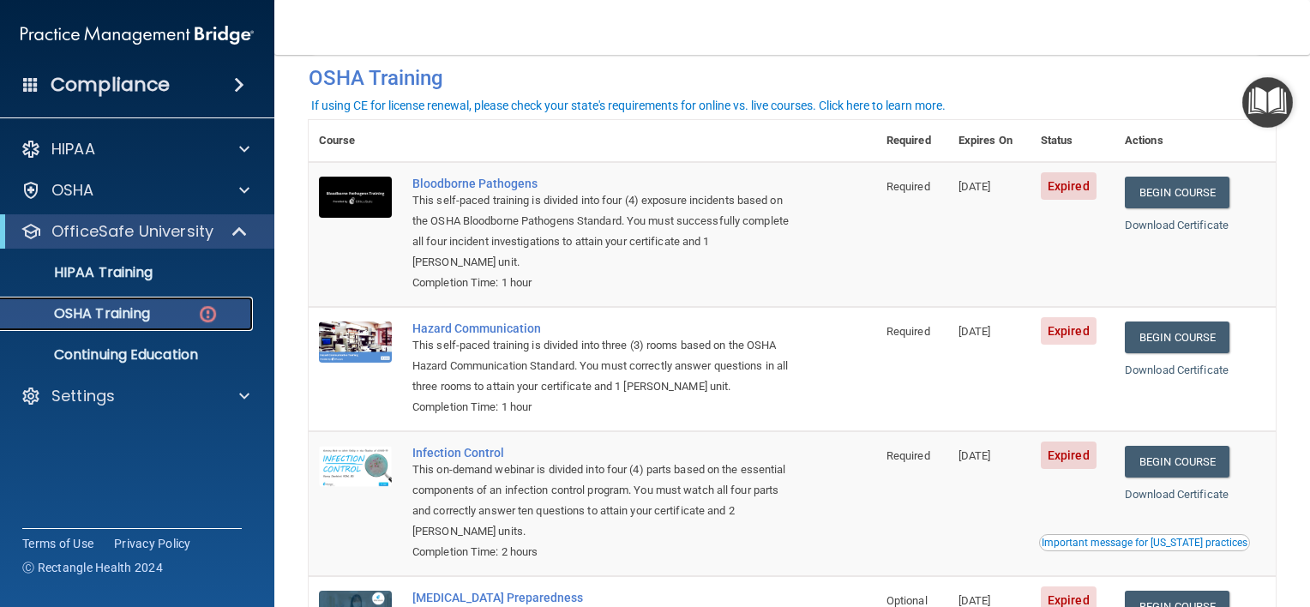
scroll to position [77, 0]
click at [1153, 196] on link "Begin Course" at bounding box center [1177, 194] width 105 height 32
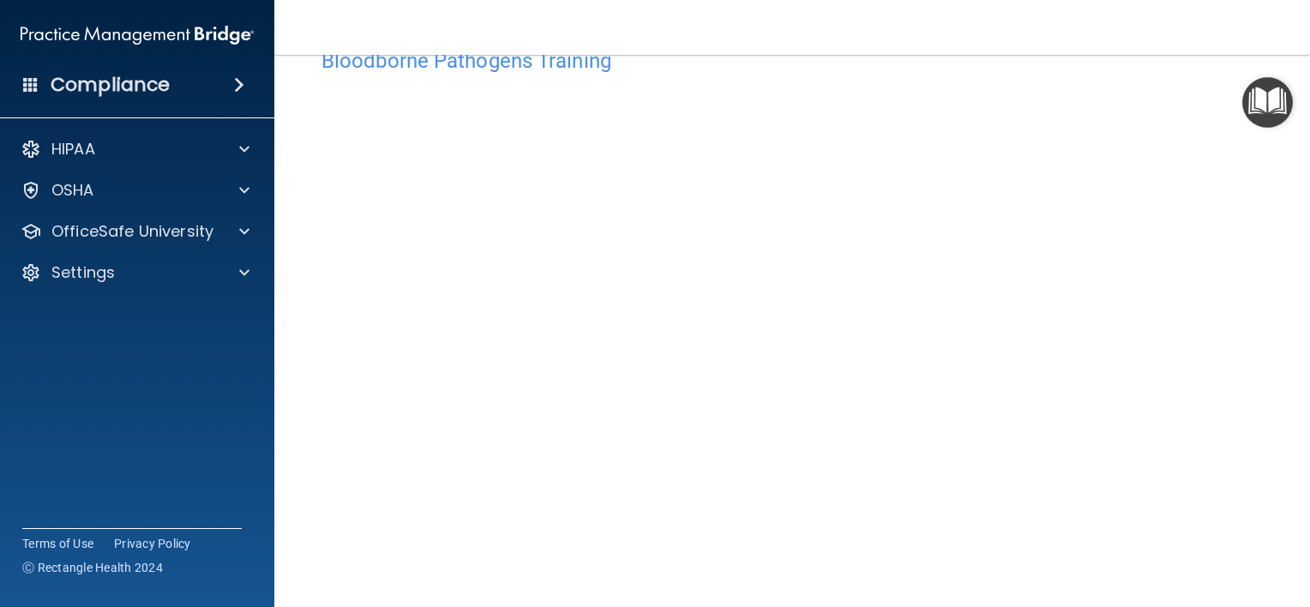
scroll to position [49, 0]
click at [249, 233] on span at bounding box center [244, 231] width 10 height 21
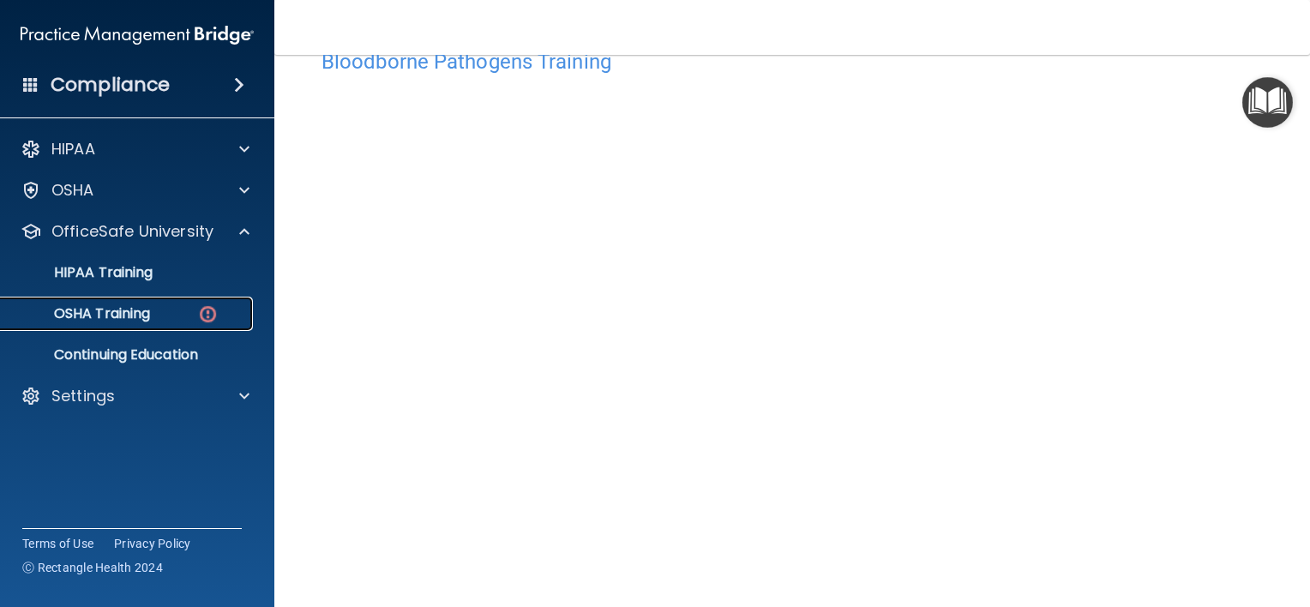
click at [143, 311] on p "OSHA Training" at bounding box center [80, 313] width 139 height 17
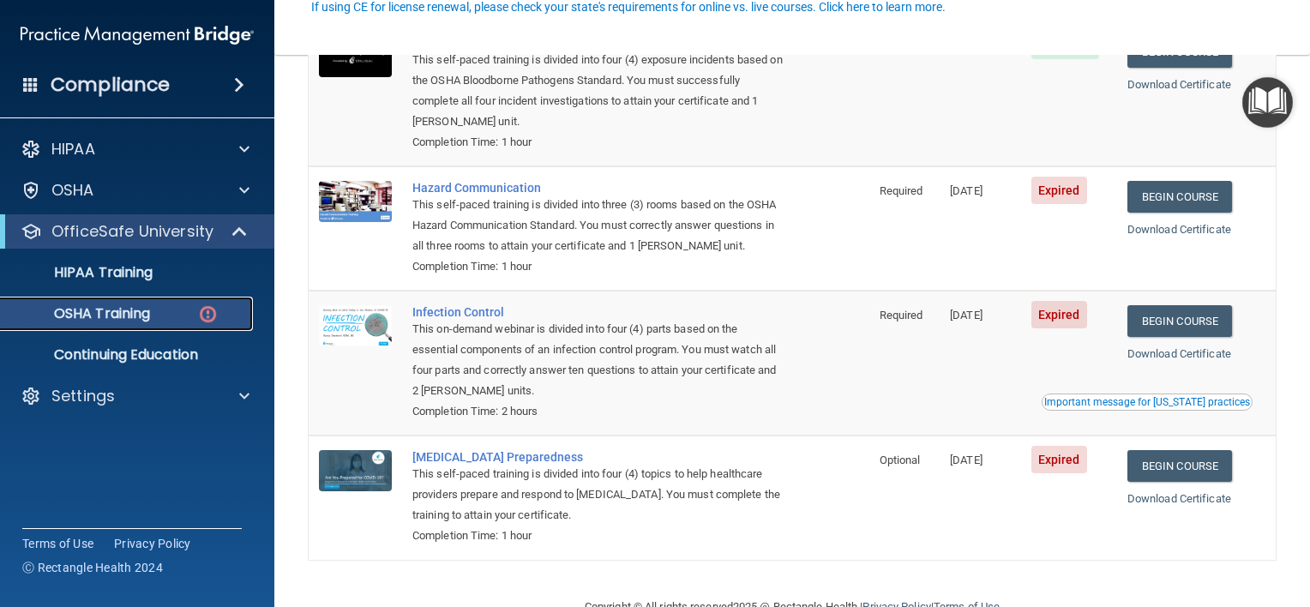
scroll to position [224, 0]
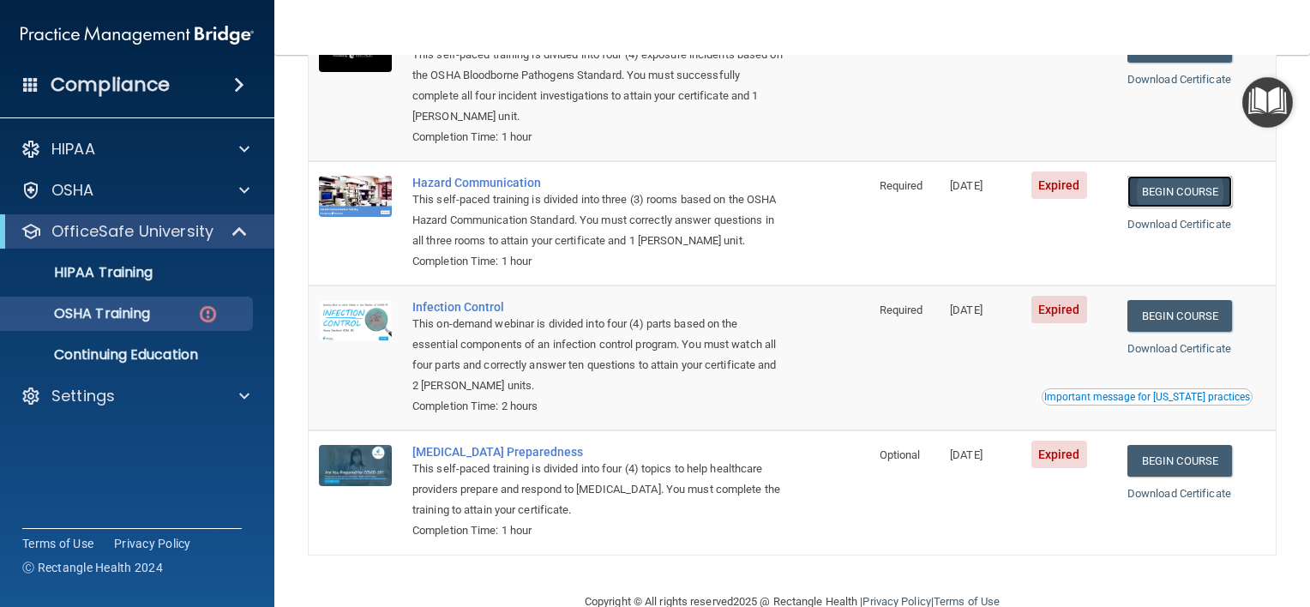
click at [1182, 192] on link "Begin Course" at bounding box center [1180, 192] width 105 height 32
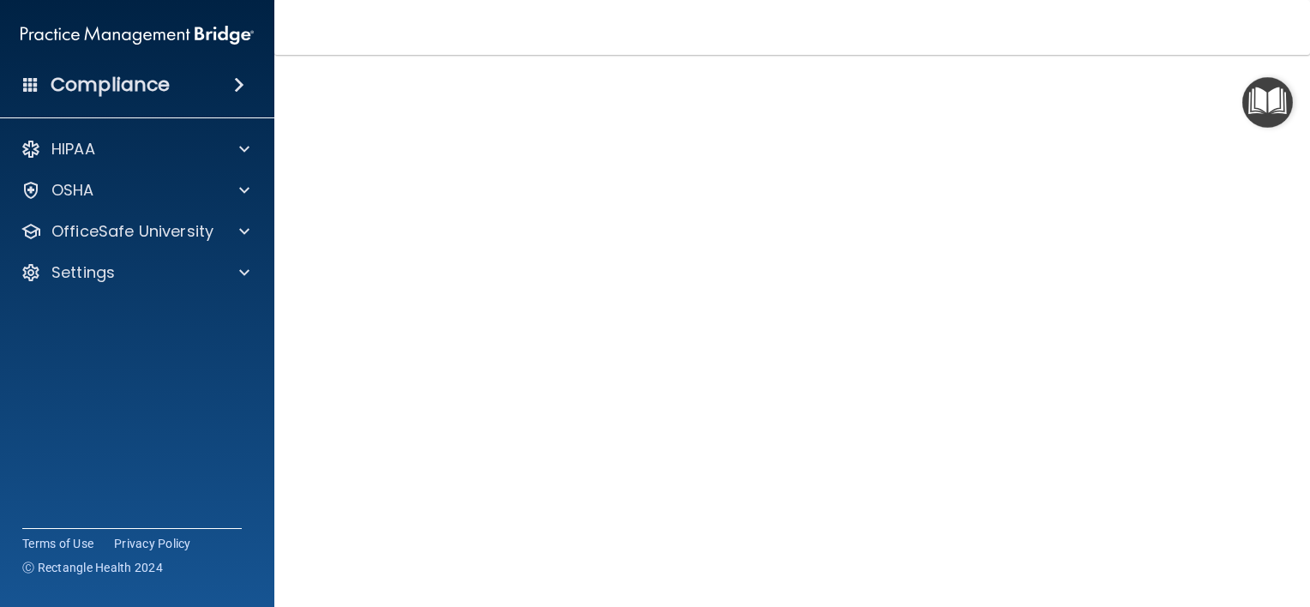
scroll to position [113, 0]
click at [1274, 99] on img "Open Resource Center" at bounding box center [1268, 102] width 51 height 51
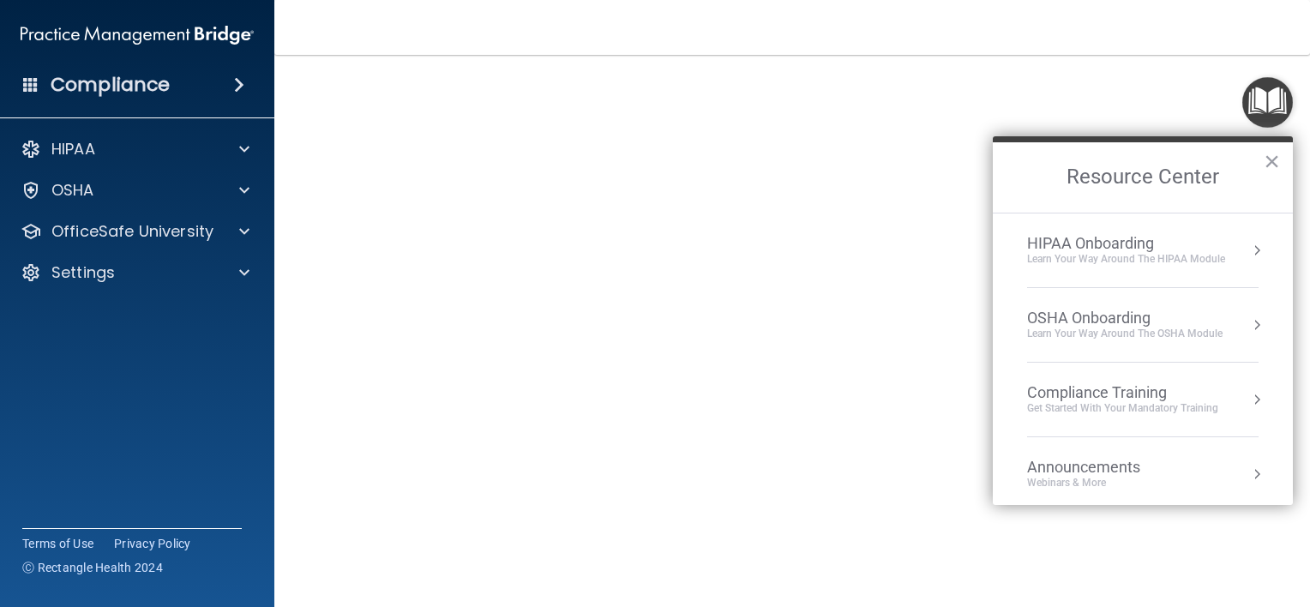
scroll to position [93, 0]
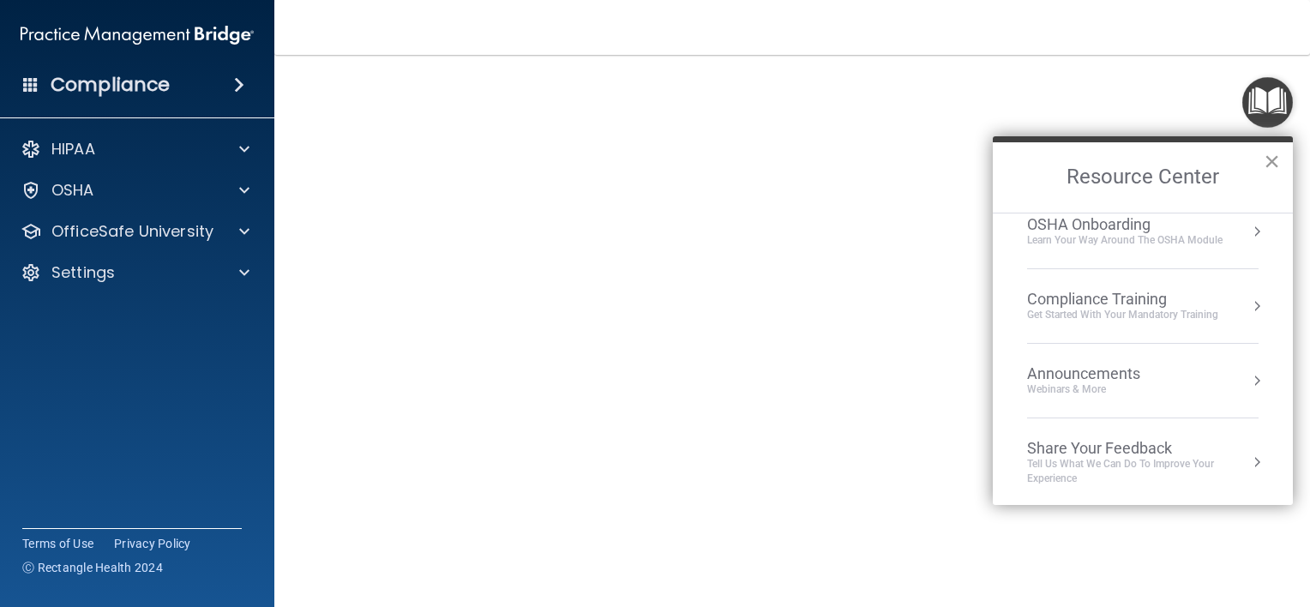
click at [1270, 160] on button "×" at bounding box center [1272, 160] width 16 height 27
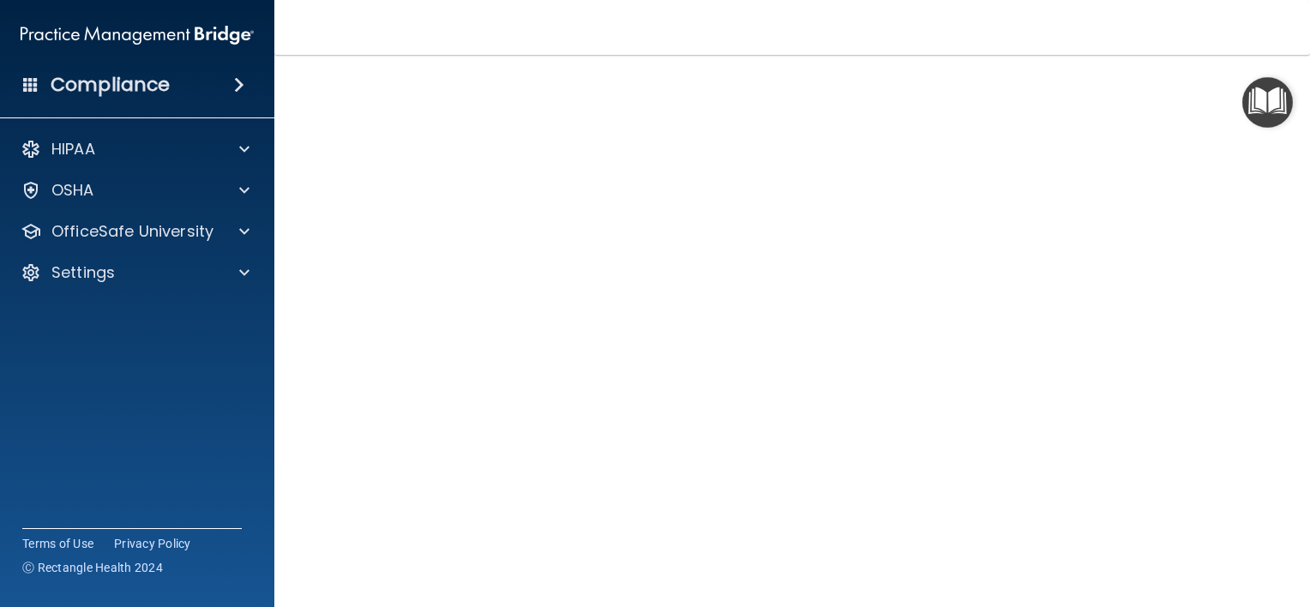
scroll to position [38, 0]
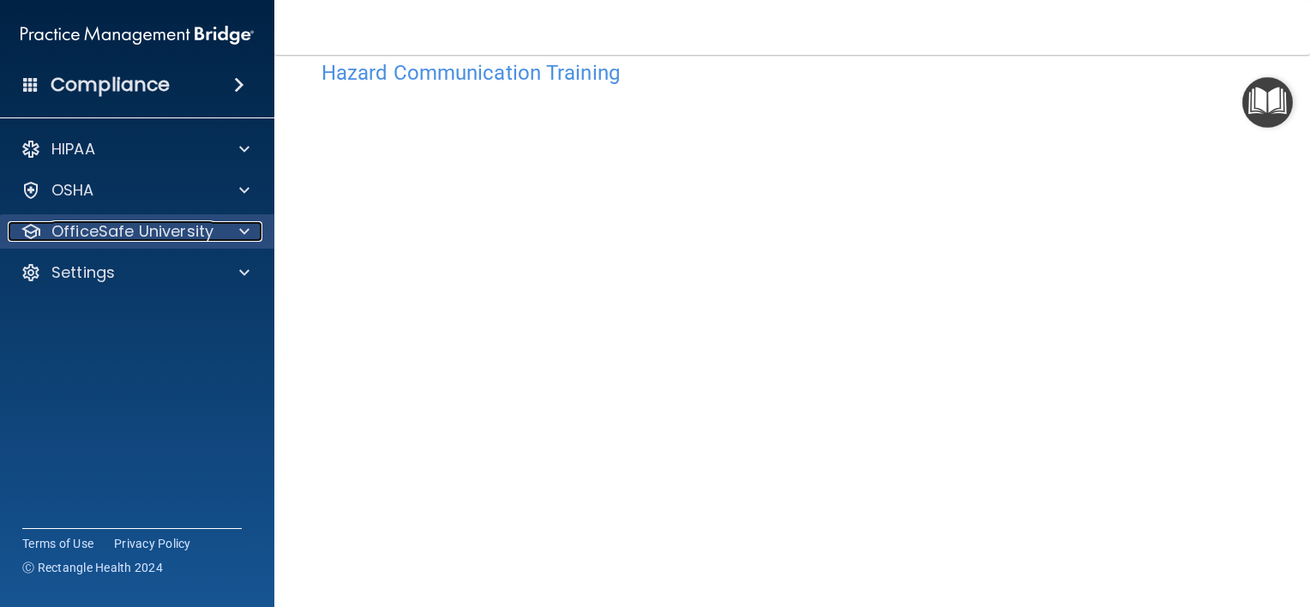
click at [194, 227] on p "OfficeSafe University" at bounding box center [132, 231] width 162 height 21
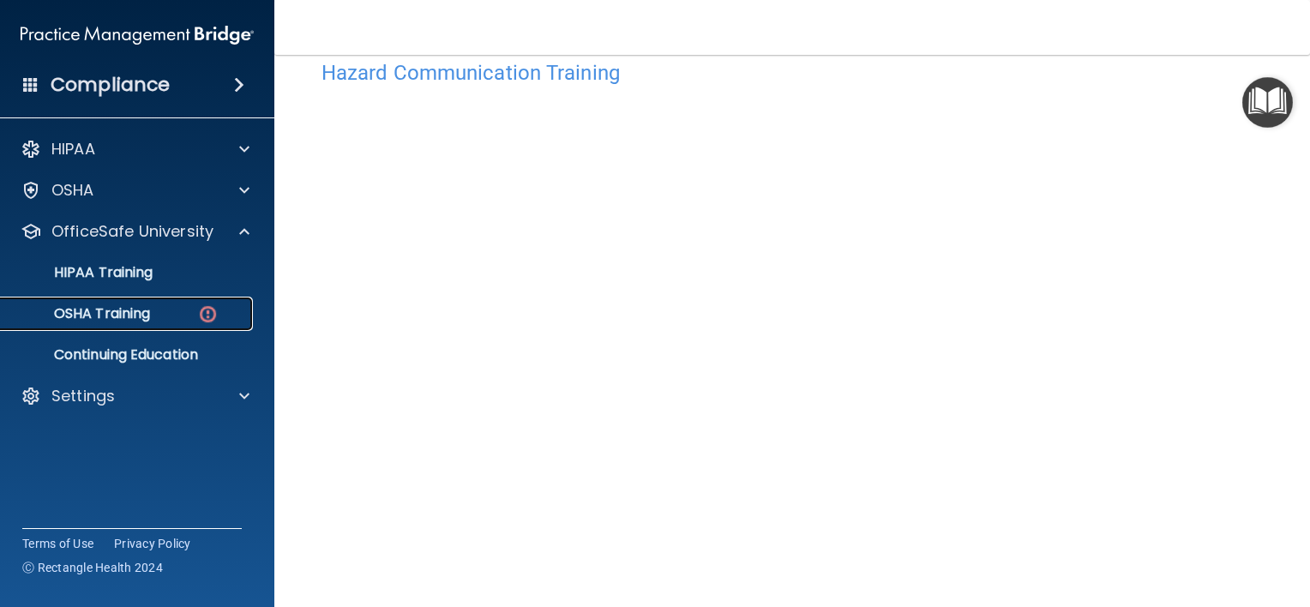
click at [144, 322] on link "OSHA Training" at bounding box center [118, 314] width 270 height 34
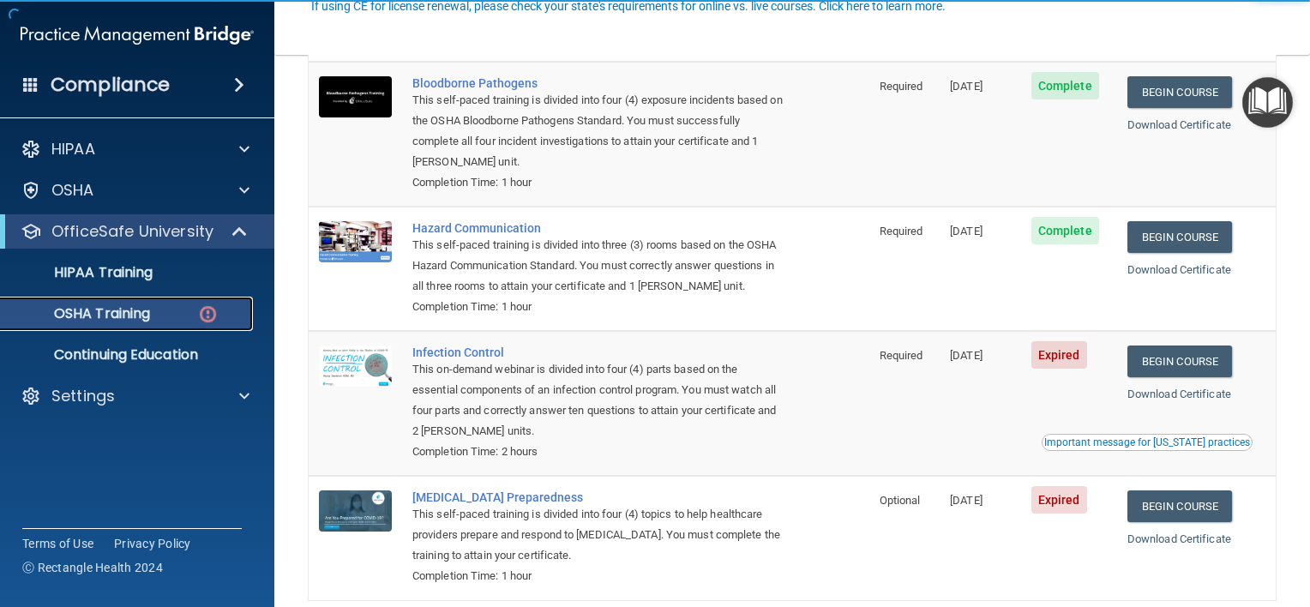
scroll to position [196, 0]
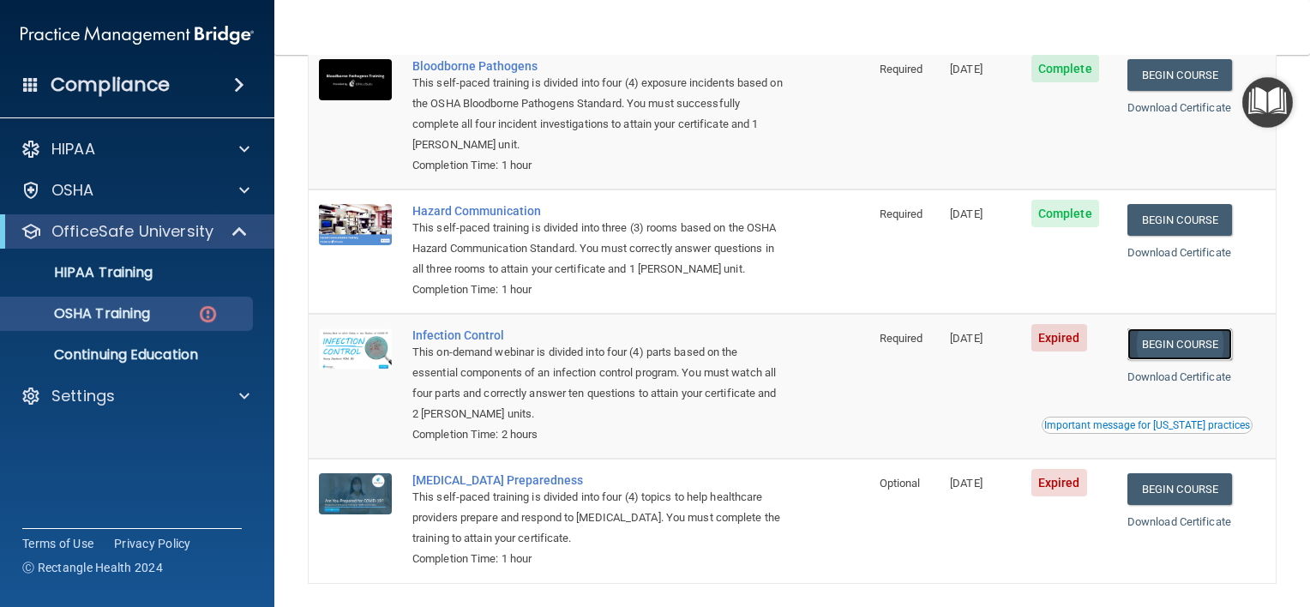
click at [1157, 354] on link "Begin Course" at bounding box center [1180, 344] width 105 height 32
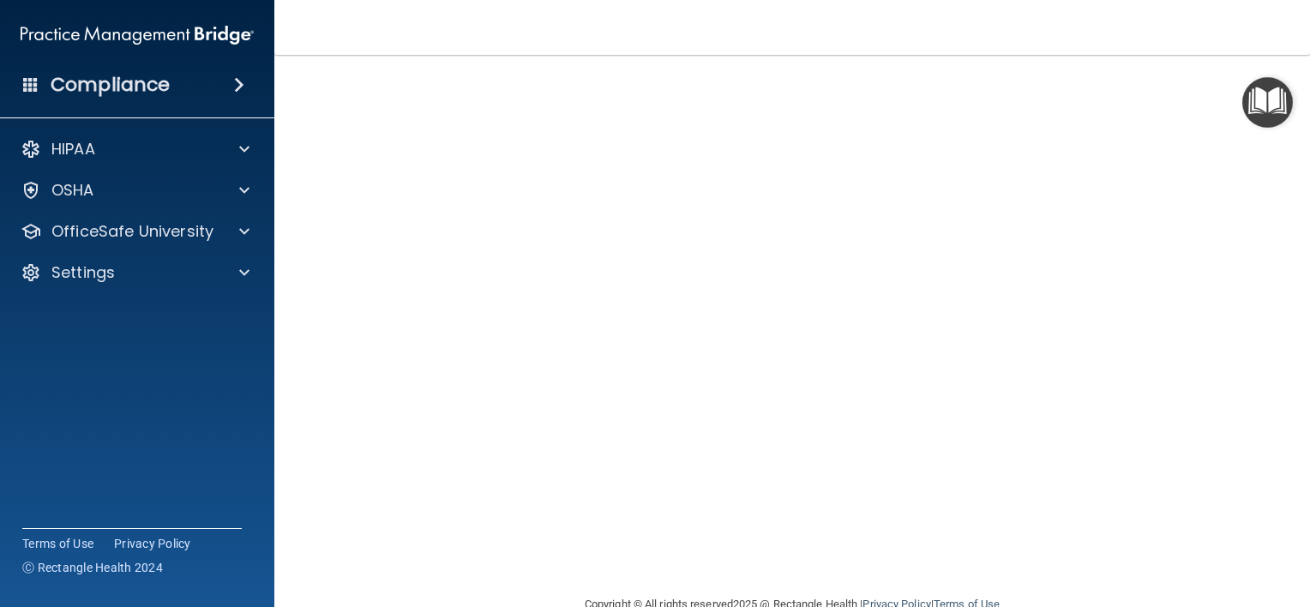
scroll to position [103, 0]
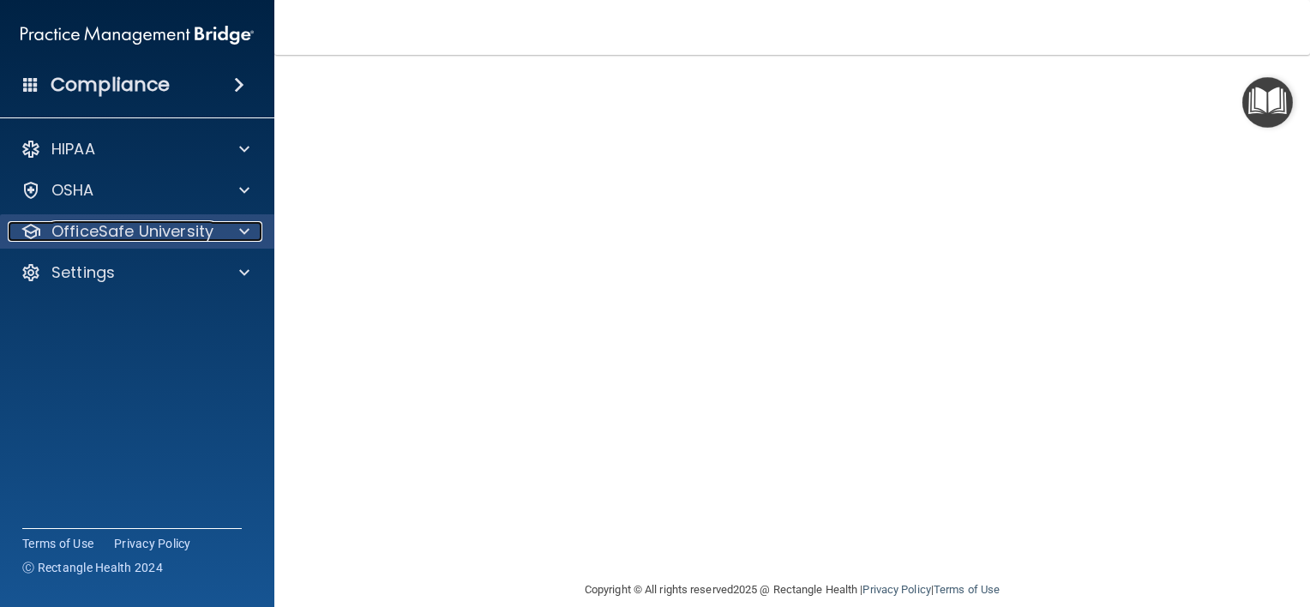
click at [207, 223] on p "OfficeSafe University" at bounding box center [132, 231] width 162 height 21
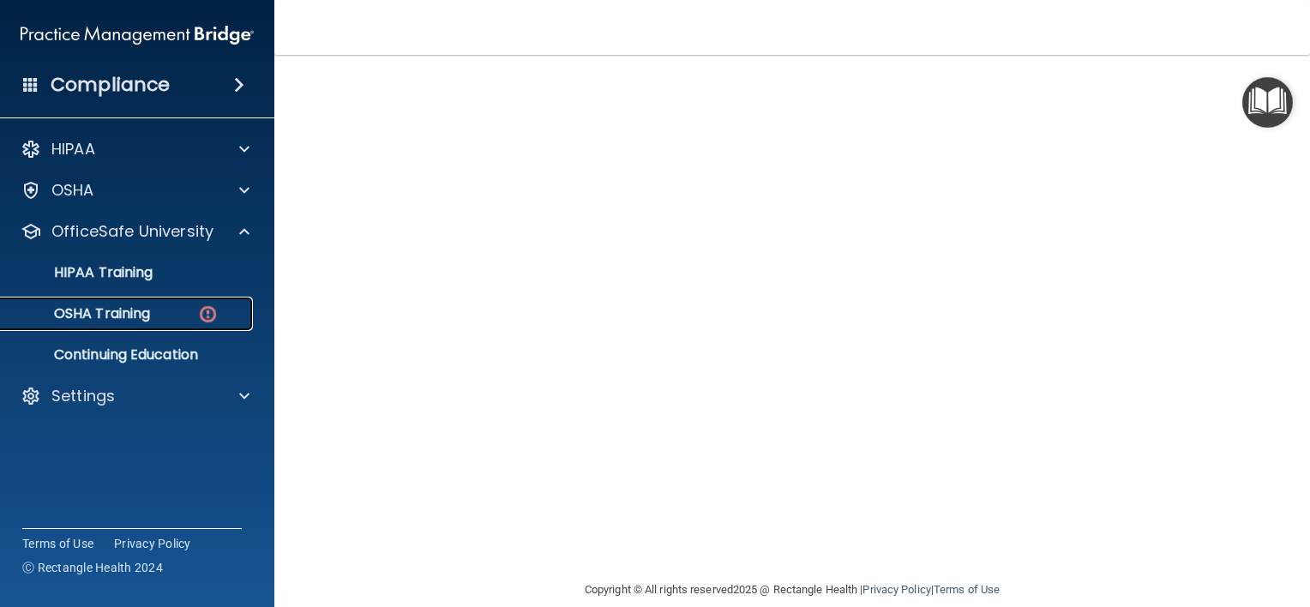
click at [160, 312] on div "OSHA Training" at bounding box center [128, 313] width 234 height 17
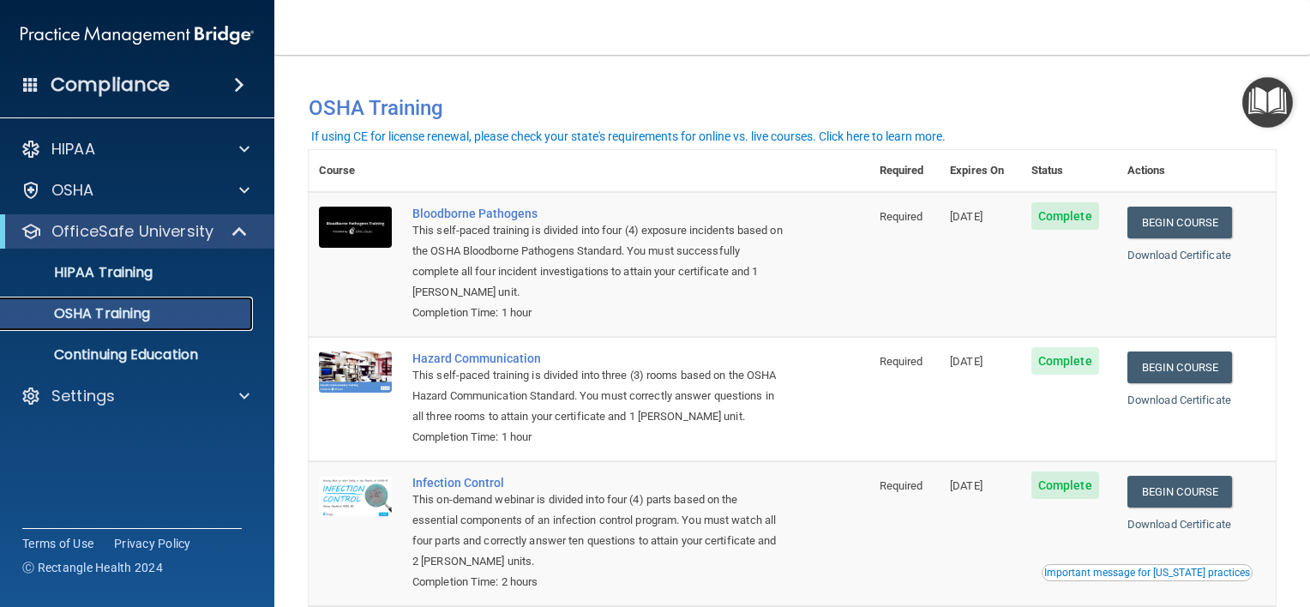
scroll to position [214, 0]
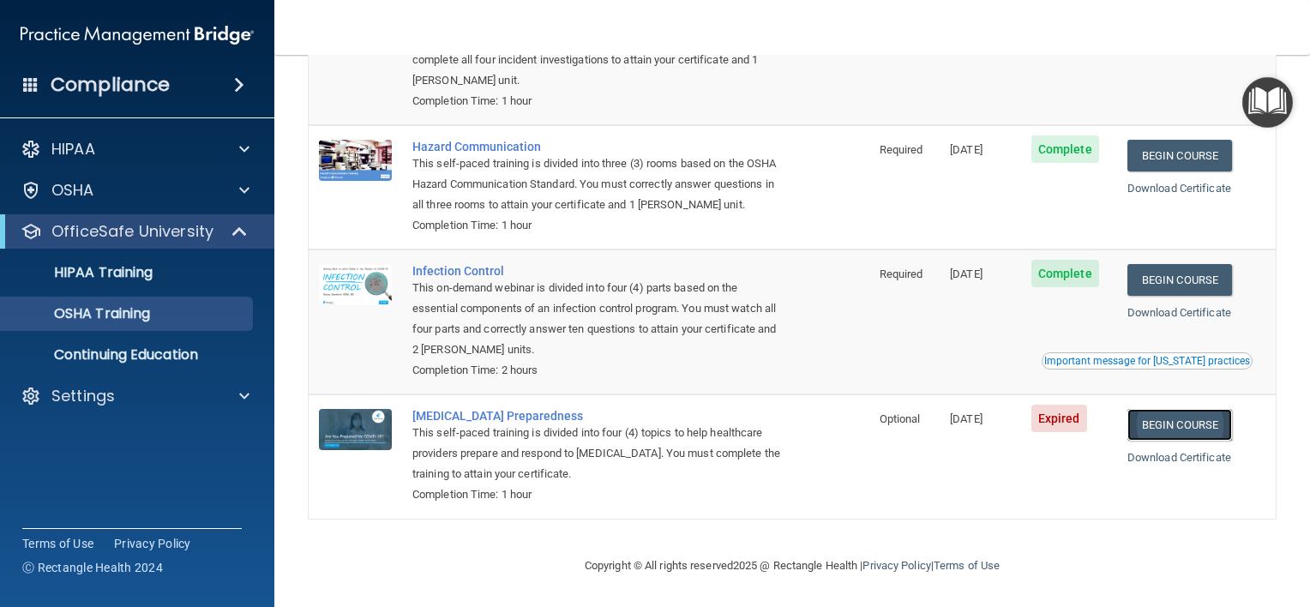
click at [1179, 428] on link "Begin Course" at bounding box center [1180, 425] width 105 height 32
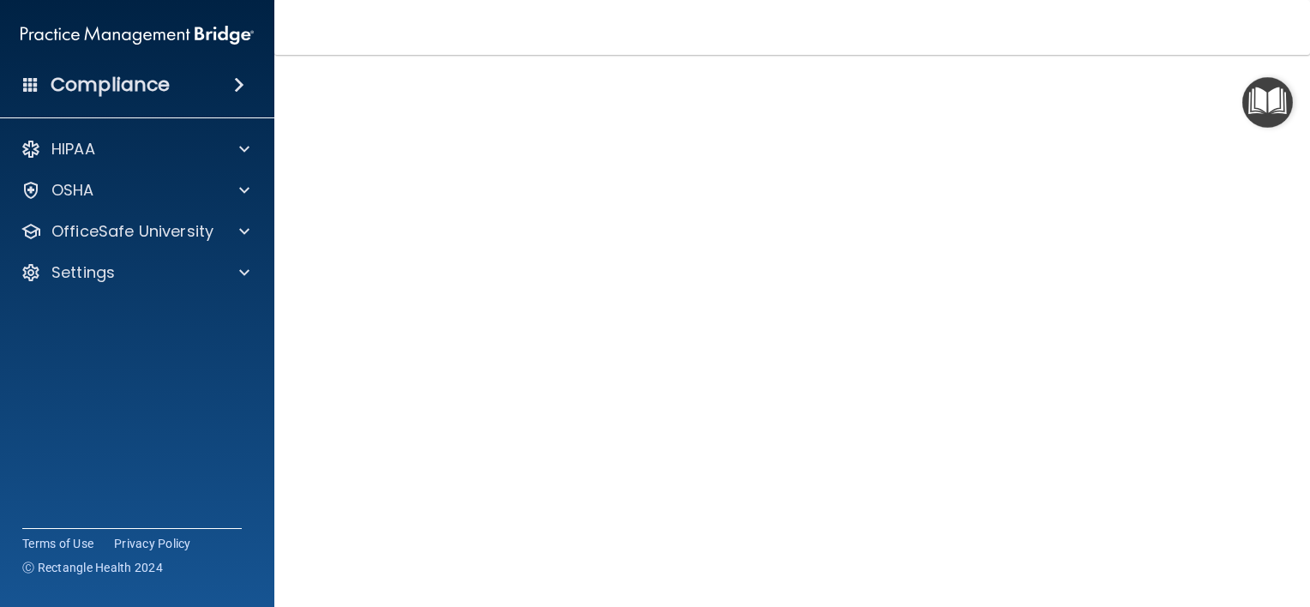
scroll to position [75, 0]
click at [169, 249] on div "HIPAA Documents and Policies Report an Incident Business Associates Emergency P…" at bounding box center [137, 214] width 275 height 178
click at [165, 242] on p "OfficeSafe University" at bounding box center [132, 231] width 162 height 21
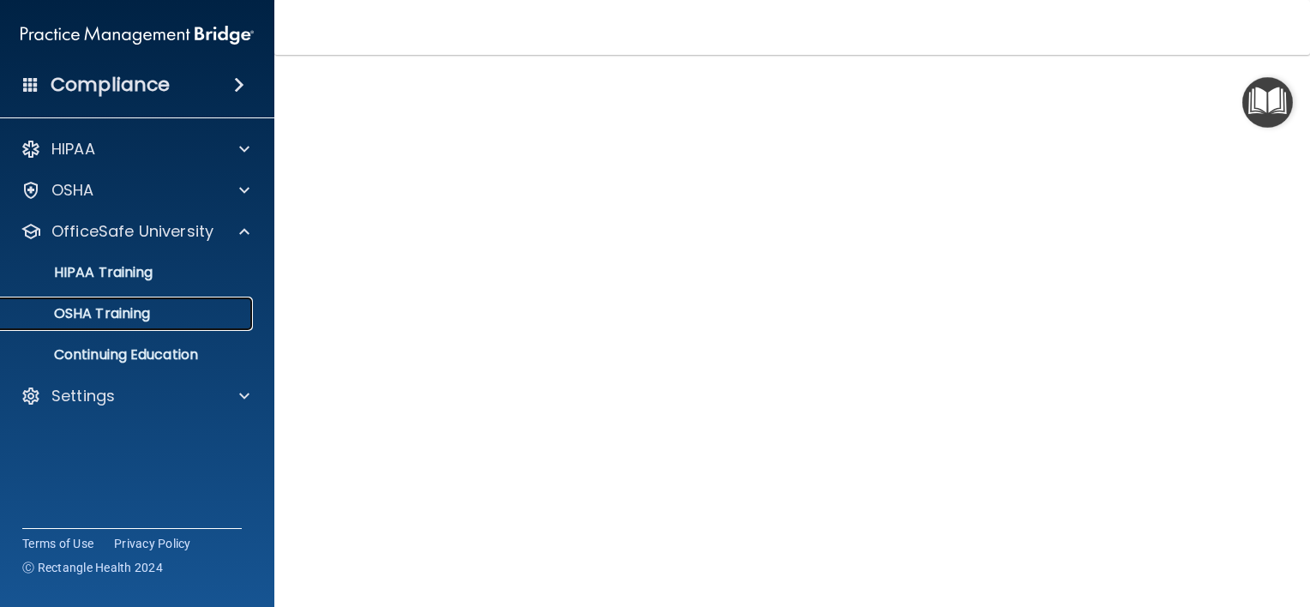
click at [121, 314] on p "OSHA Training" at bounding box center [80, 313] width 139 height 17
